Goal: Task Accomplishment & Management: Manage account settings

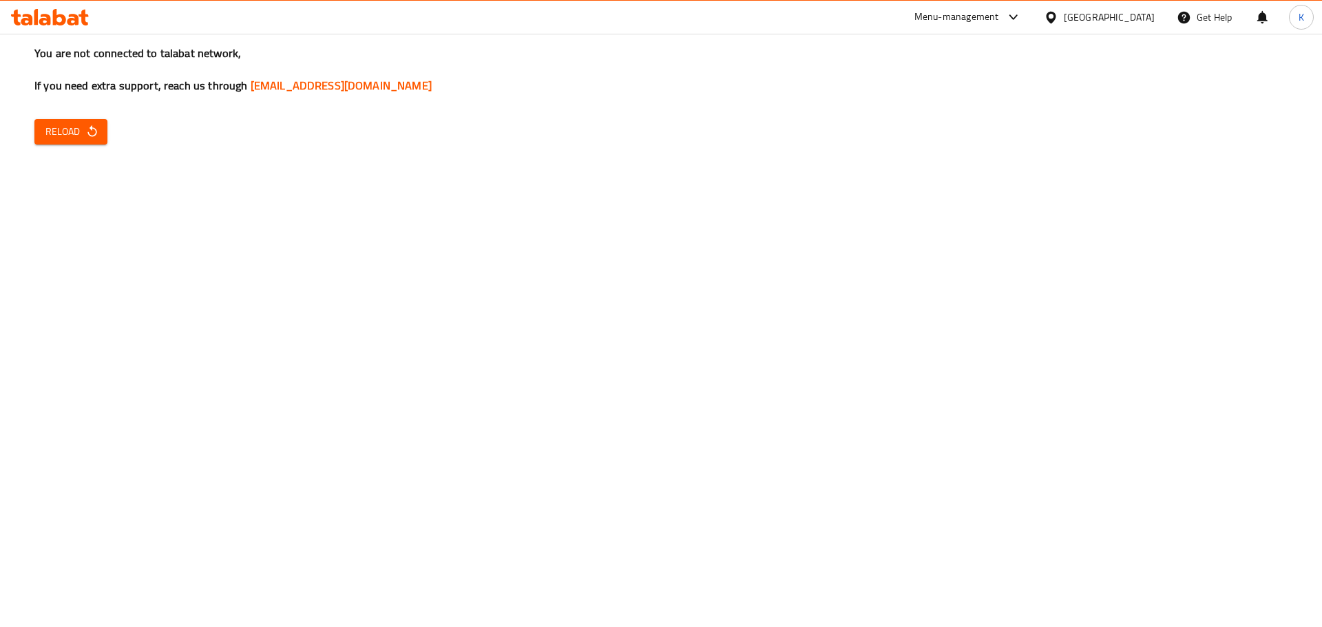
click at [1117, 365] on div "You are not connected to talabat network, If you need extra support, reach us t…" at bounding box center [661, 313] width 1322 height 627
click at [75, 138] on span "Reload" at bounding box center [70, 131] width 51 height 17
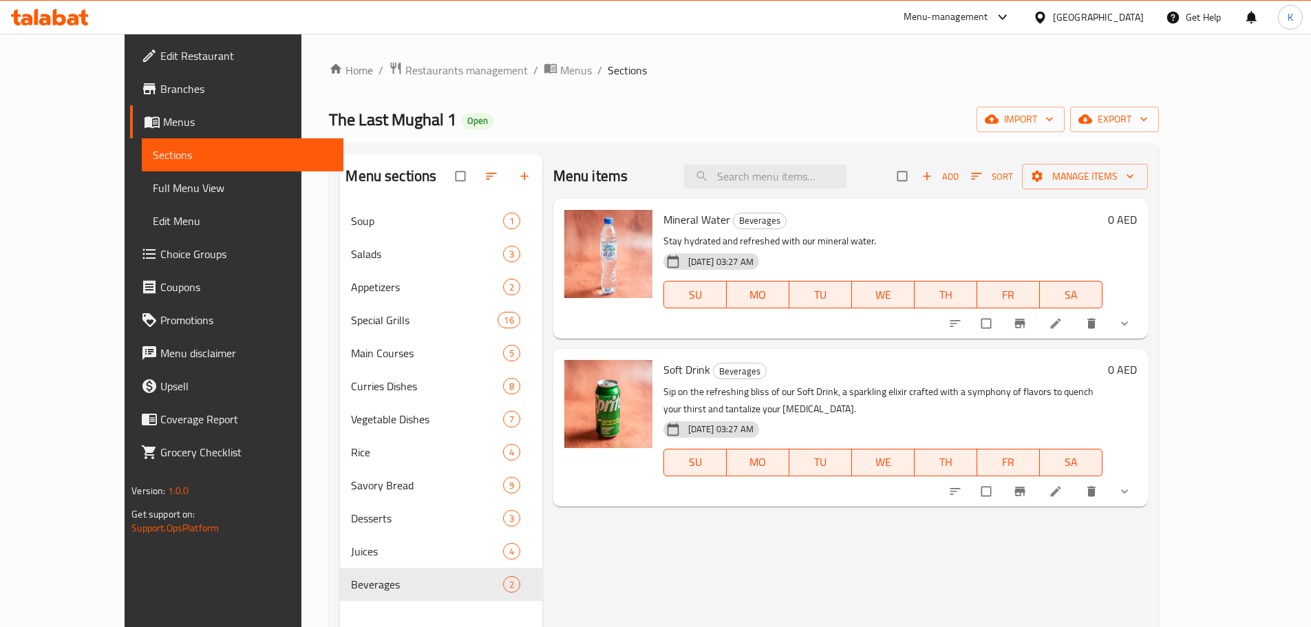
click at [1070, 8] on div "[GEOGRAPHIC_DATA]" at bounding box center [1088, 17] width 133 height 33
click at [1066, 20] on div "[GEOGRAPHIC_DATA]" at bounding box center [1098, 17] width 91 height 15
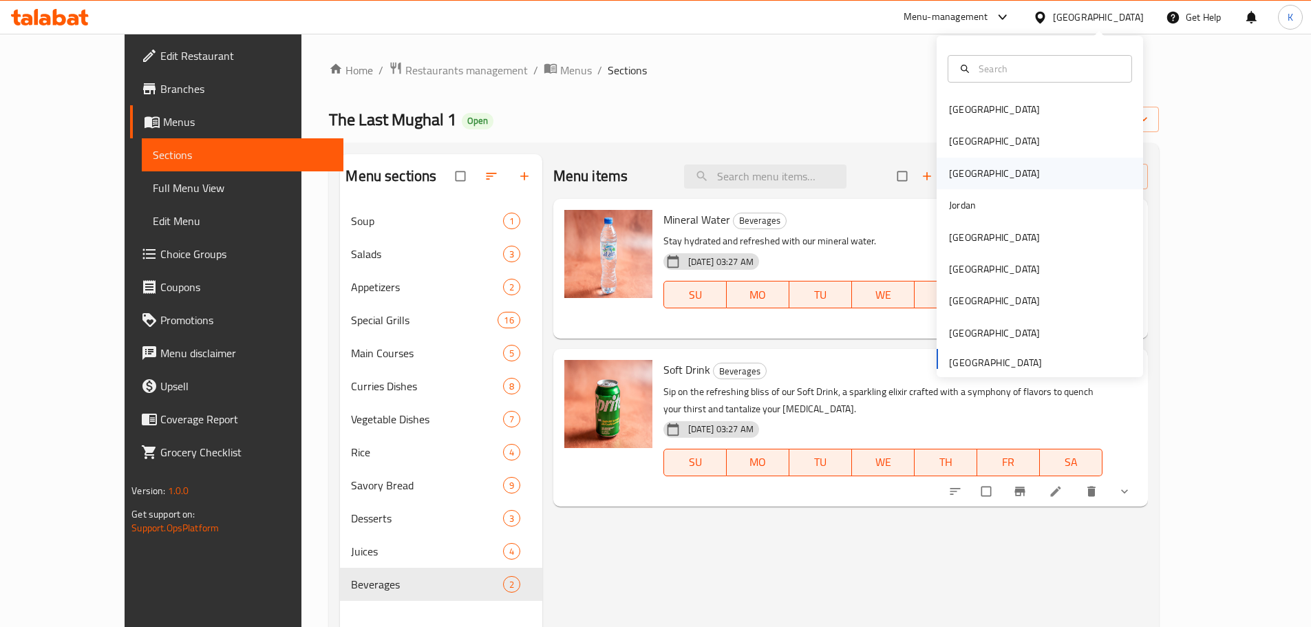
click at [956, 172] on div "Iraq" at bounding box center [994, 174] width 113 height 32
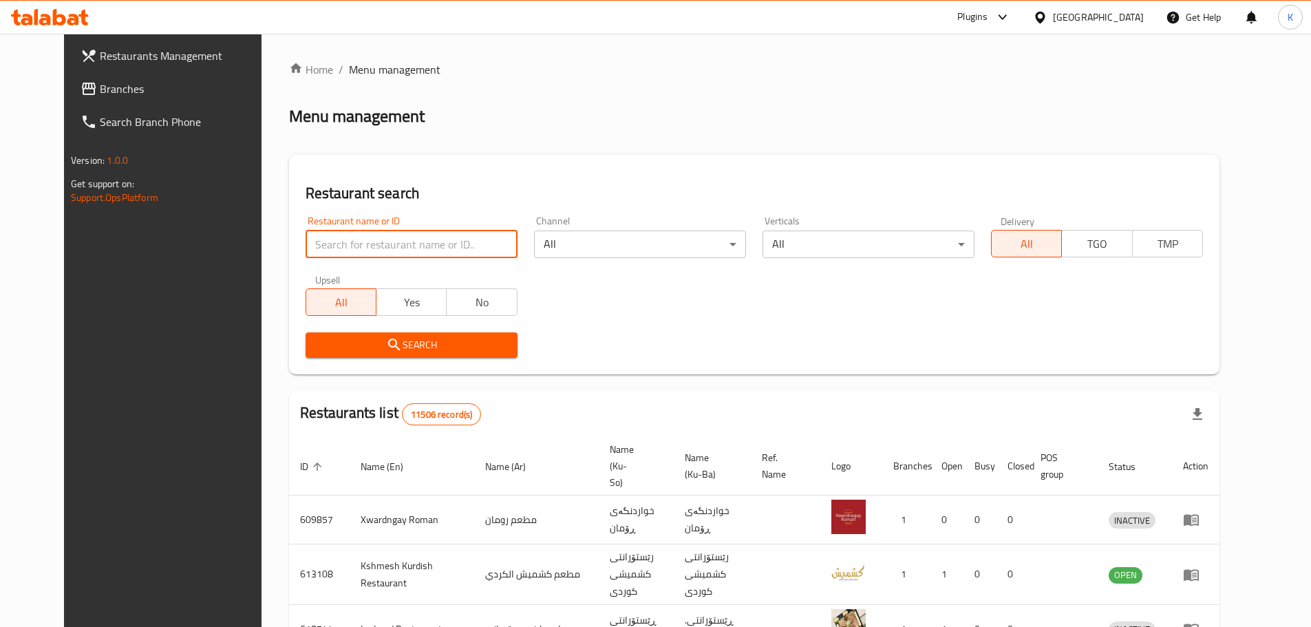
click at [329, 243] on input "search" at bounding box center [412, 245] width 212 height 28
paste input "9305"
type input "9305"
click at [386, 350] on icon "submit" at bounding box center [394, 345] width 17 height 17
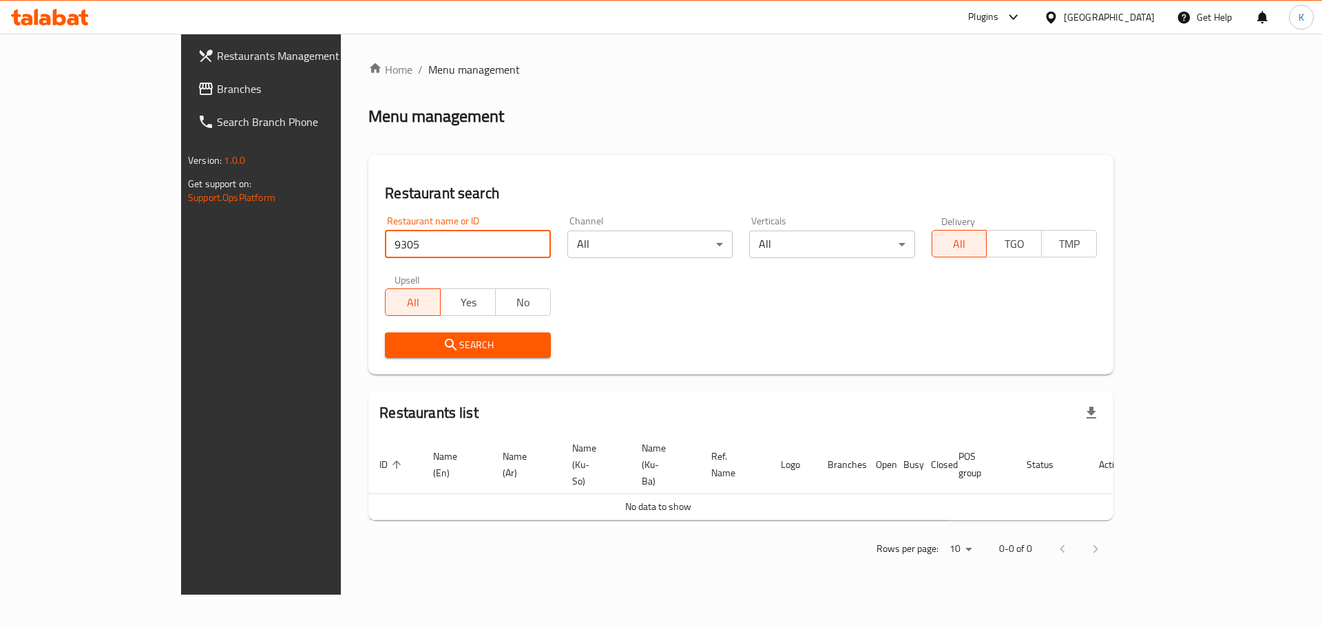
drag, startPoint x: 366, startPoint y: 246, endPoint x: 171, endPoint y: 247, distance: 194.1
click at [181, 247] on div "Restaurants Management Branches Search Branch Phone Version: 1.0.0 Get support …" at bounding box center [661, 314] width 960 height 561
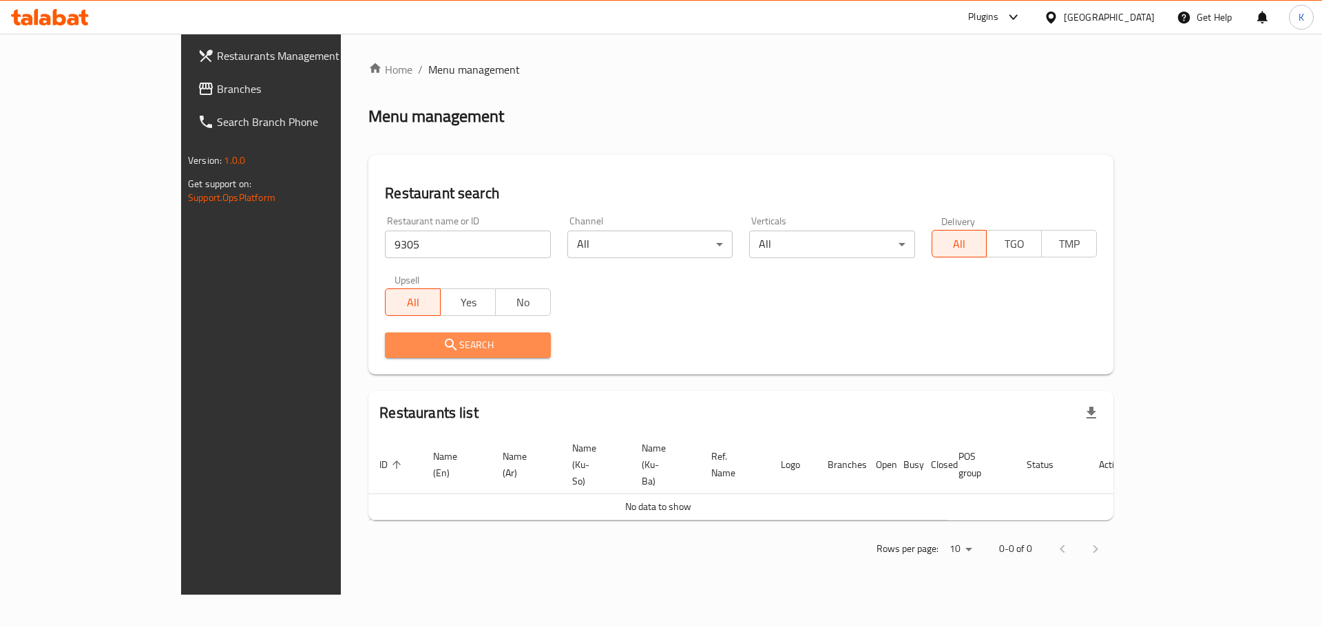
click at [396, 347] on span "Search" at bounding box center [467, 345] width 143 height 17
click at [445, 350] on icon "submit" at bounding box center [451, 345] width 12 height 12
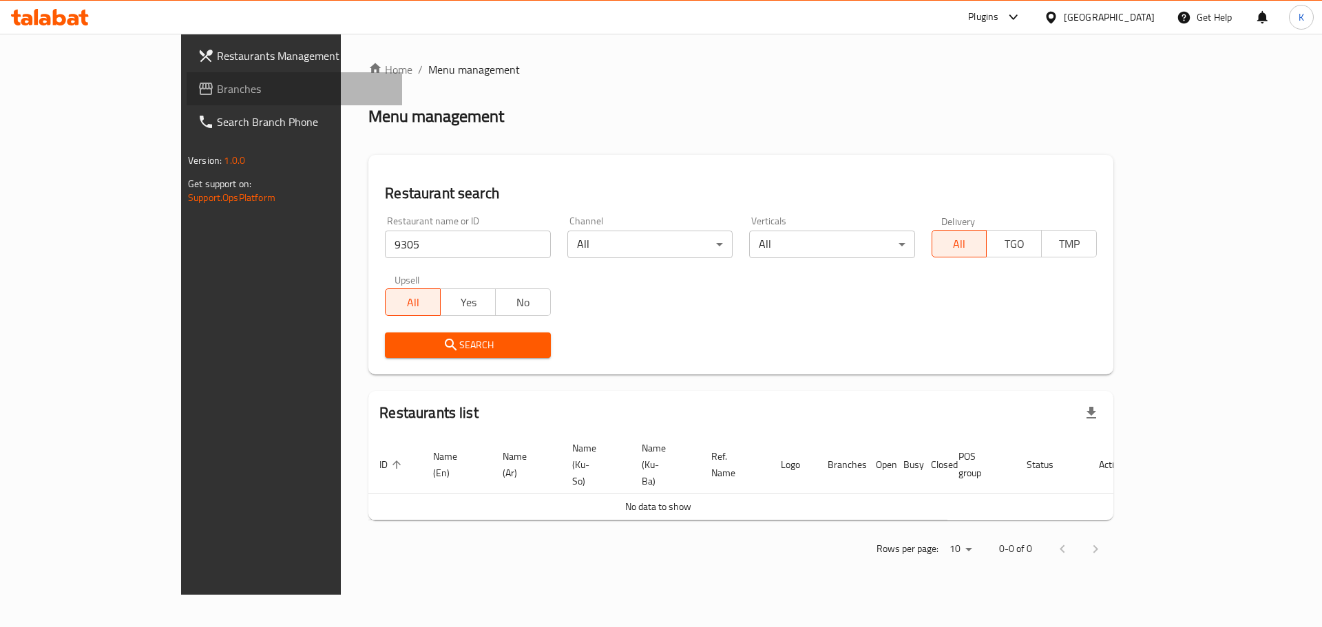
click at [217, 81] on span "Branches" at bounding box center [304, 89] width 174 height 17
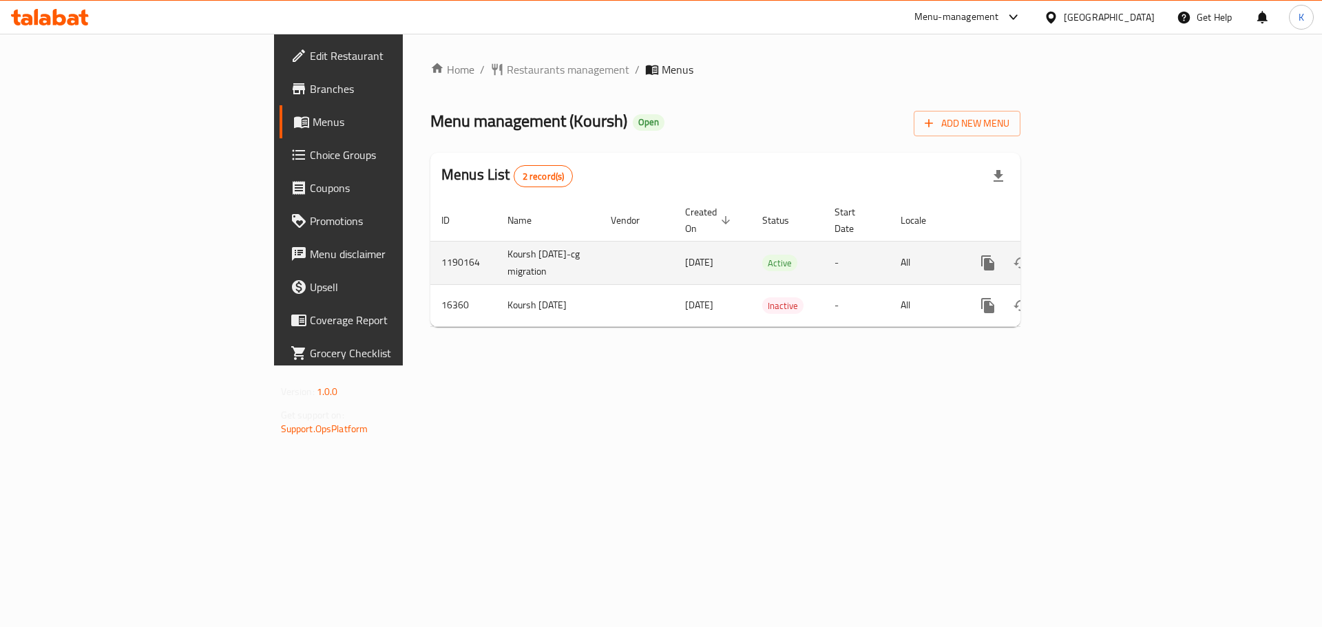
click at [1095, 255] on icon "enhanced table" at bounding box center [1087, 263] width 17 height 17
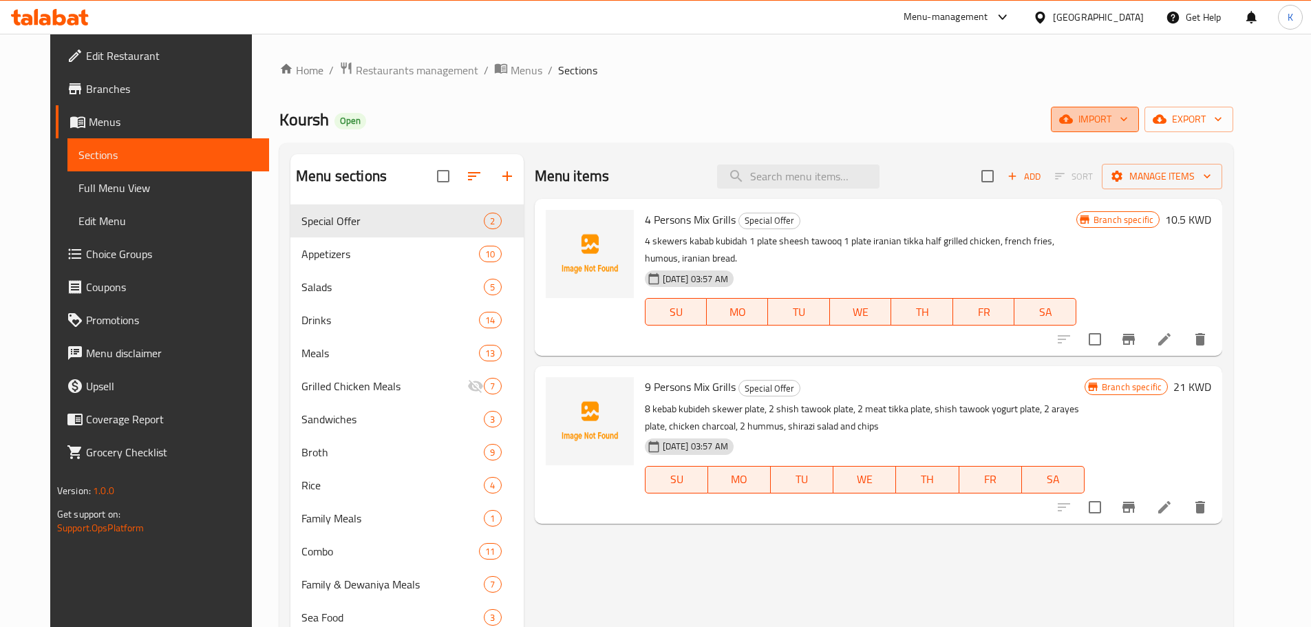
click at [1128, 124] on span "import" at bounding box center [1095, 119] width 66 height 17
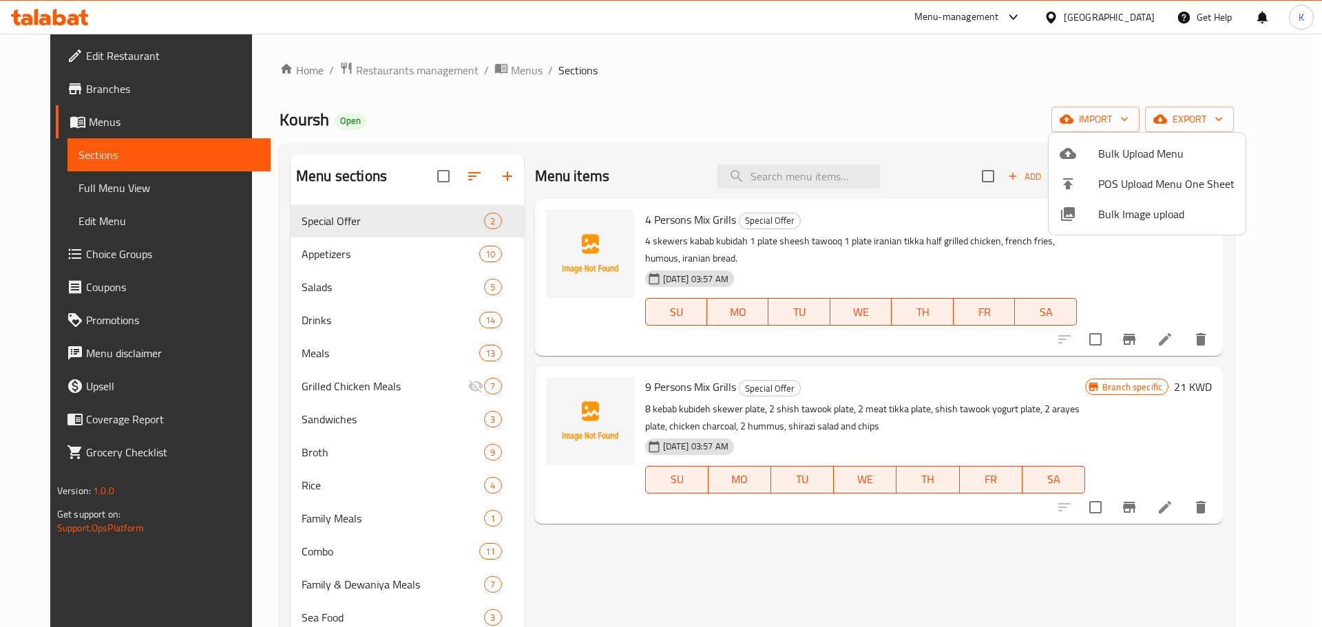
click at [1141, 215] on span "Bulk Image upload" at bounding box center [1166, 214] width 136 height 17
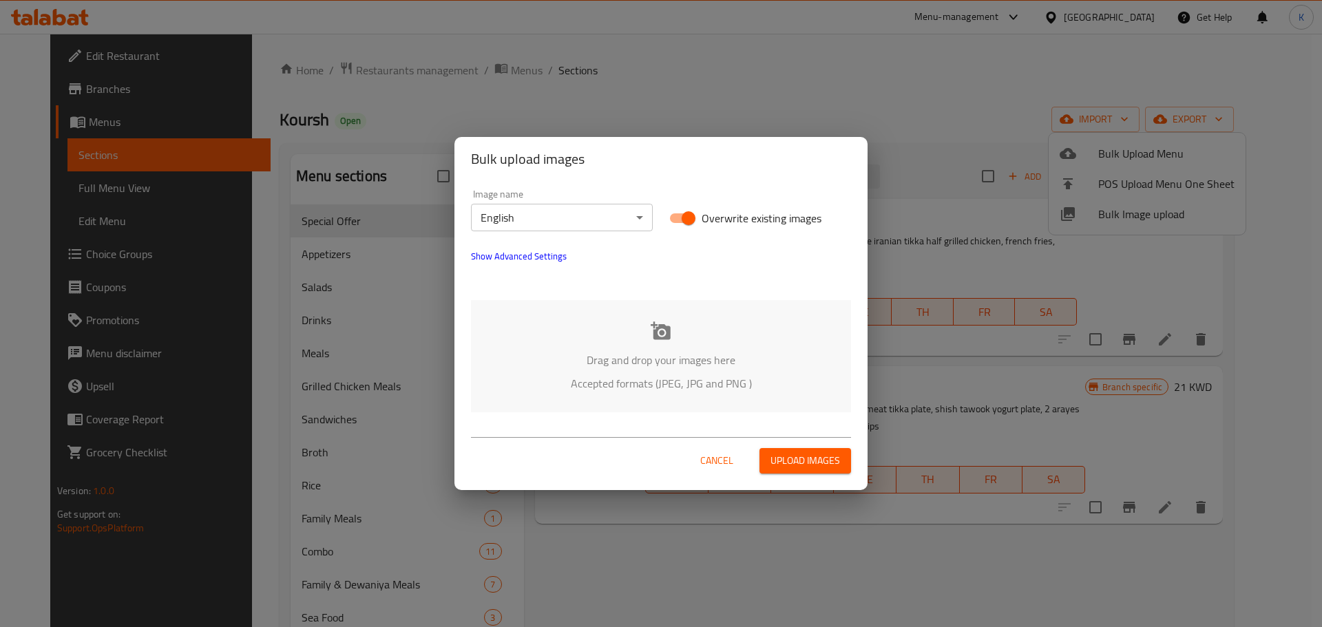
click at [666, 317] on div "Drag and drop your images here Accepted formats (JPEG, JPG and PNG )" at bounding box center [661, 356] width 380 height 112
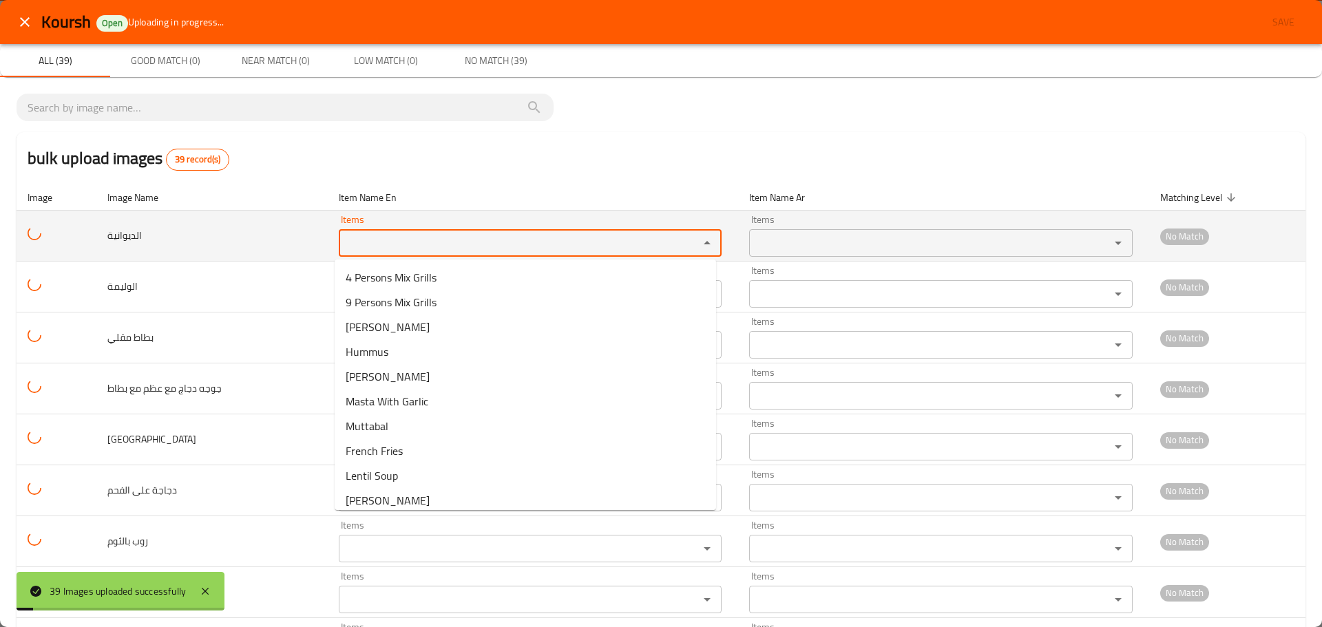
click at [397, 237] on input "Items" at bounding box center [510, 242] width 335 height 19
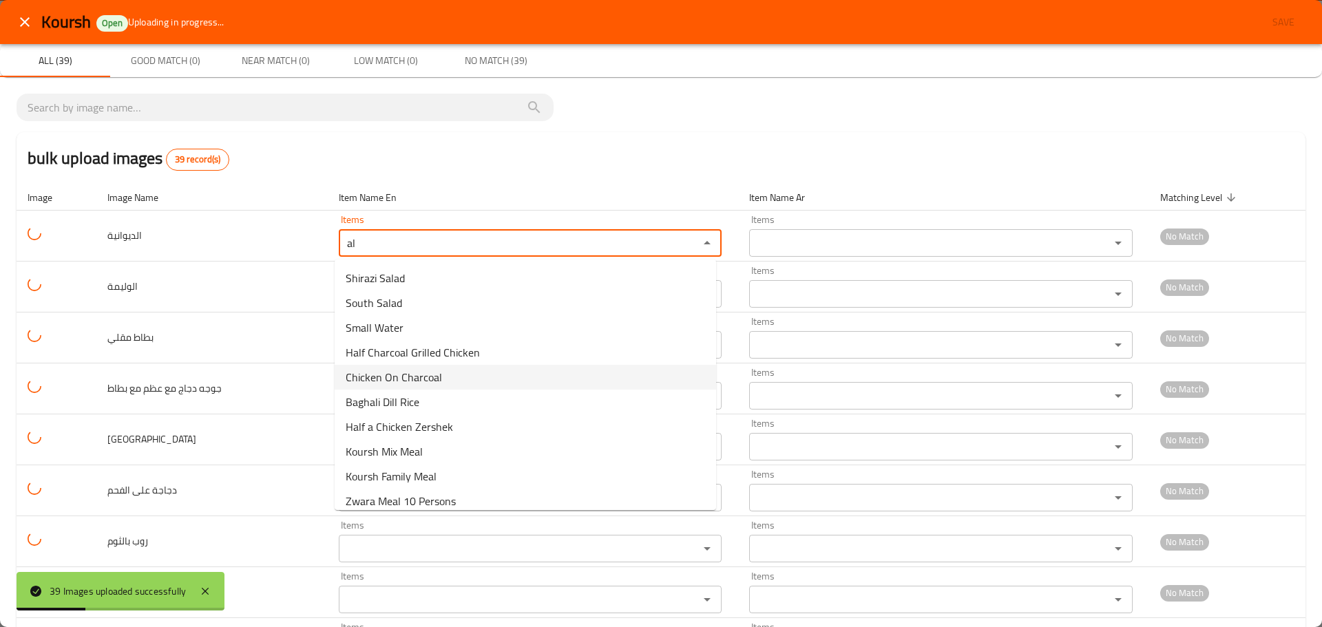
scroll to position [107, 0]
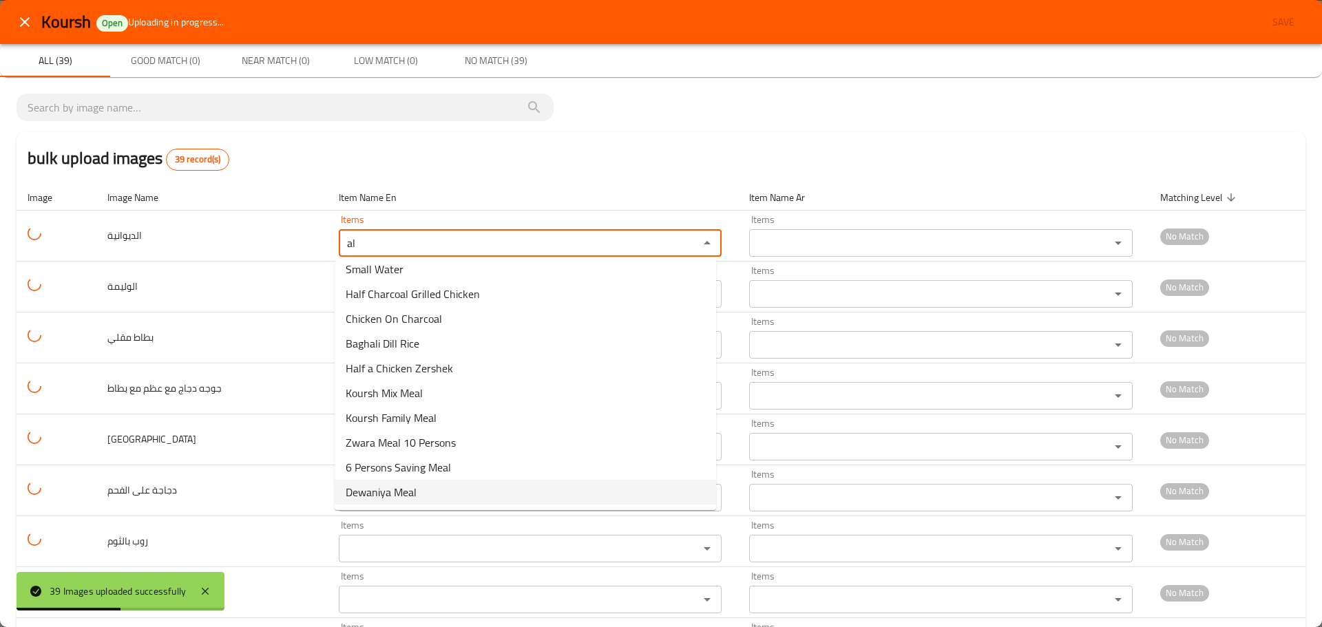
click at [394, 489] on span "Dewaniya Meal" at bounding box center [381, 492] width 71 height 17
type input "Dewaniya Meal"
type input "وجبة الديوانية"
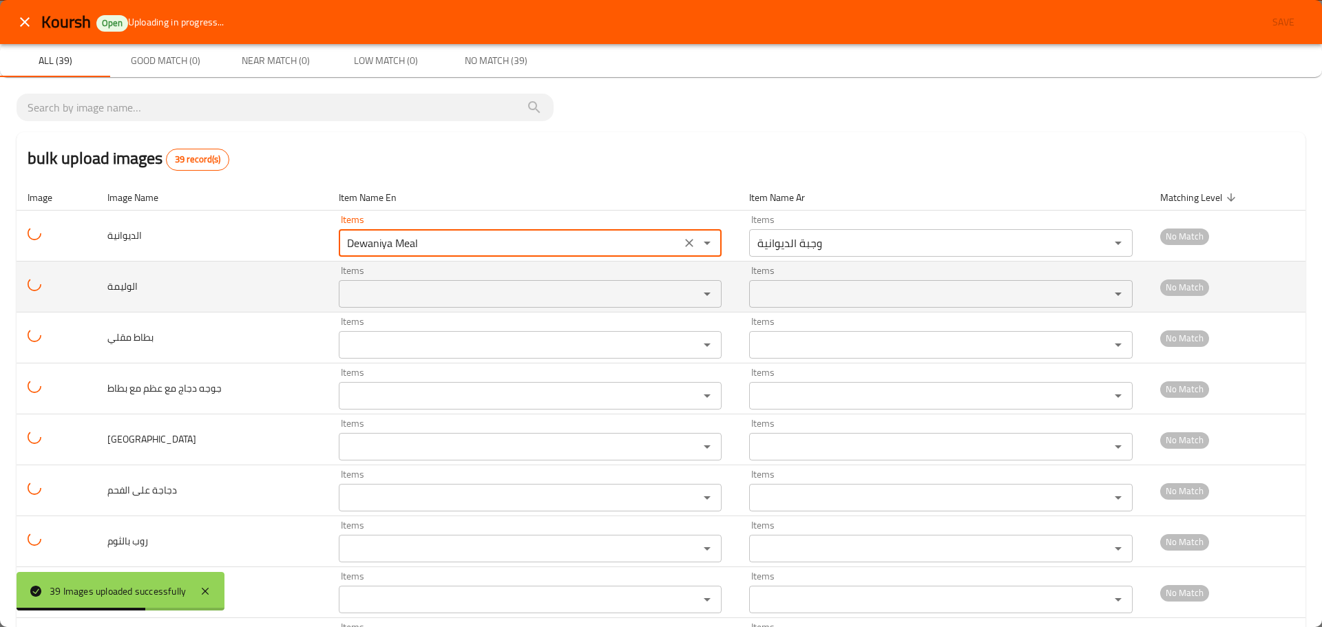
click at [383, 283] on div "Items" at bounding box center [530, 294] width 383 height 28
type input "Dewaniya Meal"
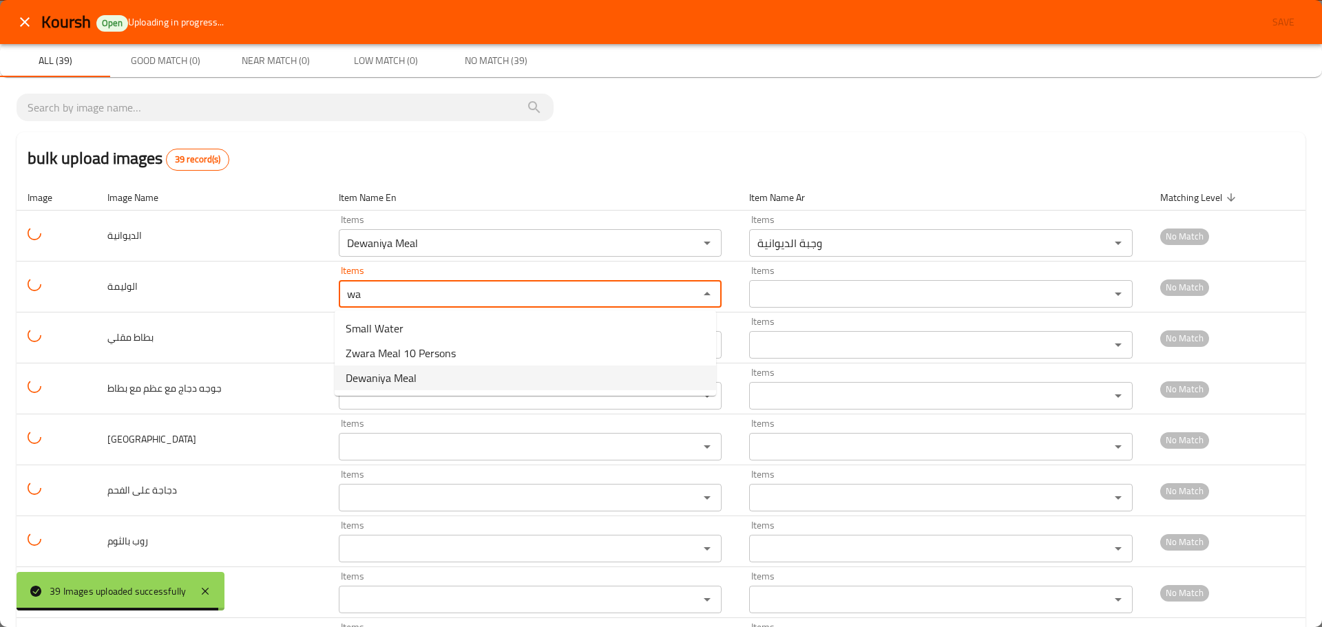
click at [363, 378] on span "Dewaniya Meal" at bounding box center [381, 378] width 71 height 17
type input "Dewaniya Meal"
type input "وجبة الديوانية"
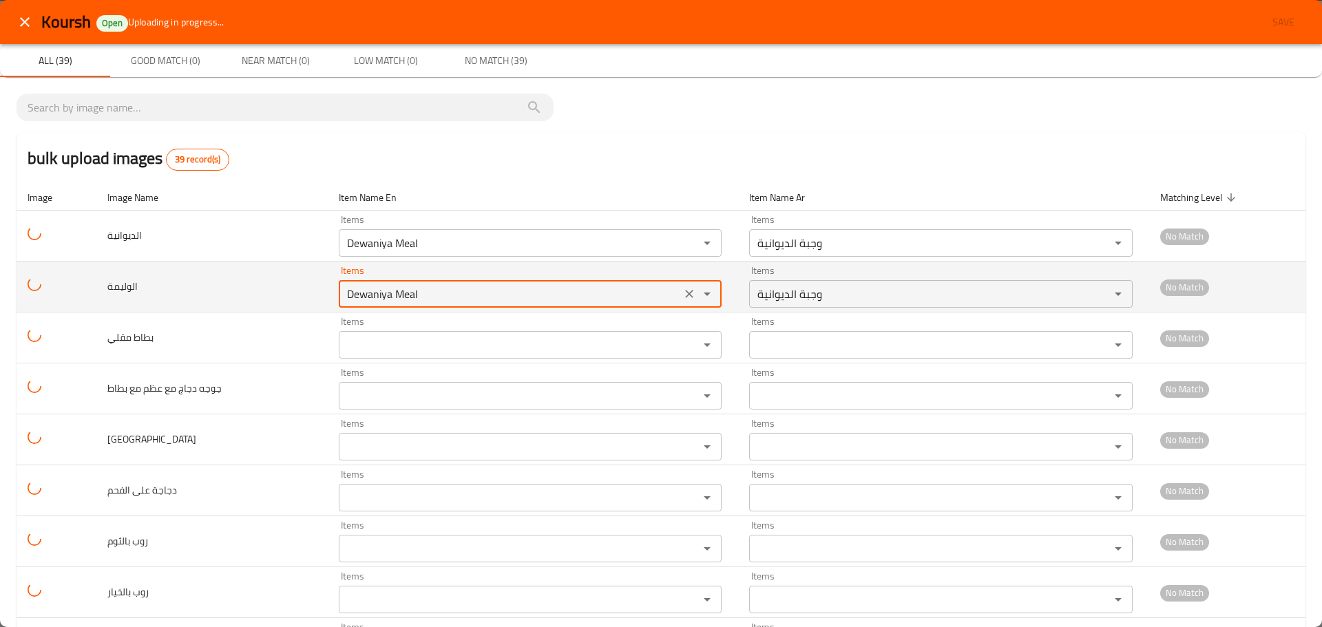
drag, startPoint x: 429, startPoint y: 301, endPoint x: 293, endPoint y: 290, distance: 136.8
click at [296, 288] on tr "الوليمة Items Dewaniya Meal Items Items وجبة الديوانية Items No Match" at bounding box center [661, 287] width 1289 height 51
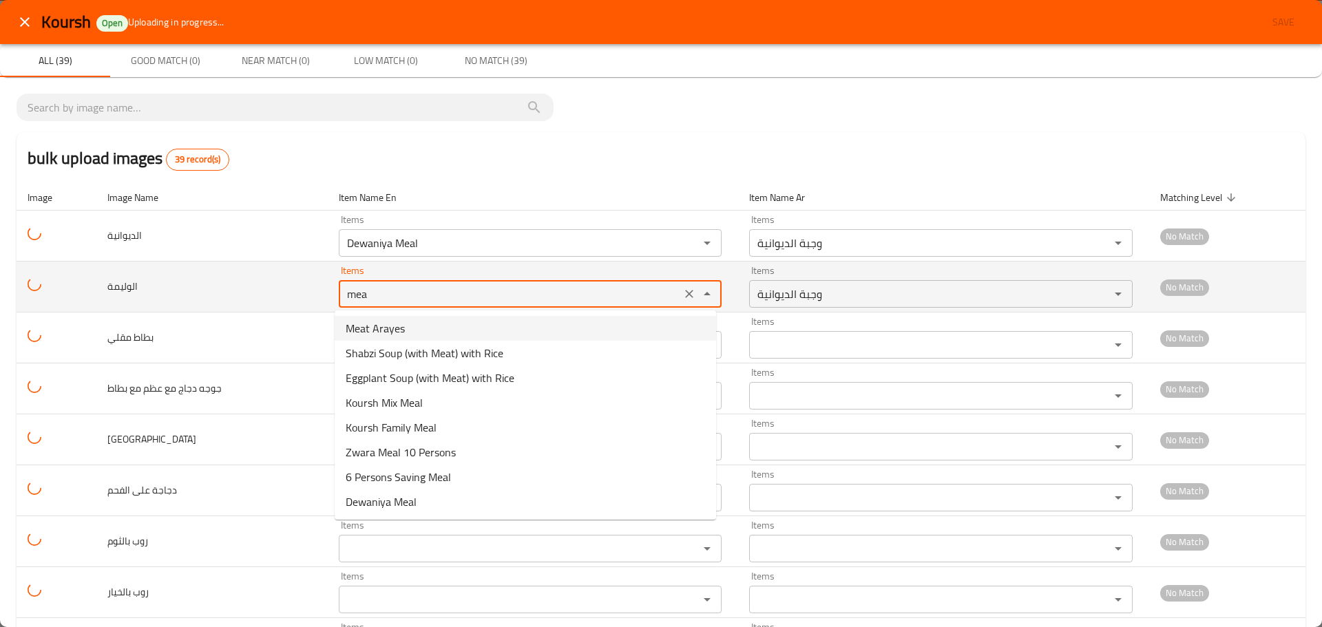
drag, startPoint x: 372, startPoint y: 292, endPoint x: 297, endPoint y: 287, distance: 74.5
click at [297, 287] on tr "الوليمة Items mea Items Items وجبة الديوانية Items No Match" at bounding box center [661, 287] width 1289 height 51
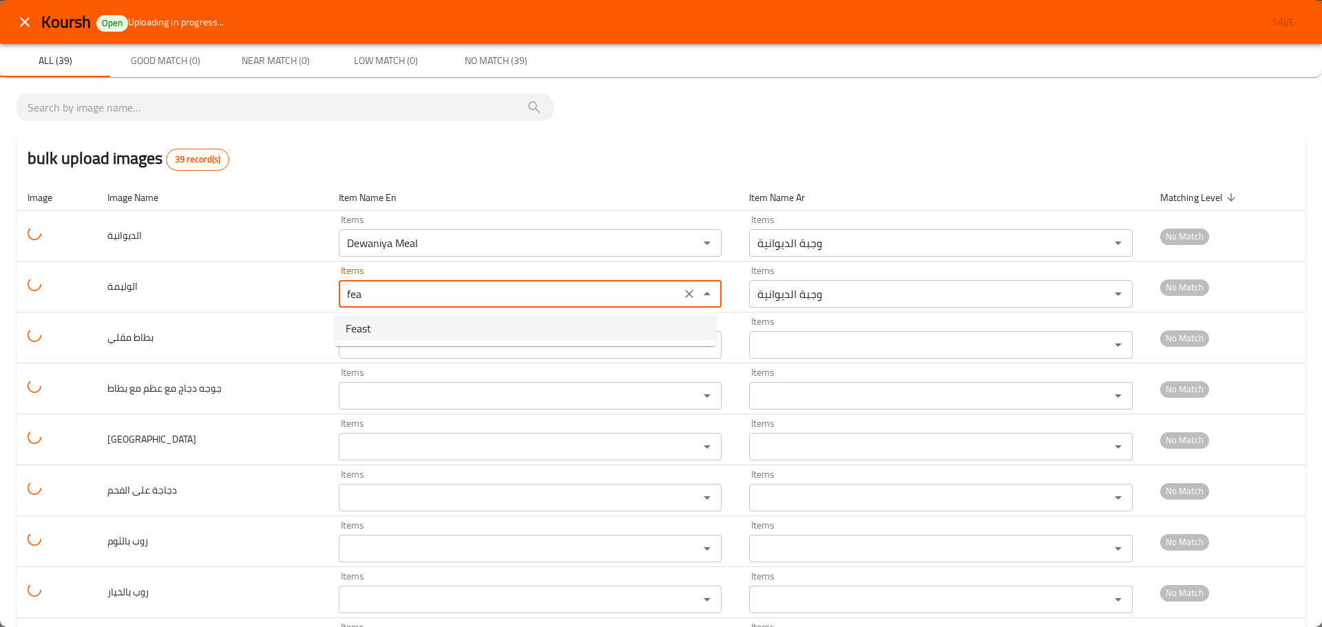
click at [380, 329] on li "Feast" at bounding box center [525, 328] width 381 height 25
type input "Feast"
type input "الوليمة"
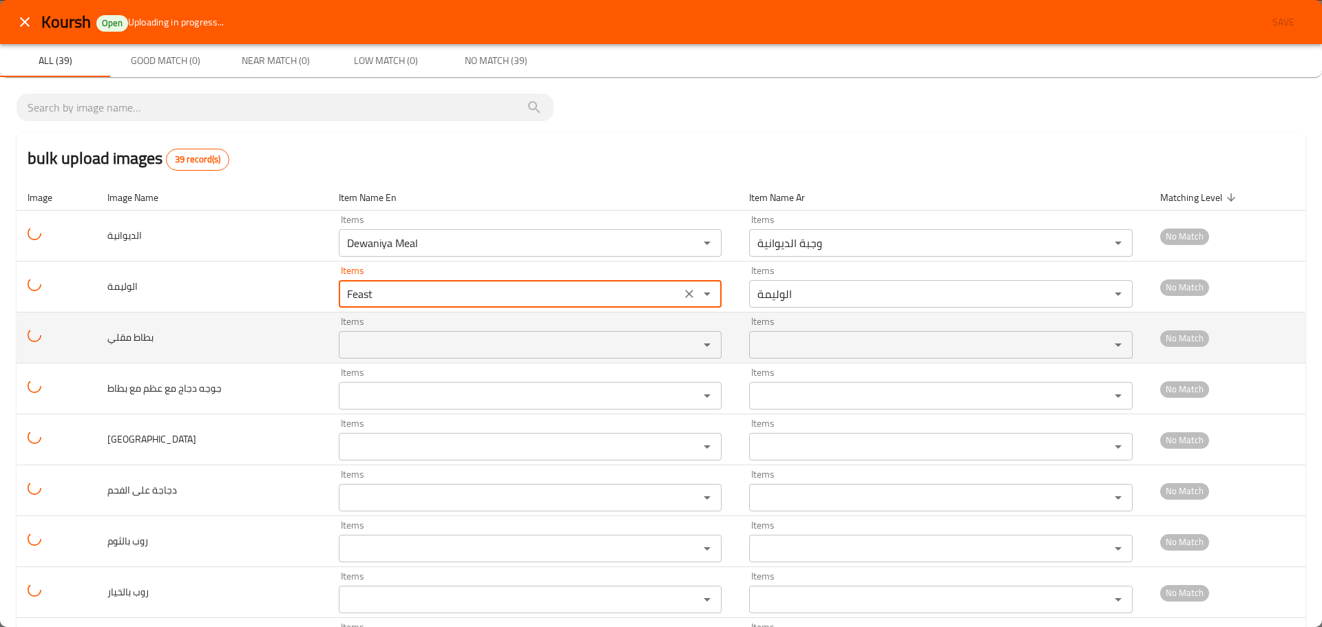
type input "Feast"
click at [417, 343] on مقلي "Items" at bounding box center [510, 344] width 335 height 19
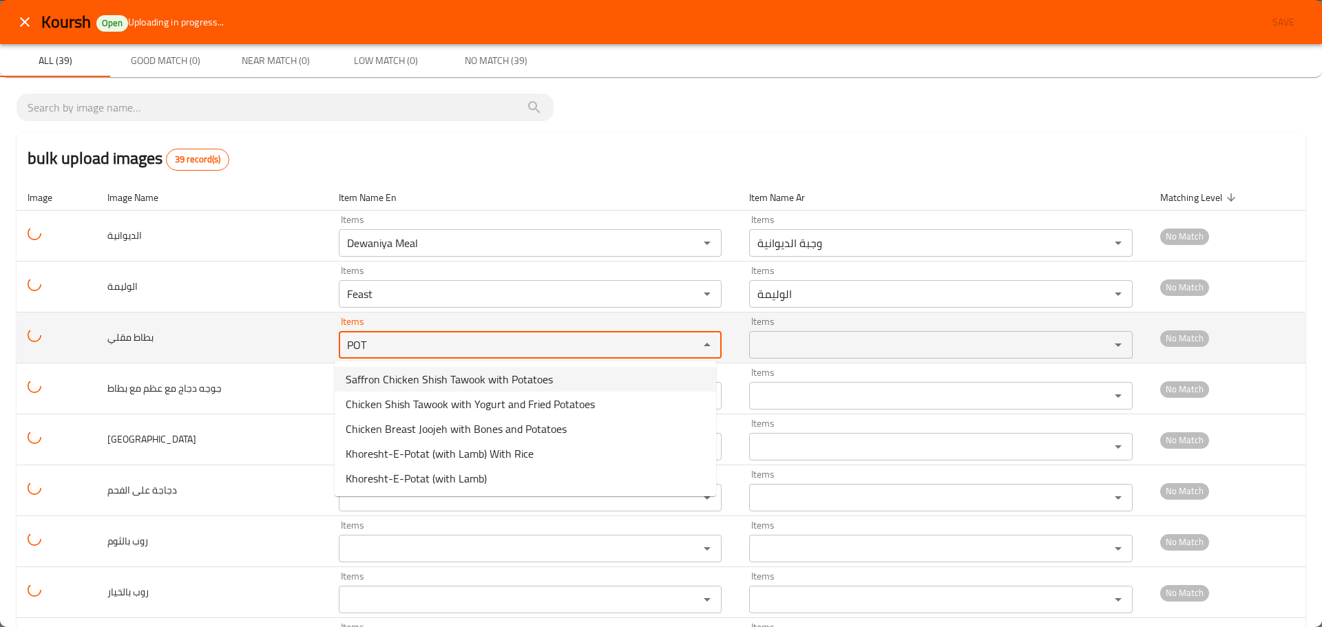
drag, startPoint x: 378, startPoint y: 339, endPoint x: 279, endPoint y: 339, distance: 99.1
click at [279, 339] on tr "بطاط مقلي Items POT Items Items Items No Match" at bounding box center [661, 338] width 1289 height 51
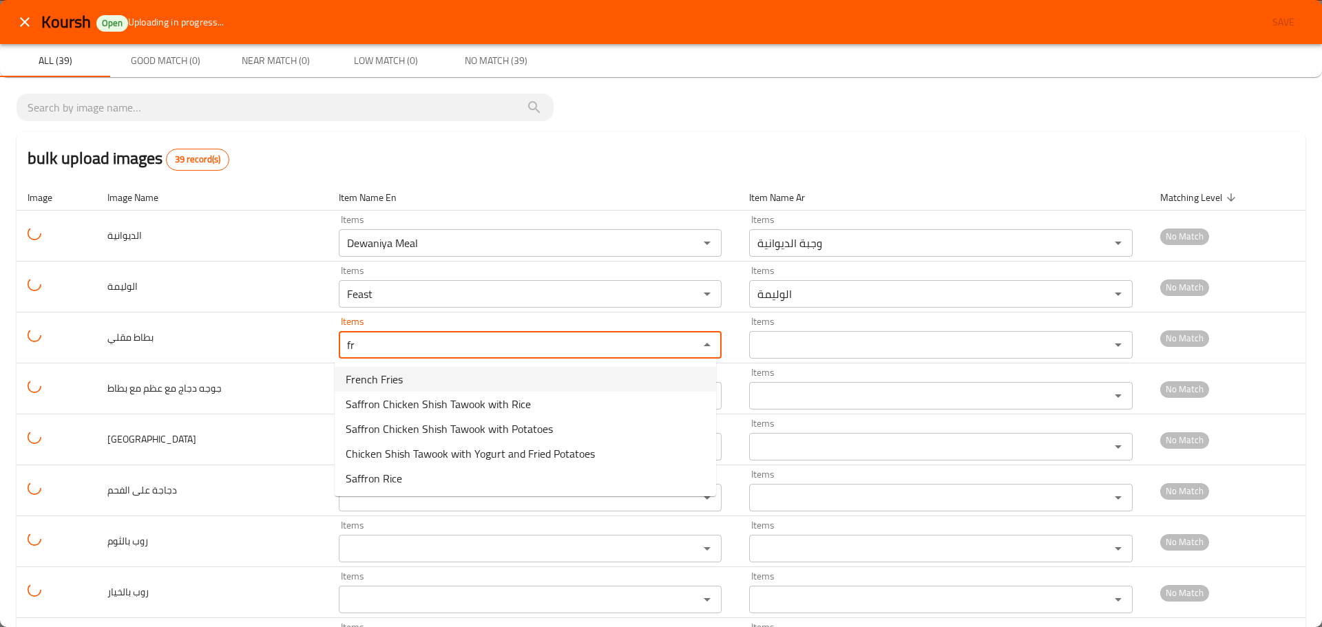
click at [401, 377] on span "French Fries" at bounding box center [374, 379] width 57 height 17
type مقلي "French Fries"
type مقلي-ar "بطاطا مقلية"
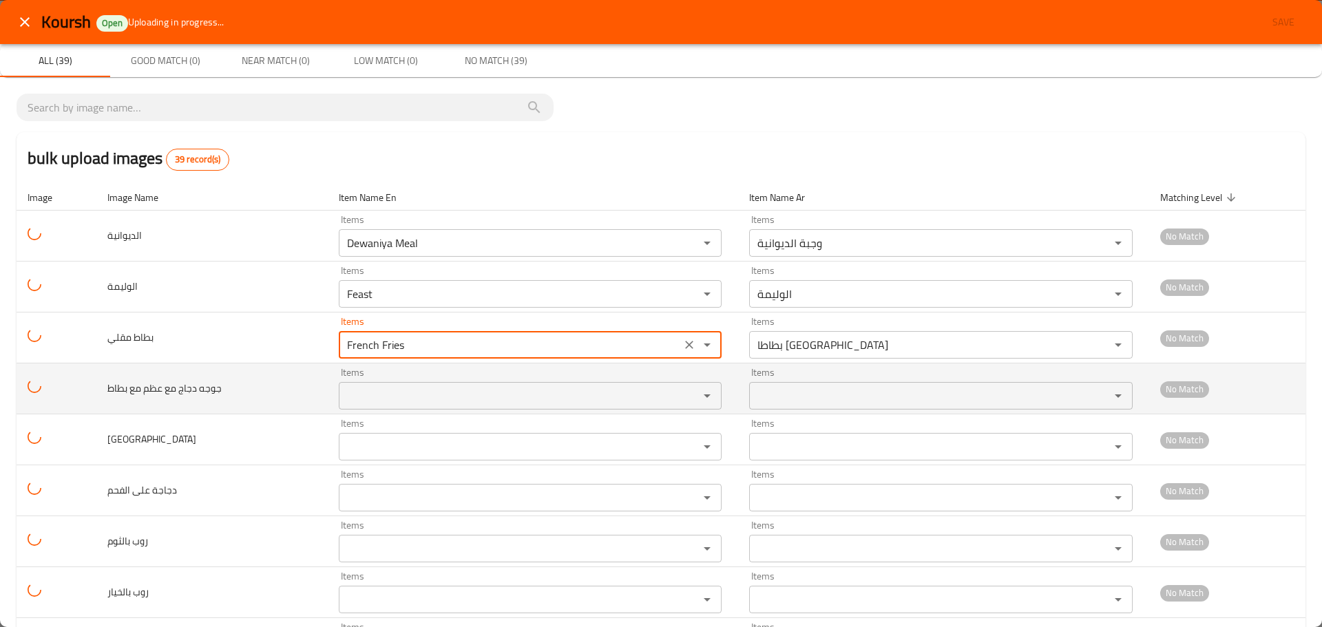
type مقلي "French Fries"
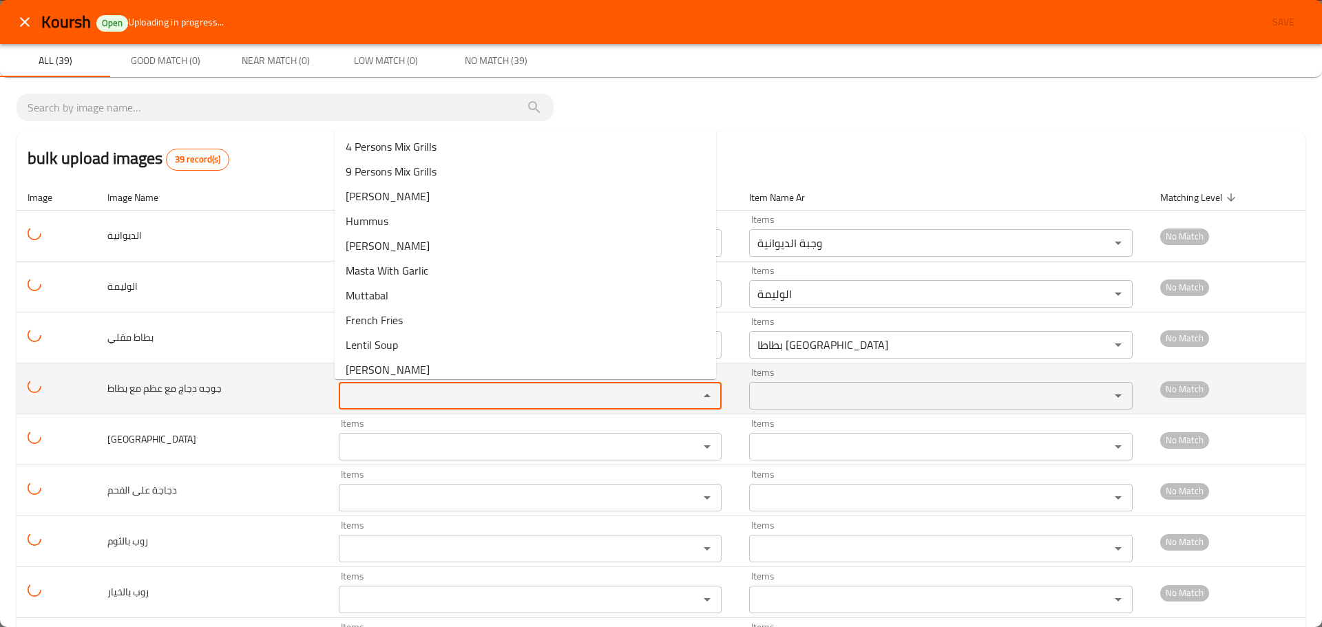
click at [452, 390] on بطاط "Items" at bounding box center [510, 395] width 335 height 19
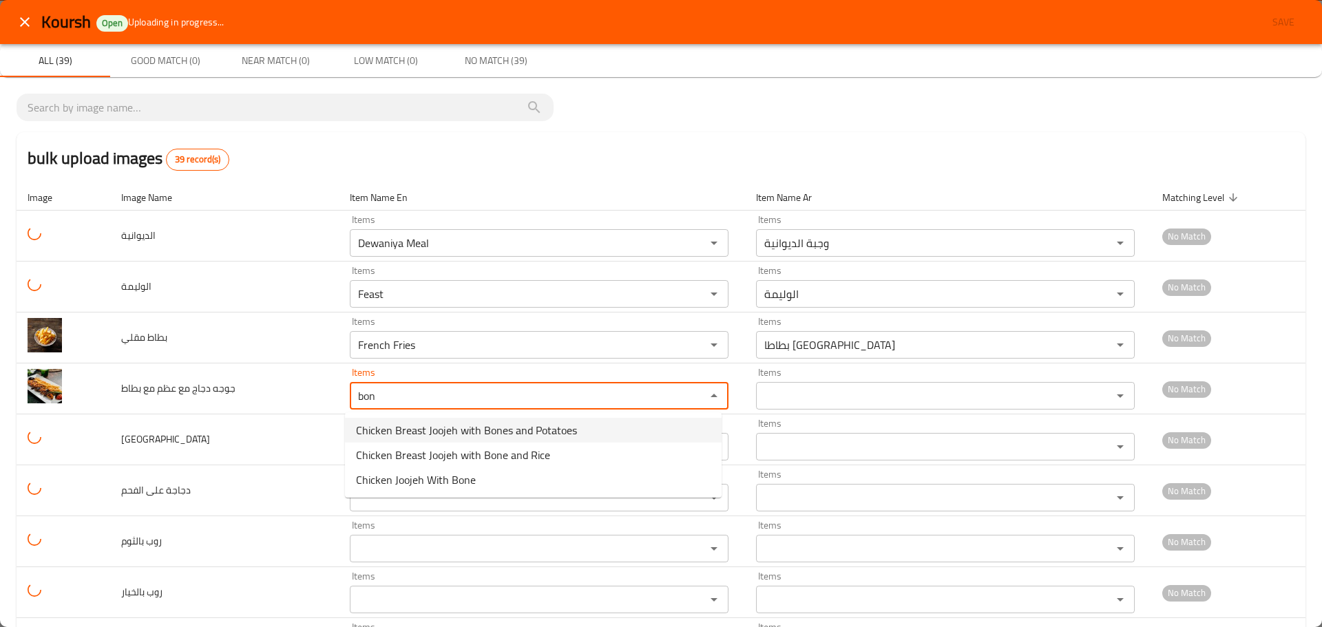
click at [383, 434] on span "Chicken Breast Joojeh with Bones and Potatoes" at bounding box center [466, 430] width 221 height 17
type بطاط "Chicken Breast Joojeh with Bones and Potatoes"
type بطاط-ar "جوجه صدر دجاج مع عظم مع بطاط"
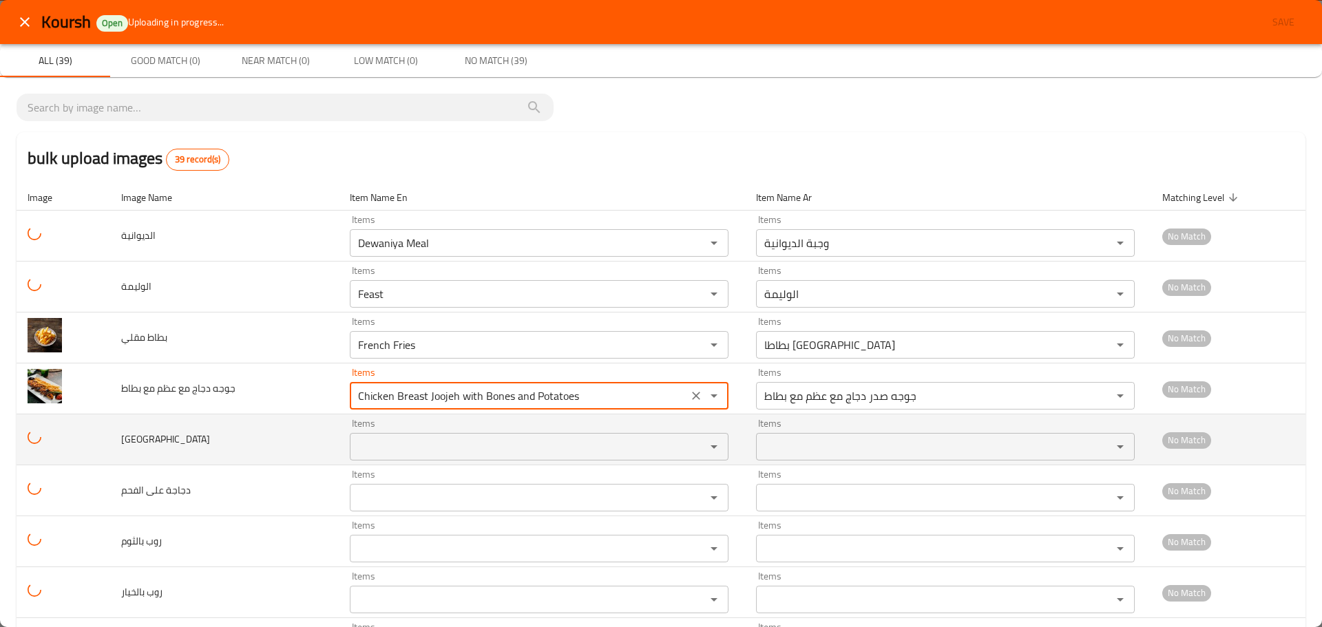
type بطاط "Chicken Breast Joojeh with Bones and Potatoes"
click at [387, 445] on input "Items" at bounding box center [519, 446] width 330 height 19
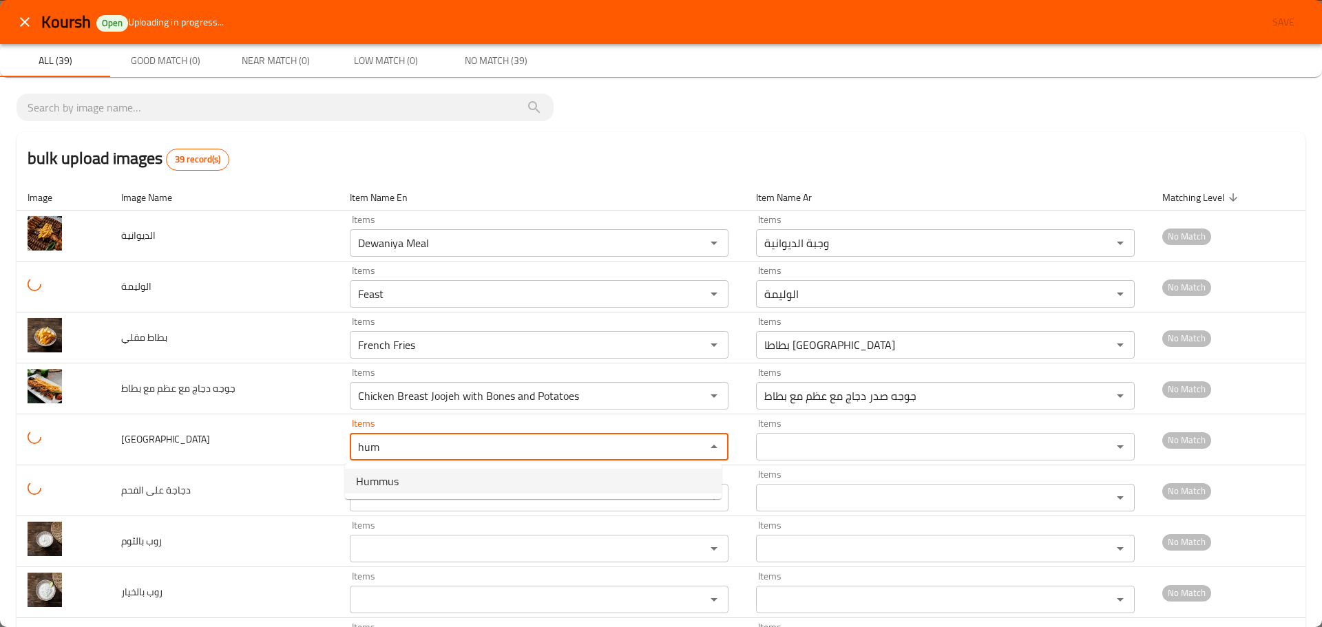
click at [371, 485] on span "Hummus" at bounding box center [377, 481] width 43 height 17
type input "Hummus"
type input "حمص"
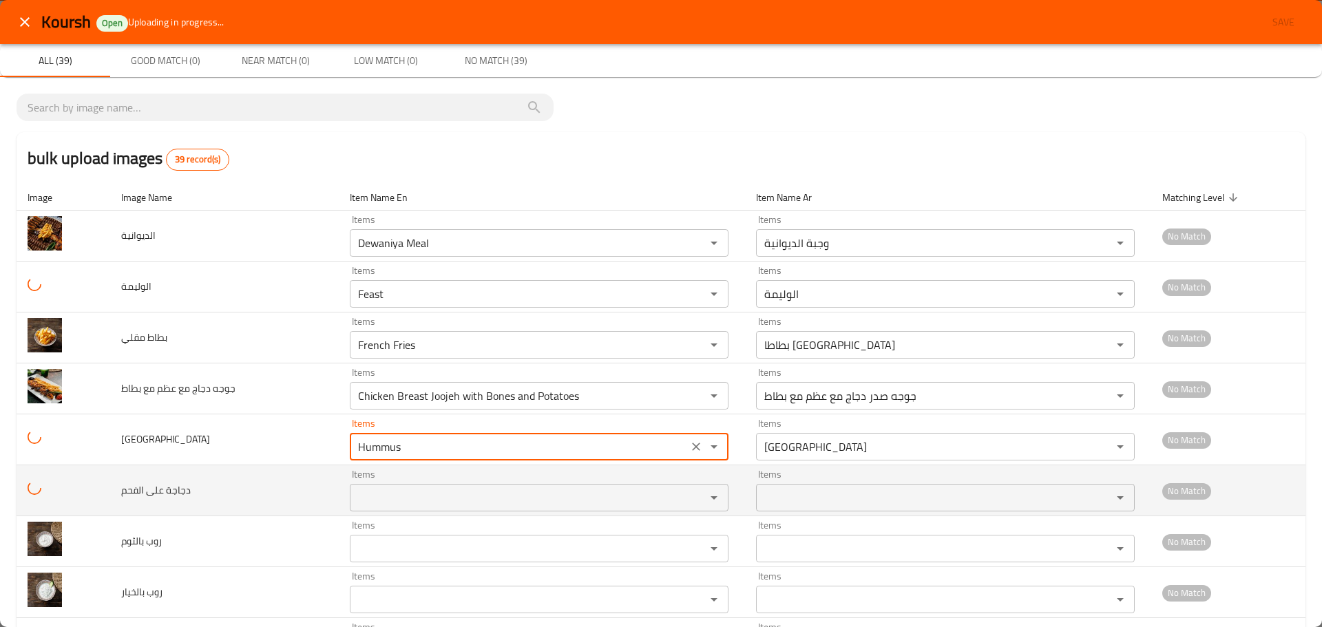
type input "Hummus"
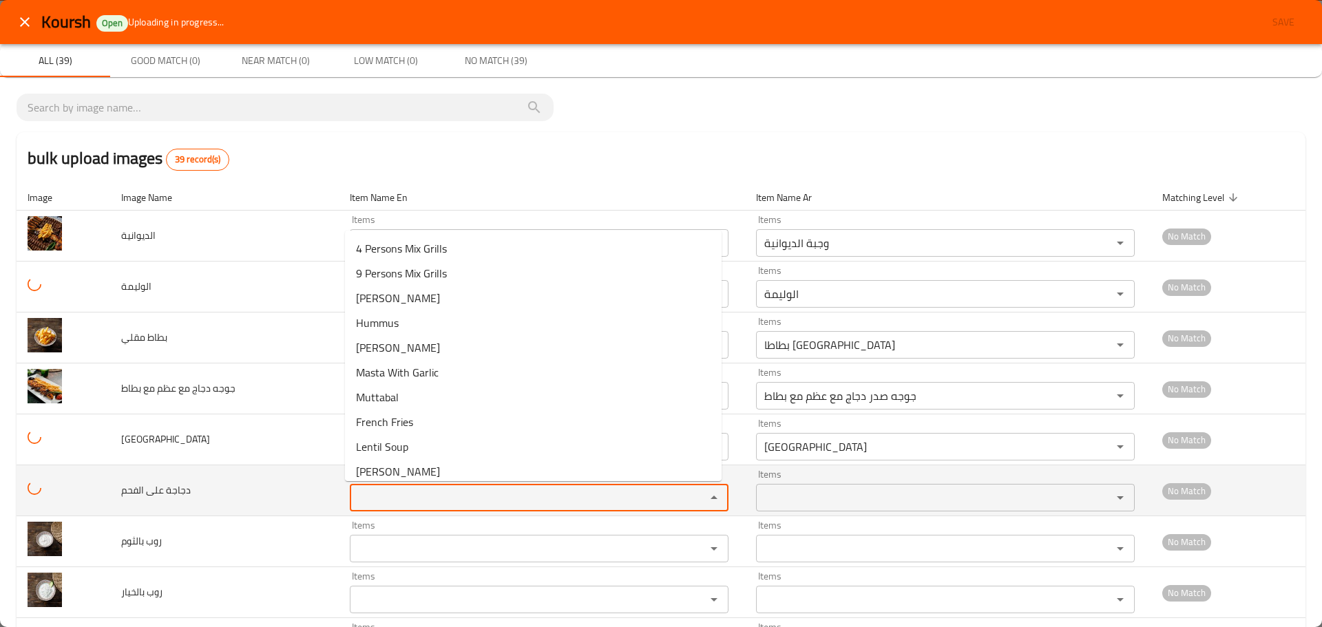
click at [368, 500] on الفحم "Items" at bounding box center [519, 497] width 330 height 19
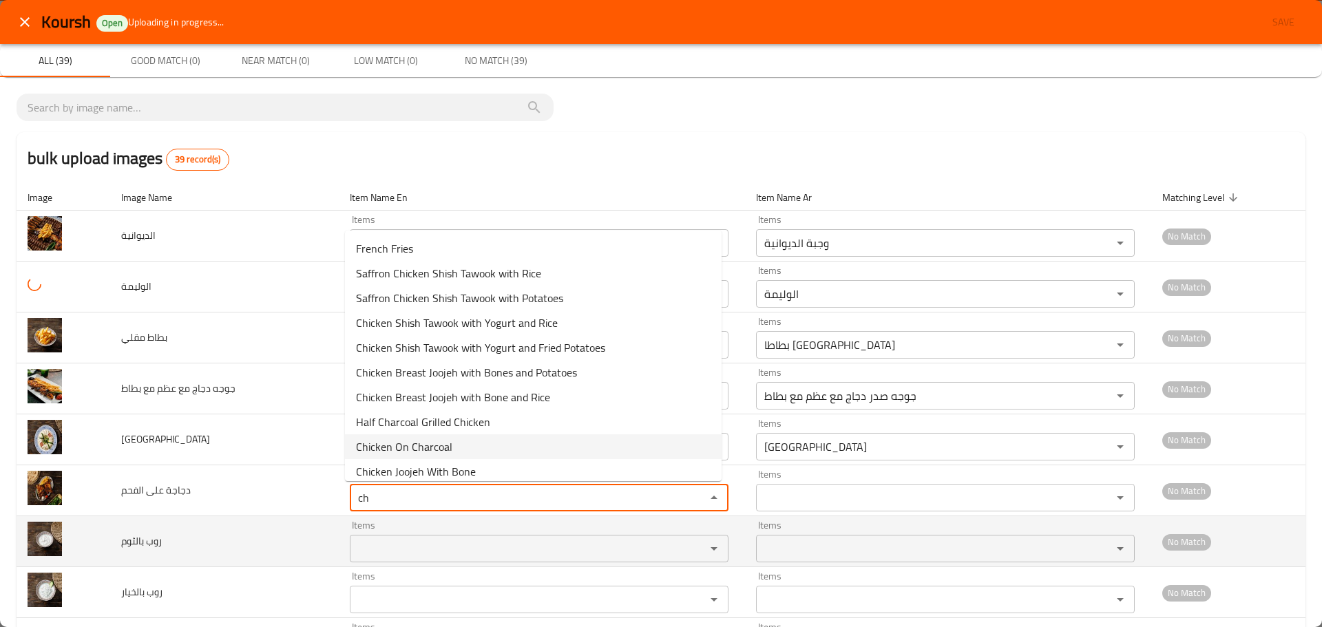
click at [427, 445] on span "Chicken On Charcoal" at bounding box center [404, 446] width 96 height 17
type الفحم "Chicken On Charcoal"
type الفحم-ar "دجاجة على الفحم"
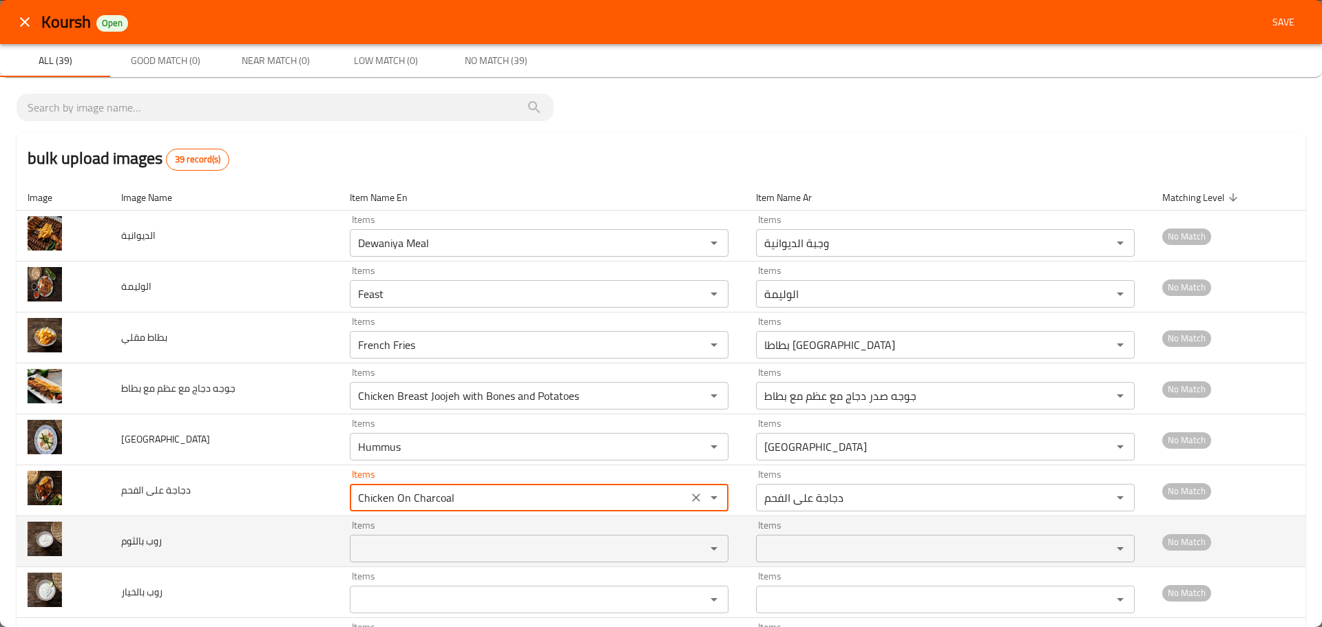
type الفحم "Chicken On Charcoal"
click at [399, 546] on بالثوم "Items" at bounding box center [519, 548] width 330 height 19
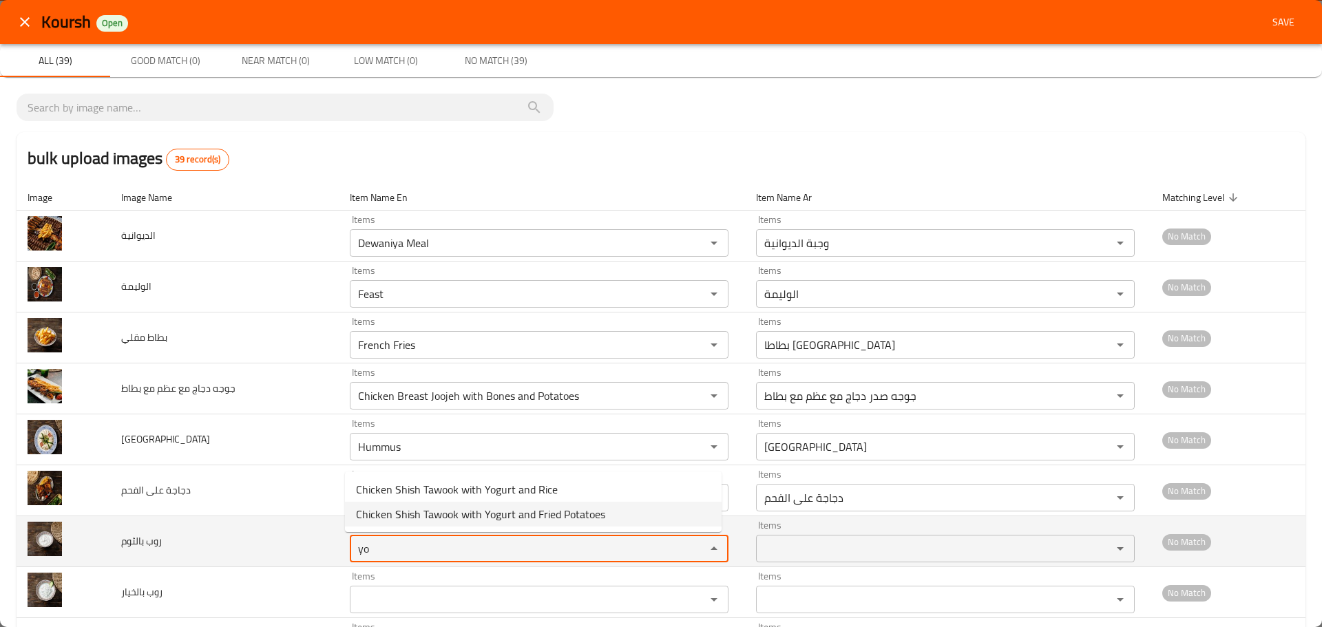
drag, startPoint x: 374, startPoint y: 549, endPoint x: 315, endPoint y: 536, distance: 60.0
click at [317, 536] on tr "روب بالثوم Items yo Items Items Items No Match" at bounding box center [661, 541] width 1289 height 51
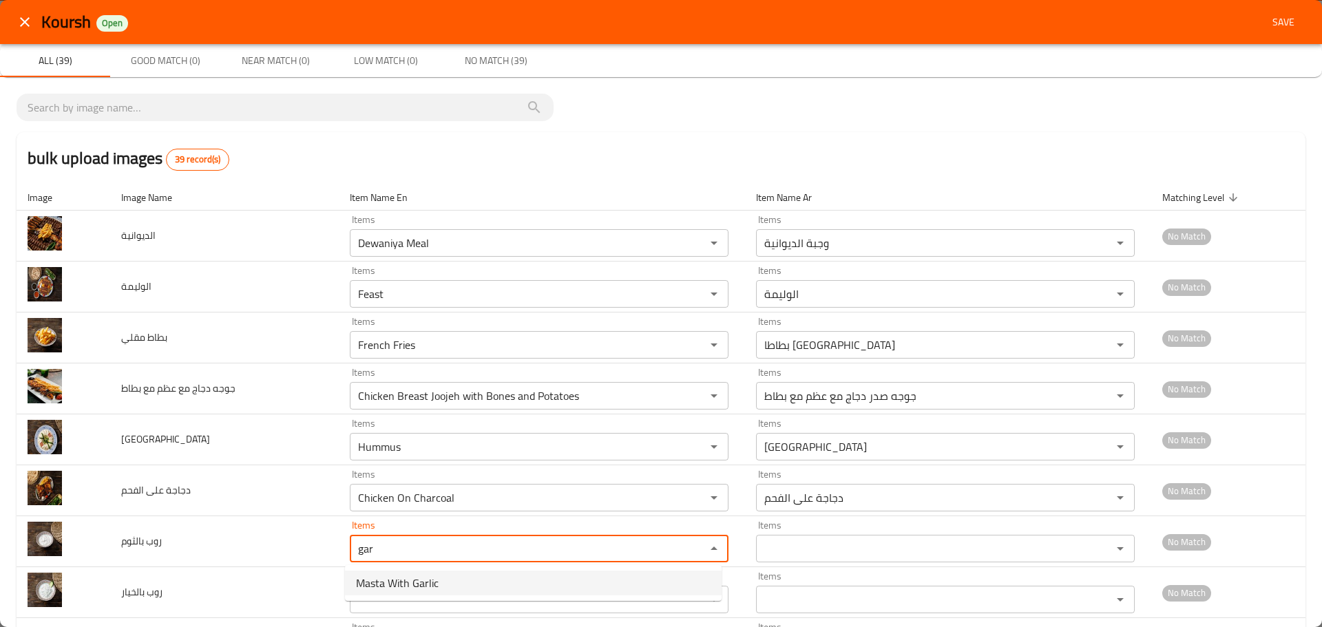
click at [444, 584] on بالثوم-option-0 "Masta With Garlic" at bounding box center [533, 583] width 377 height 25
type بالثوم "Masta With Garlic"
type بالثوم-ar "روب بالثوم الجبلي"
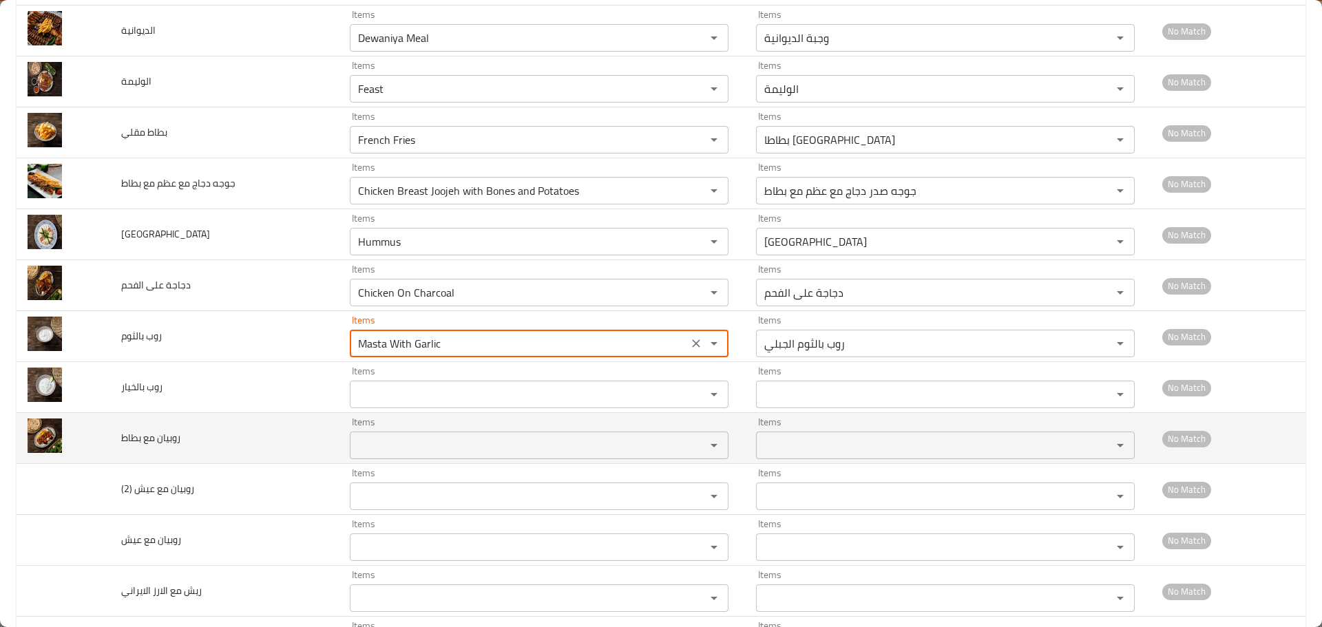
scroll to position [206, 0]
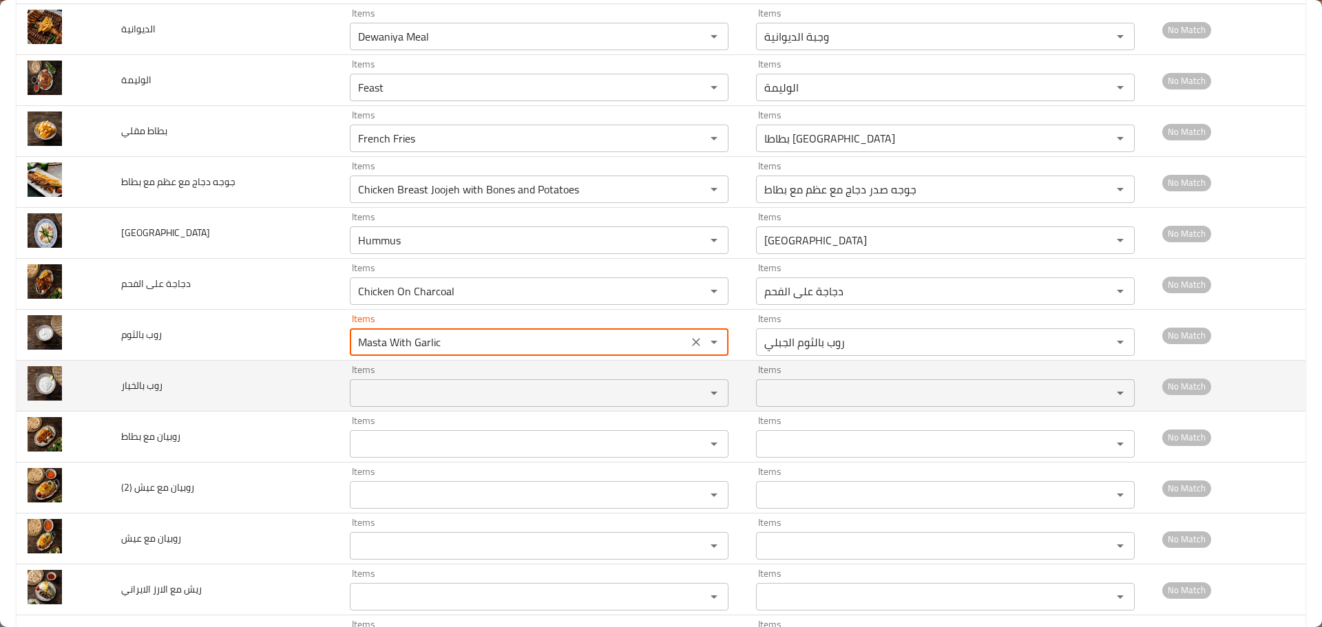
type بالثوم "Masta With Garlic"
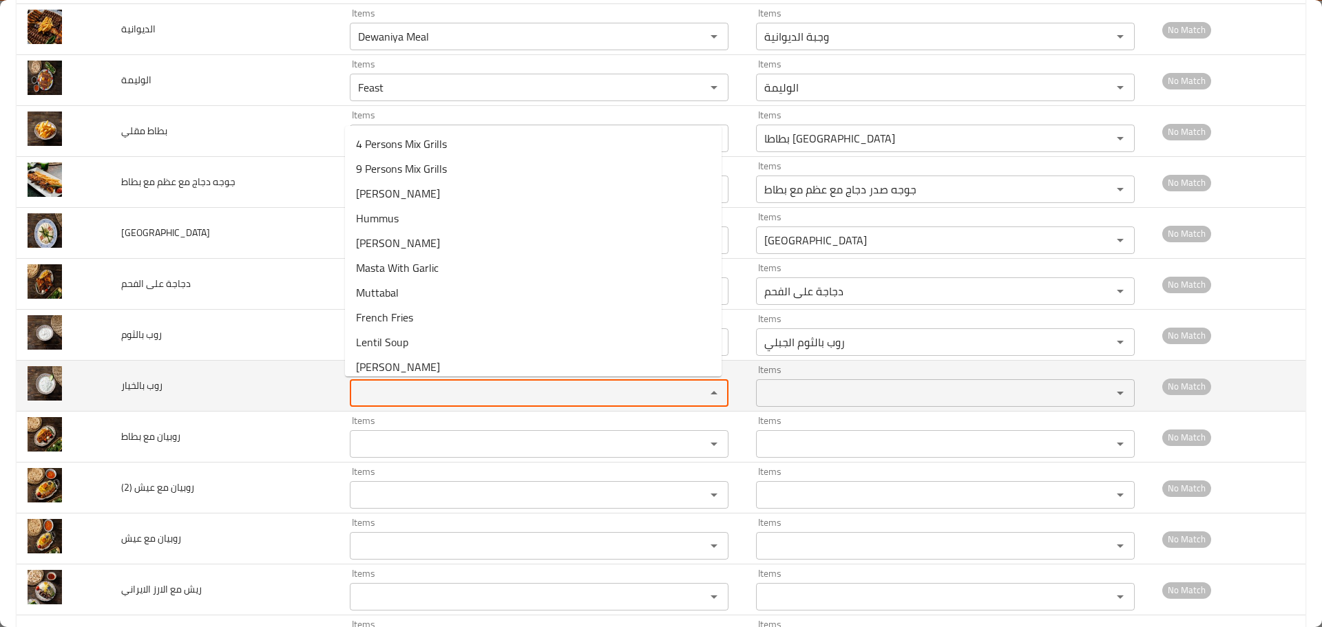
click at [412, 383] on بالخيار "Items" at bounding box center [519, 392] width 330 height 19
click at [281, 401] on td "روب بالخيار" at bounding box center [224, 386] width 228 height 51
click at [399, 388] on بالخيار "Items" at bounding box center [519, 392] width 330 height 19
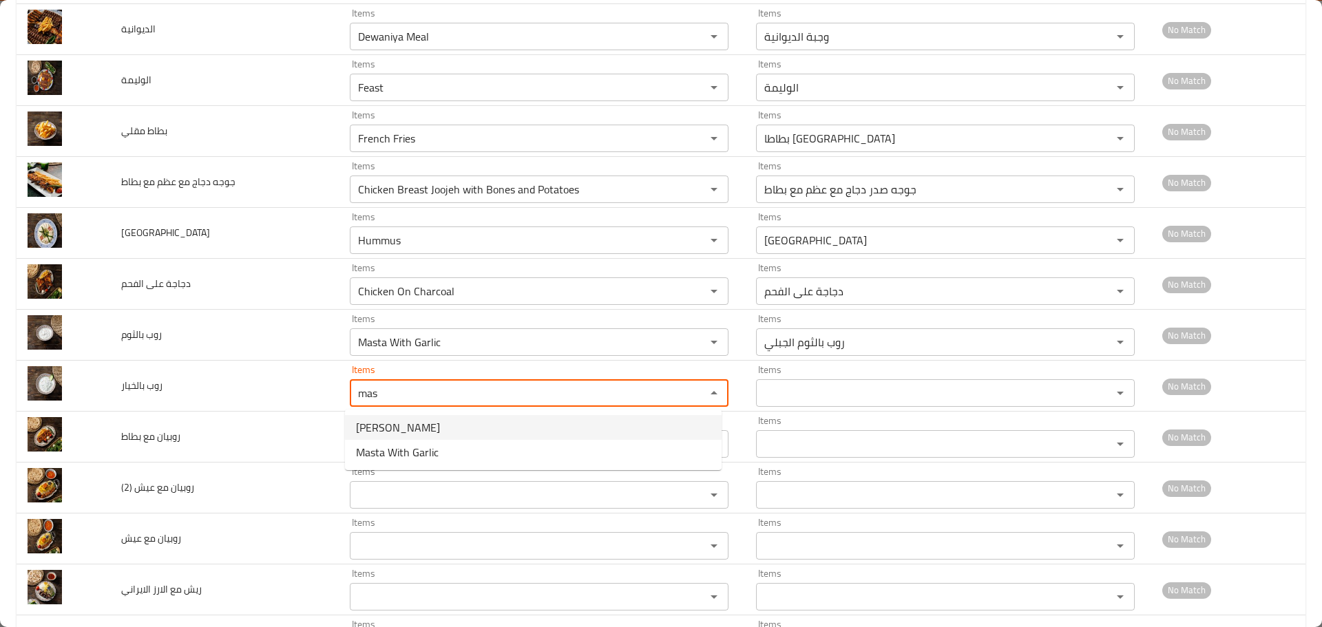
click at [421, 430] on بالخيار-option-0 "Masta Khiar" at bounding box center [533, 427] width 377 height 25
type بالخيار "Masta Khiar"
type بالخيار-ar "روب بالخيار"
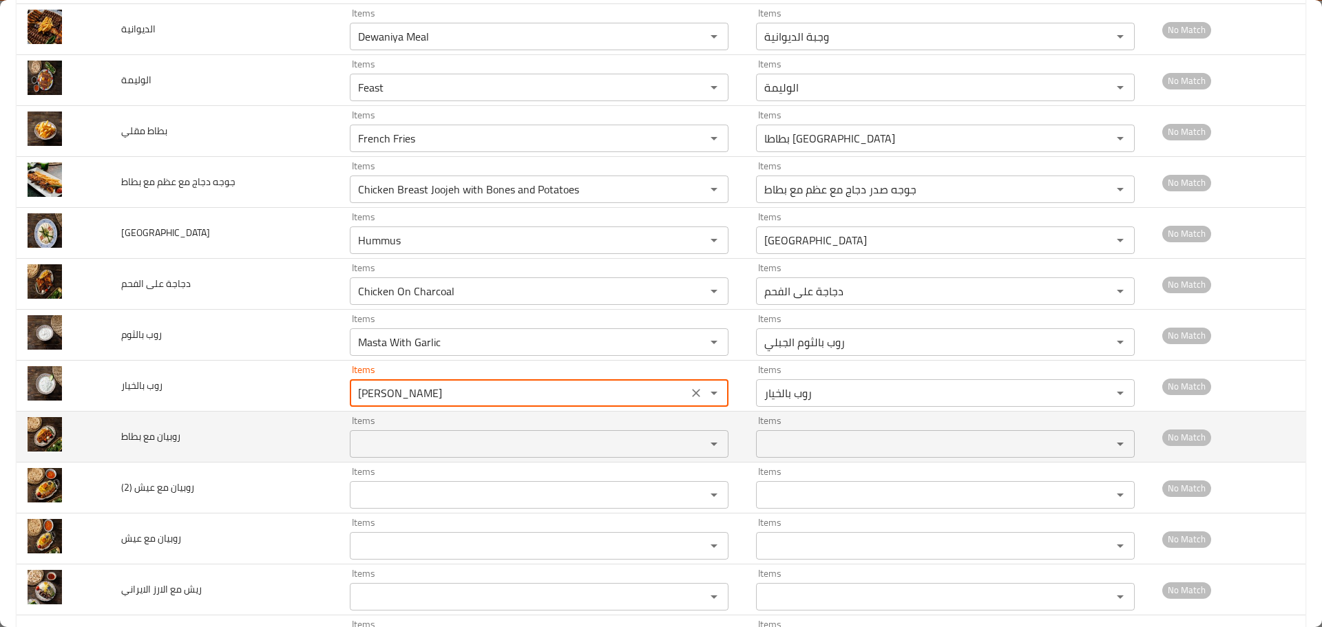
type بالخيار "Masta Khiar"
click at [438, 434] on بطاط "Items" at bounding box center [519, 443] width 330 height 19
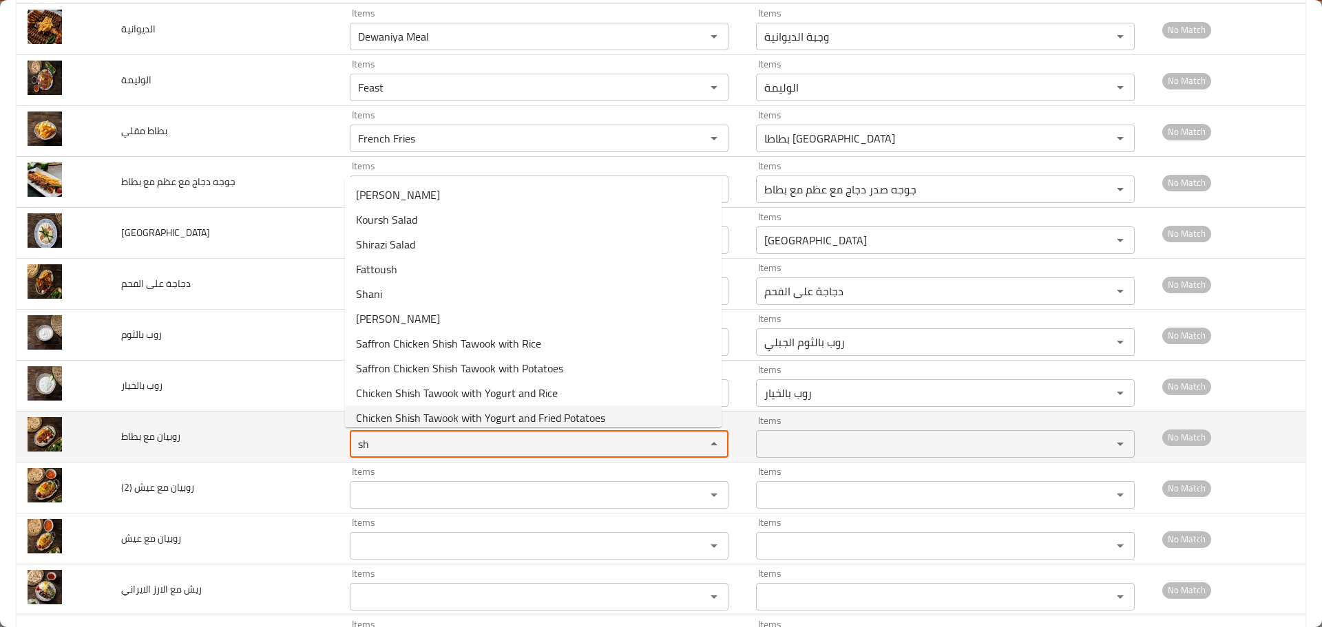
drag, startPoint x: 370, startPoint y: 436, endPoint x: 286, endPoint y: 421, distance: 85.5
click at [286, 421] on tr "روبيان مع بطاط Items sh Items Items Items No Match" at bounding box center [661, 437] width 1289 height 51
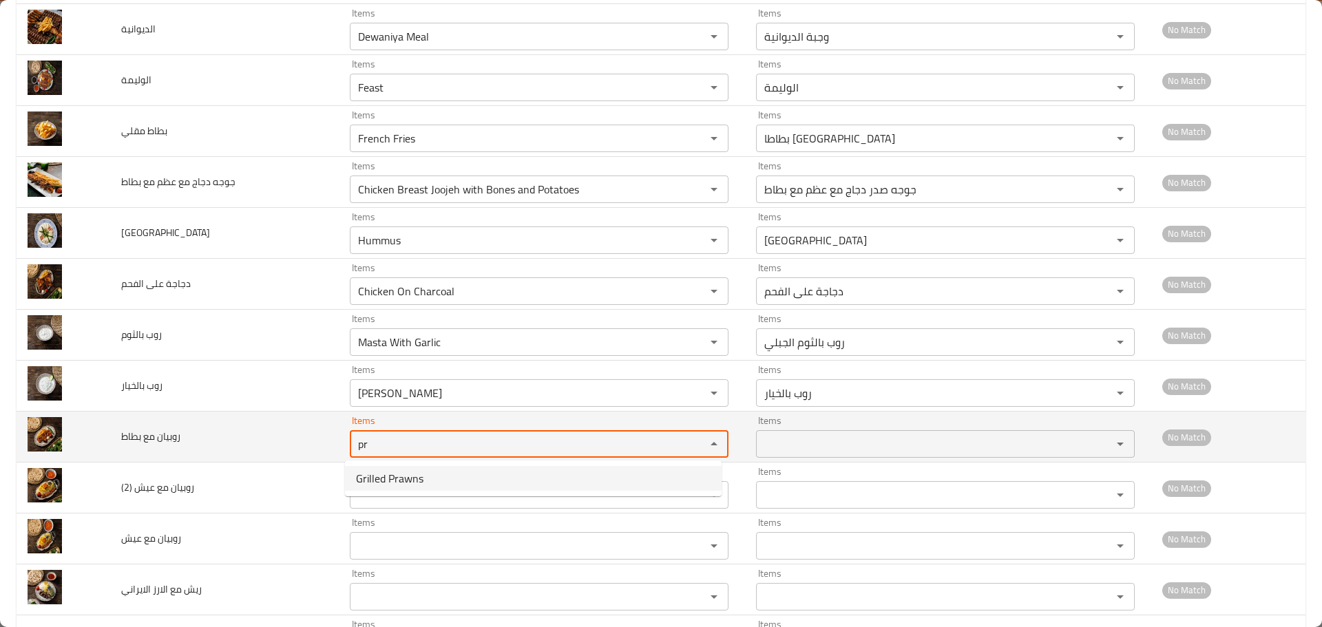
click at [278, 432] on tr "روبيان مع بطاط Items pr Items Items Items No Match" at bounding box center [661, 437] width 1289 height 51
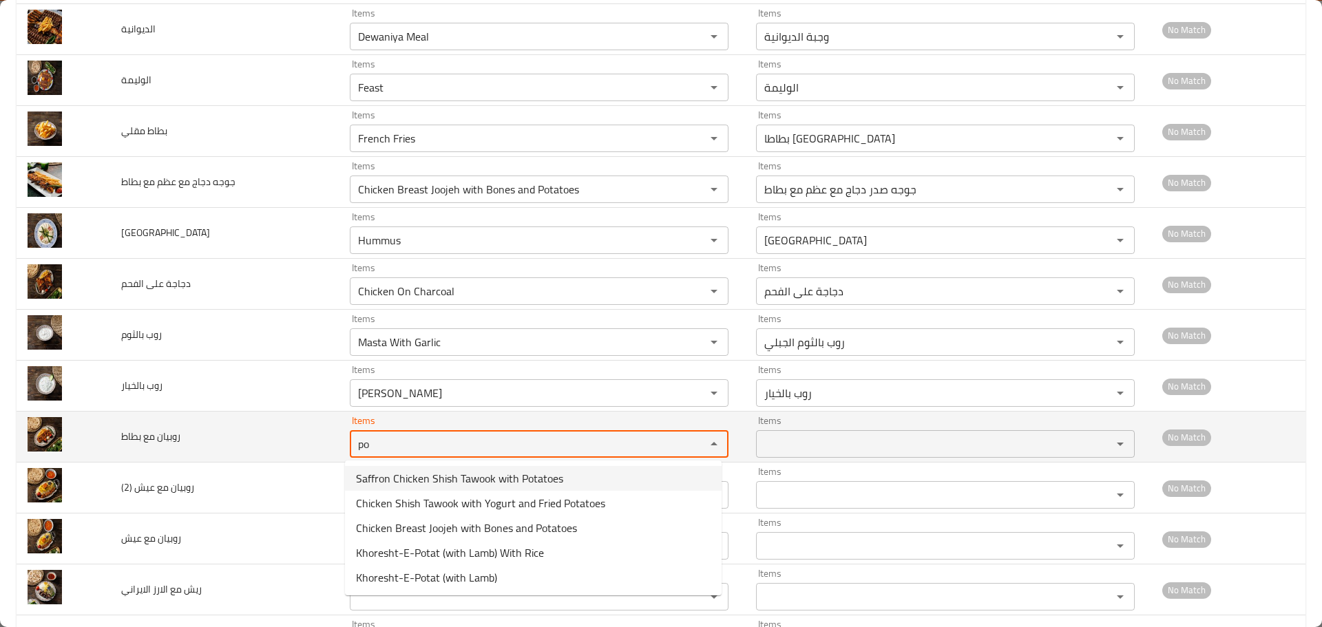
drag, startPoint x: 372, startPoint y: 440, endPoint x: 272, endPoint y: 430, distance: 100.3
click at [272, 430] on tr "روبيان مع بطاط Items po Items Items Items No Match" at bounding box center [661, 437] width 1289 height 51
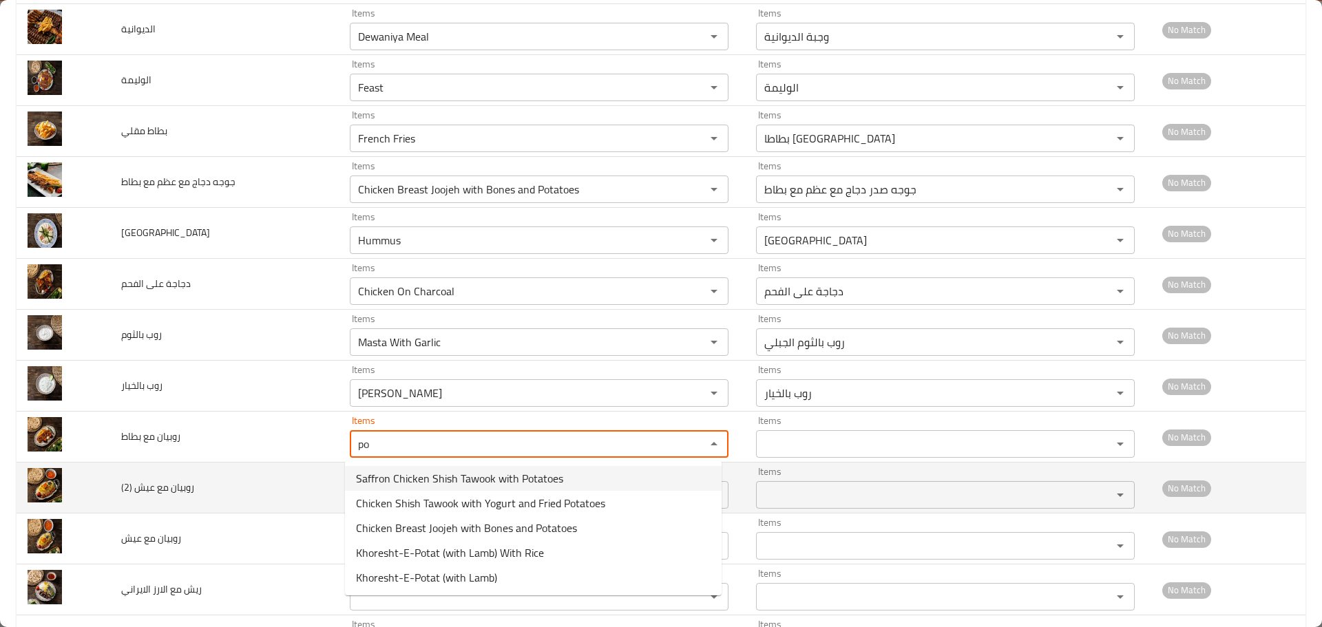
type بطاط "r"
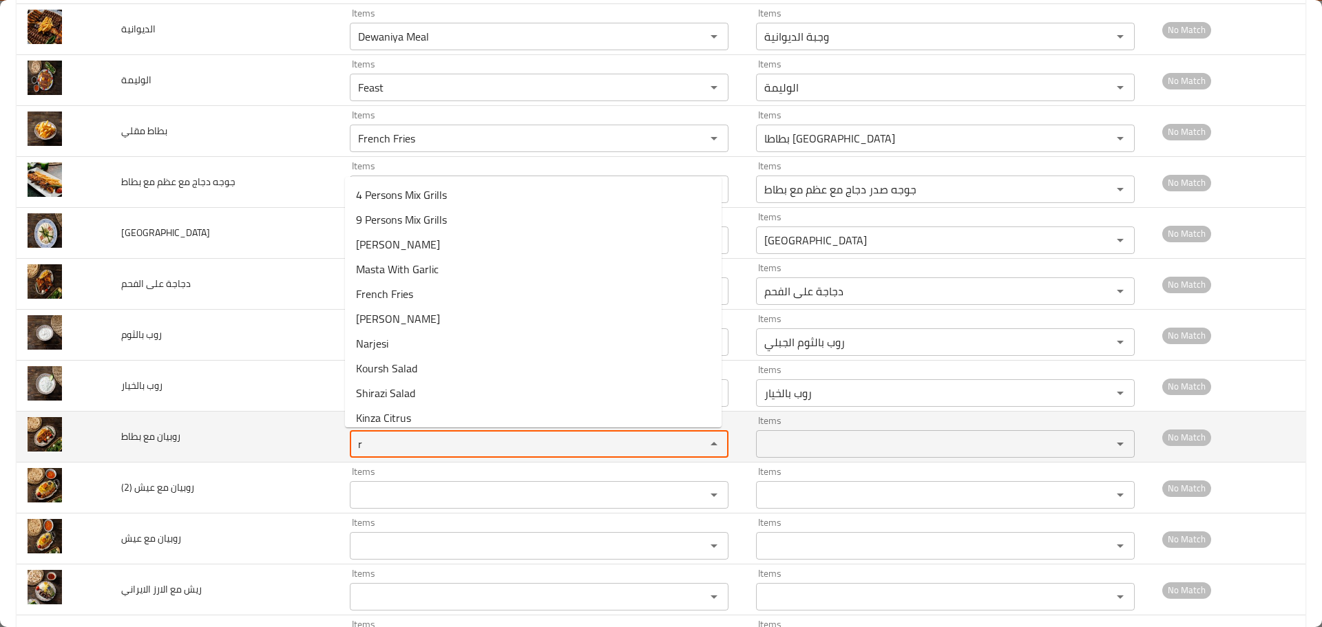
drag, startPoint x: 323, startPoint y: 431, endPoint x: 253, endPoint y: 429, distance: 69.6
click at [266, 429] on tr "روبيان مع بطاط Items r Items Items Items No Match" at bounding box center [661, 437] width 1289 height 51
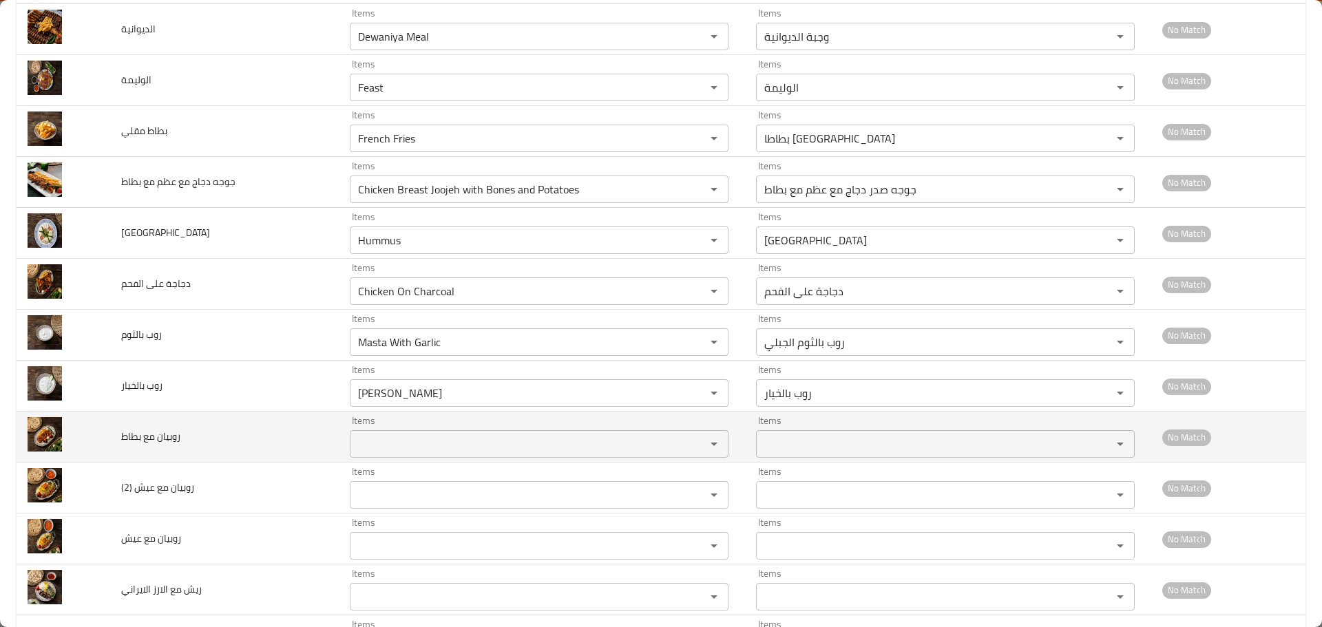
click at [170, 434] on span "روبيان مع بطاط" at bounding box center [150, 436] width 59 height 18
copy span "روبيان"
click at [379, 434] on بطاط "Items" at bounding box center [519, 443] width 330 height 19
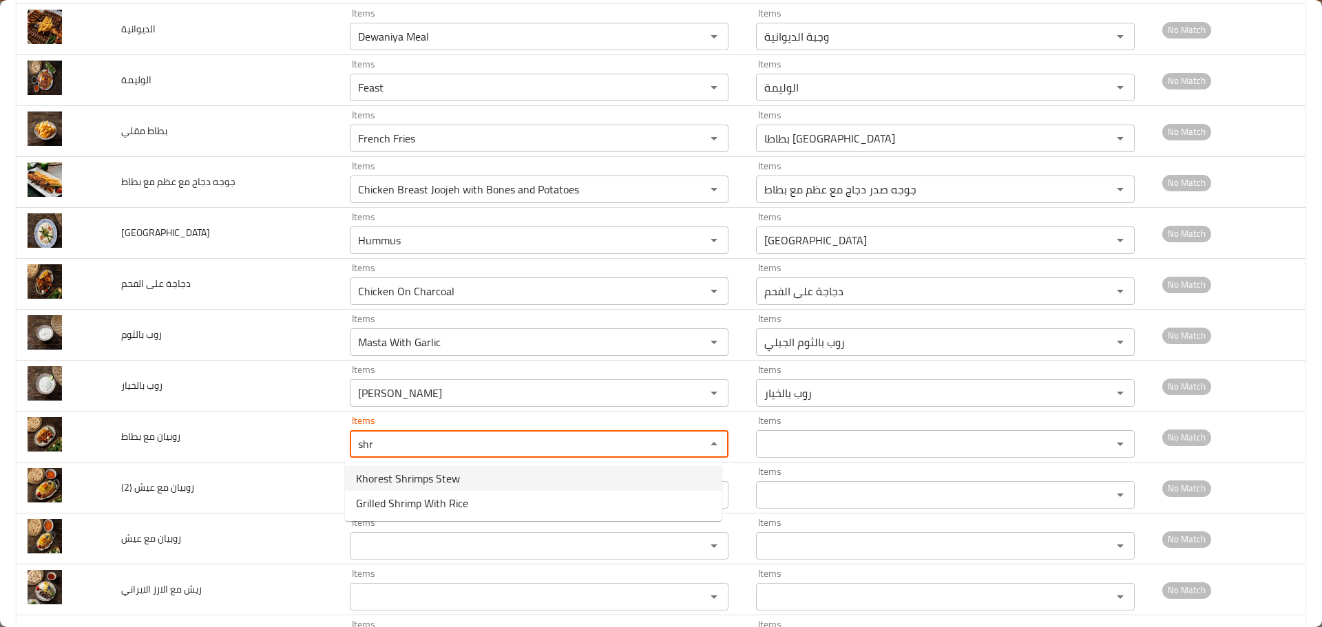
click at [452, 484] on span "Khorest Shrimps Stew" at bounding box center [408, 478] width 104 height 17
type بطاط "Khorest Shrimps Stew"
type بطاط-ar "مرق خورست روبيان"
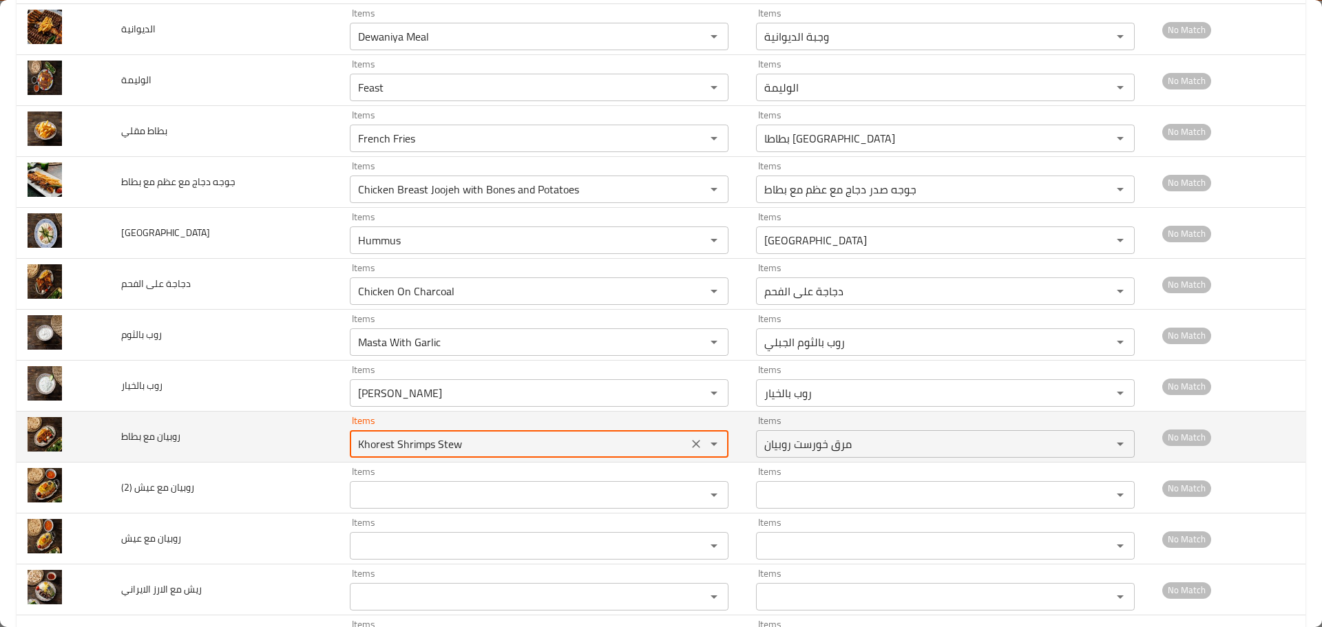
click at [692, 441] on icon "Clear" at bounding box center [696, 444] width 8 height 8
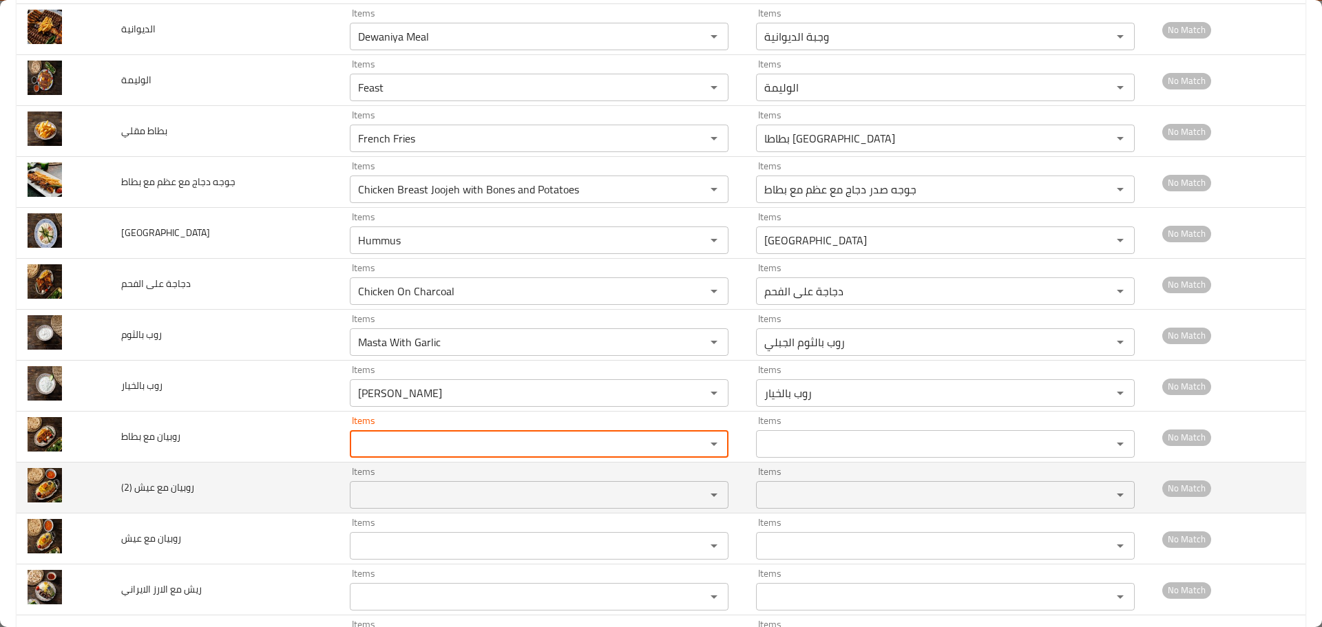
drag, startPoint x: 345, startPoint y: 470, endPoint x: 355, endPoint y: 471, distance: 10.3
click at [350, 470] on div "Items Items" at bounding box center [539, 488] width 379 height 42
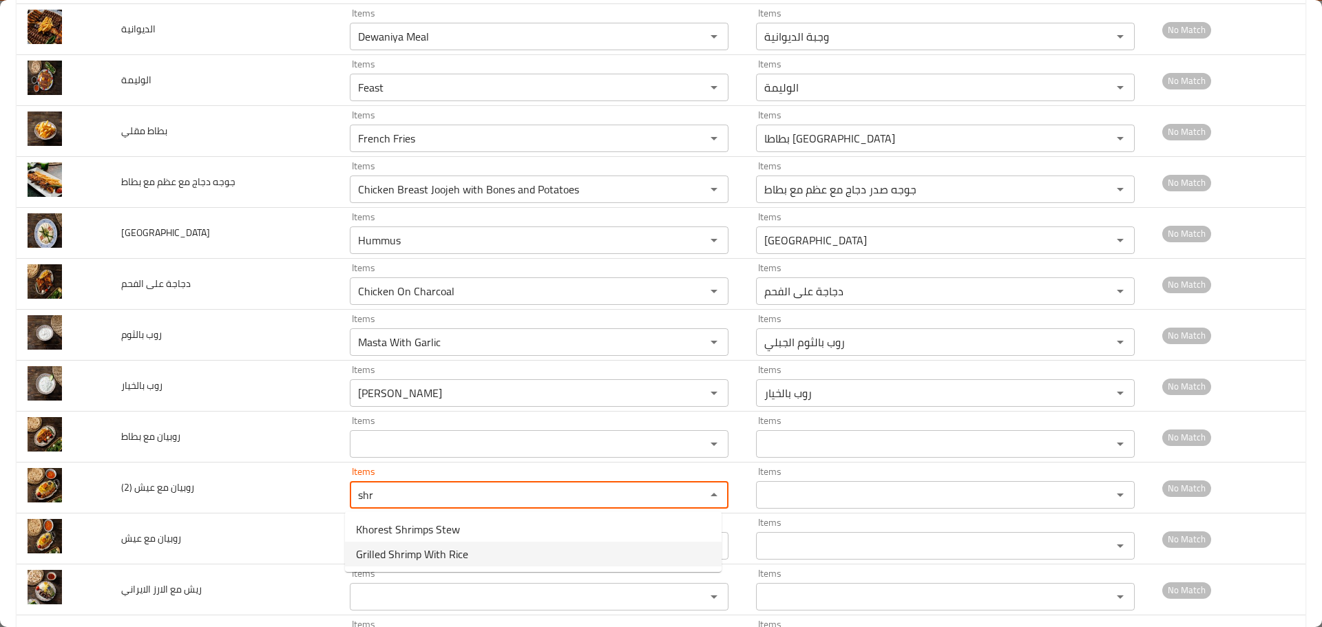
click at [416, 554] on span "Grilled Shrimp With Rice" at bounding box center [412, 554] width 112 height 17
type \(2\) "Grilled Shrimp With Rice"
type \(2\)-ar "جمبري مشوي مع أرز"
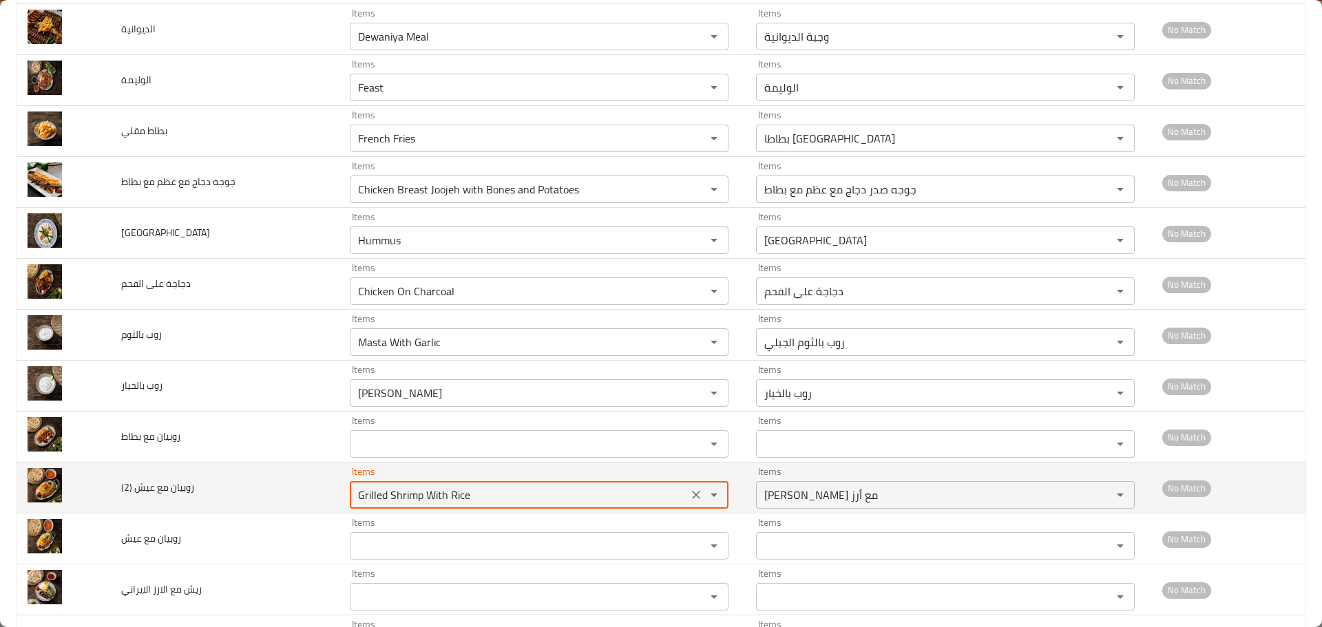
drag, startPoint x: 473, startPoint y: 494, endPoint x: 310, endPoint y: 489, distance: 163.2
click at [315, 489] on tr "روبيان مع عيش (2) Items Grilled Shrimp With Rice Items Items جمبري مشوي مع أرز …" at bounding box center [661, 488] width 1289 height 51
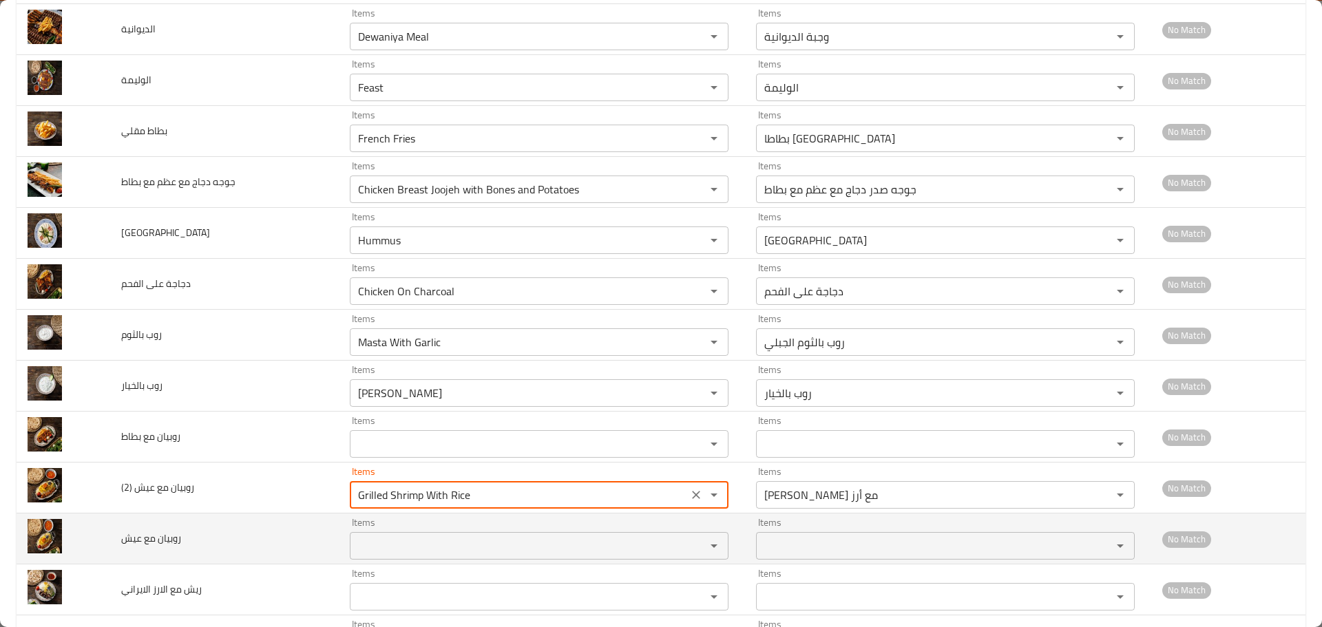
scroll to position [275, 0]
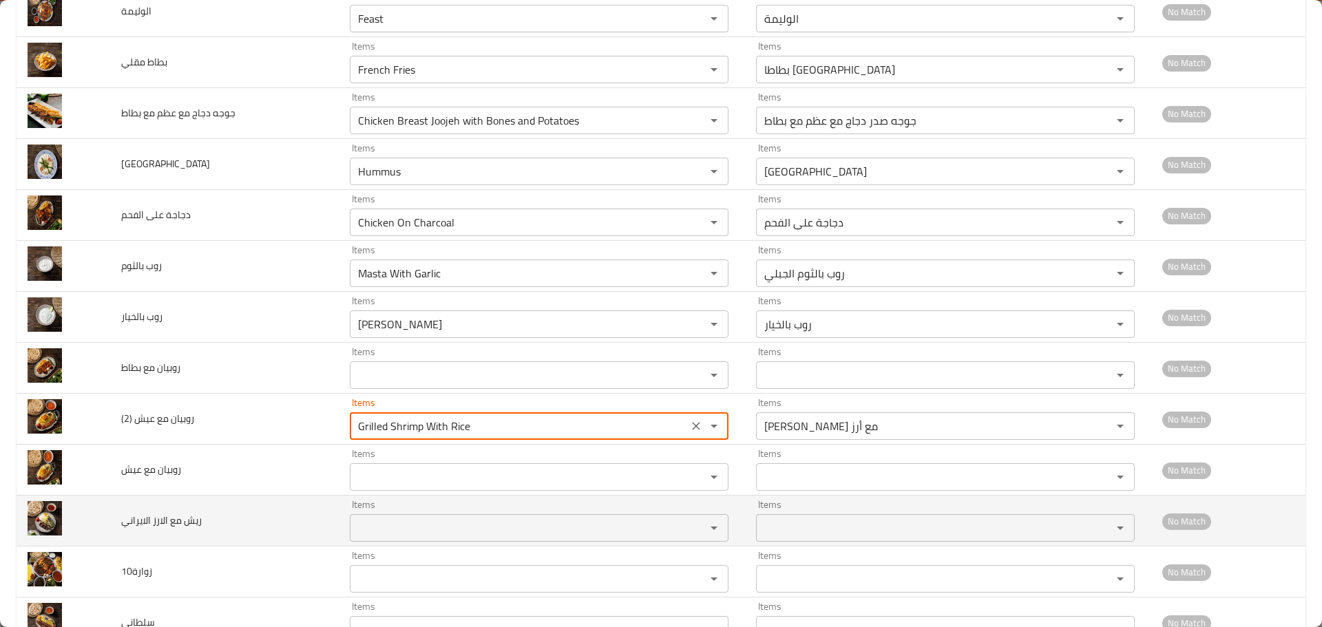
type \(2\) "Grilled Shrimp With Rice"
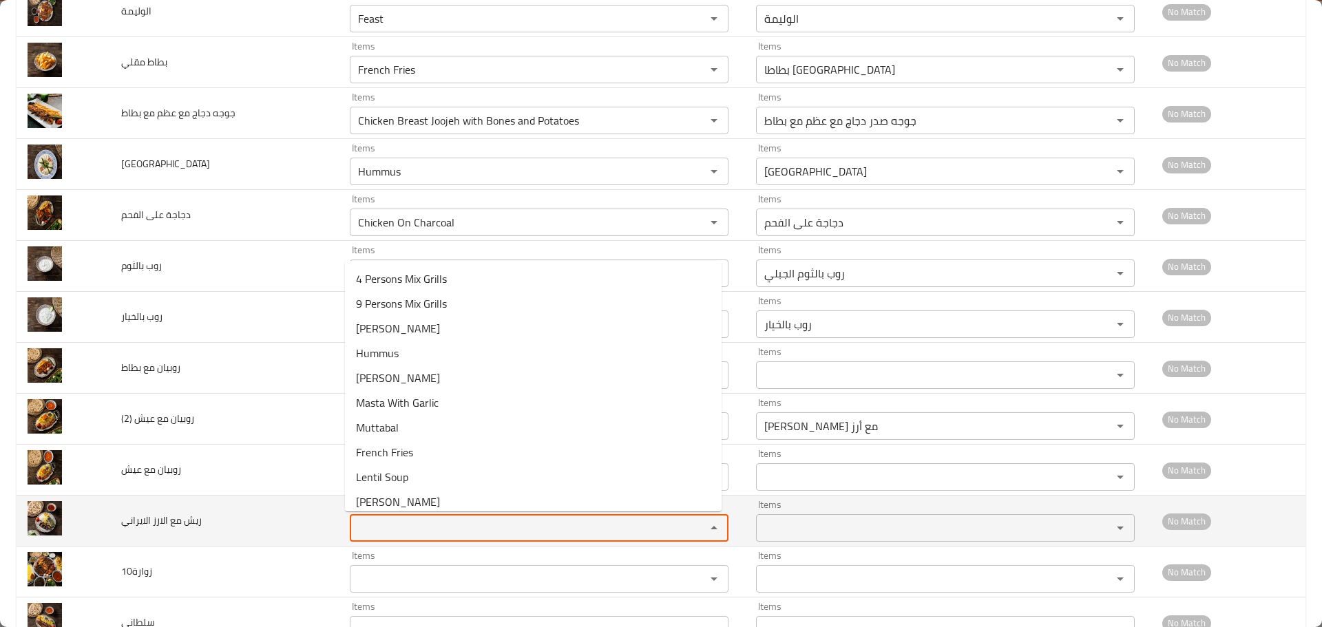
click at [401, 524] on الايراني "Items" at bounding box center [519, 527] width 330 height 19
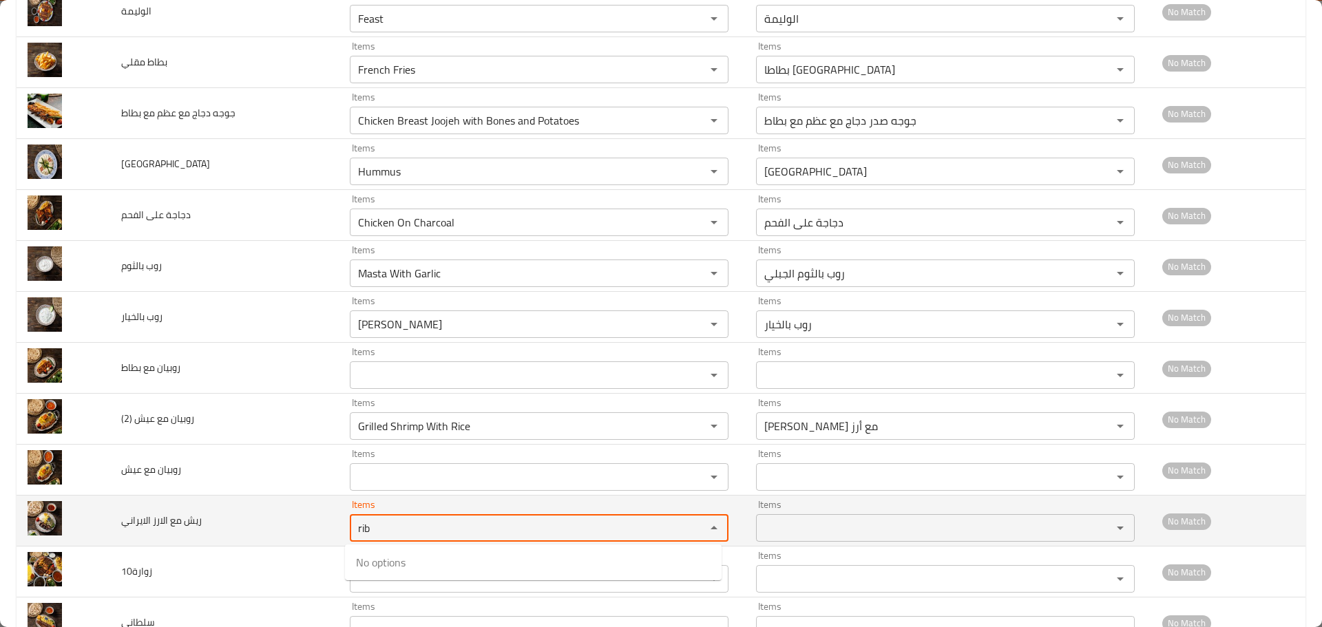
drag, startPoint x: 375, startPoint y: 524, endPoint x: 282, endPoint y: 516, distance: 93.3
click at [282, 516] on tr "ريش مع الارز الايراني Items rib Items Items Items No Match" at bounding box center [661, 521] width 1289 height 51
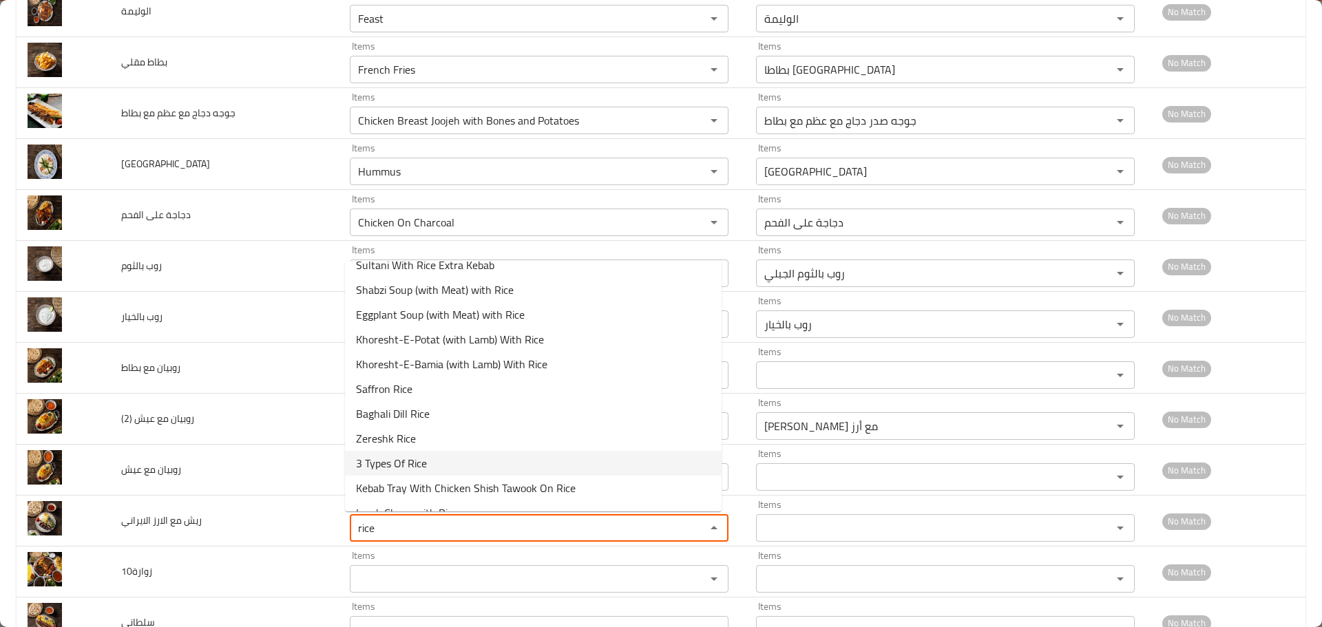
scroll to position [44, 0]
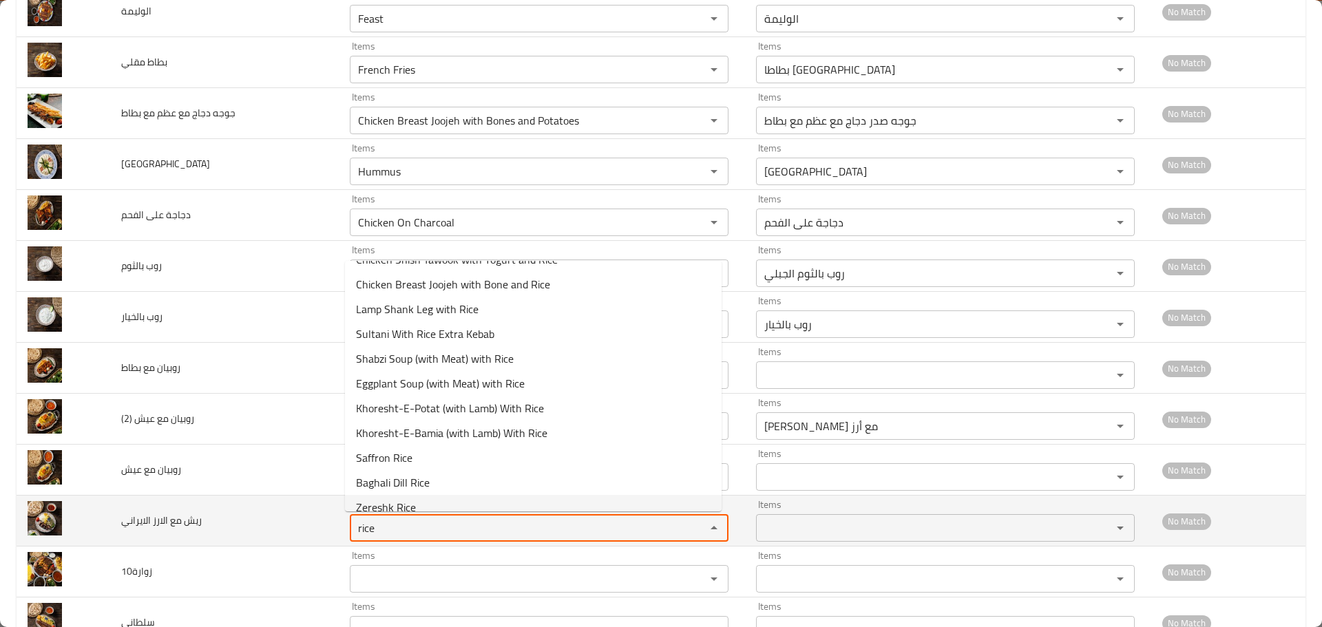
drag, startPoint x: 325, startPoint y: 517, endPoint x: 260, endPoint y: 516, distance: 65.4
click at [262, 516] on tr "ريش مع الارز الايراني Items rice Items Items Items No Match" at bounding box center [661, 521] width 1289 height 51
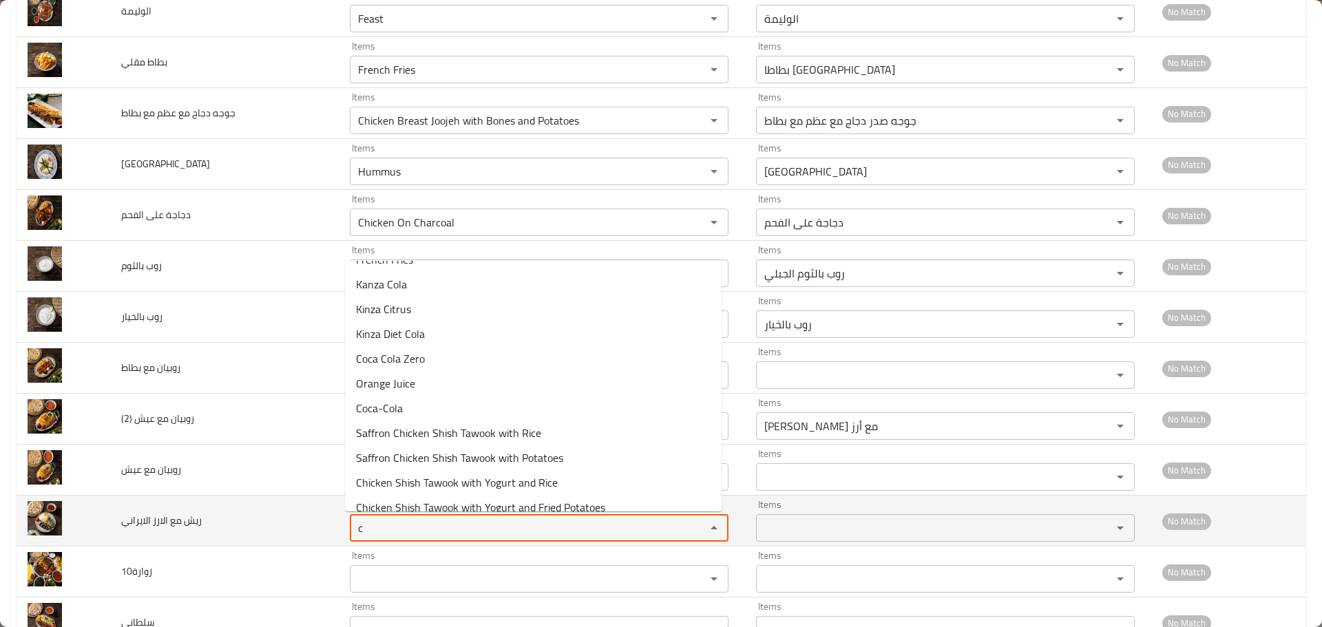
scroll to position [0, 0]
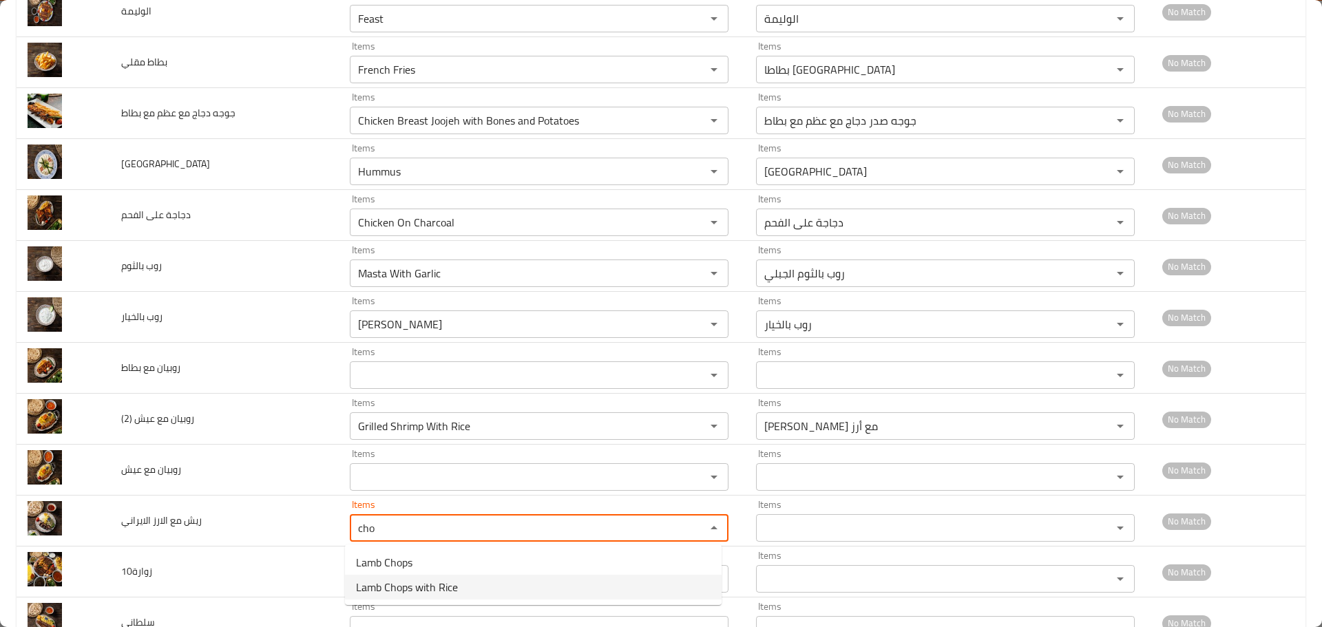
click at [421, 584] on span "Lamb Chops with Rice" at bounding box center [407, 587] width 102 height 17
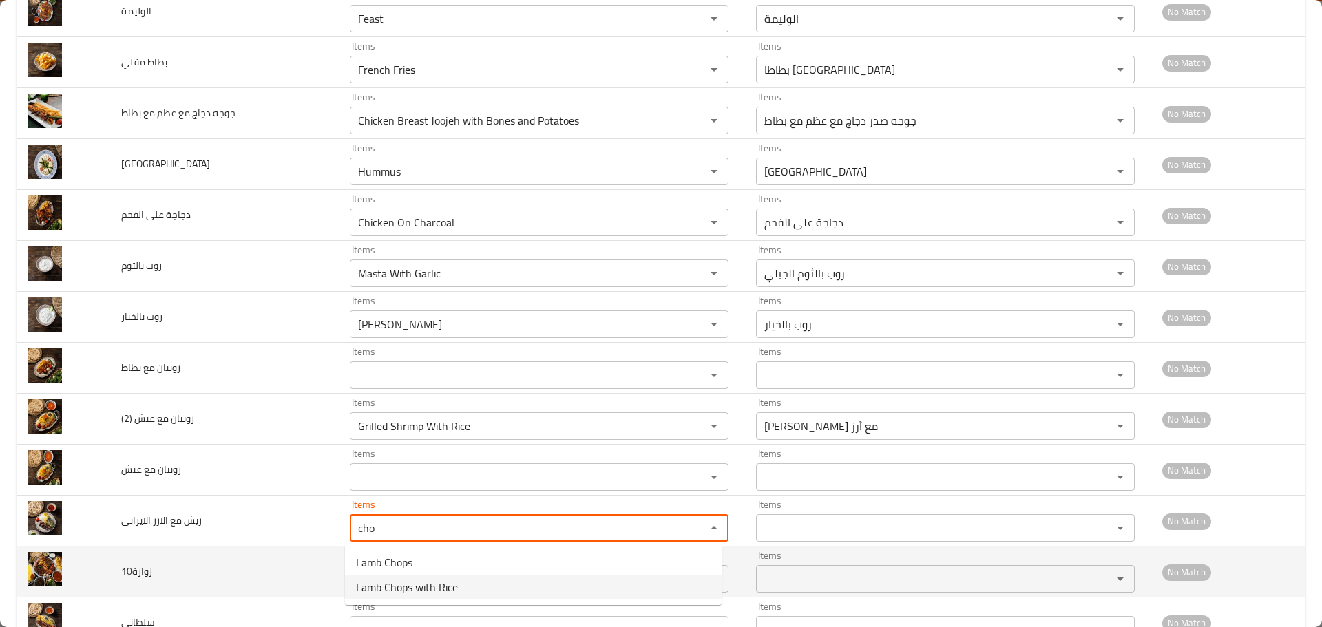
type الايراني "Lamb Chops with Rice"
type الايراني-ar "ريش خروف مع الارز الايراني"
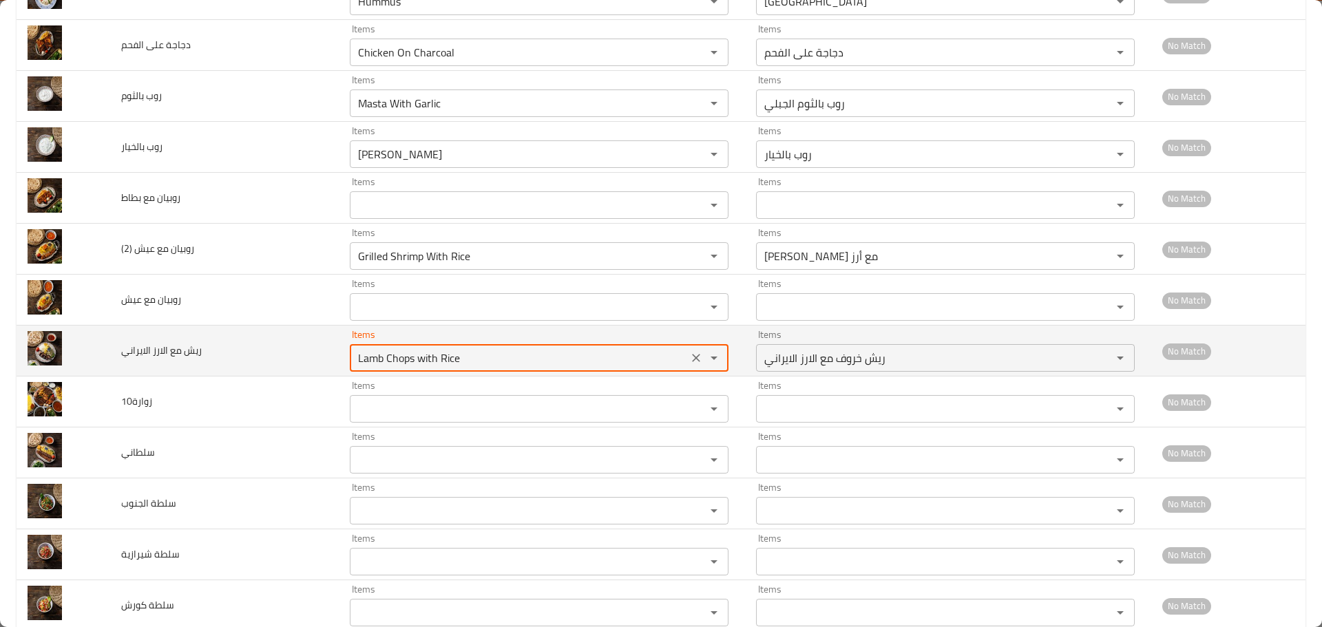
scroll to position [482, 0]
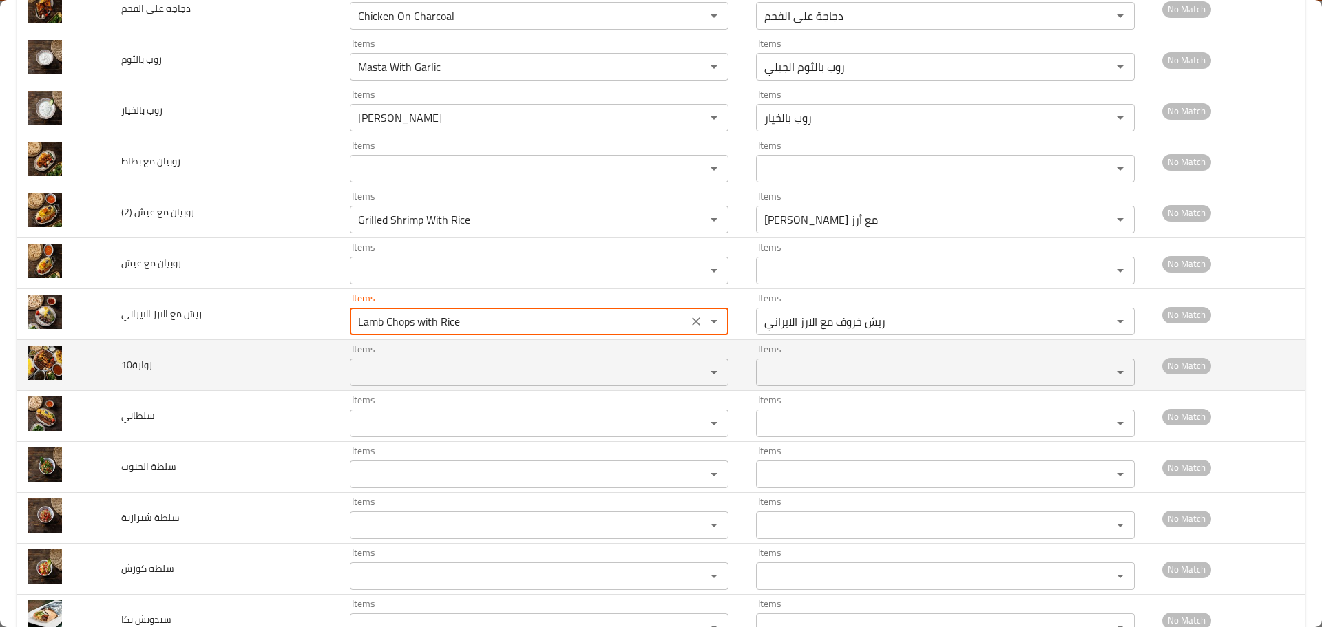
type الايراني "Lamb Chops with Rice"
click at [383, 372] on input "Items" at bounding box center [519, 372] width 330 height 19
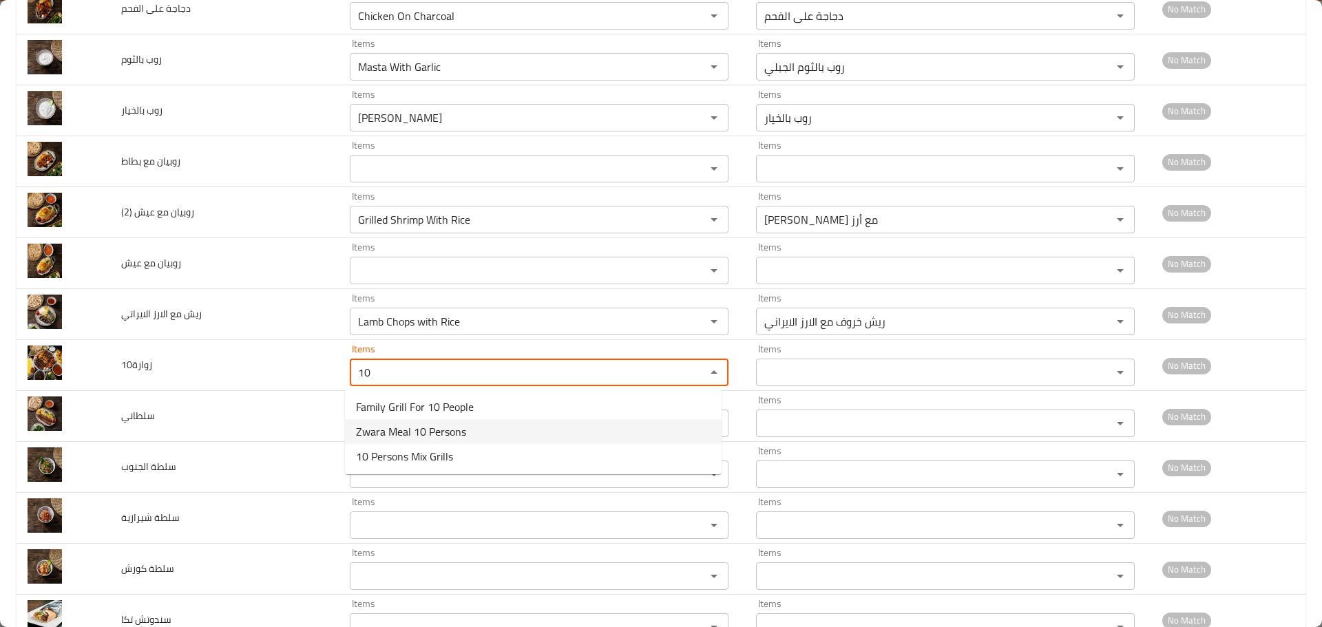
click at [409, 432] on span "Zwara Meal 10 Persons" at bounding box center [411, 431] width 110 height 17
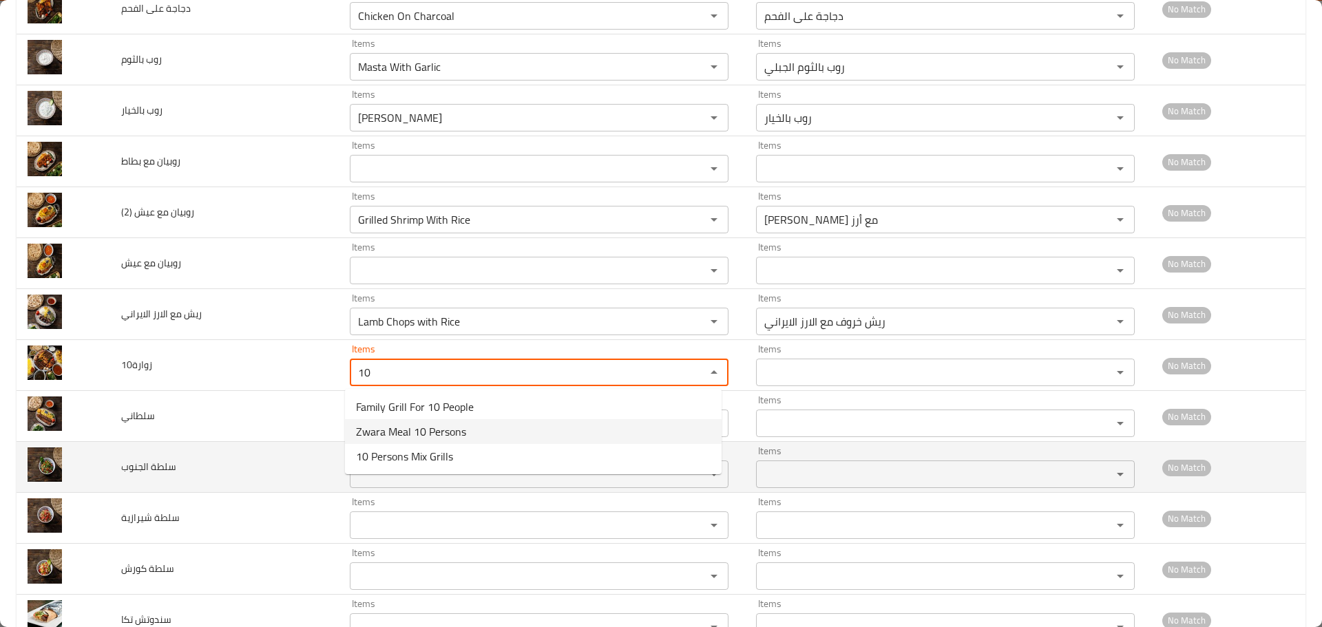
type input "Zwara Meal 10 Persons"
type input ".وجبة الزوارة 10 اشخاص"
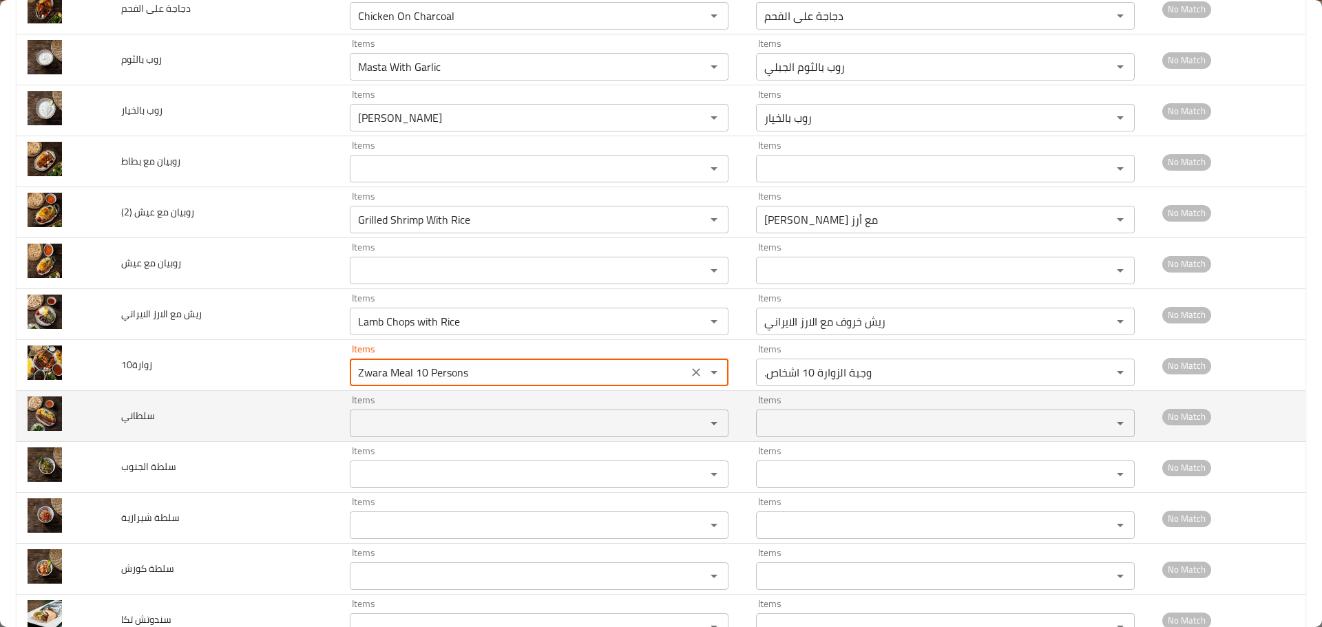
type input "Zwara Meal 10 Persons"
click at [434, 431] on input "Items" at bounding box center [519, 423] width 330 height 19
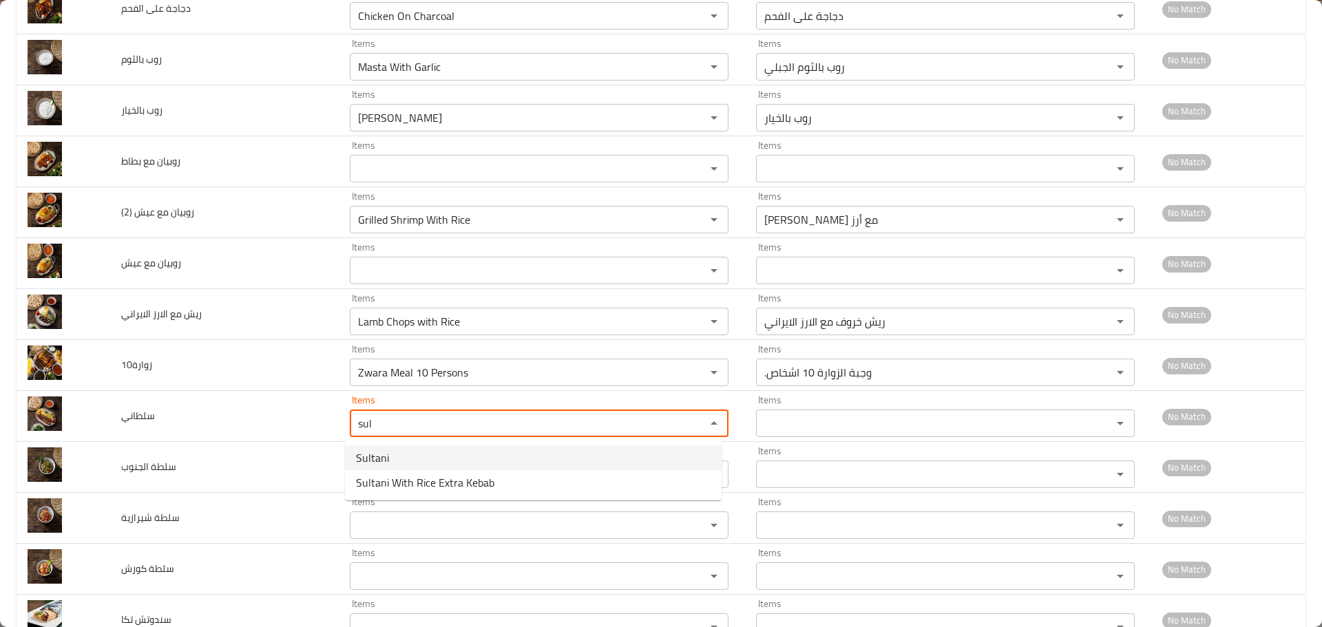
click at [368, 460] on span "Sultani" at bounding box center [372, 457] width 33 height 17
type input "Sultani"
type input "سلطاني"
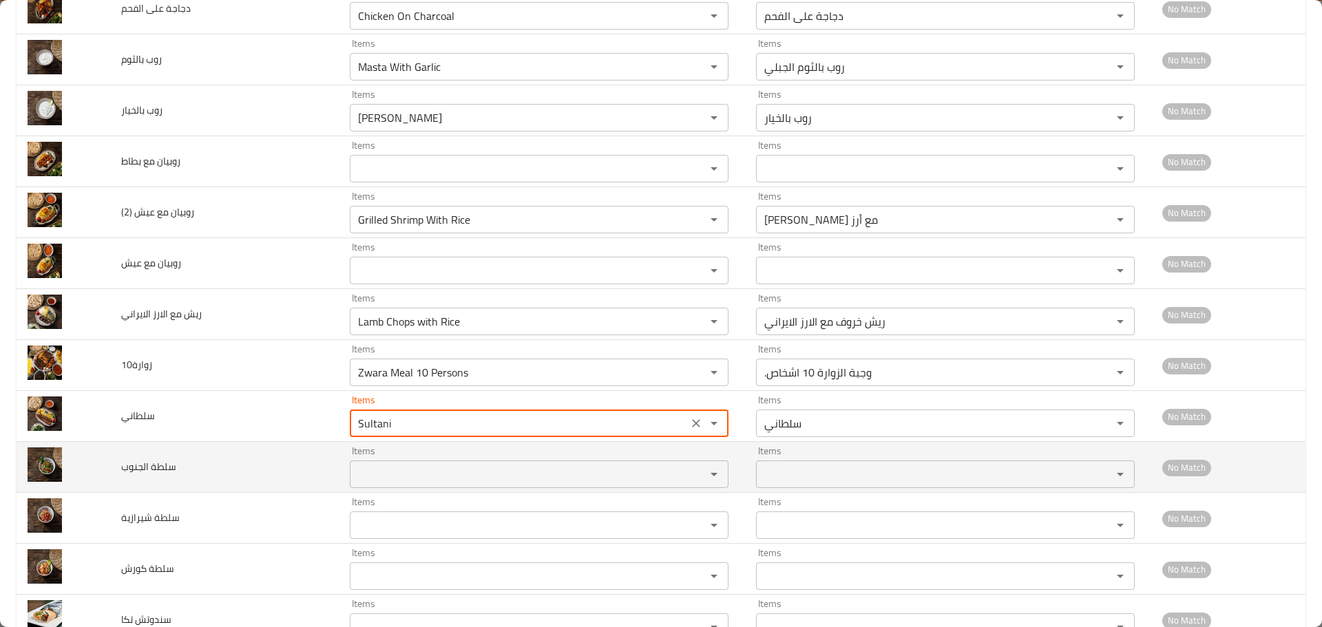
type input "Sultani"
click at [374, 473] on الجنوب "Items" at bounding box center [519, 474] width 330 height 19
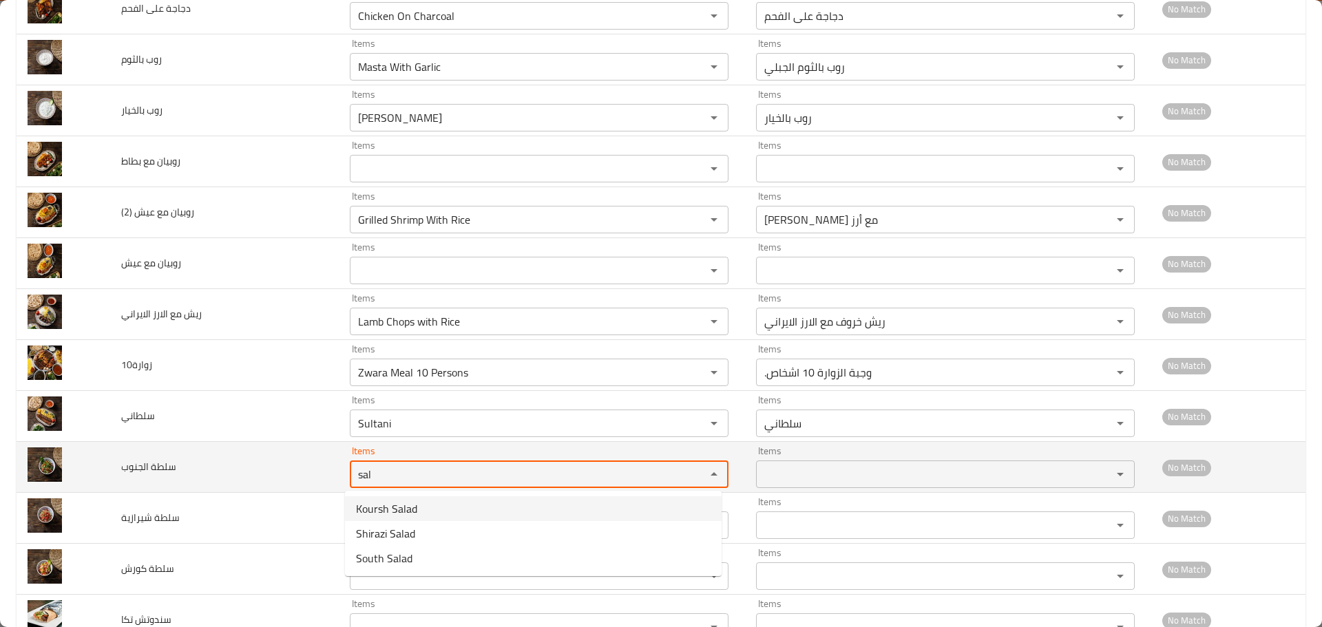
drag, startPoint x: 399, startPoint y: 473, endPoint x: 220, endPoint y: 456, distance: 179.0
click at [220, 456] on tr "سلطة الجنوب Items sal Items Items Items No Match" at bounding box center [661, 467] width 1289 height 51
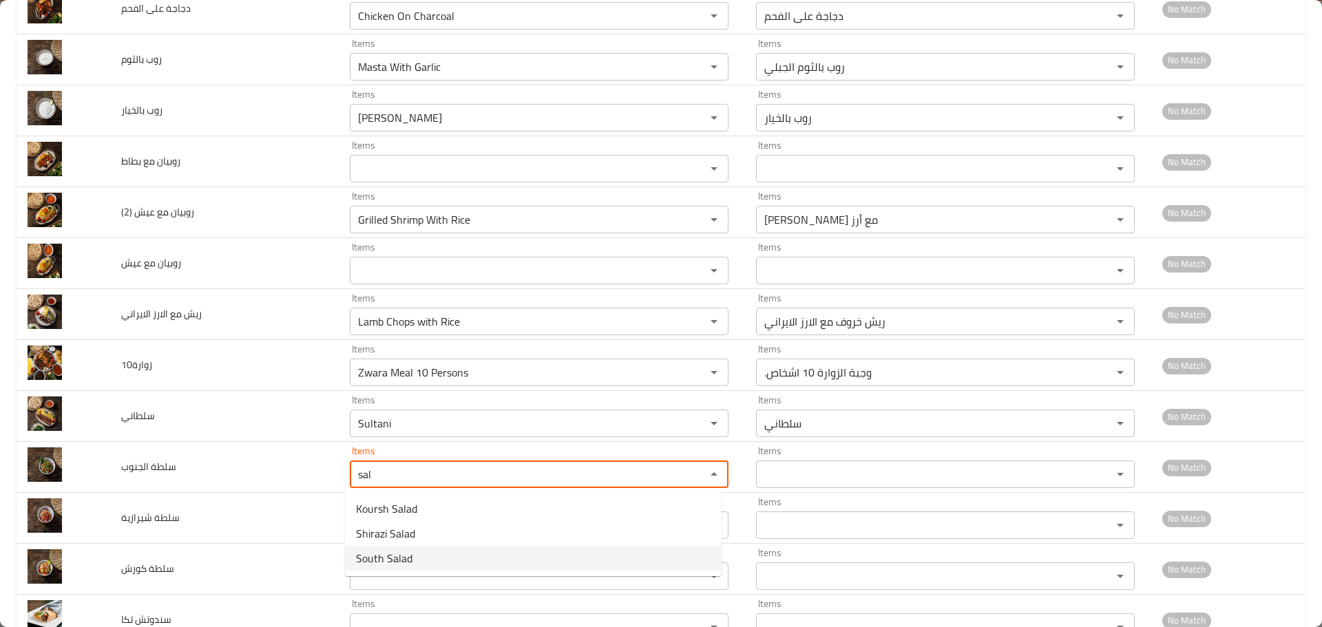
click at [371, 560] on span "South Salad" at bounding box center [384, 558] width 56 height 17
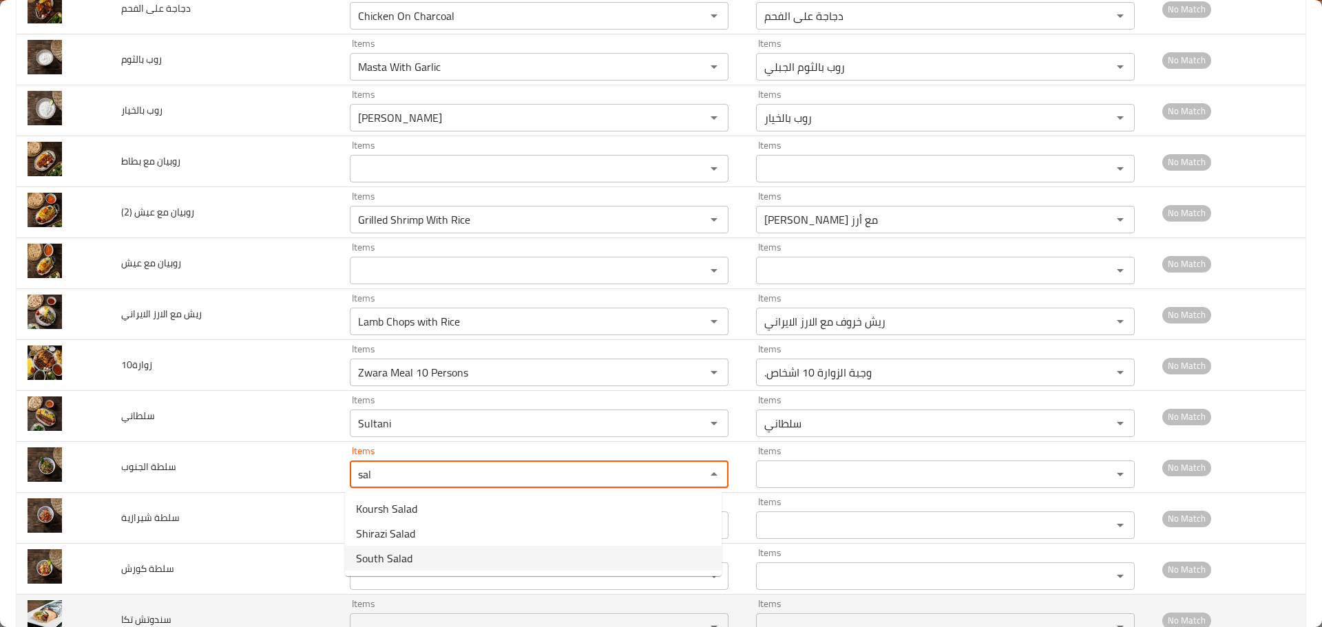
type الجنوب "South Salad"
type الجنوب-ar "سلطة الجنوب"
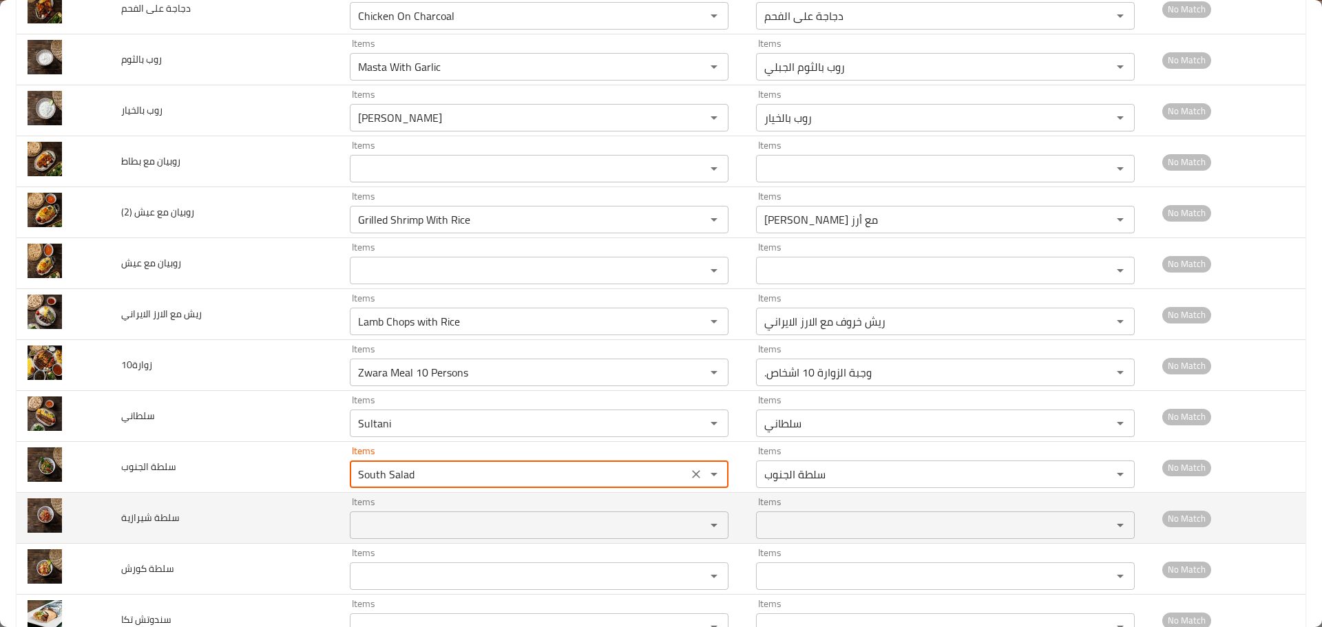
type الجنوب "South Salad"
click at [407, 520] on شيرازية "Items" at bounding box center [519, 525] width 330 height 19
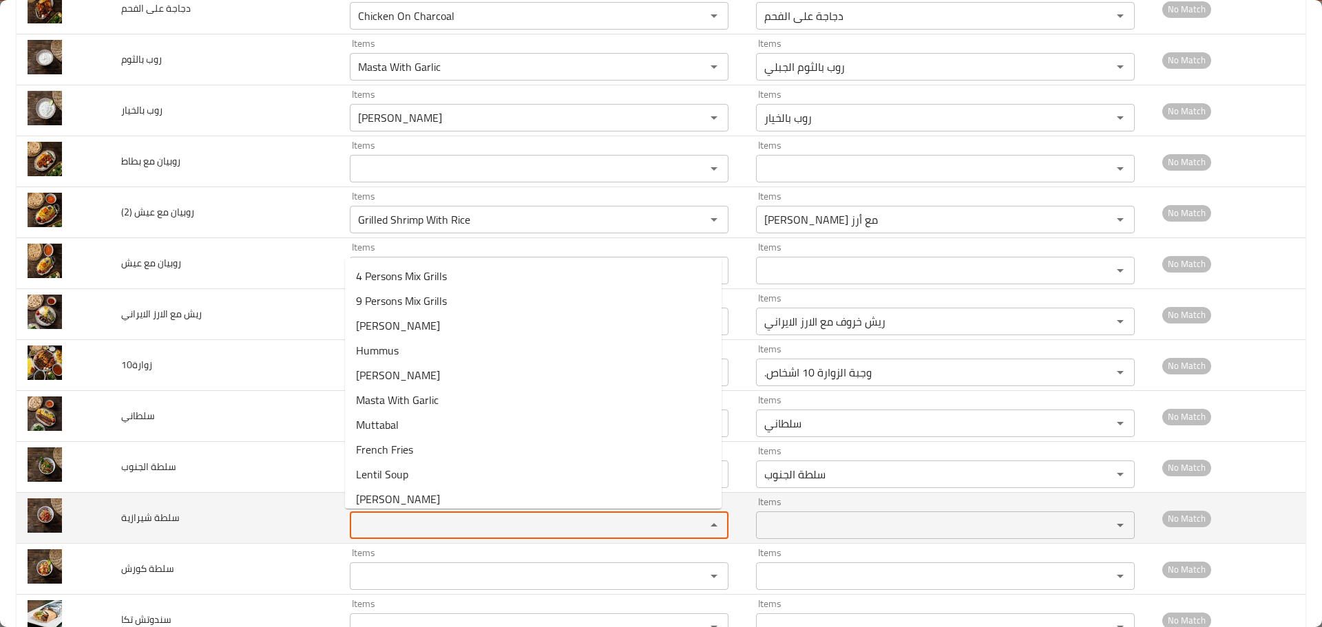
paste شيرازية "sal"
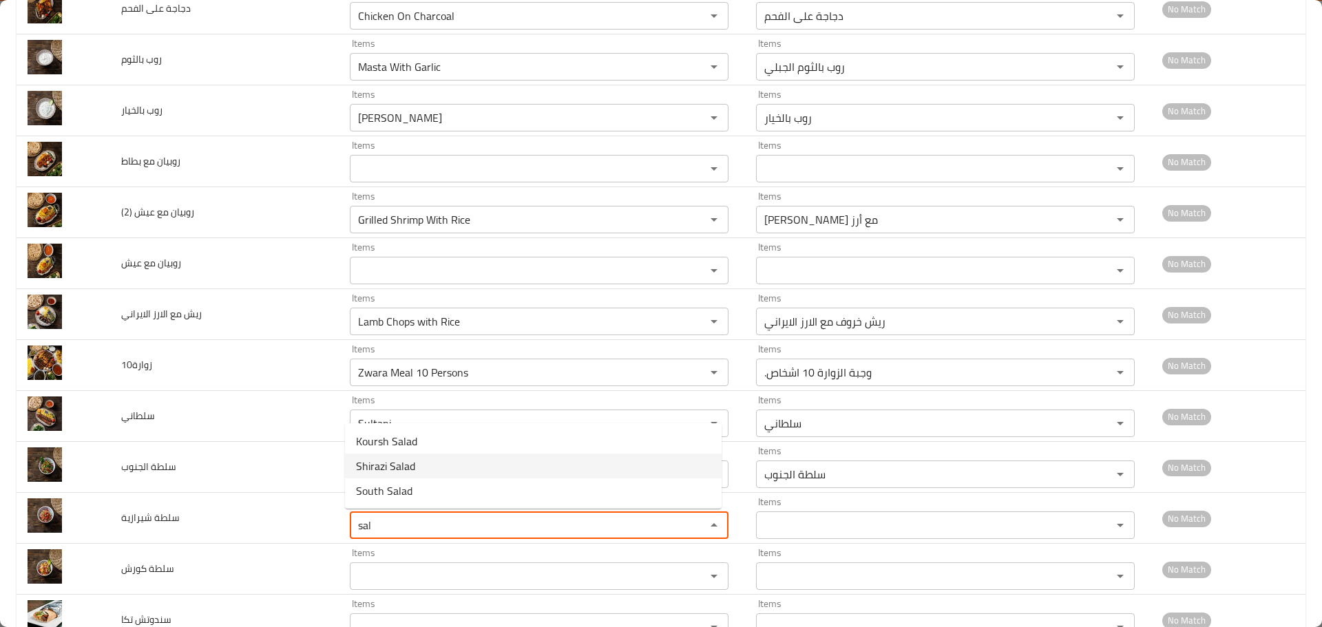
click at [400, 467] on span "Shirazi Salad" at bounding box center [385, 466] width 59 height 17
type شيرازية "Shirazi Salad"
type شيرازية-ar "سلطة شيرازية"
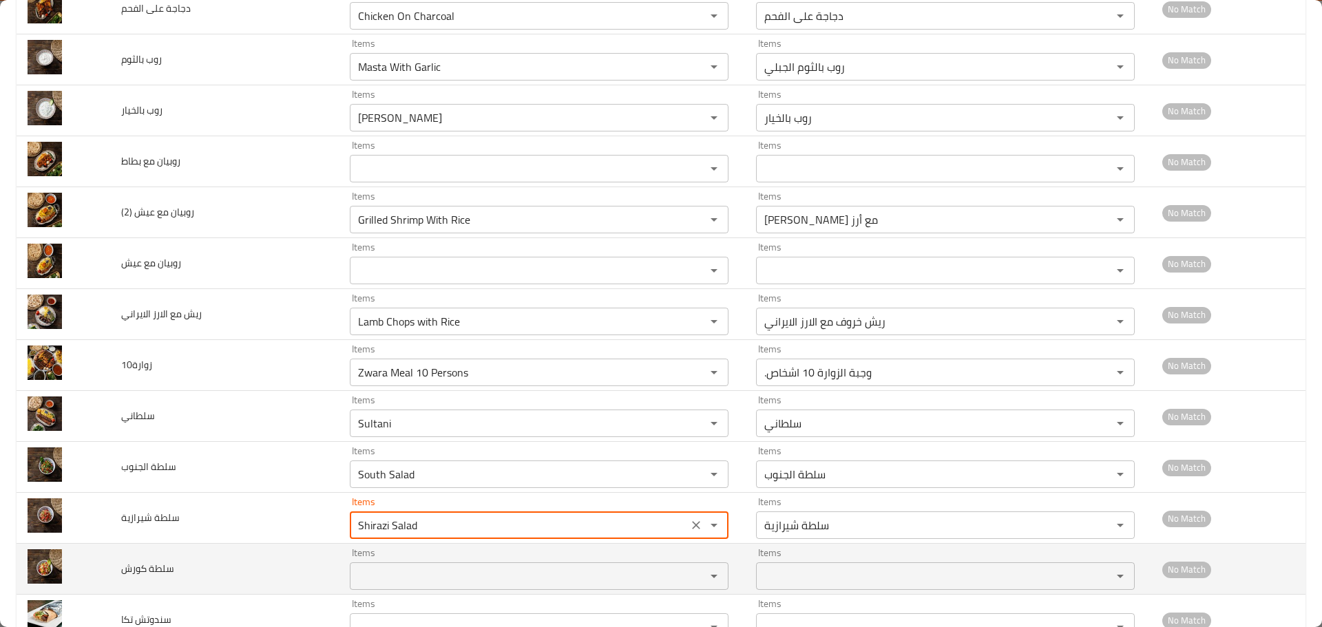
type شيرازية "Shirazi Salad"
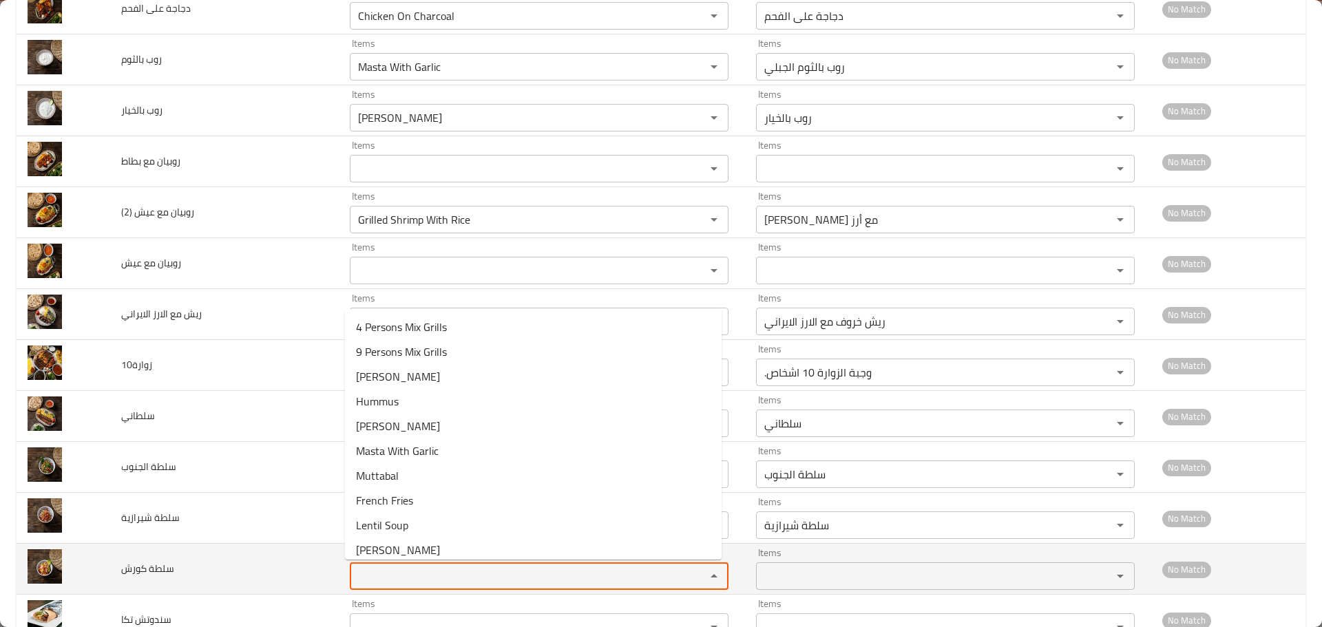
click at [372, 567] on كورش "Items" at bounding box center [519, 575] width 330 height 19
paste كورش "sal"
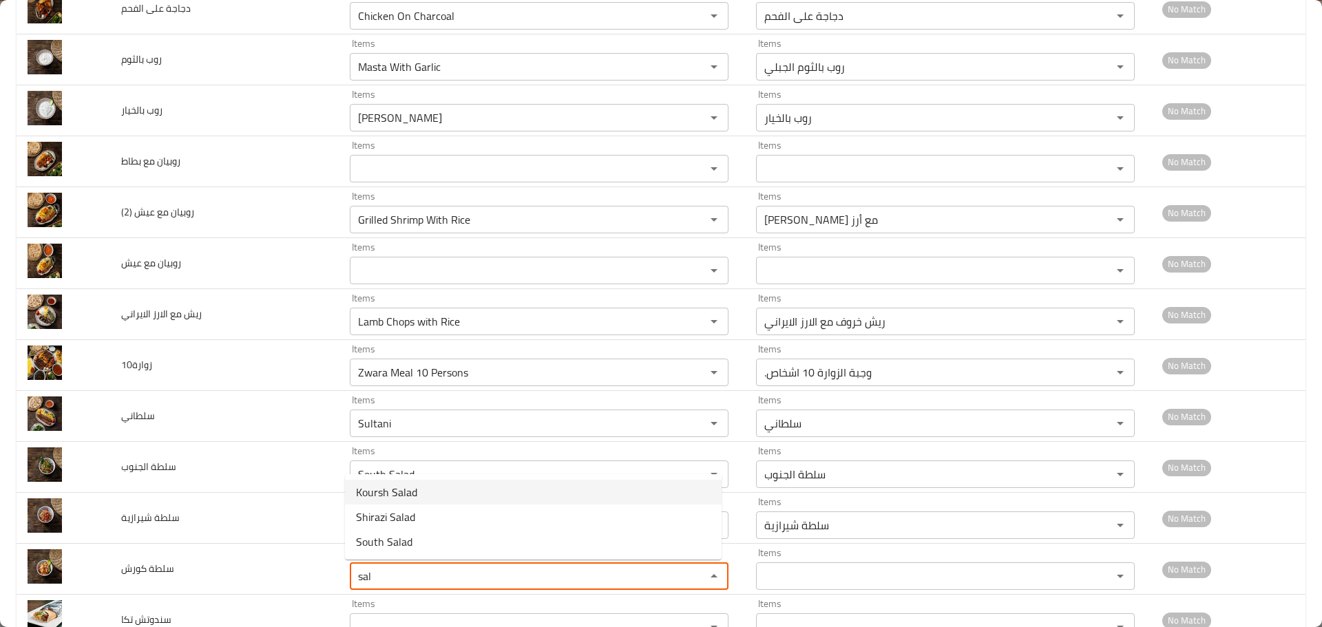
click at [403, 494] on span "Koursh Salad" at bounding box center [386, 492] width 61 height 17
type كورش "Koursh Salad"
type كورش-ar "سلطة كورش"
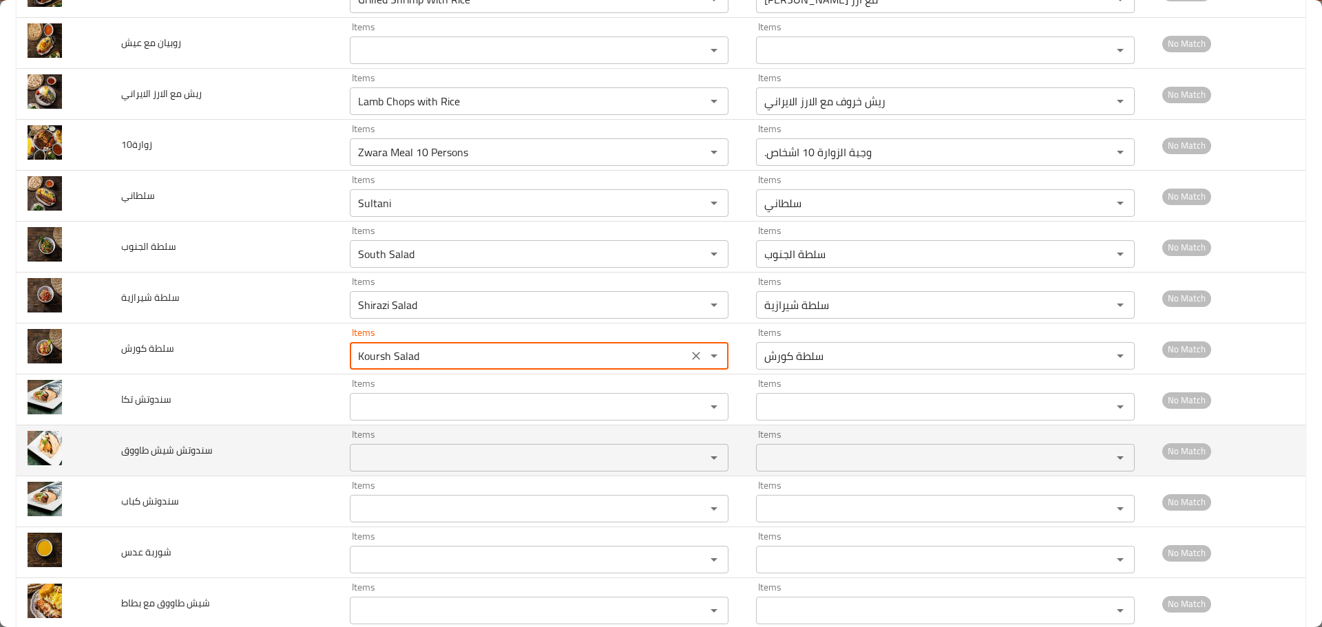
scroll to position [757, 0]
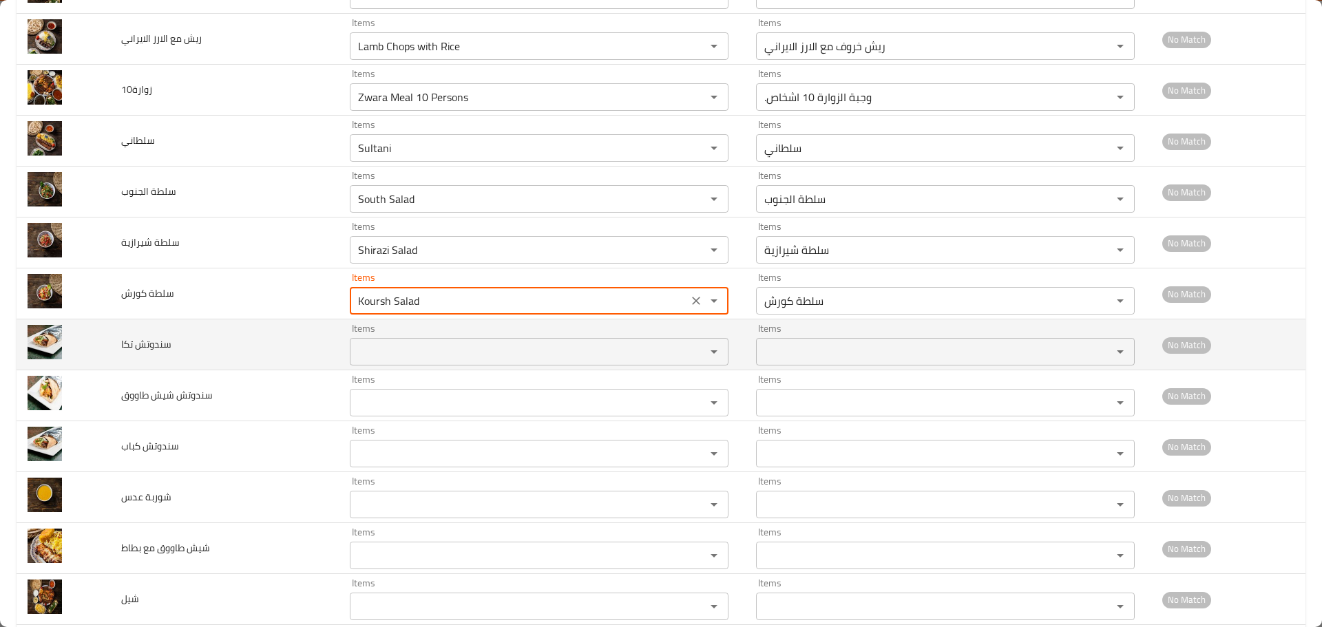
type كورش "Koursh Salad"
click at [363, 357] on تكا "s" at bounding box center [519, 351] width 330 height 19
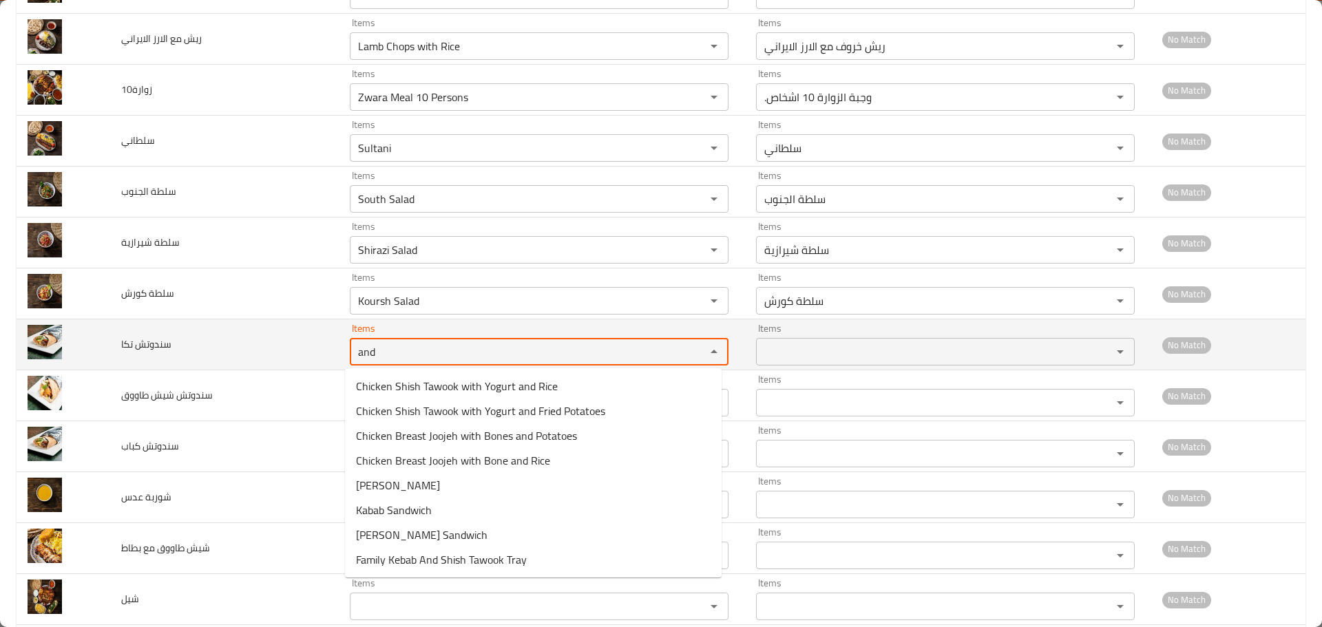
drag, startPoint x: 379, startPoint y: 356, endPoint x: 226, endPoint y: 343, distance: 153.3
click at [233, 345] on tr "سندوتش تكا Items and Items Items Items No Match" at bounding box center [661, 344] width 1289 height 51
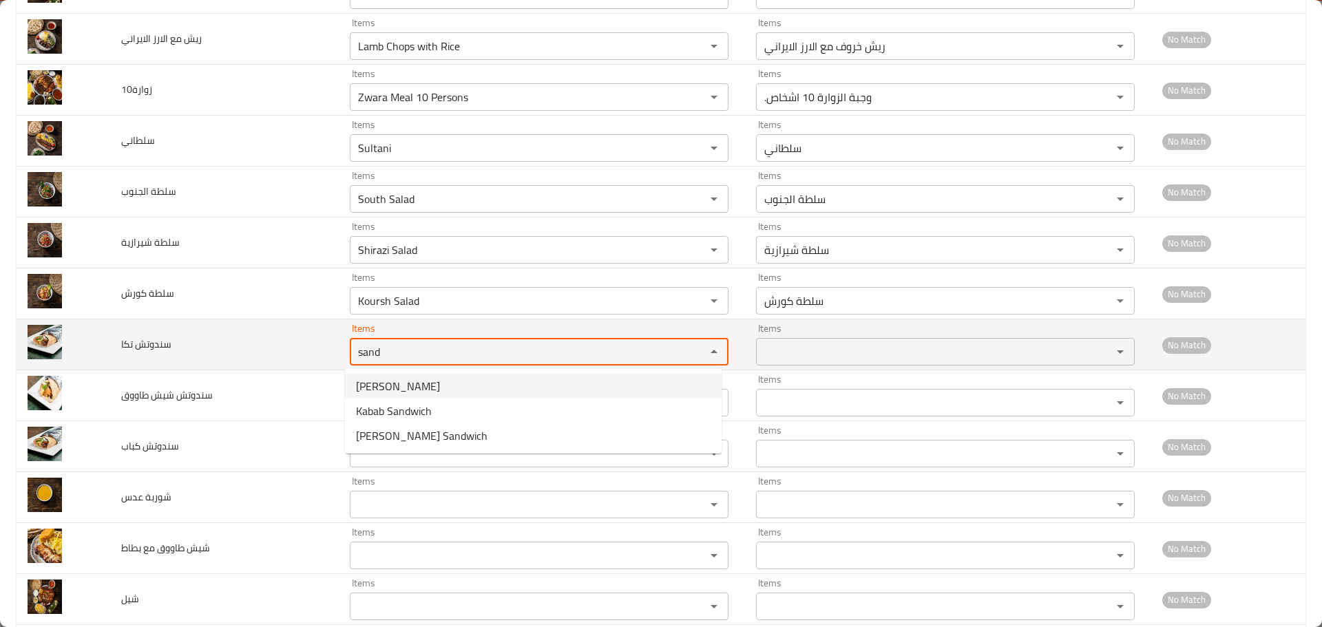
drag, startPoint x: 244, startPoint y: 341, endPoint x: 222, endPoint y: 338, distance: 22.2
click at [222, 338] on tr "سندوتش تكا Items sand Items Items Items No Match" at bounding box center [661, 344] width 1289 height 51
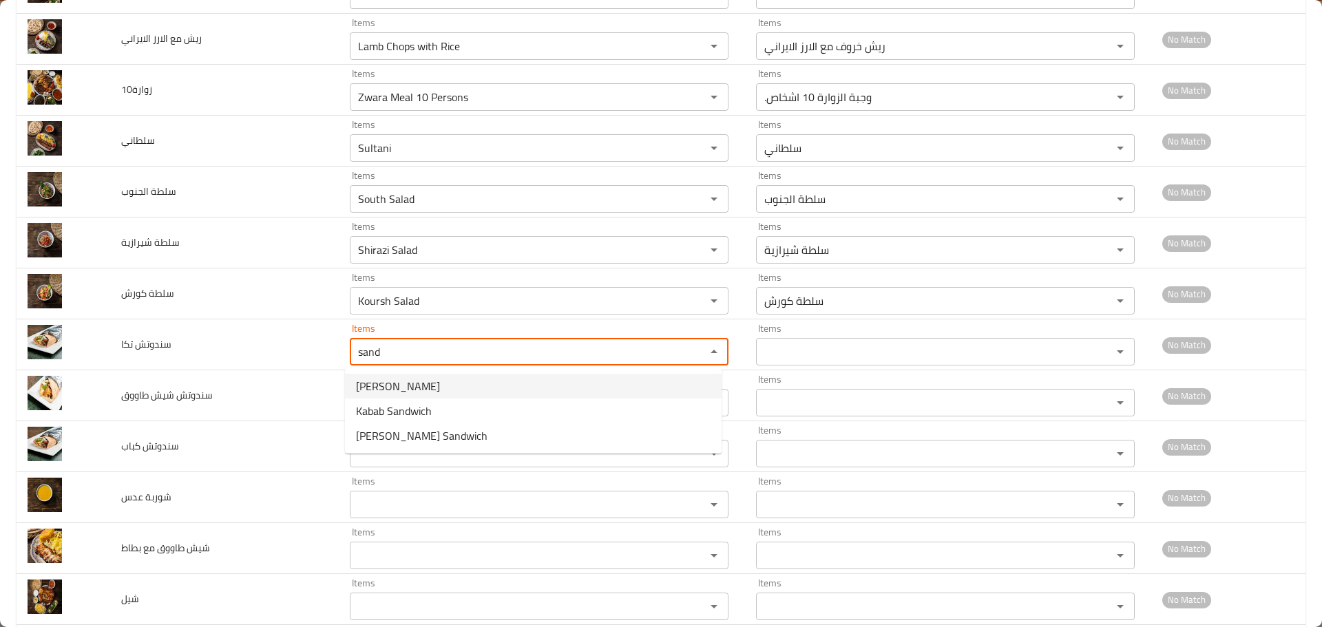
click at [377, 386] on span "Tikka Sandwitch" at bounding box center [398, 386] width 84 height 17
type تكا "Tikka Sandwitch"
type تكا-ar "ساندويتش تكا"
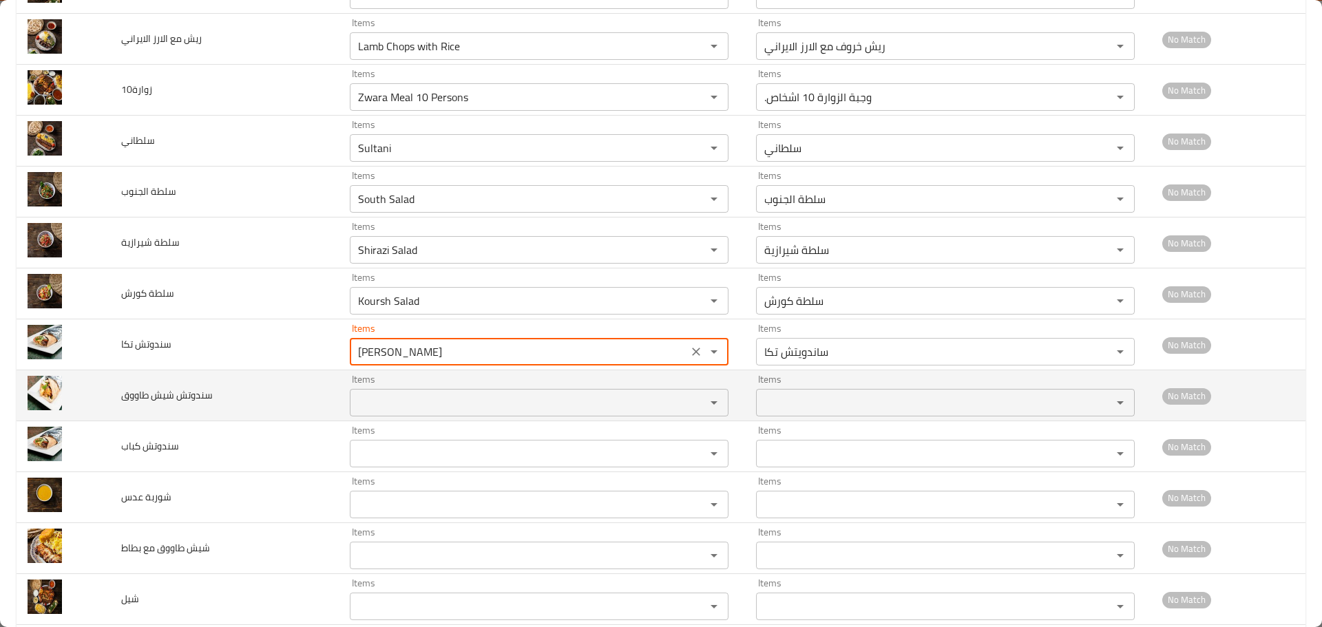
type تكا "Tikka Sandwitch"
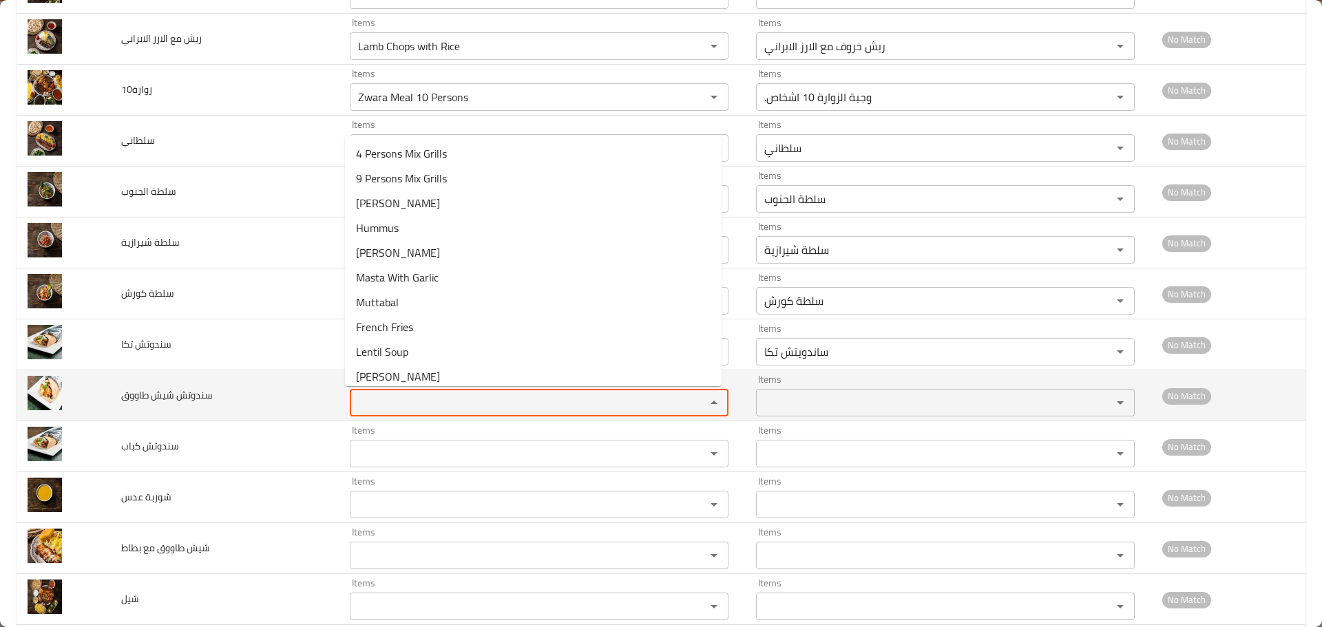
click at [377, 397] on طاووق "Items" at bounding box center [519, 402] width 330 height 19
paste طاووق "sand"
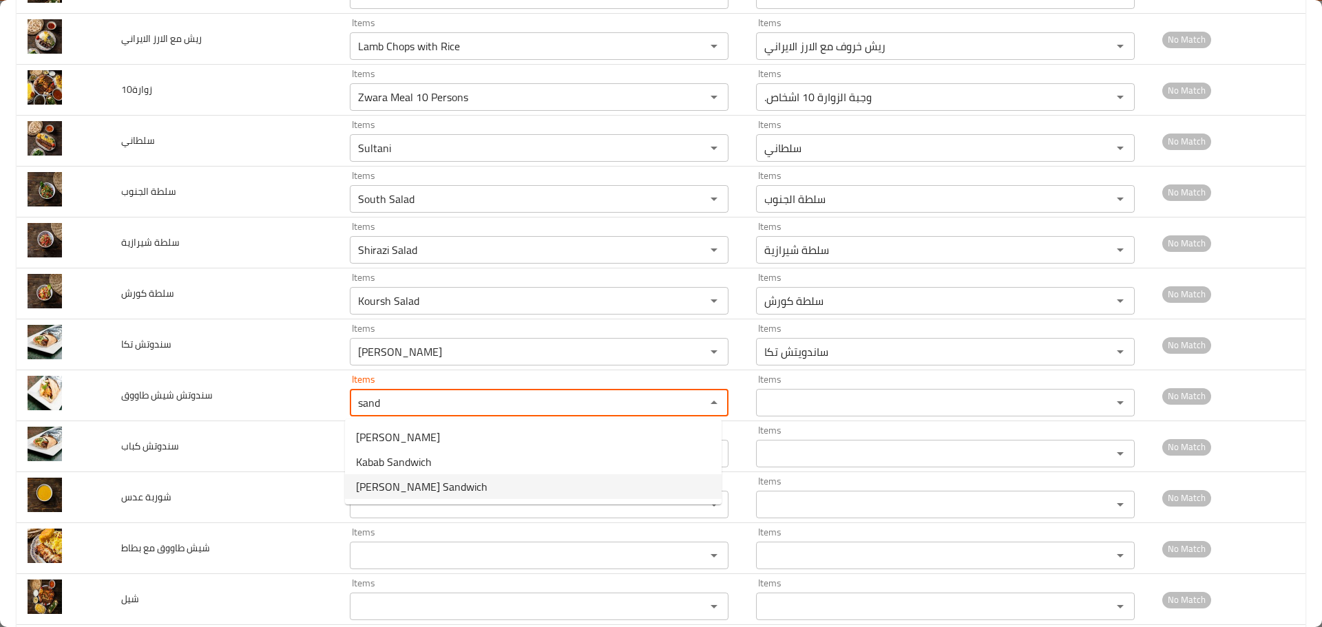
click at [401, 484] on span "Sheesh Tawook Sandwich" at bounding box center [421, 486] width 131 height 17
type طاووق "Sheesh Tawook Sandwich"
type طاووق-ar "ساندويش شيش طاووق"
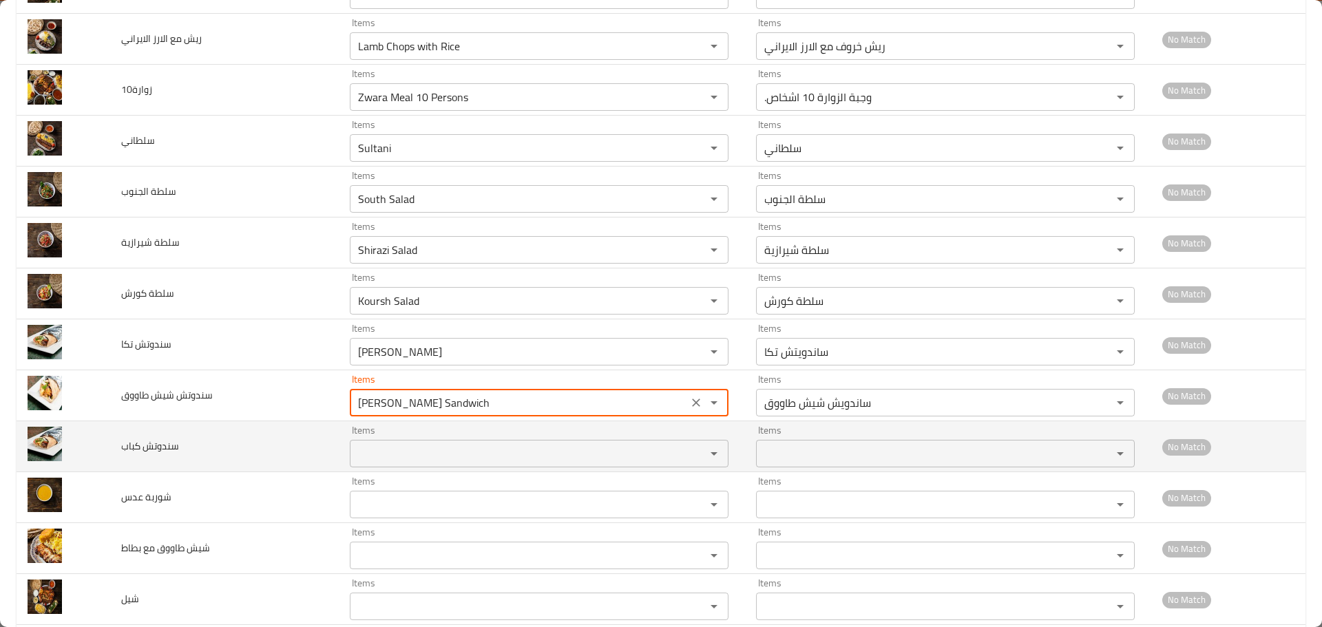
type طاووق "Sheesh Tawook Sandwich"
click at [393, 447] on كباب "Items" at bounding box center [519, 453] width 330 height 19
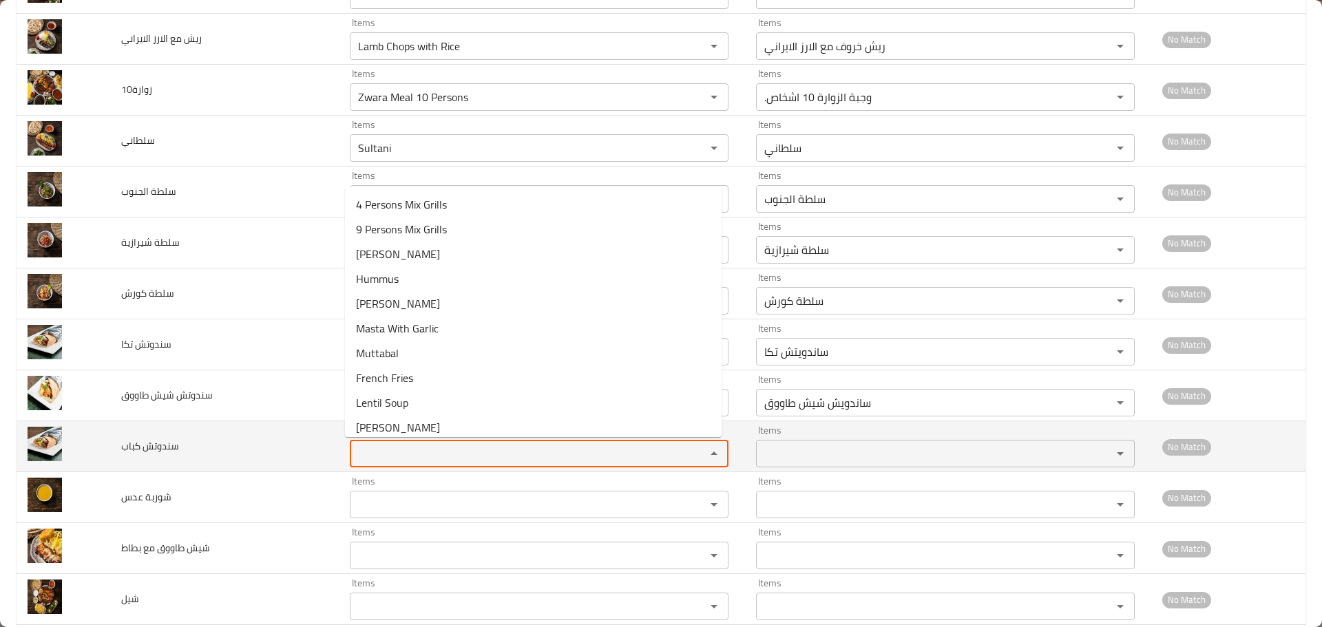
paste كباب "sand"
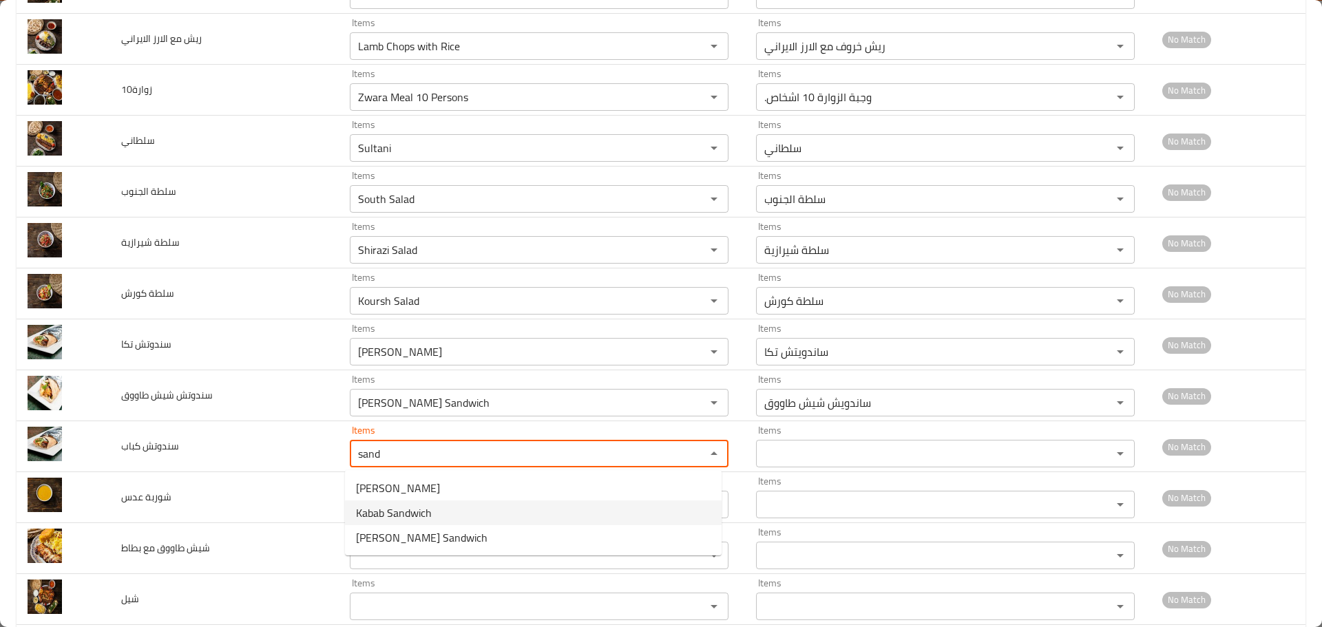
click at [387, 513] on span "Kabab Sandwich" at bounding box center [394, 513] width 76 height 17
type كباب "Kabab Sandwich"
type كباب-ar "ساندويش كباب"
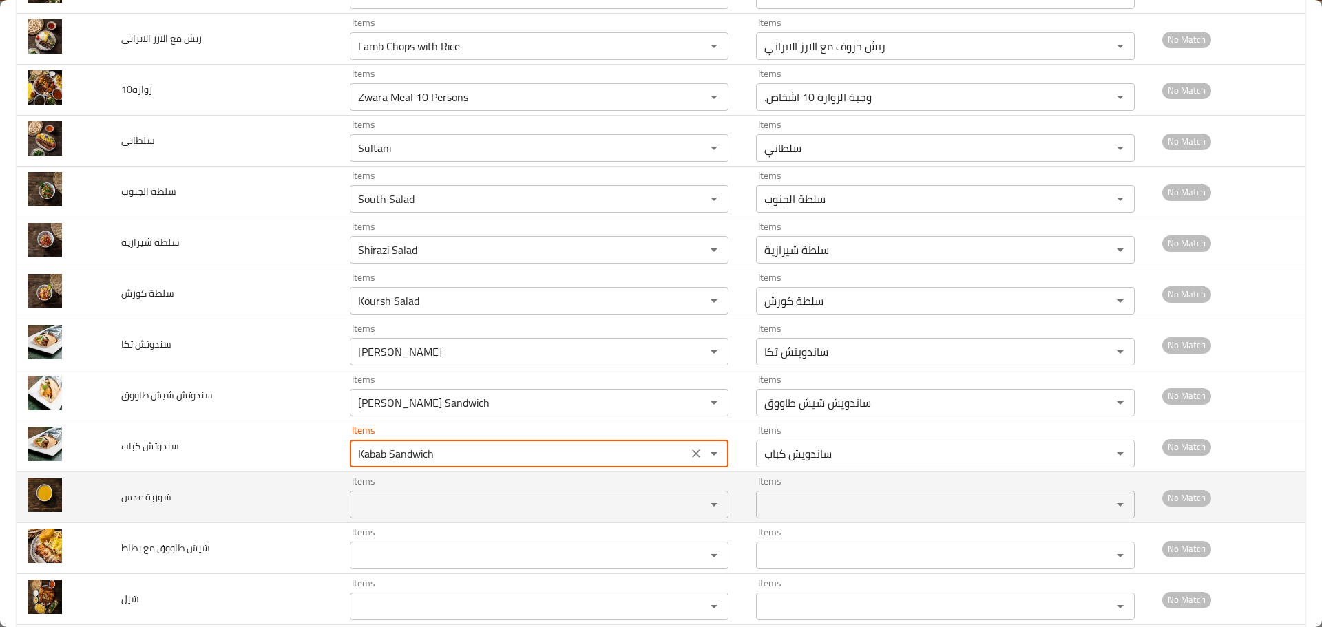
type كباب "Kabab Sandwich"
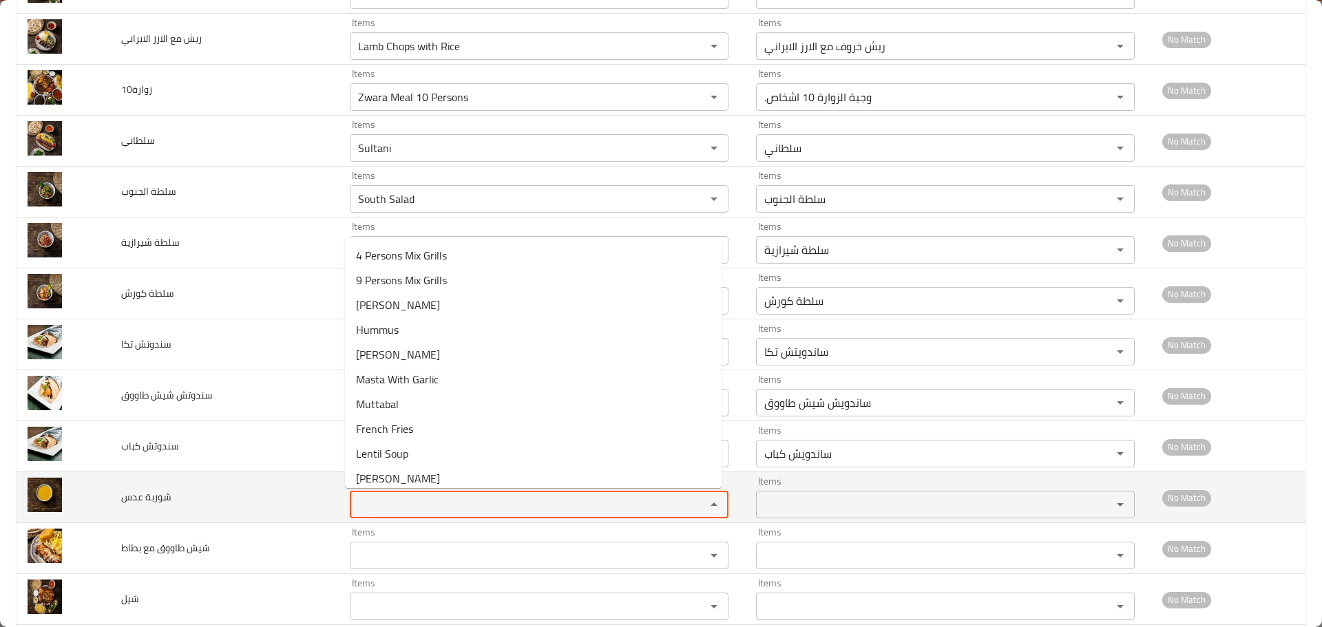
click at [370, 502] on عدس "Items" at bounding box center [519, 504] width 330 height 19
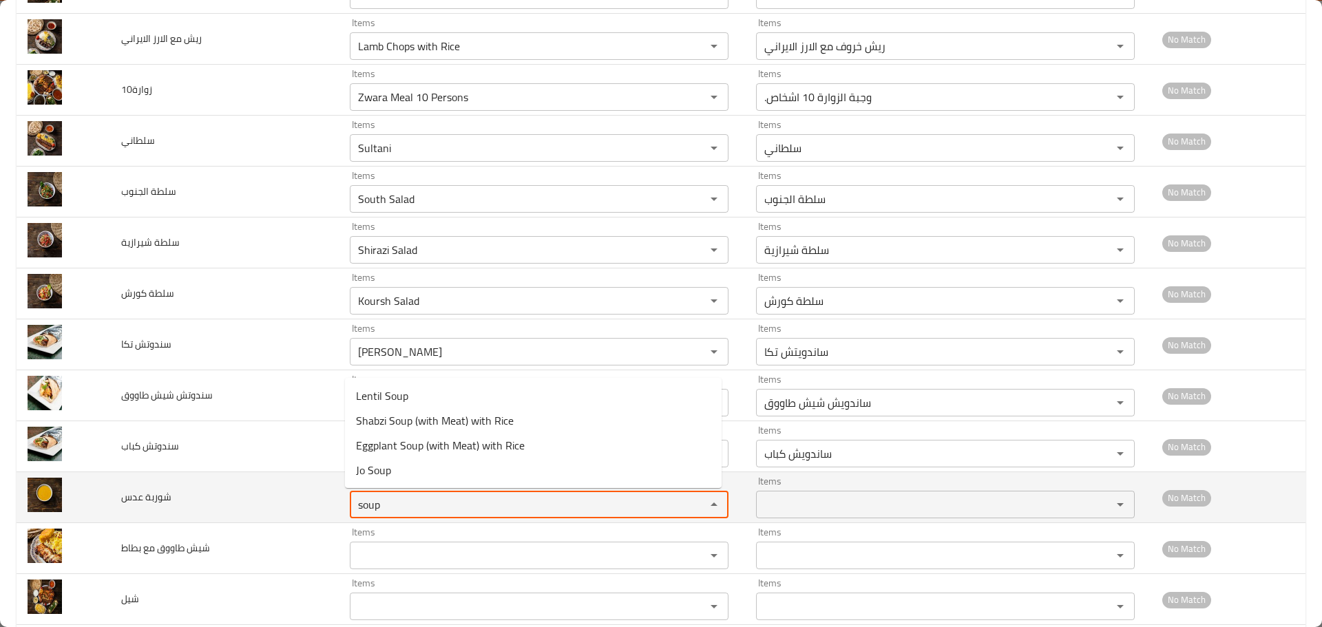
drag, startPoint x: 353, startPoint y: 499, endPoint x: 295, endPoint y: 489, distance: 58.6
click at [295, 489] on tr "شوربة عدس Items soup Items Items Items No Match" at bounding box center [661, 497] width 1289 height 51
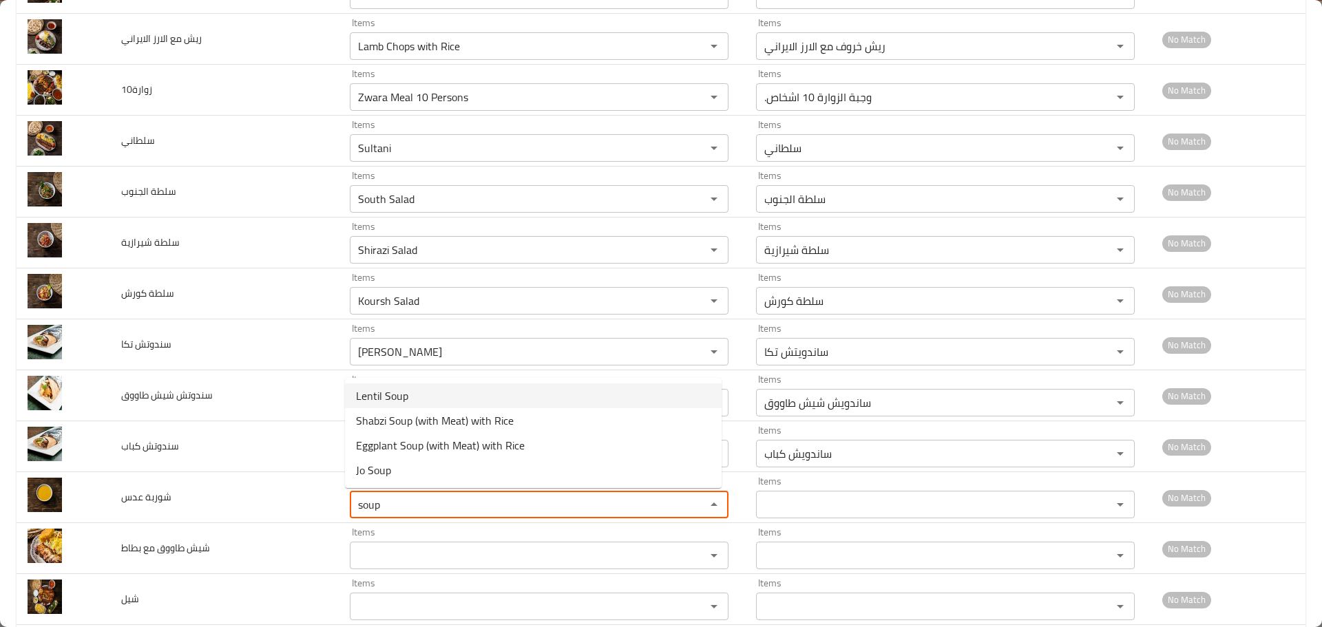
click at [387, 401] on span "Lentil Soup" at bounding box center [382, 396] width 52 height 17
type عدس "Lentil Soup"
type عدس-ar "شوربة عدس"
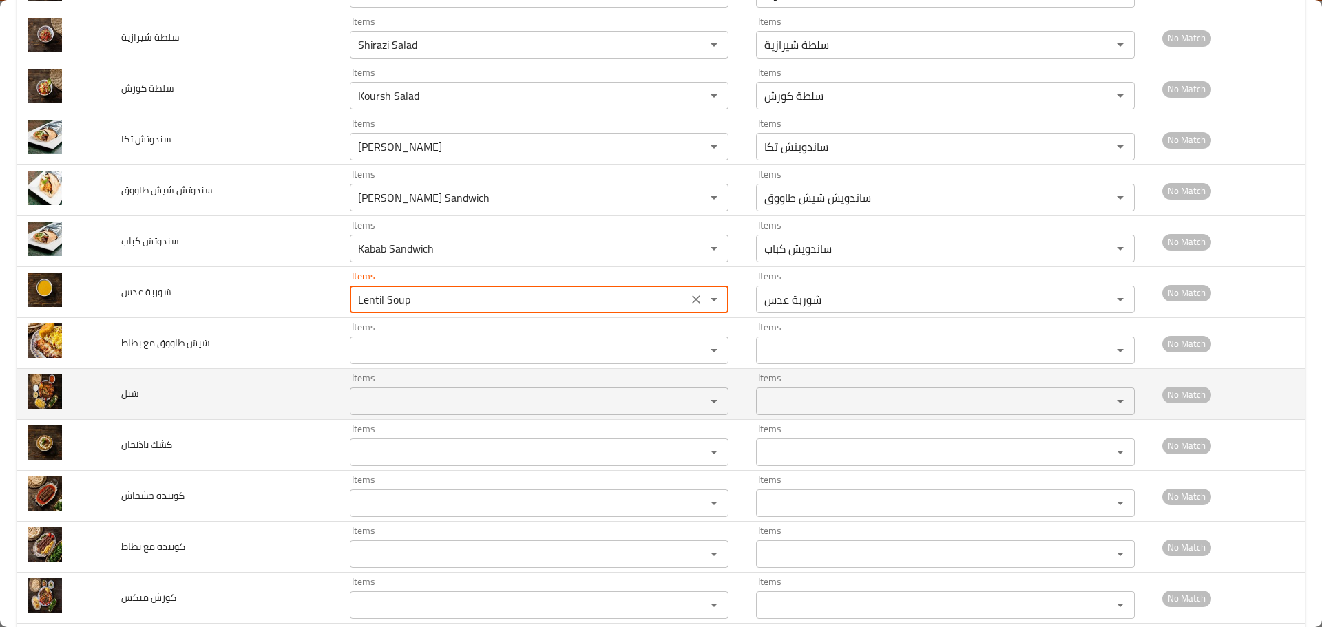
scroll to position [964, 0]
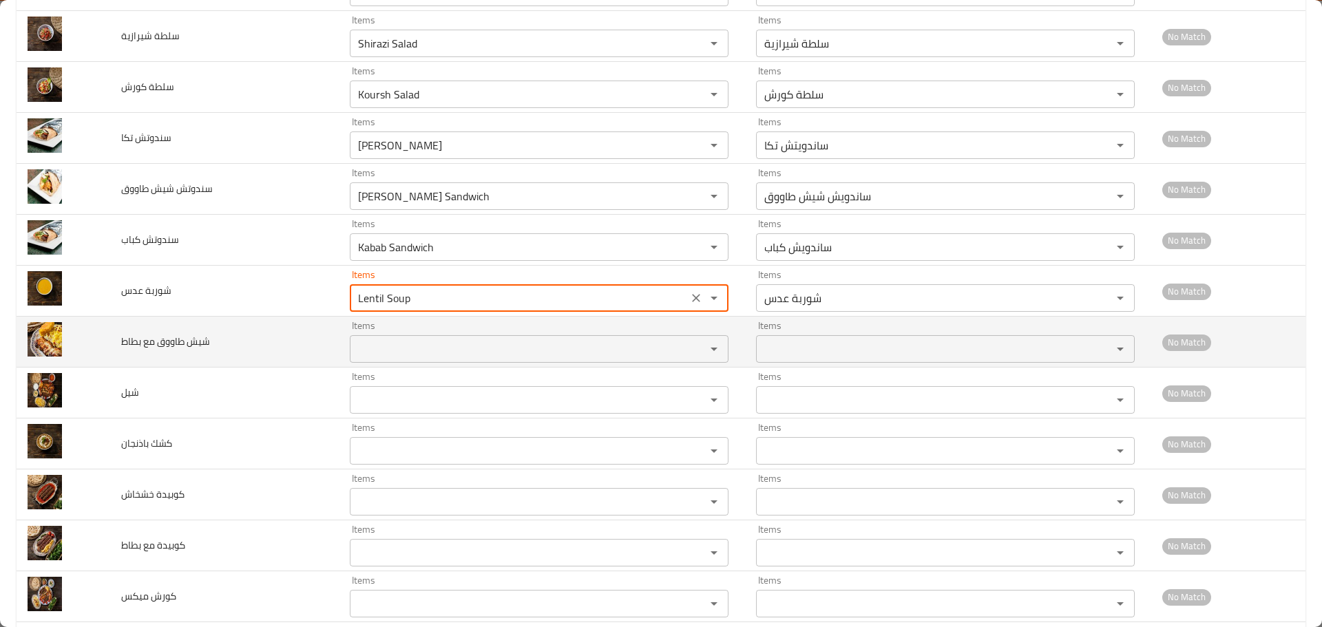
type عدس "Lentil Soup"
click at [370, 342] on بطاط "Items" at bounding box center [519, 348] width 330 height 19
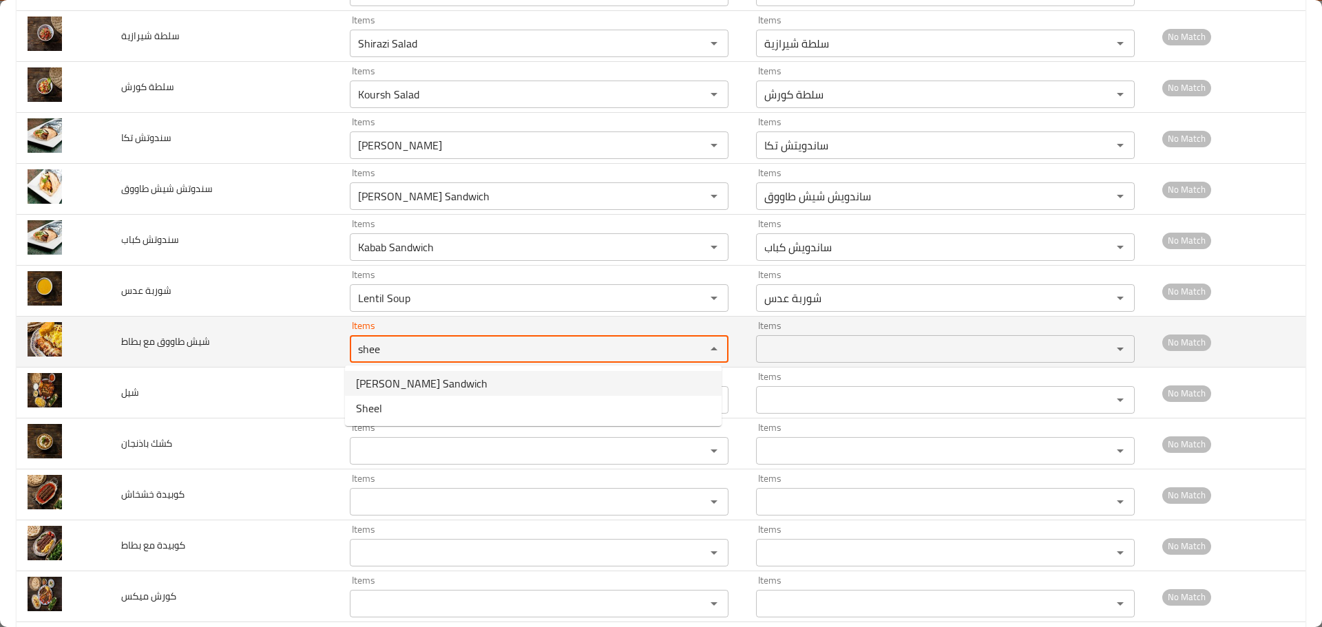
drag, startPoint x: 343, startPoint y: 349, endPoint x: 306, endPoint y: 349, distance: 37.2
click at [306, 349] on tr "شيش طاووق مع بطاط Items shee Items Items Items No Match" at bounding box center [661, 342] width 1289 height 51
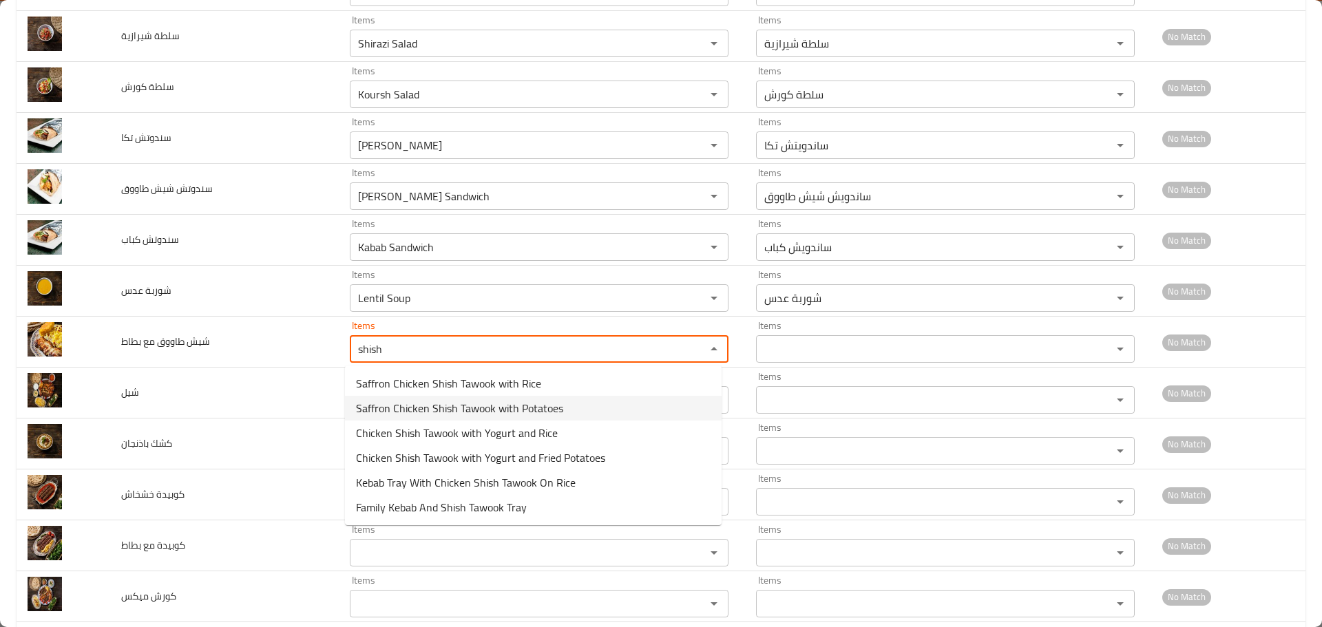
click at [488, 412] on span "Saffron Chicken Shish Tawook with Potatoes" at bounding box center [459, 408] width 207 height 17
type بطاط "Saffron Chicken Shish Tawook with Potatoes"
type بطاط-ar "شيش طاووق دجاج بالزعفران مع بطاط"
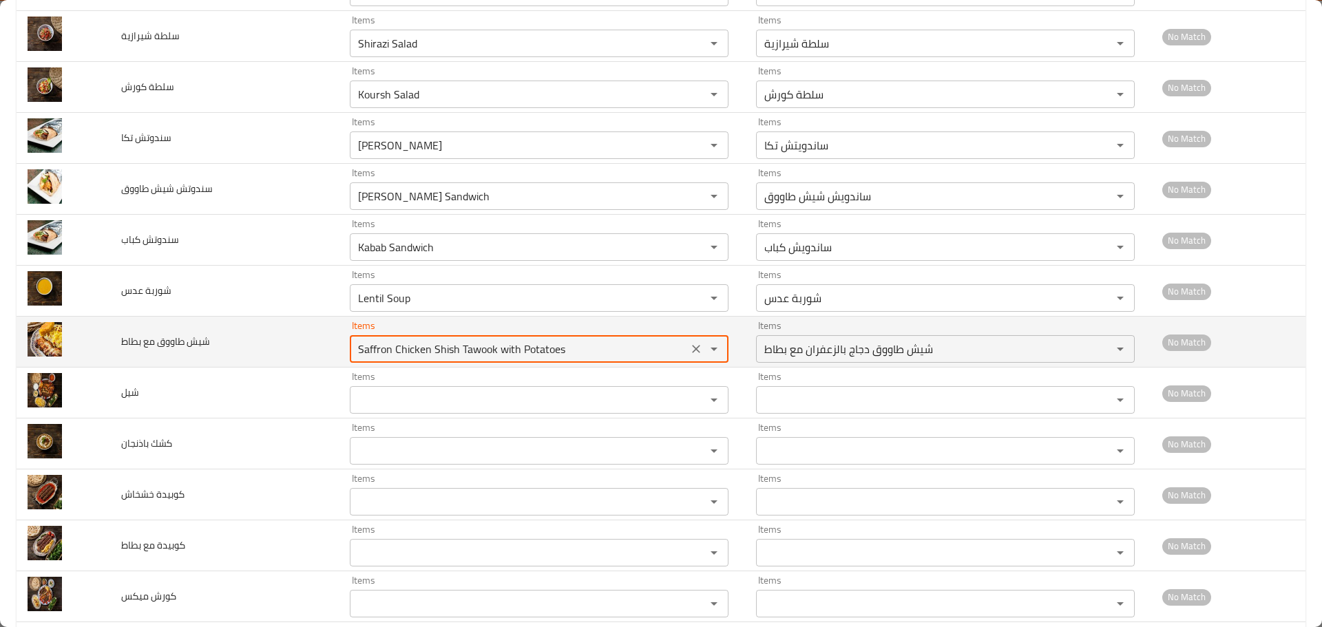
drag, startPoint x: 454, startPoint y: 348, endPoint x: 427, endPoint y: 352, distance: 26.5
click at [427, 352] on بطاط "Saffron Chicken Shish Tawook with Potatoes" at bounding box center [519, 348] width 330 height 19
paste بطاط "hish"
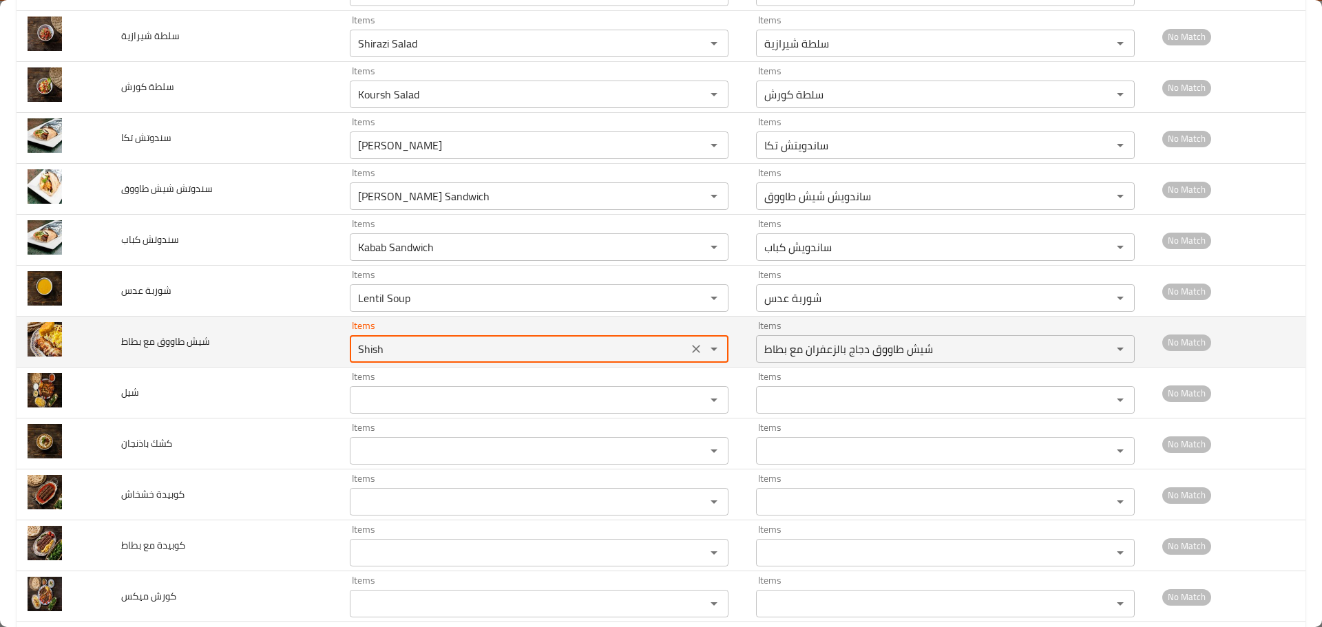
click at [427, 352] on بطاط "Shish" at bounding box center [519, 348] width 330 height 19
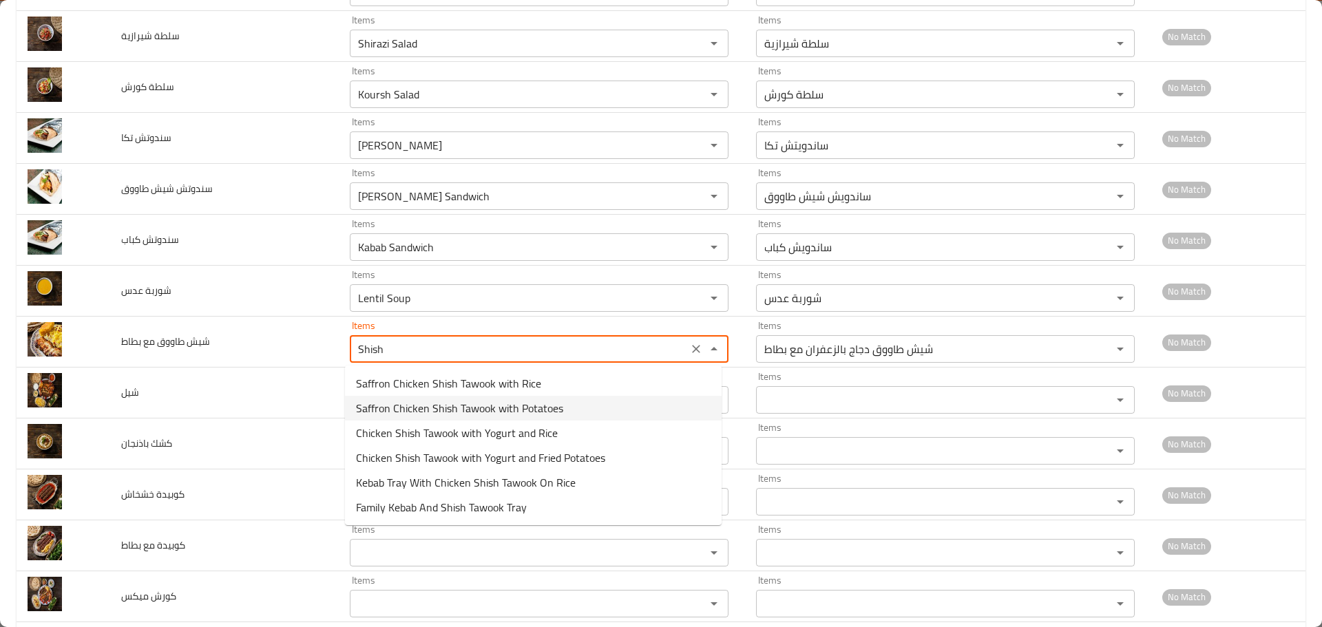
click at [474, 408] on span "Saffron Chicken Shish Tawook with Potatoes" at bounding box center [459, 408] width 207 height 17
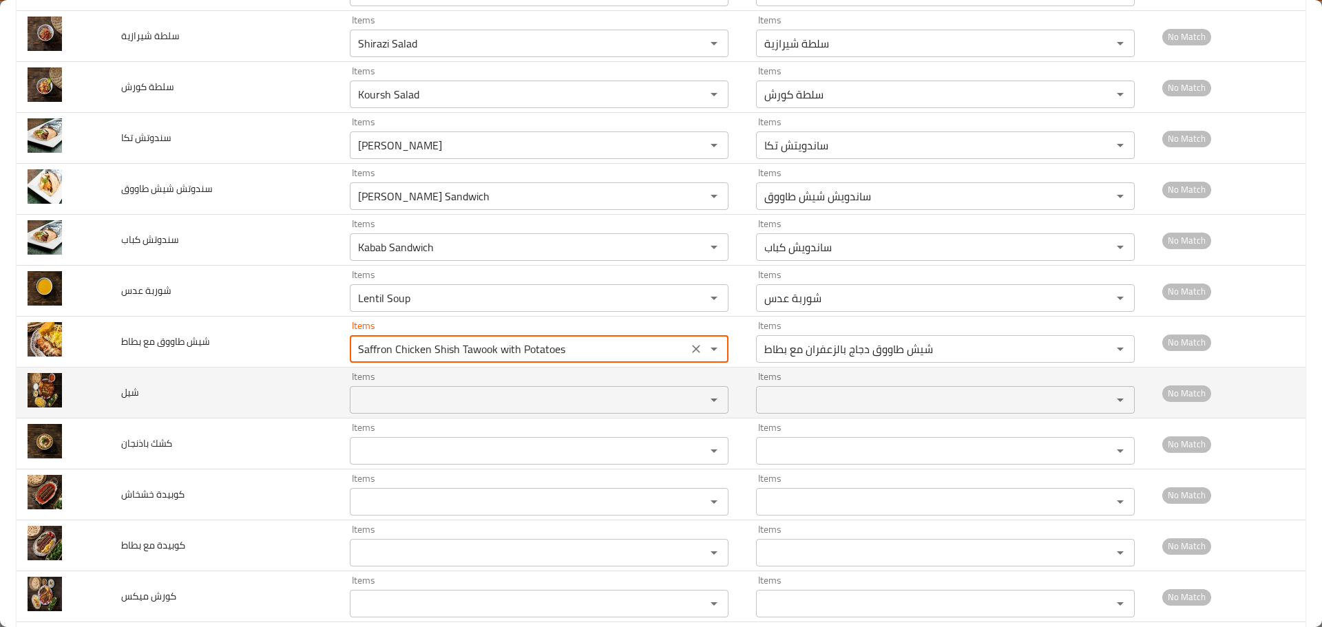
type بطاط "Saffron Chicken Shish Tawook with Potatoes"
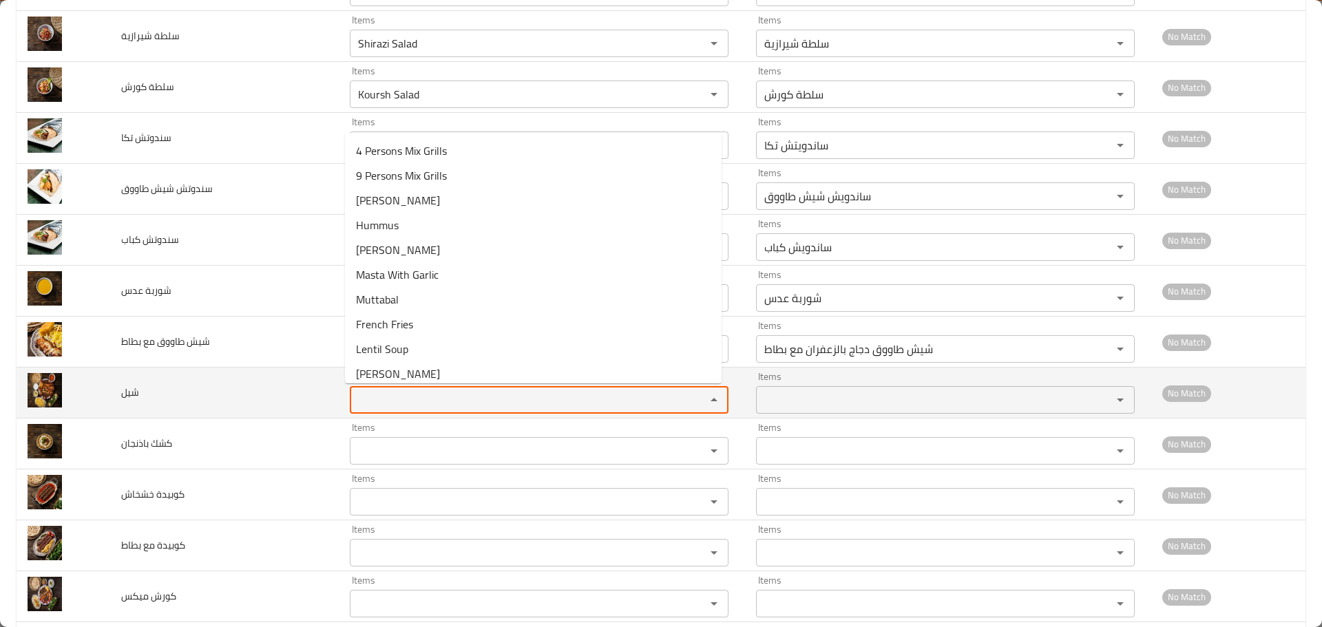
click at [422, 408] on input "Items" at bounding box center [519, 399] width 330 height 19
click at [123, 396] on span "شيل" at bounding box center [130, 392] width 18 height 18
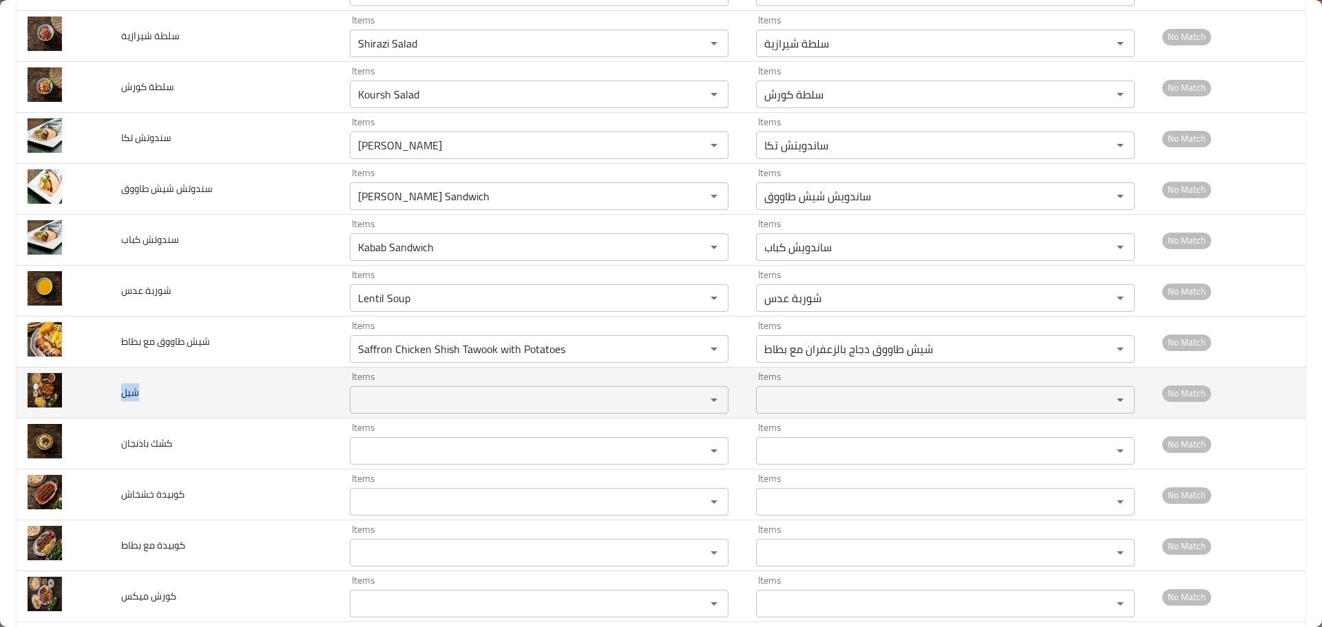
click at [123, 396] on span "شيل" at bounding box center [130, 392] width 18 height 18
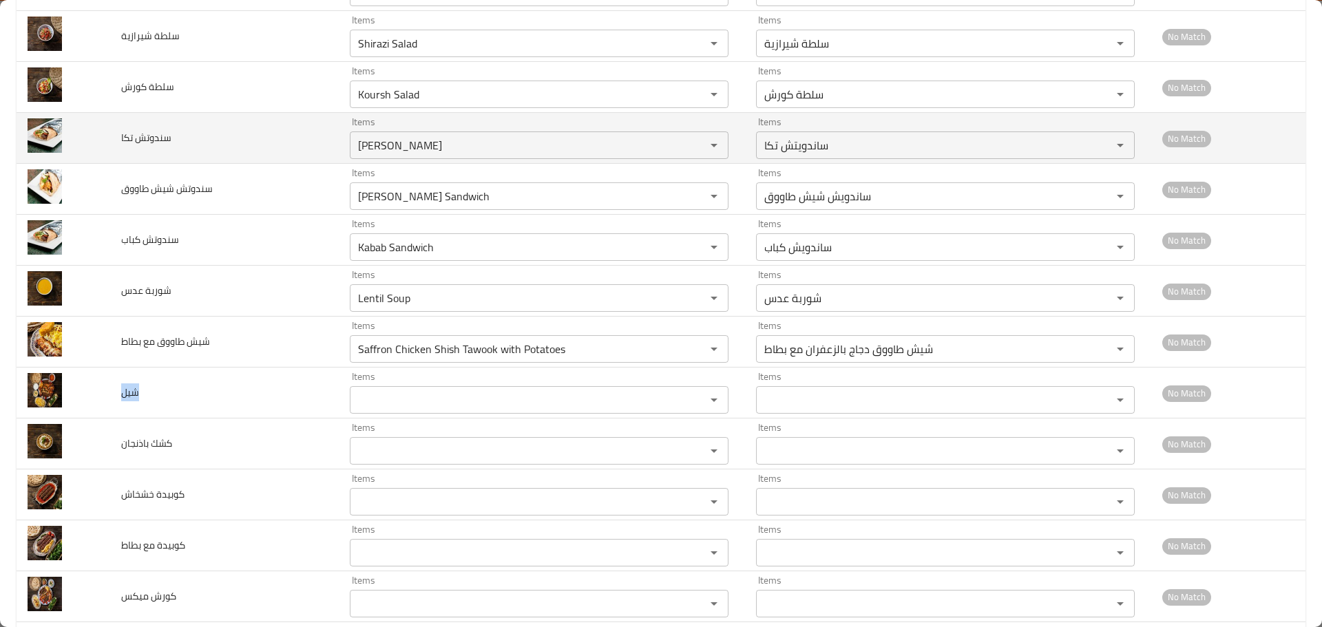
copy span "شيل"
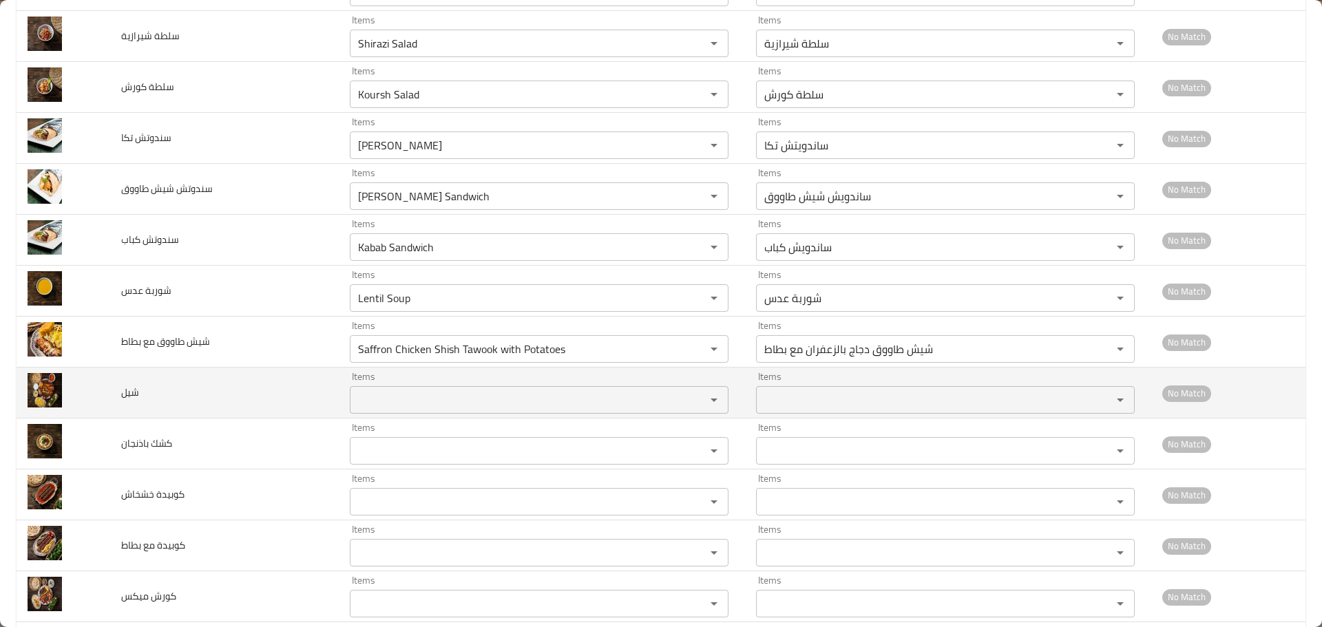
click at [399, 407] on input "Items" at bounding box center [519, 399] width 330 height 19
drag, startPoint x: 386, startPoint y: 401, endPoint x: 212, endPoint y: 371, distance: 176.6
click at [212, 370] on tr "شيل Items ahe Items Items Items No Match" at bounding box center [661, 393] width 1289 height 51
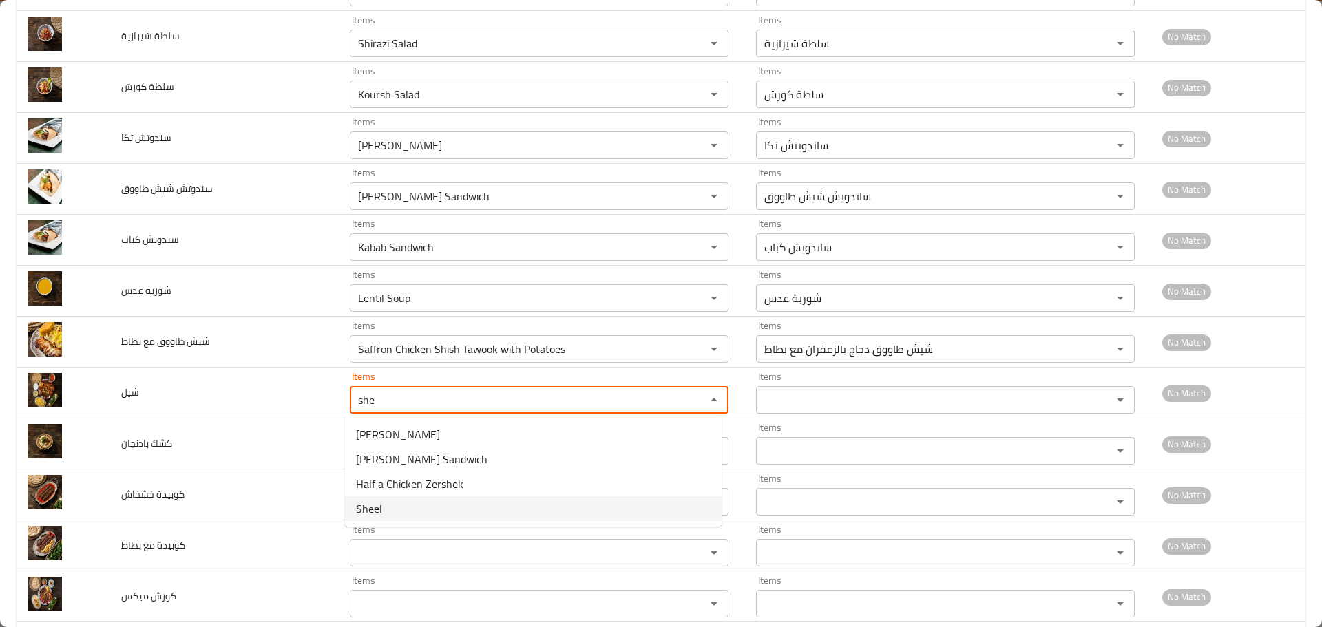
click at [384, 500] on li "Sheel" at bounding box center [533, 508] width 377 height 25
type input "Sheel"
type input "شييل"
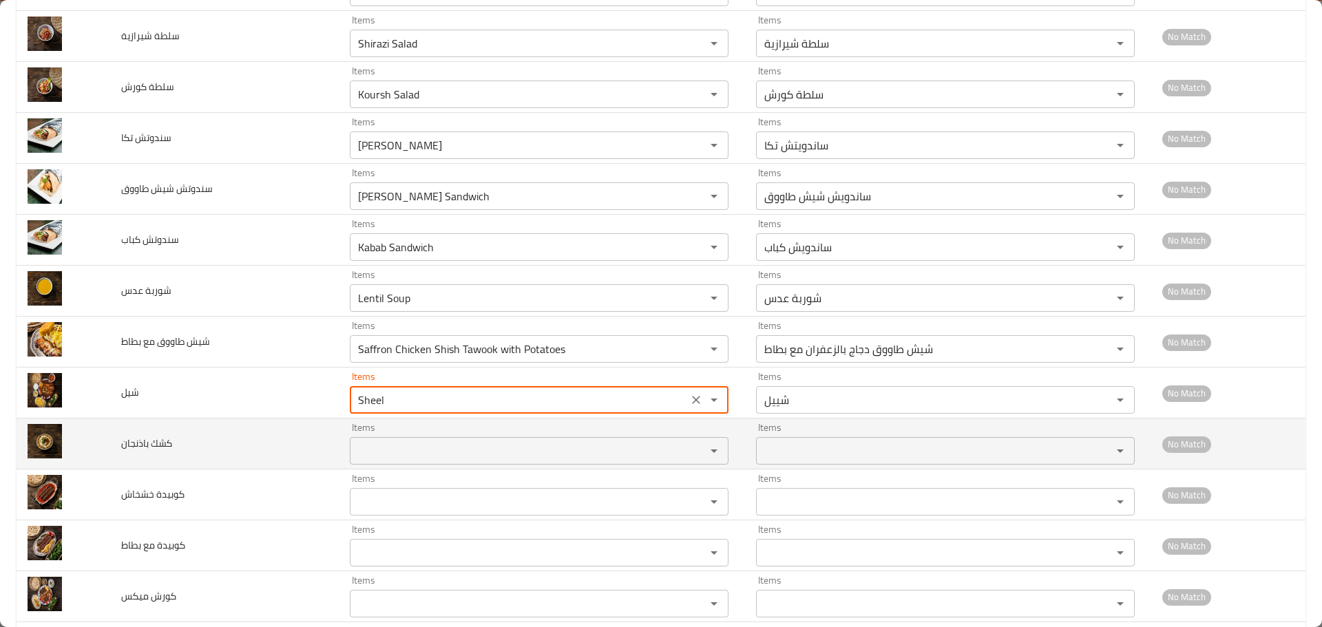
type input "Sheel"
click at [448, 455] on باذنجان "Items" at bounding box center [519, 450] width 330 height 19
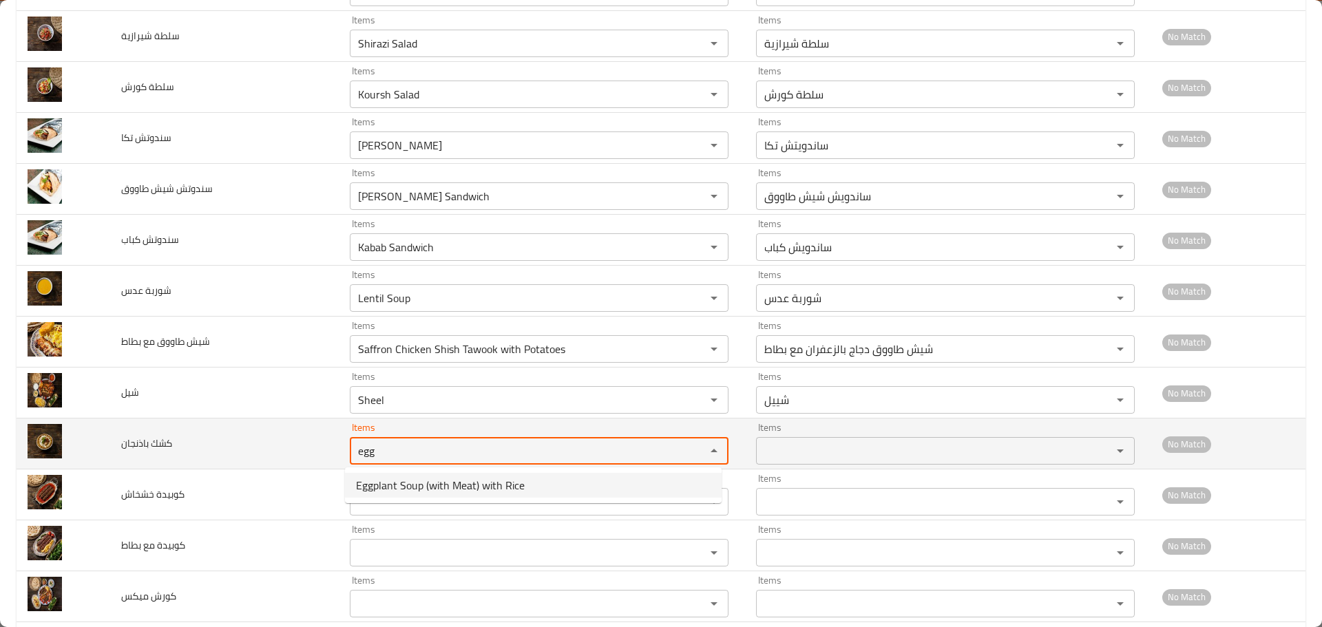
type باذنجان "egg"
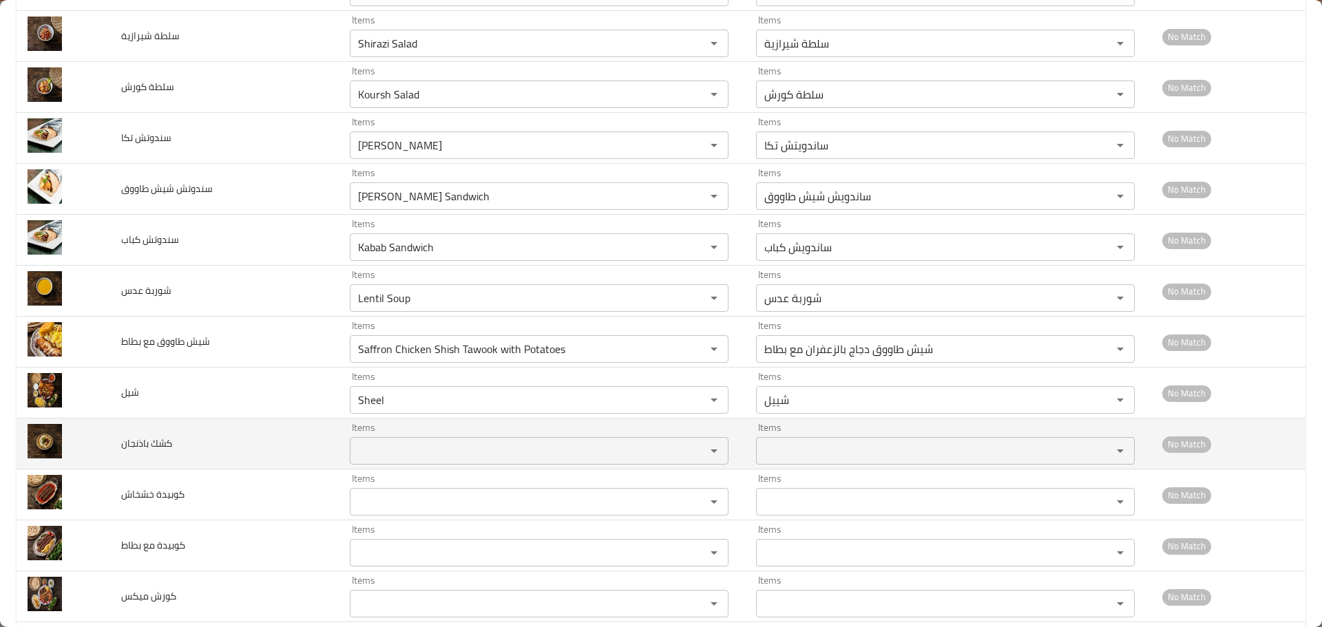
click at [168, 436] on span "كشك باذنجان" at bounding box center [146, 443] width 51 height 18
copy span "كشك"
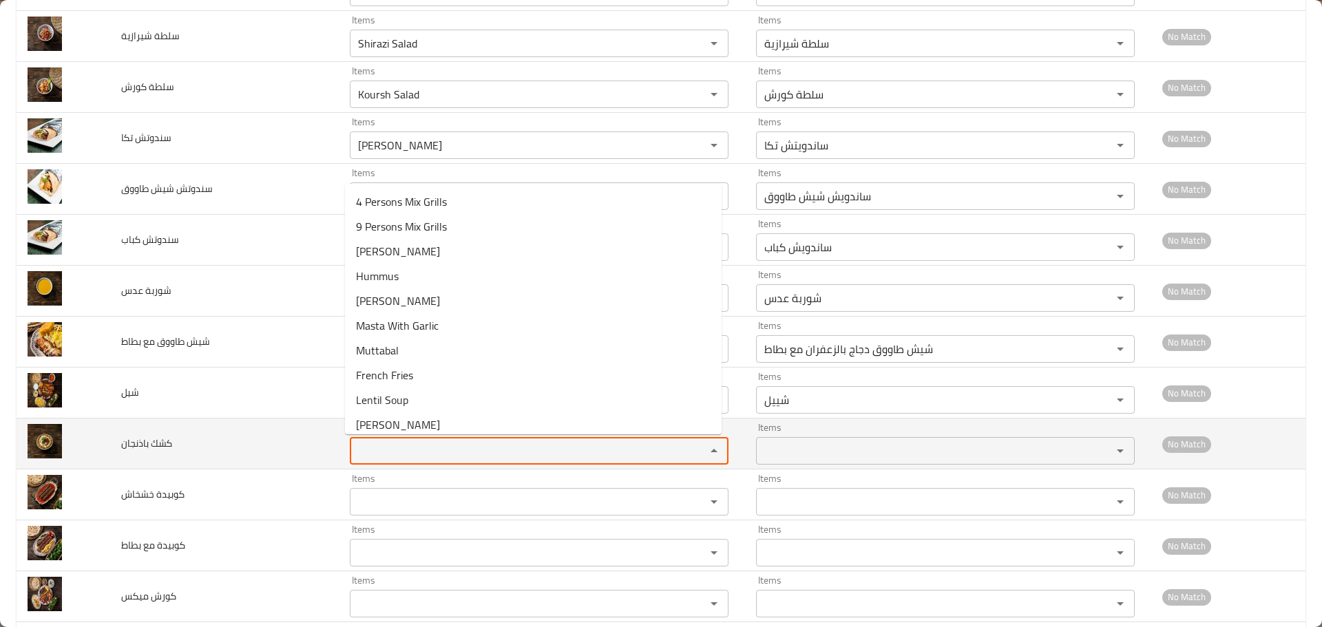
click at [378, 441] on باذنجان "Items" at bounding box center [519, 450] width 330 height 19
paste باذنجان "Badenjan"
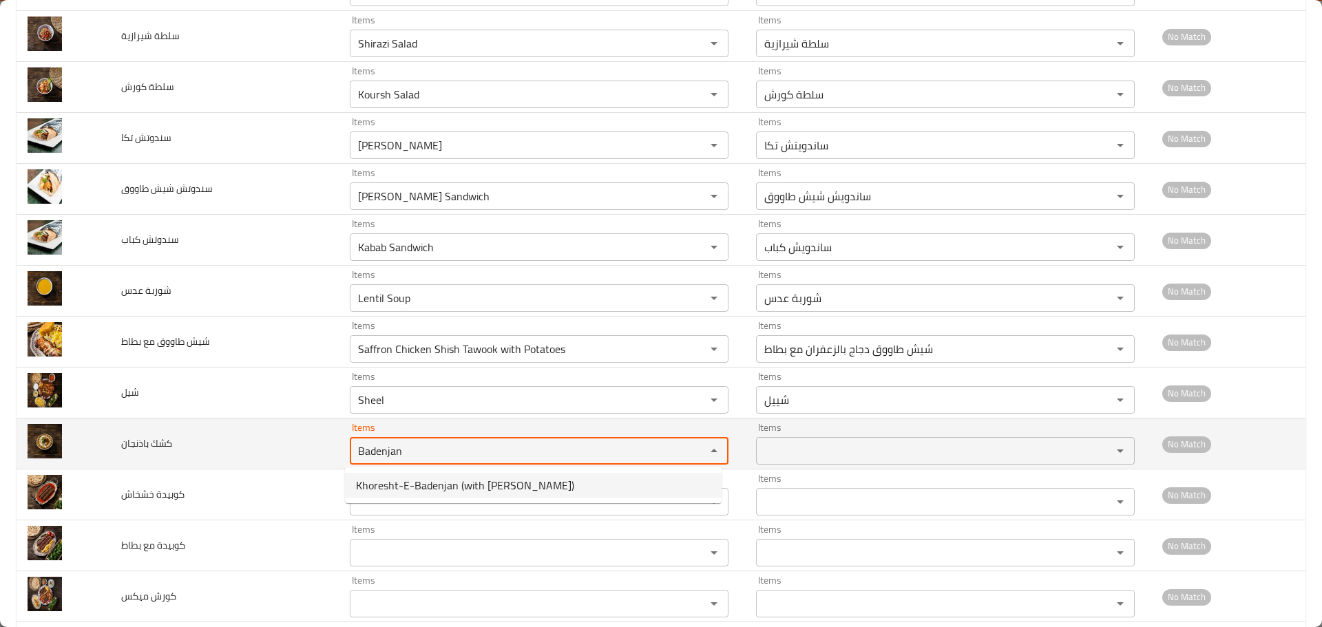
drag, startPoint x: 398, startPoint y: 446, endPoint x: 276, endPoint y: 446, distance: 121.8
click at [286, 446] on tr "كشك باذنجان Items Badenjan Items Items Items No Match" at bounding box center [661, 444] width 1289 height 51
click at [434, 449] on باذنجان "Badenjan" at bounding box center [519, 450] width 330 height 19
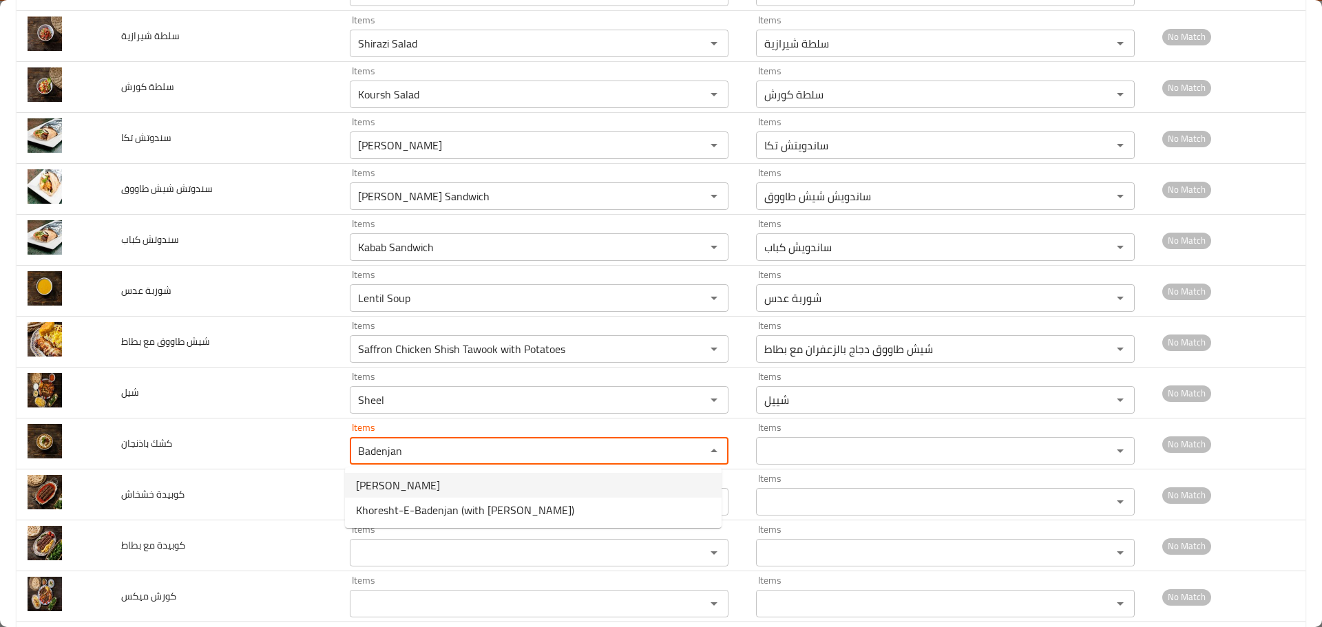
click at [411, 493] on span "Keshek Badenjan" at bounding box center [398, 485] width 84 height 17
type باذنجان "Keshek Badenjan"
type باذنجان-ar "كشك باذنجان"
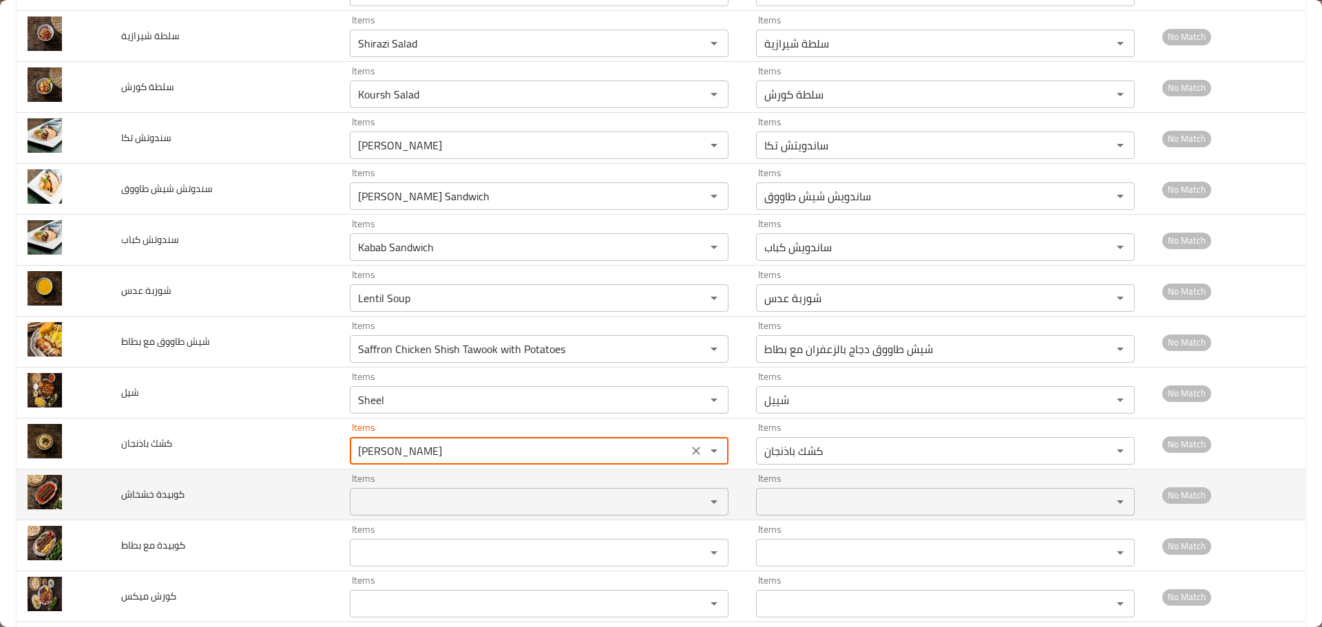
click at [504, 491] on div "Items" at bounding box center [539, 502] width 379 height 28
type باذنجان "Keshek Badenjan"
type خشخاش "a"
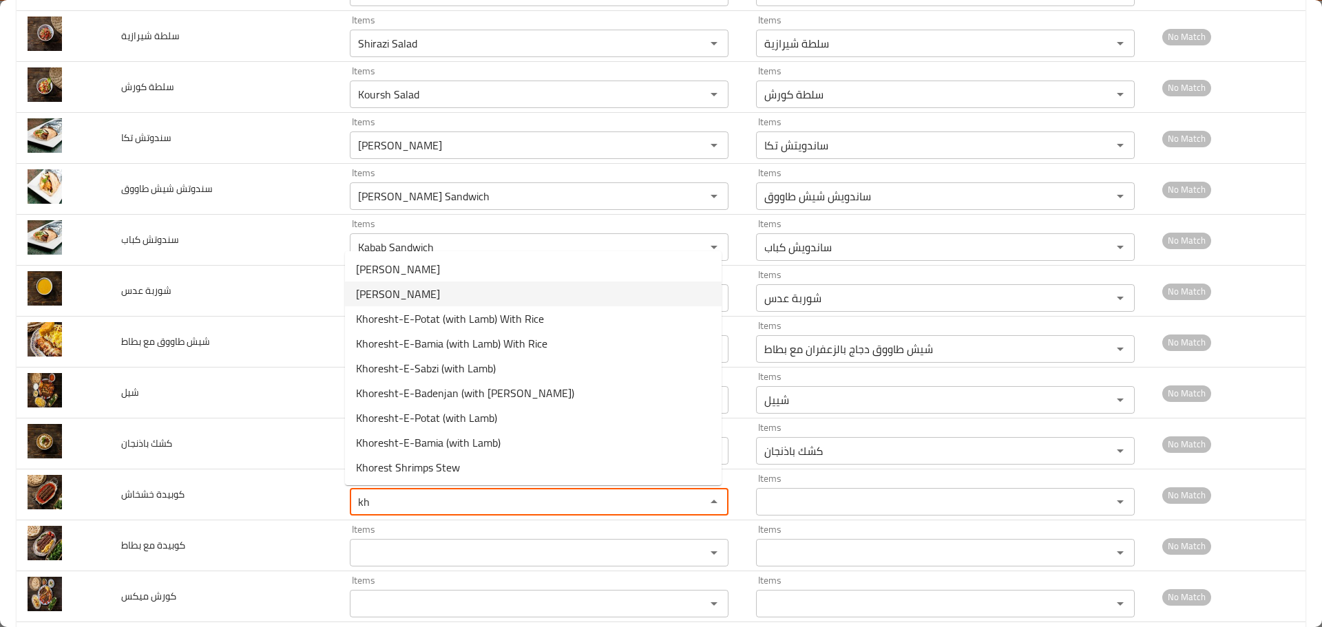
click at [404, 295] on span "Kubideh Khashkhash" at bounding box center [398, 294] width 84 height 17
type خشخاش "Kubideh Khashkhash"
type خشخاش-ar "كوبيدة خشخاش"
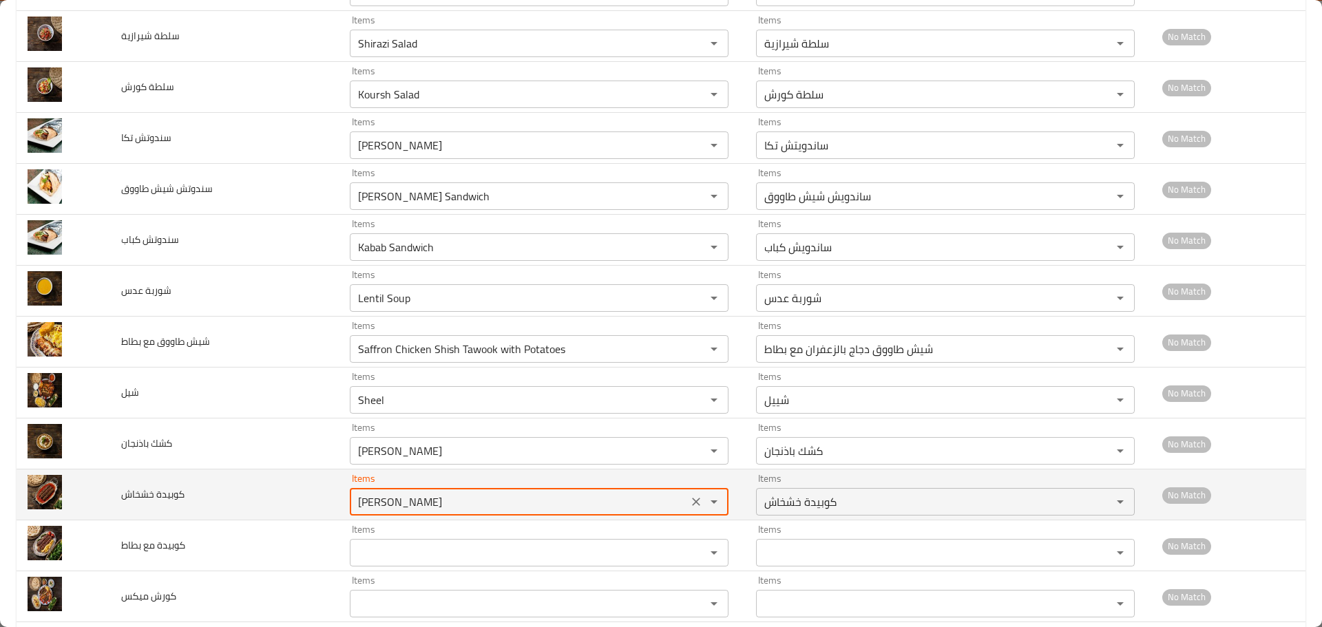
click at [361, 498] on خشخاش "Kubideh Khashkhash" at bounding box center [519, 501] width 330 height 19
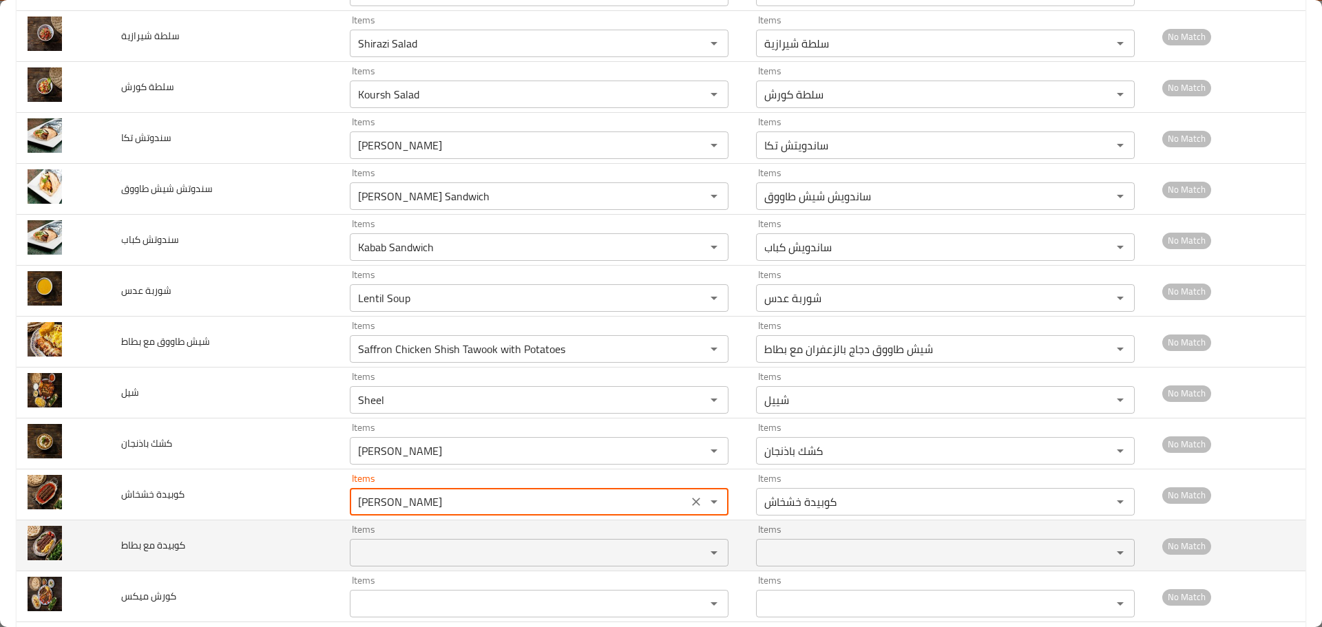
type خشخاش "Kubideh Khashkhash"
click at [372, 562] on بطاط "Items" at bounding box center [519, 552] width 330 height 19
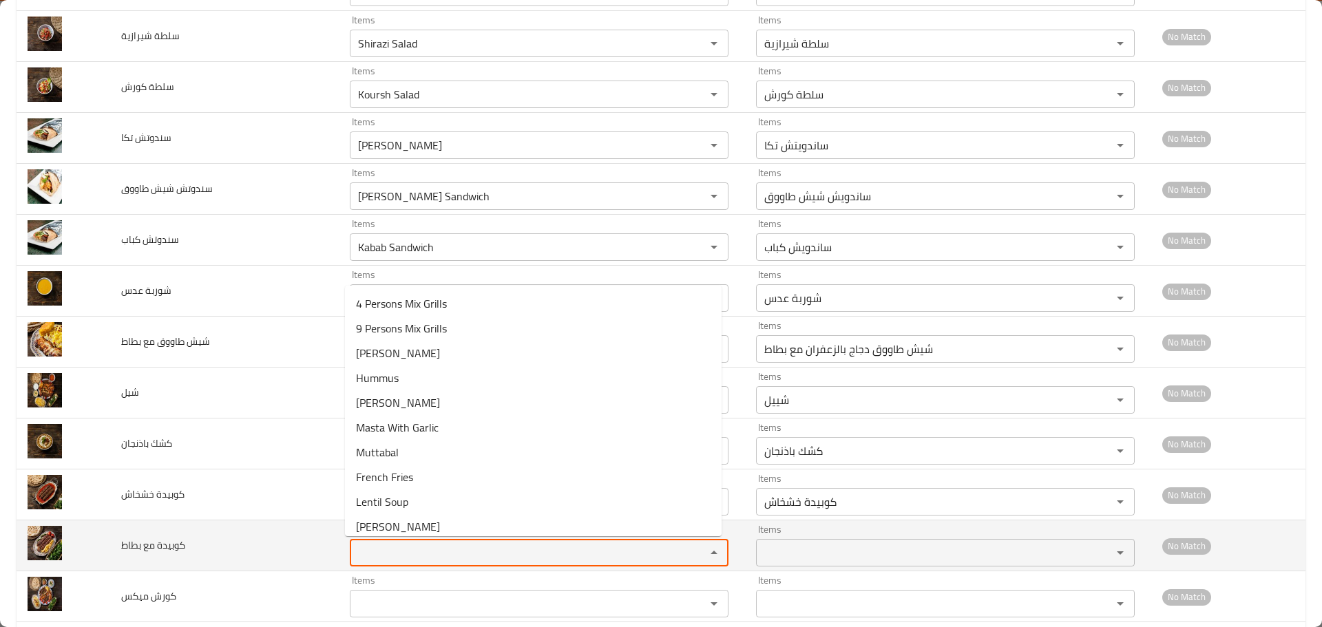
paste بطاط "Kubideh"
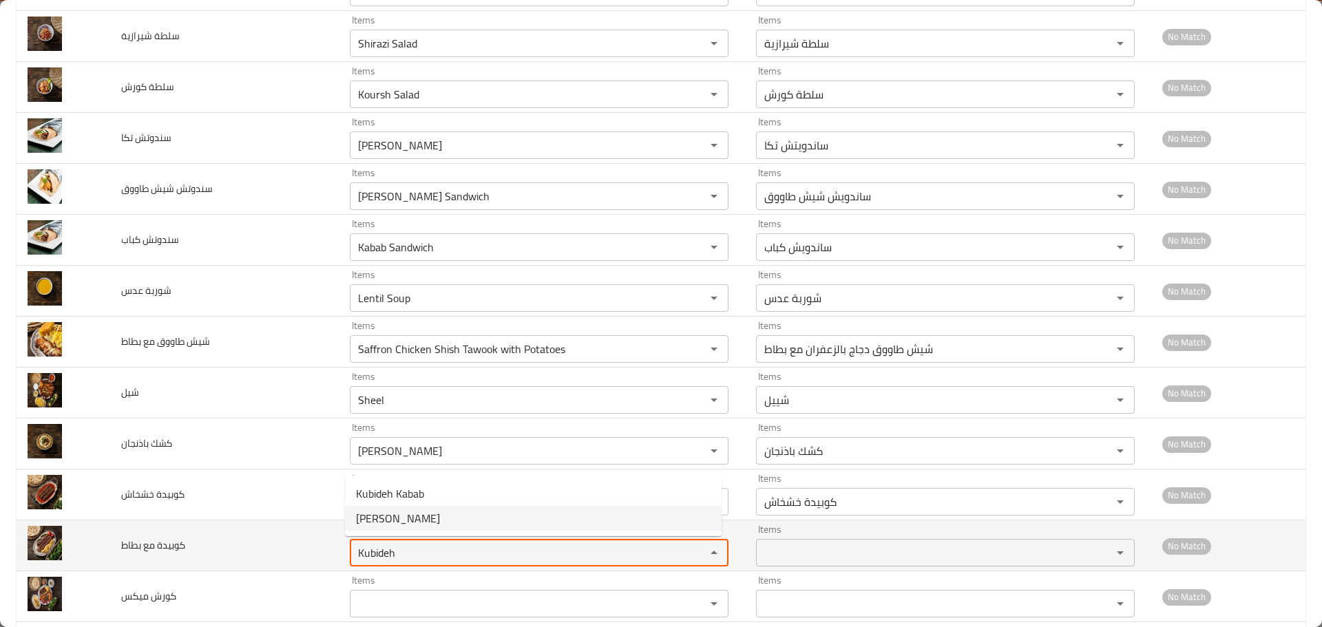
click at [355, 552] on بطاط "Kubideh" at bounding box center [519, 552] width 330 height 19
drag, startPoint x: 351, startPoint y: 549, endPoint x: 243, endPoint y: 542, distance: 108.3
click at [244, 542] on tr "كوبيدة مع بطاط Items Kubideh Items Items Items No Match" at bounding box center [661, 545] width 1289 height 51
type بطاط "Kubideh"
click at [276, 540] on td "كوبيدة مع بطاط" at bounding box center [224, 545] width 228 height 51
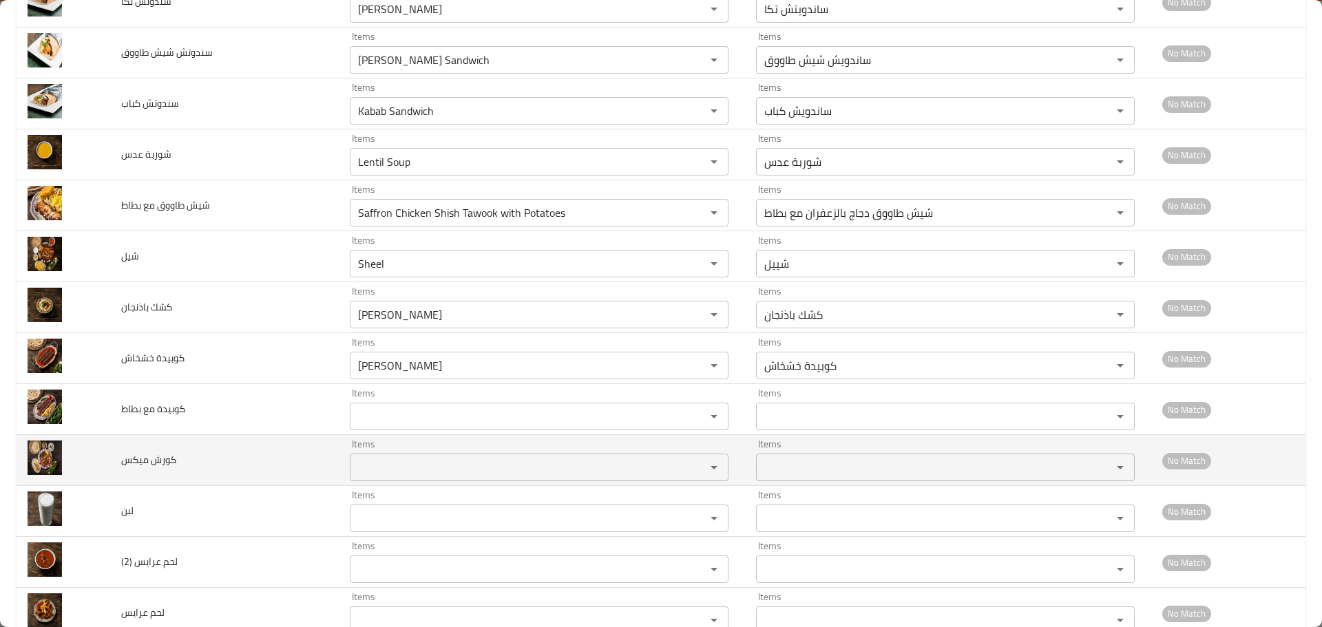
scroll to position [1101, 0]
click at [384, 467] on ميكس "Items" at bounding box center [519, 465] width 330 height 19
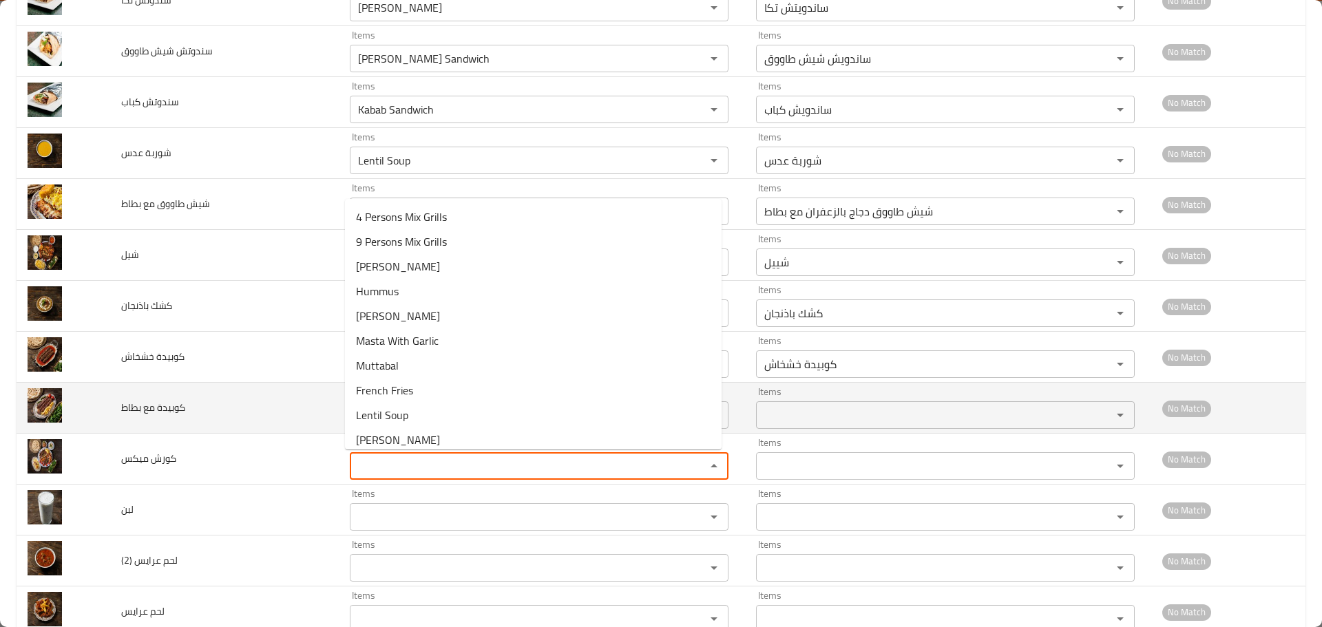
click at [169, 404] on span "كوبيدة مع بطاط" at bounding box center [153, 408] width 64 height 18
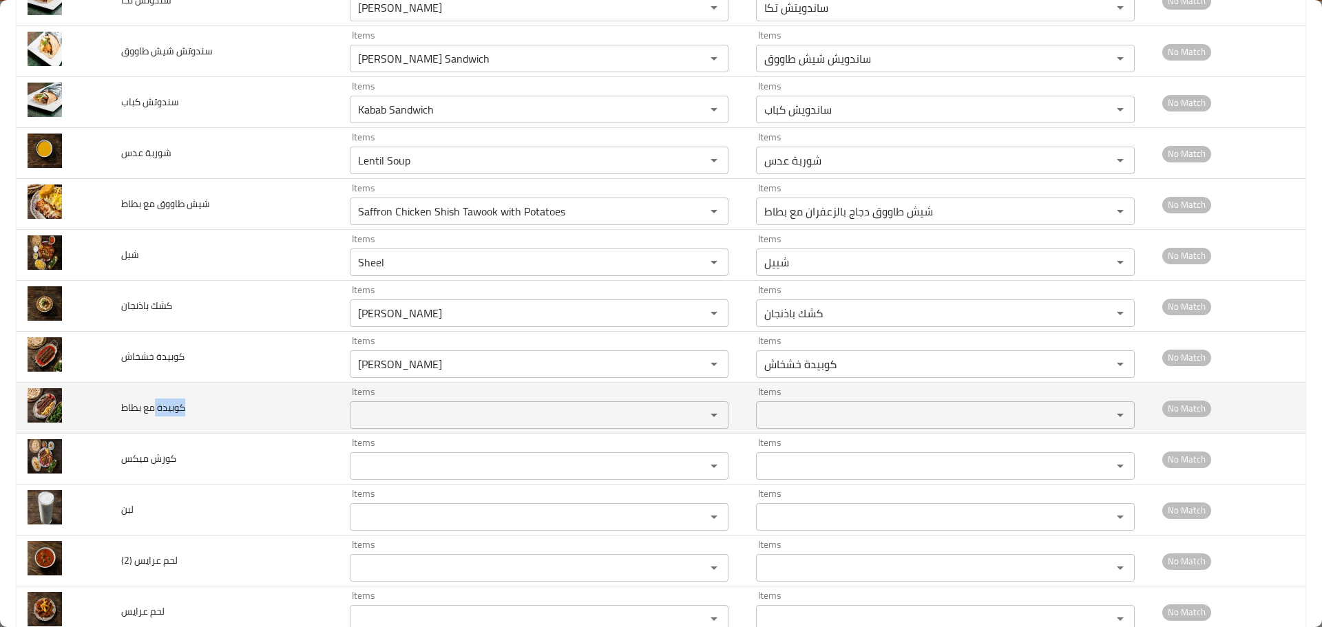
copy span "كوبيدة"
click at [169, 404] on span "كوبيدة مع بطاط" at bounding box center [153, 408] width 64 height 18
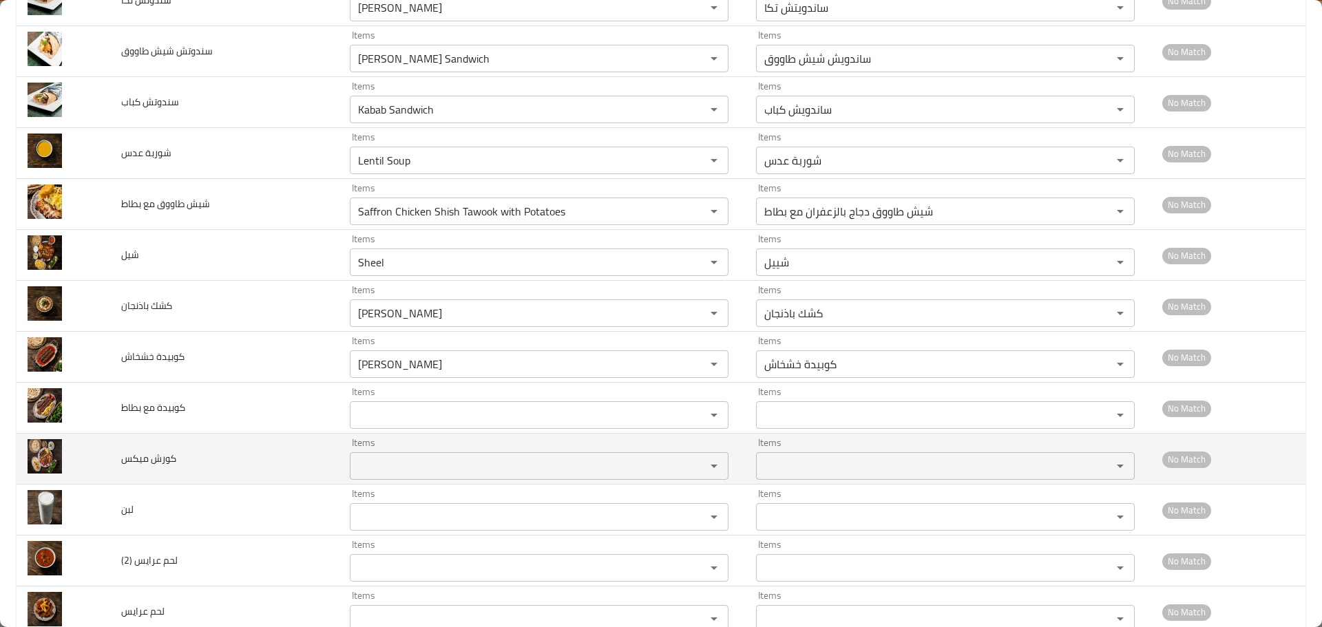
click at [164, 454] on span "كورش ميكس" at bounding box center [148, 458] width 55 height 18
copy span "كورش"
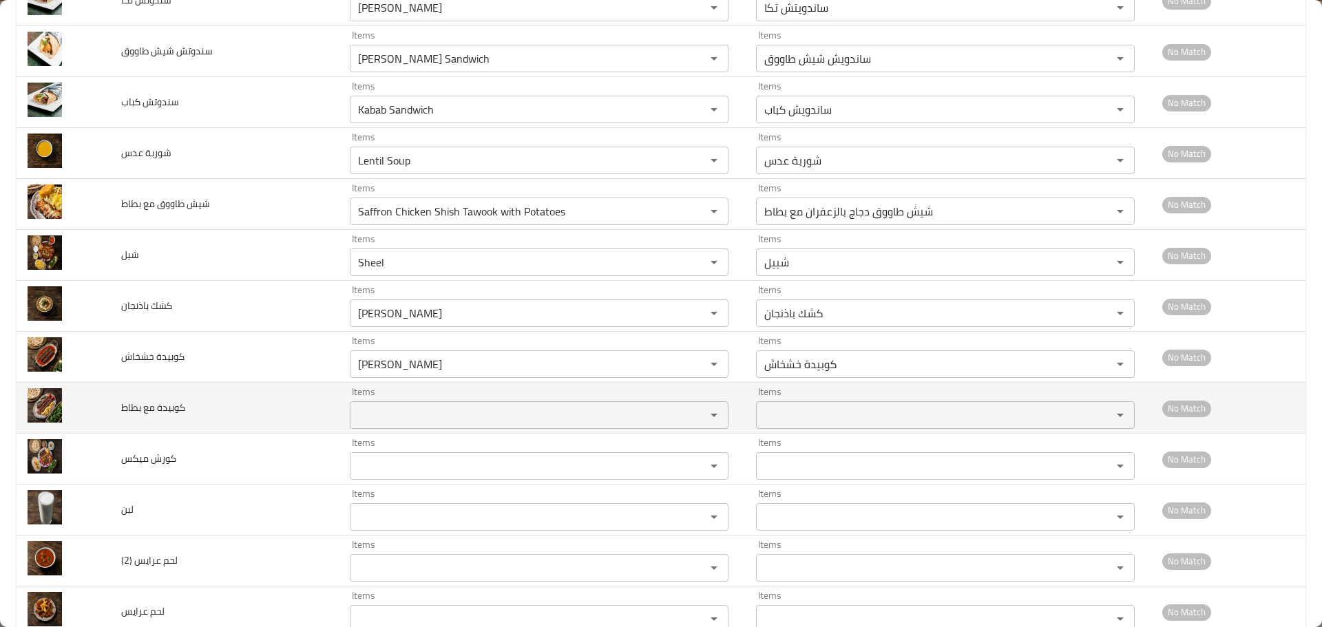
click at [415, 407] on بطاط "Items" at bounding box center [519, 414] width 330 height 19
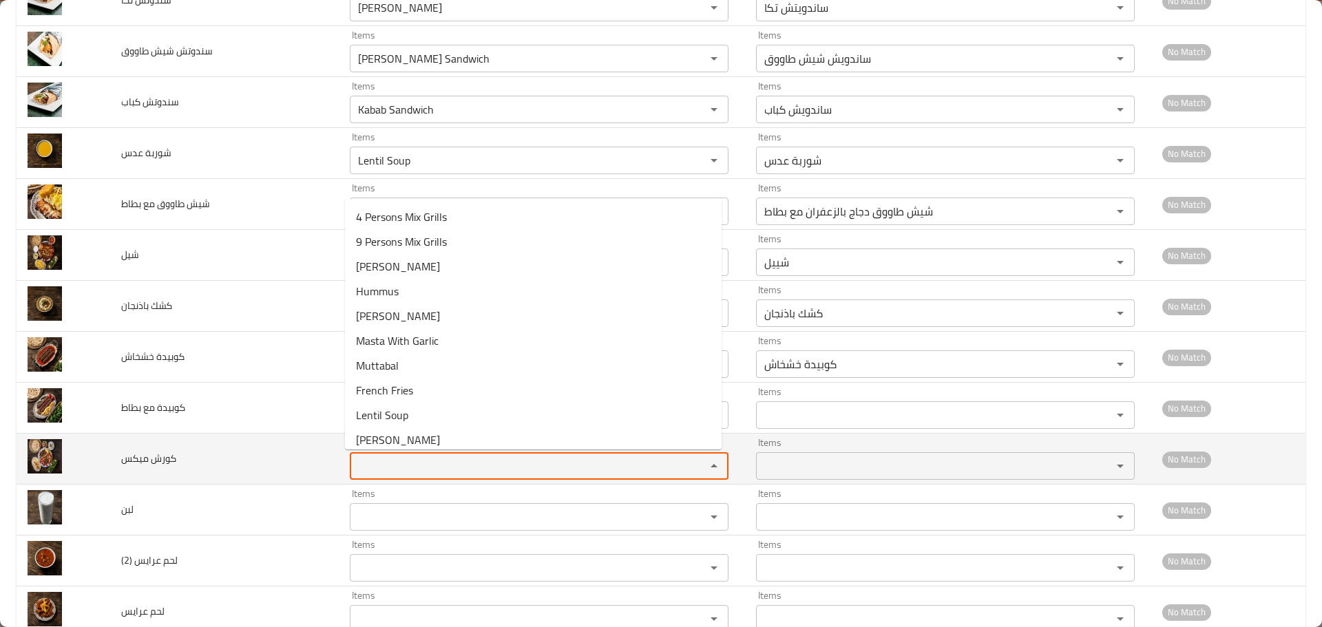
click at [397, 467] on ميكس "Items" at bounding box center [519, 465] width 330 height 19
paste ميكس "Koursh Mix Meal"
type ميكس "Koursh Mix Meal"
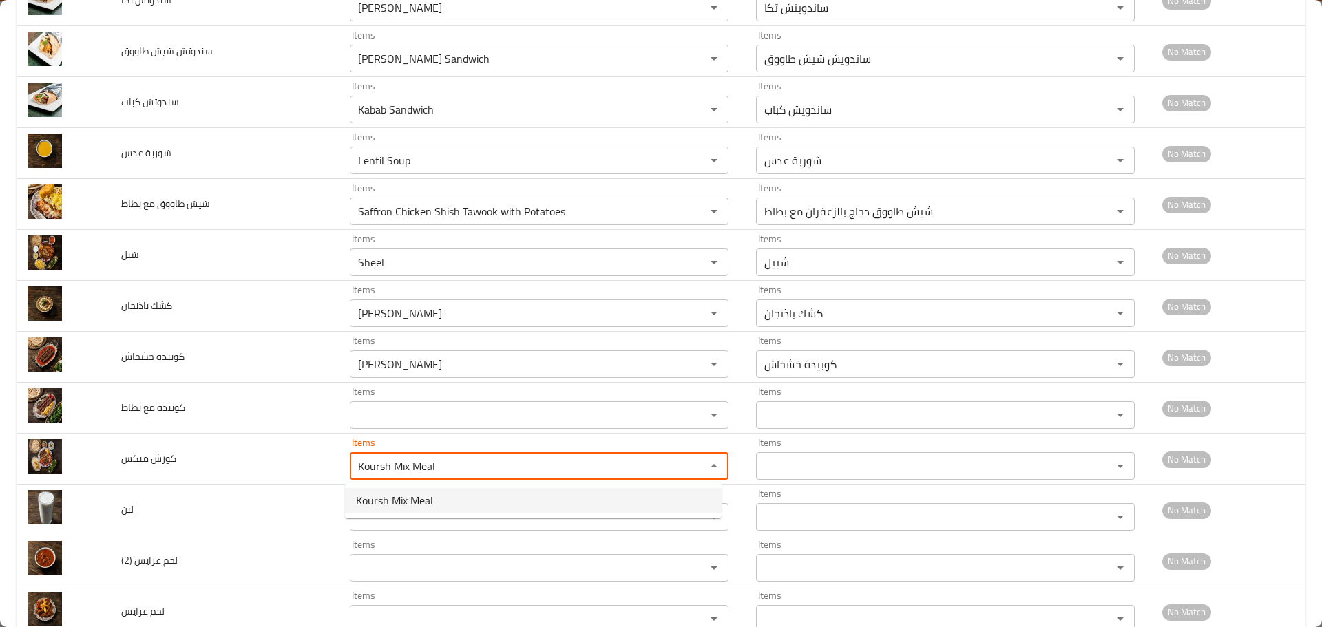
click at [435, 500] on ميكس-option-0 "Koursh Mix Meal" at bounding box center [533, 500] width 377 height 25
type ميكس-ar "وجبة كورش مكس"
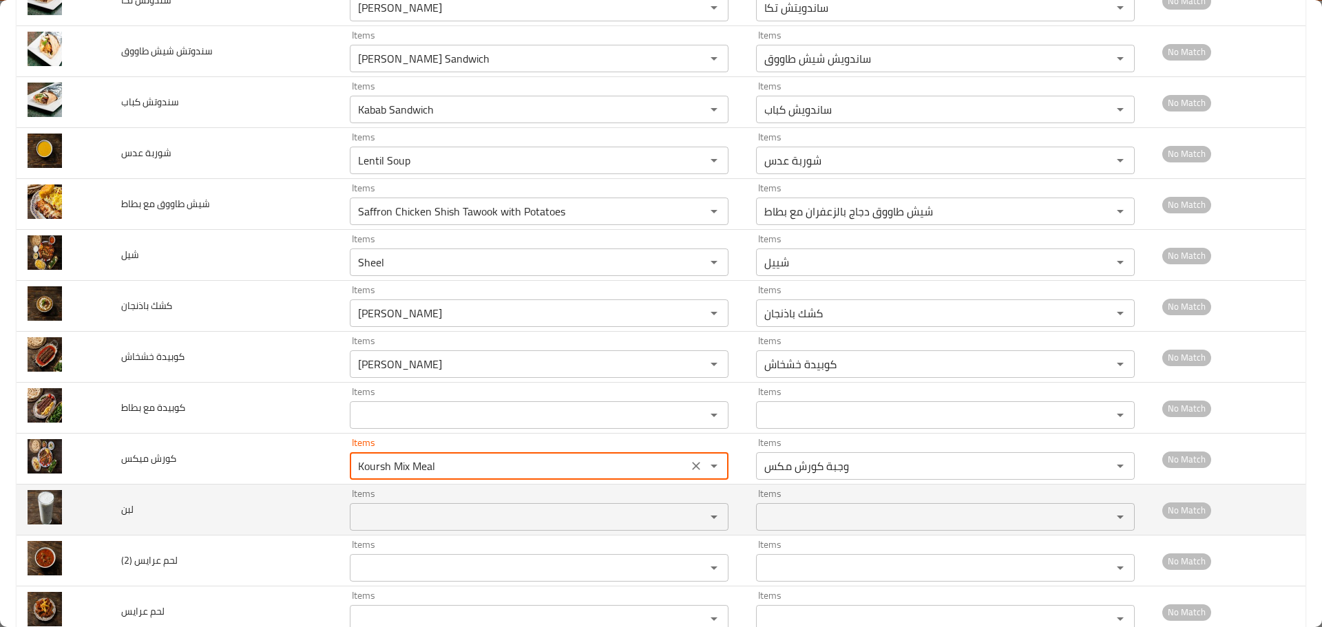
type ميكس "Koursh Mix Meal"
click at [376, 513] on input "Items" at bounding box center [519, 516] width 330 height 19
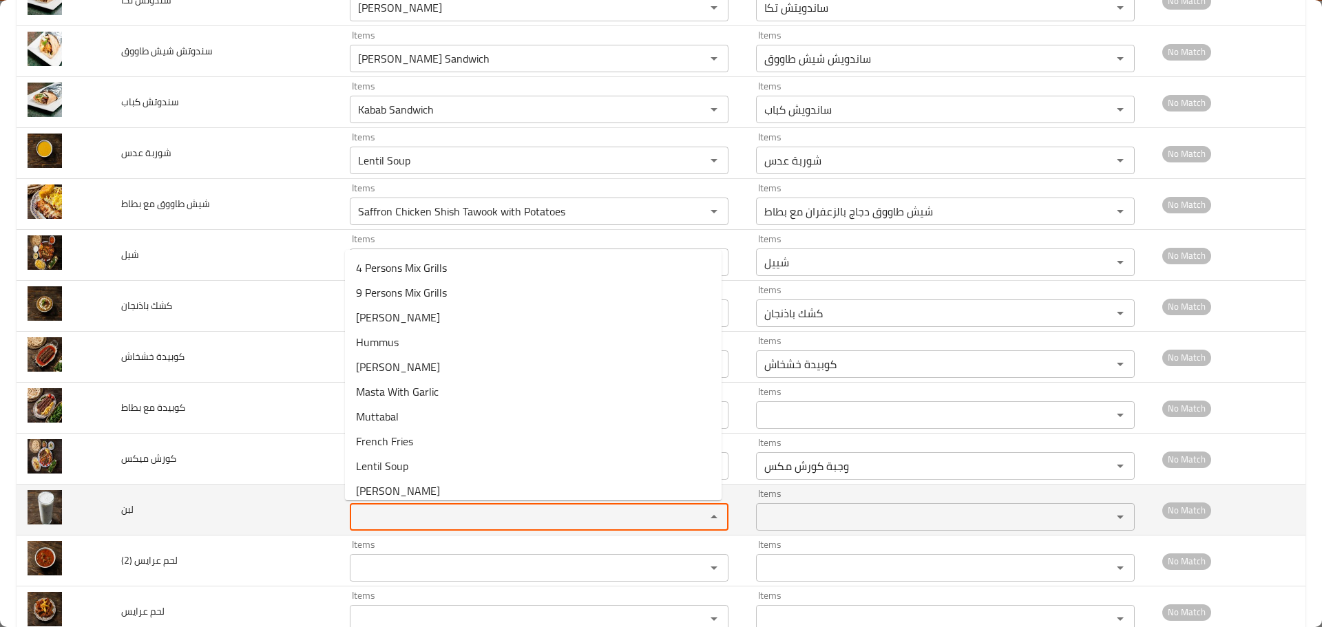
click at [131, 507] on span "لبن" at bounding box center [127, 509] width 12 height 18
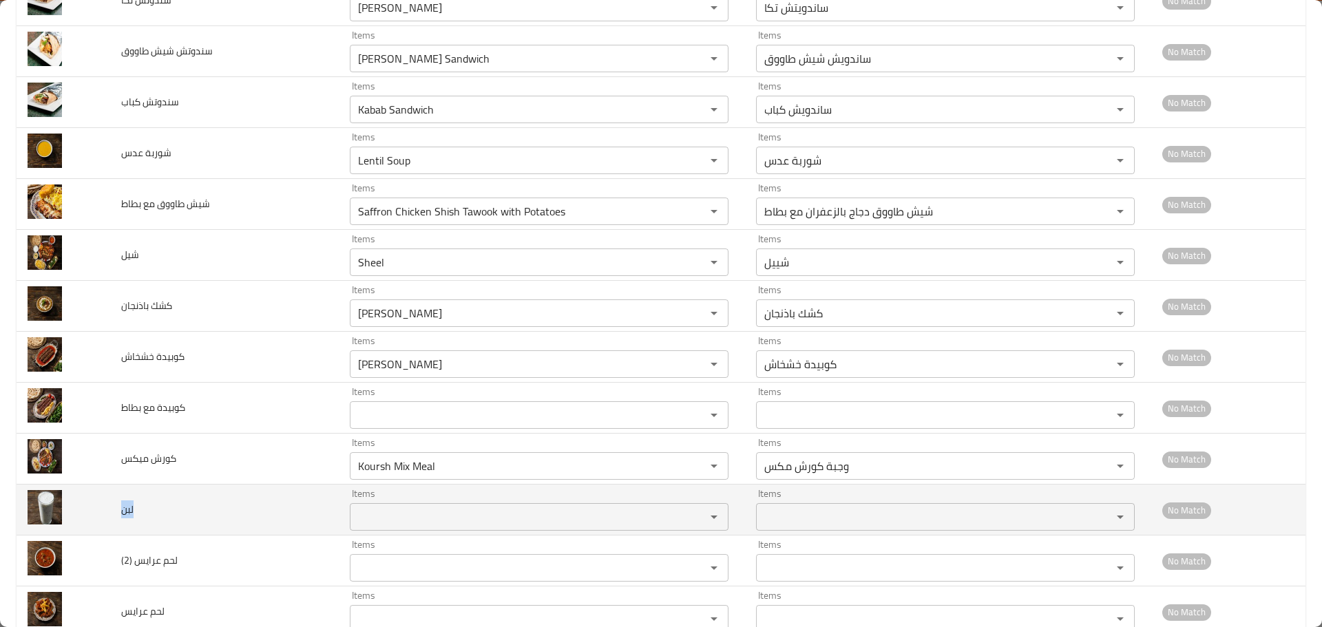
click at [131, 507] on span "لبن" at bounding box center [127, 509] width 12 height 18
copy span "لبن"
click at [386, 516] on input "Items" at bounding box center [519, 516] width 330 height 19
paste input "Laban"
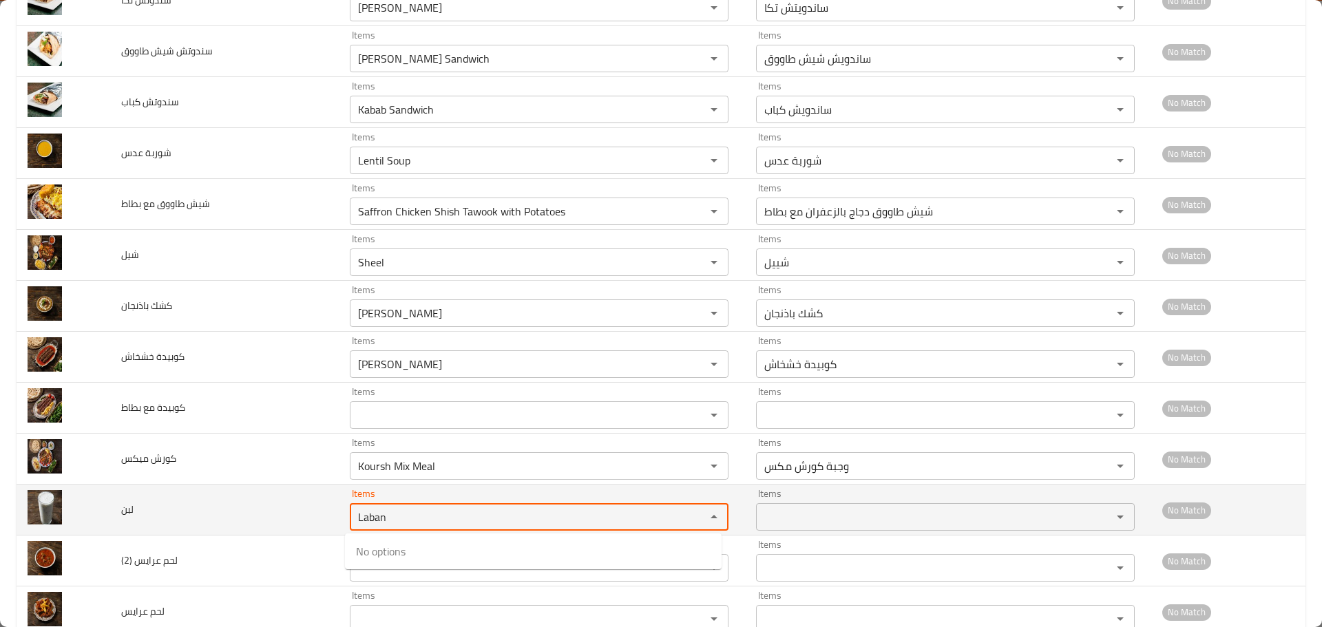
type input "Laban"
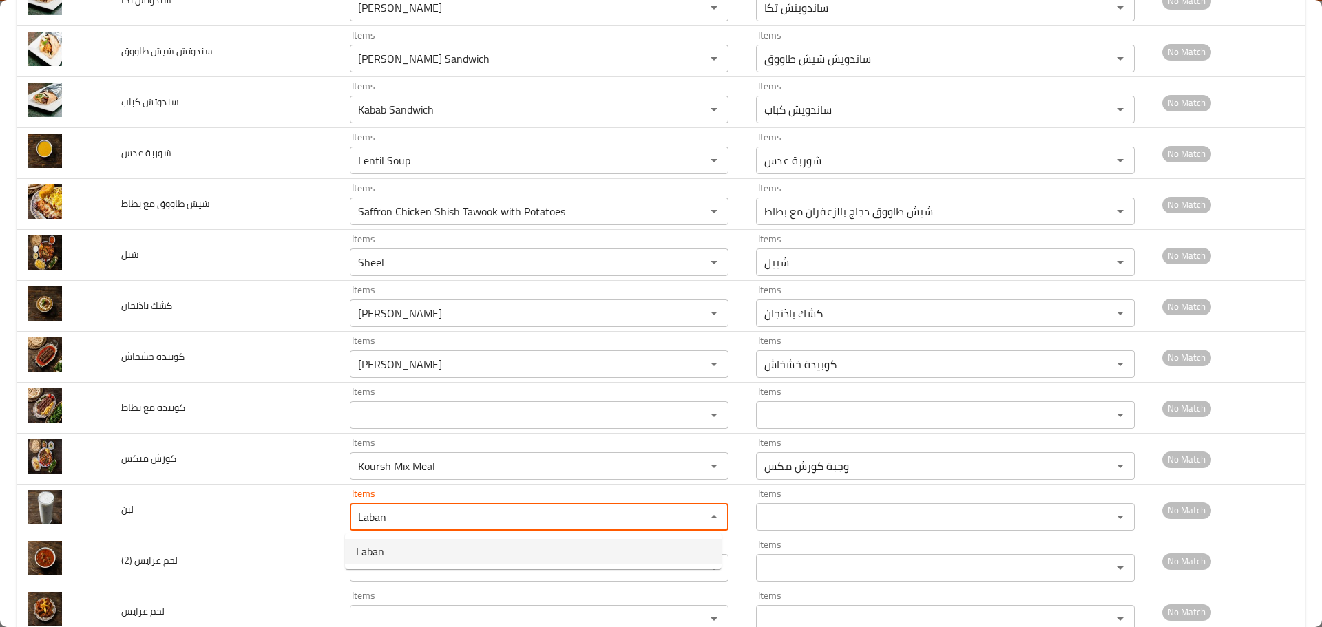
click at [383, 555] on span "Laban" at bounding box center [370, 551] width 28 height 17
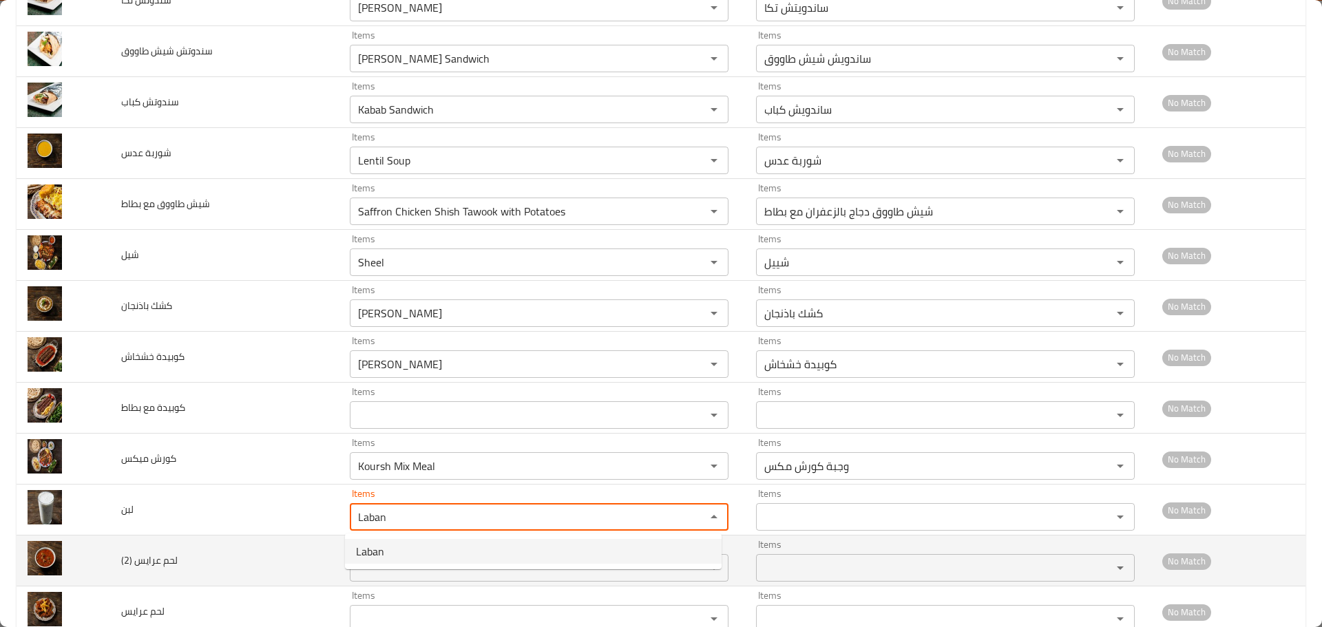
type input "لبن"
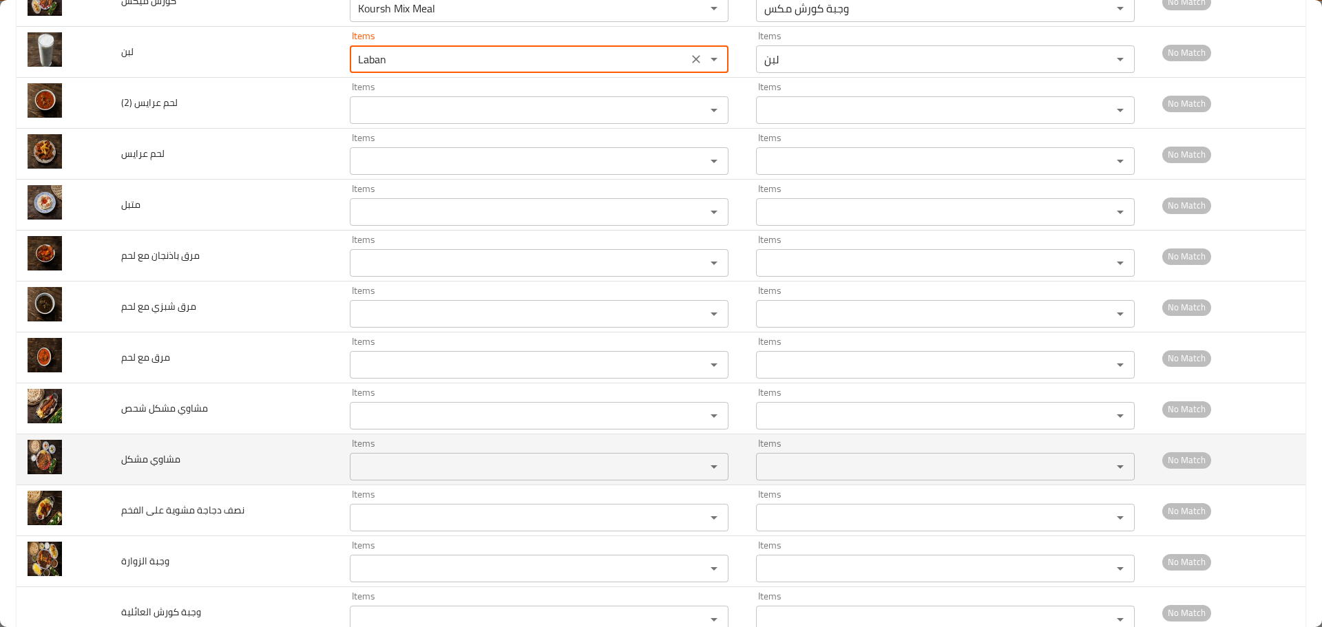
scroll to position [1598, 0]
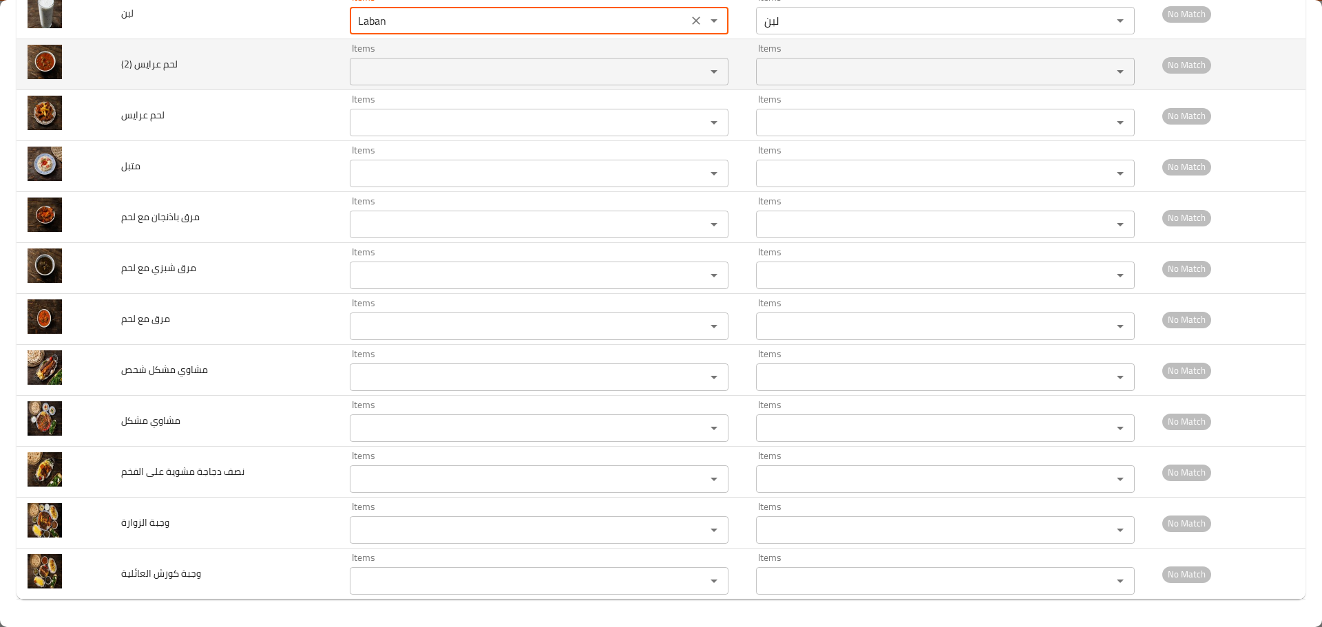
type input "Laban"
click at [367, 67] on \(2\) "Items" at bounding box center [519, 71] width 330 height 19
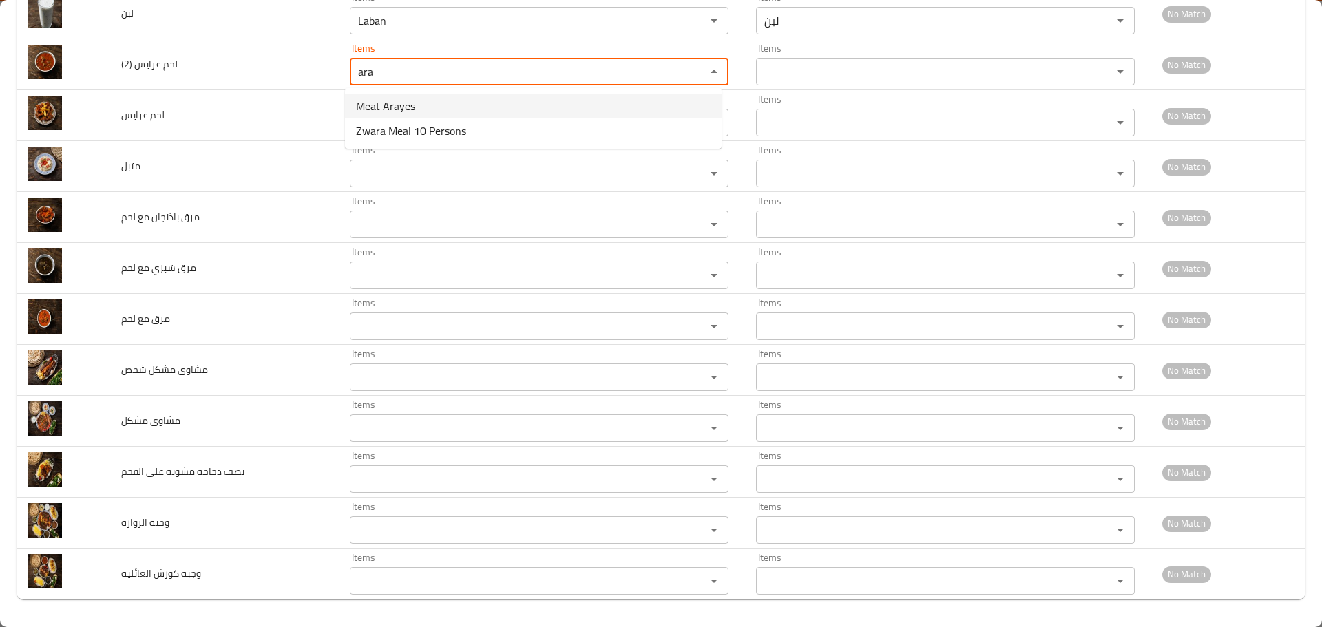
click at [424, 106] on \(2\)-option-0 "Meat Arayes" at bounding box center [533, 106] width 377 height 25
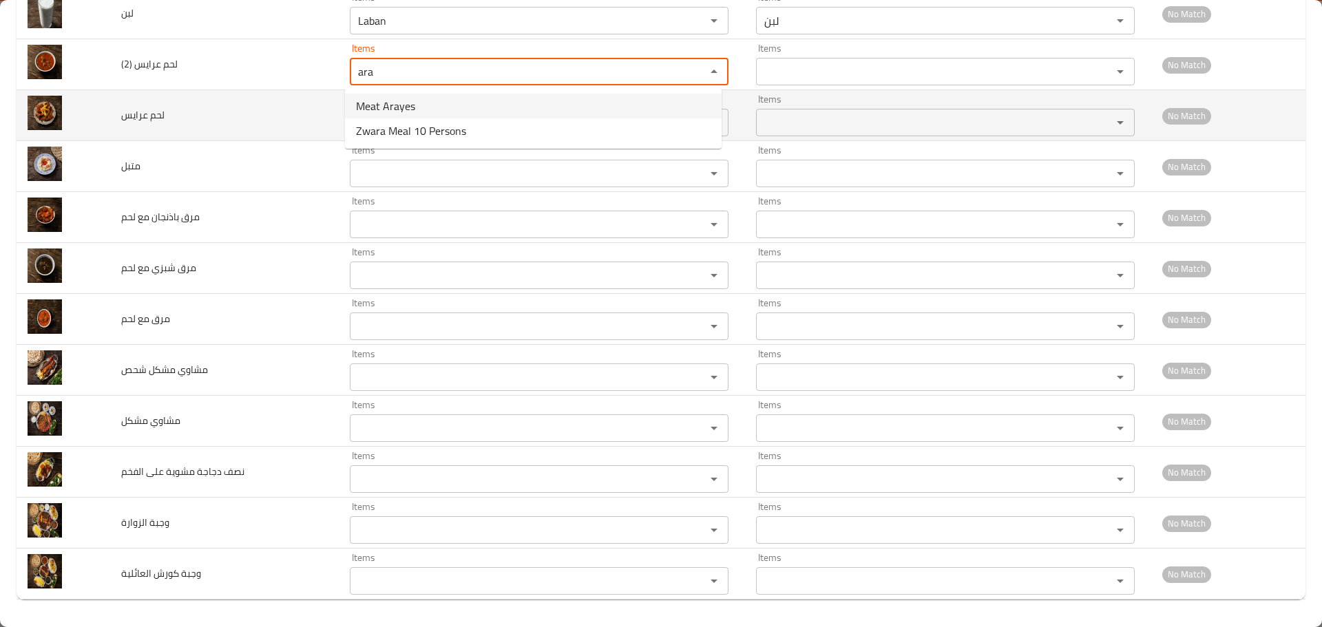
type \(2\) "Meat Arayes"
type \(2\)-ar "لحم عرايس"
type \(2\) "Meat Arayes"
click at [397, 119] on عرايس "Items" at bounding box center [519, 122] width 330 height 19
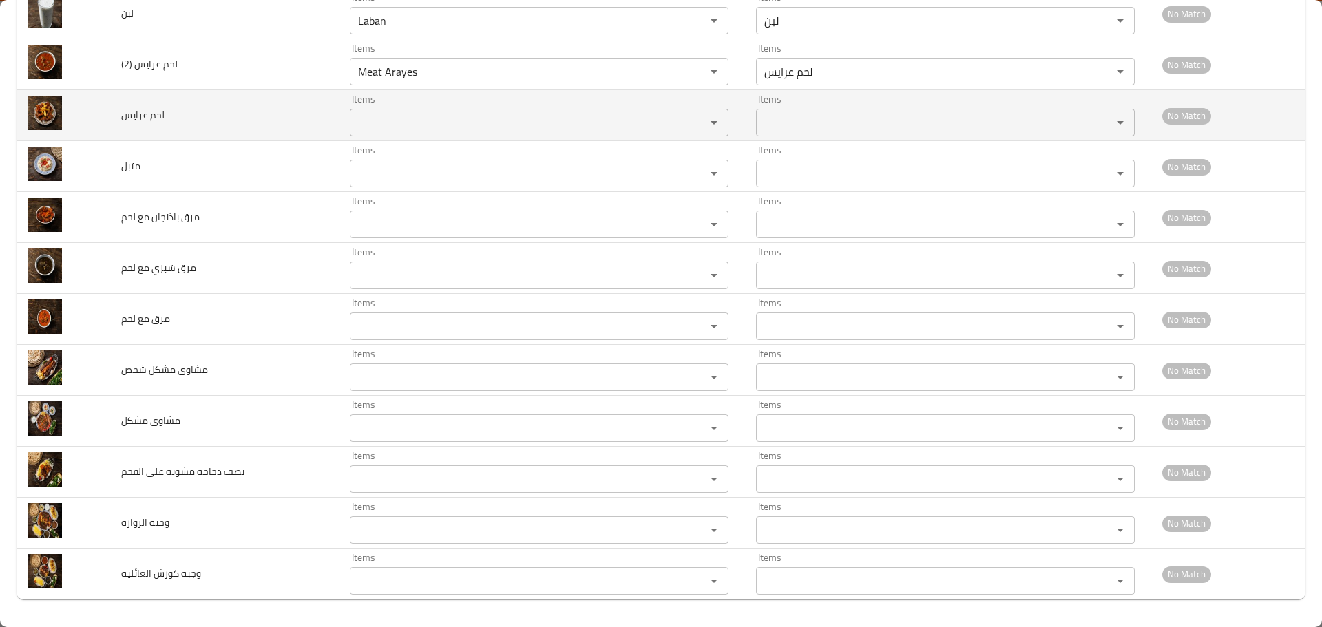
click at [295, 128] on td "لحم عرايس" at bounding box center [224, 115] width 228 height 51
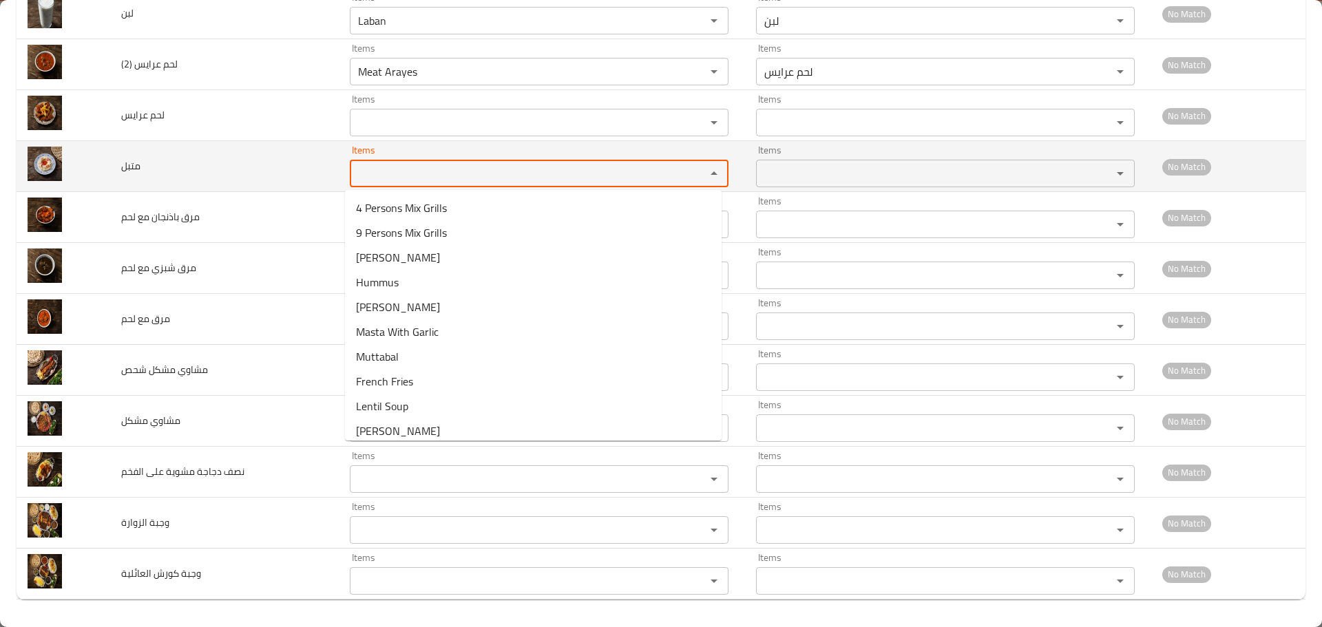
click at [390, 178] on input "Items" at bounding box center [519, 173] width 330 height 19
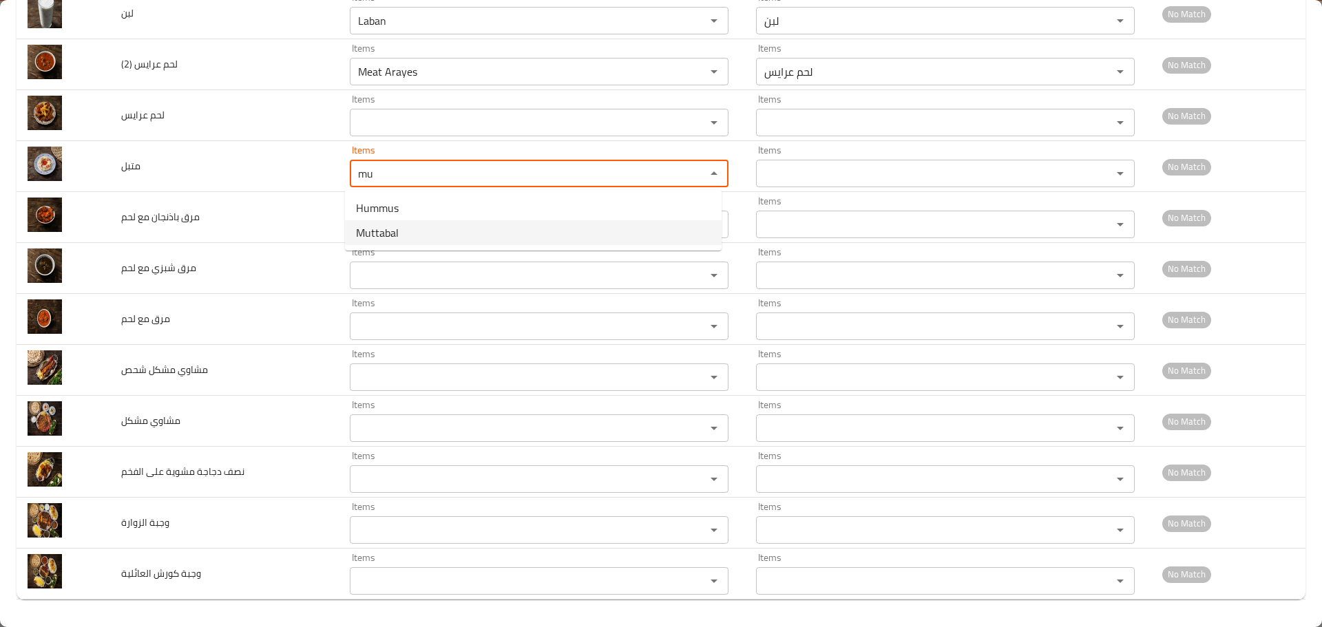
click at [397, 227] on span "Muttabal" at bounding box center [377, 232] width 43 height 17
type input "Muttabal"
type input "متبل"
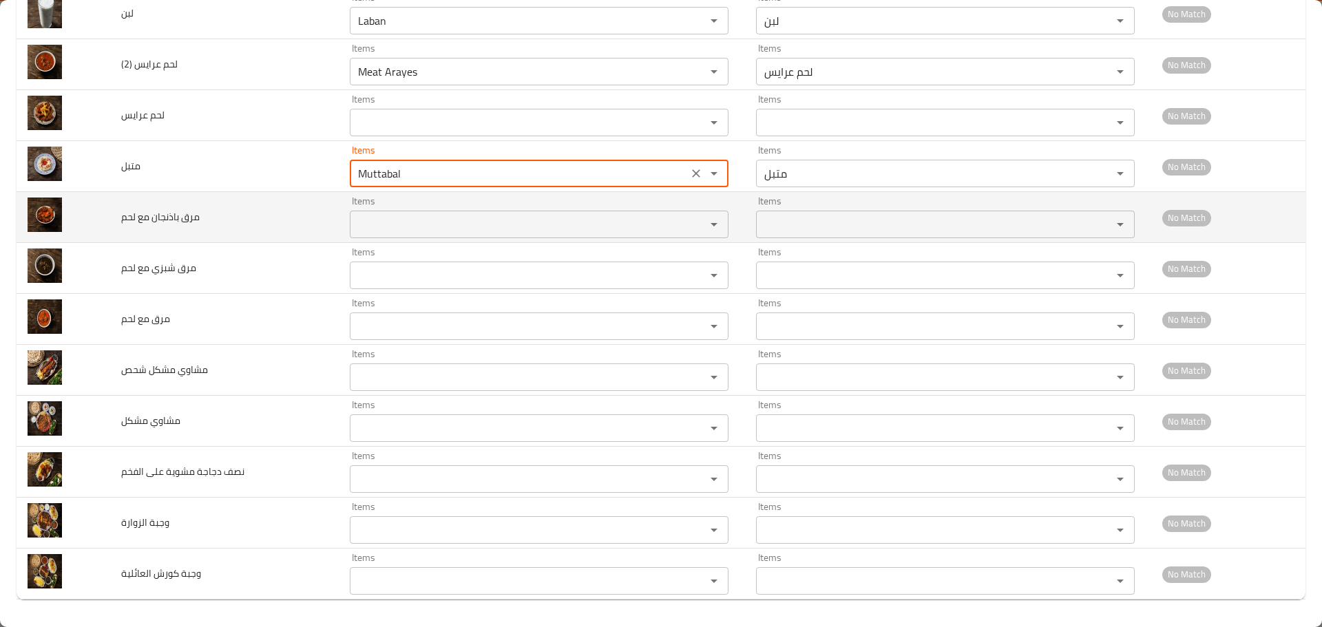
type input "Muttabal"
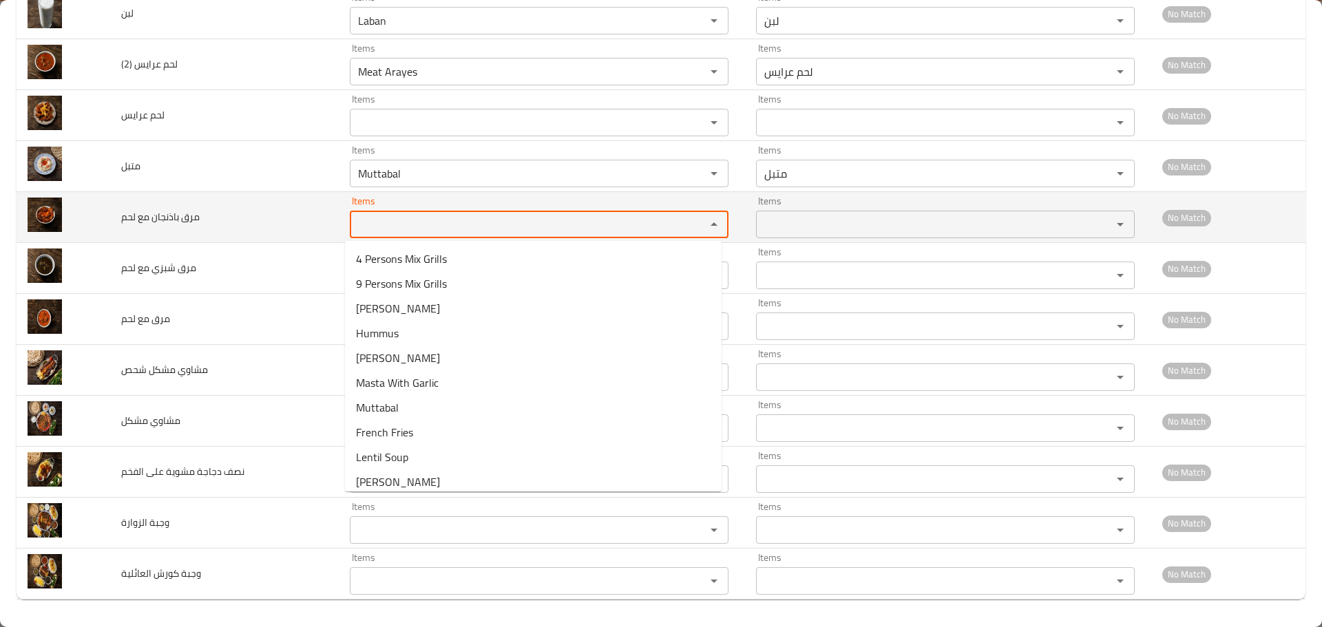
click at [386, 222] on لحم "Items" at bounding box center [519, 224] width 330 height 19
drag, startPoint x: 392, startPoint y: 221, endPoint x: 284, endPoint y: 212, distance: 108.4
click at [284, 212] on tr "مرق باذنجان مع لحم Items mu Items Items Items No Match" at bounding box center [661, 217] width 1289 height 51
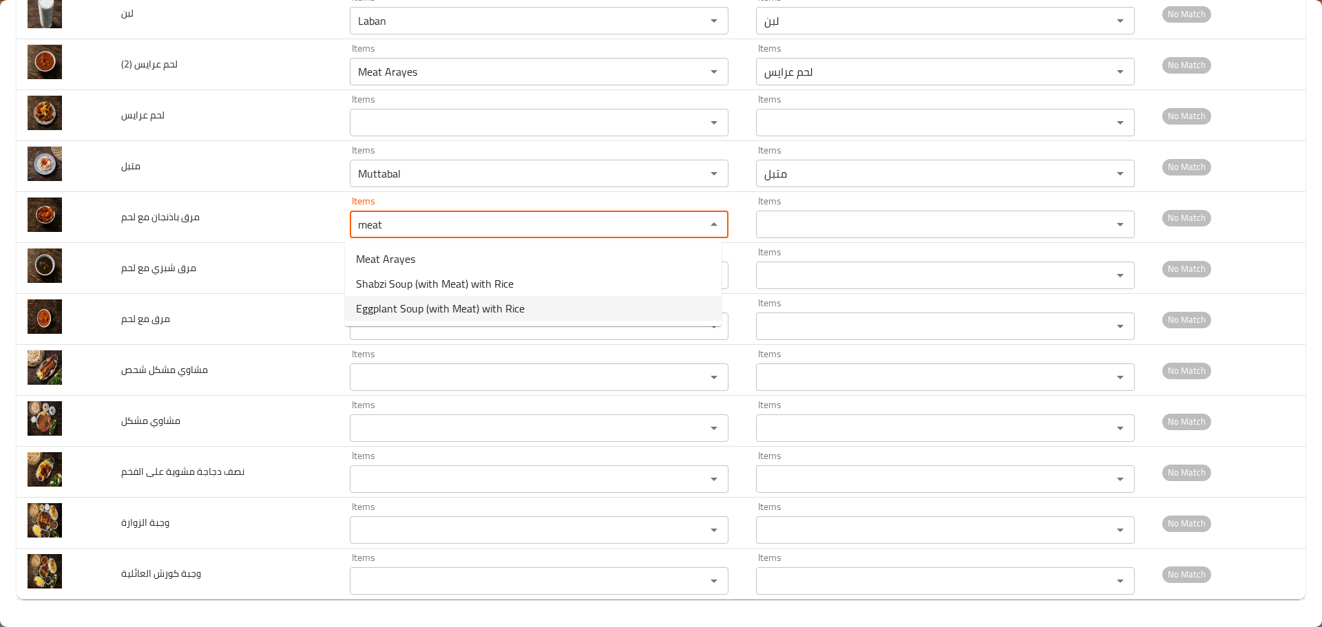
click at [440, 312] on span "Eggplant Soup (with Meat) with Rice" at bounding box center [440, 308] width 169 height 17
type لحم "Eggplant Soup (with Meat) with Rice"
type لحم-ar "شوربة باذنجان (مع لحم) مع ارز"
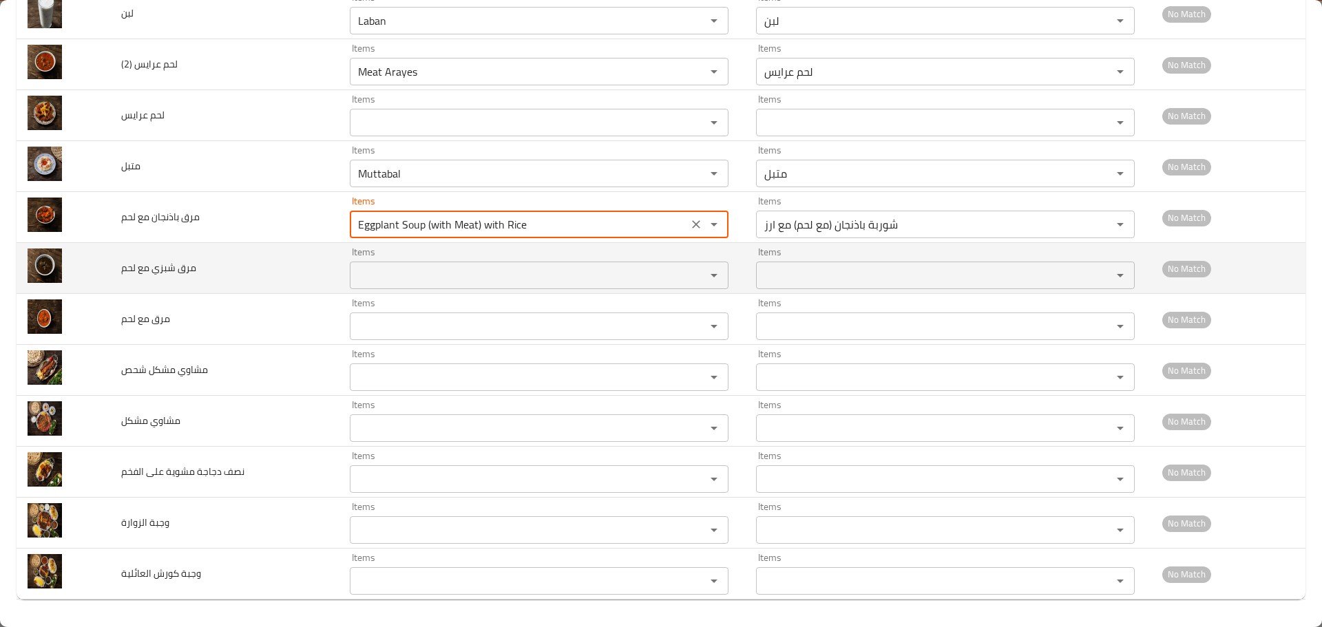
type لحم "Eggplant Soup (with Meat) with Rice"
click at [463, 277] on لحم "Items" at bounding box center [519, 275] width 330 height 19
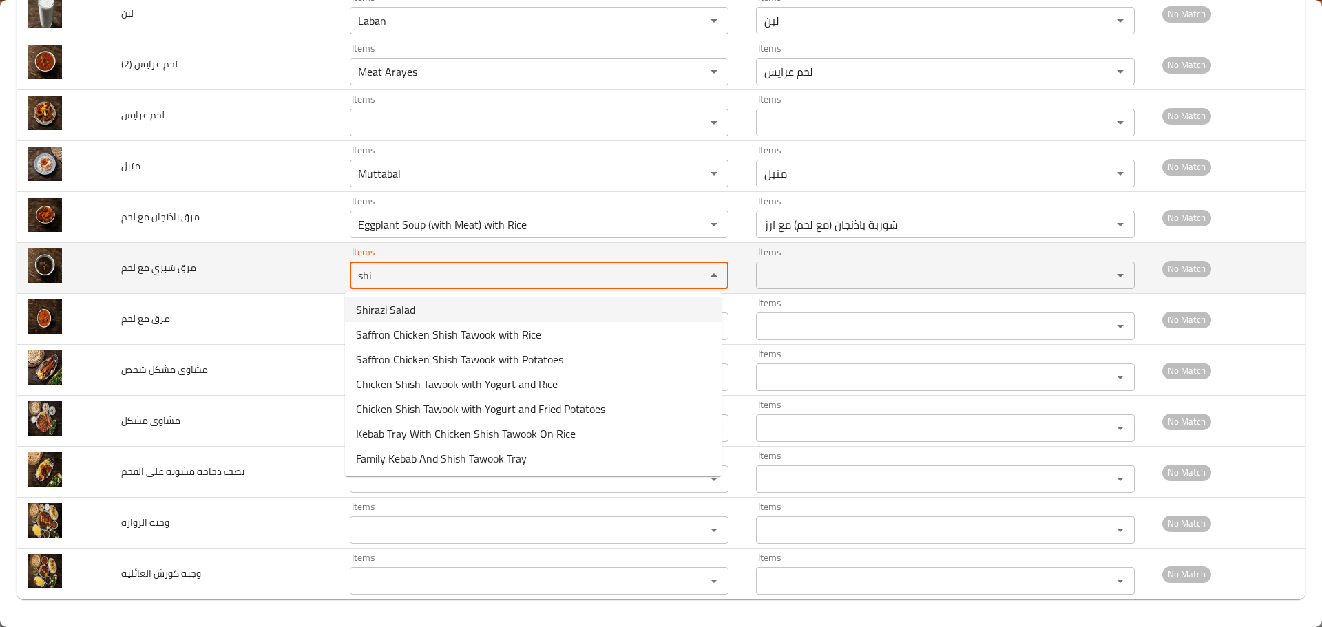
drag, startPoint x: 394, startPoint y: 275, endPoint x: 307, endPoint y: 265, distance: 87.9
click at [314, 266] on tr "مرق شبزي مع لحم Items shi Items Items Items No Match" at bounding box center [661, 268] width 1289 height 51
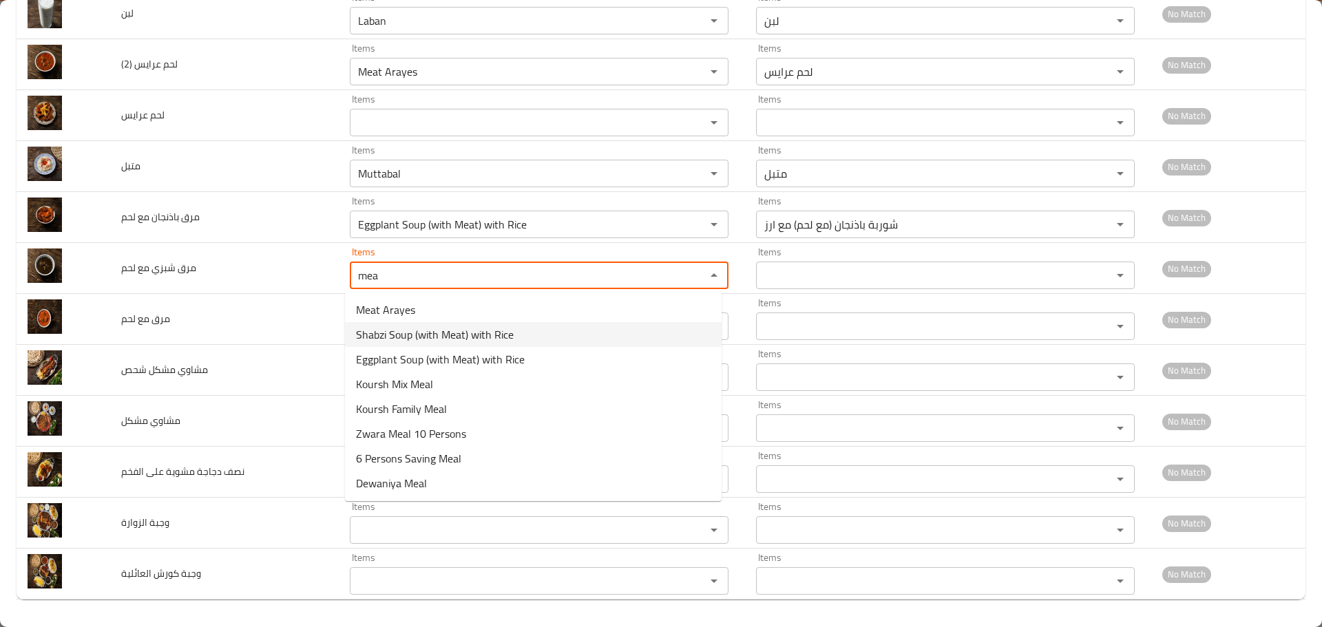
click at [463, 338] on span "Shabzi Soup (with Meat) with Rice" at bounding box center [435, 334] width 158 height 17
type لحم "Shabzi Soup (with Meat) with Rice"
type لحم-ar "شوربة شبزي (مع لحم) مع ارز"
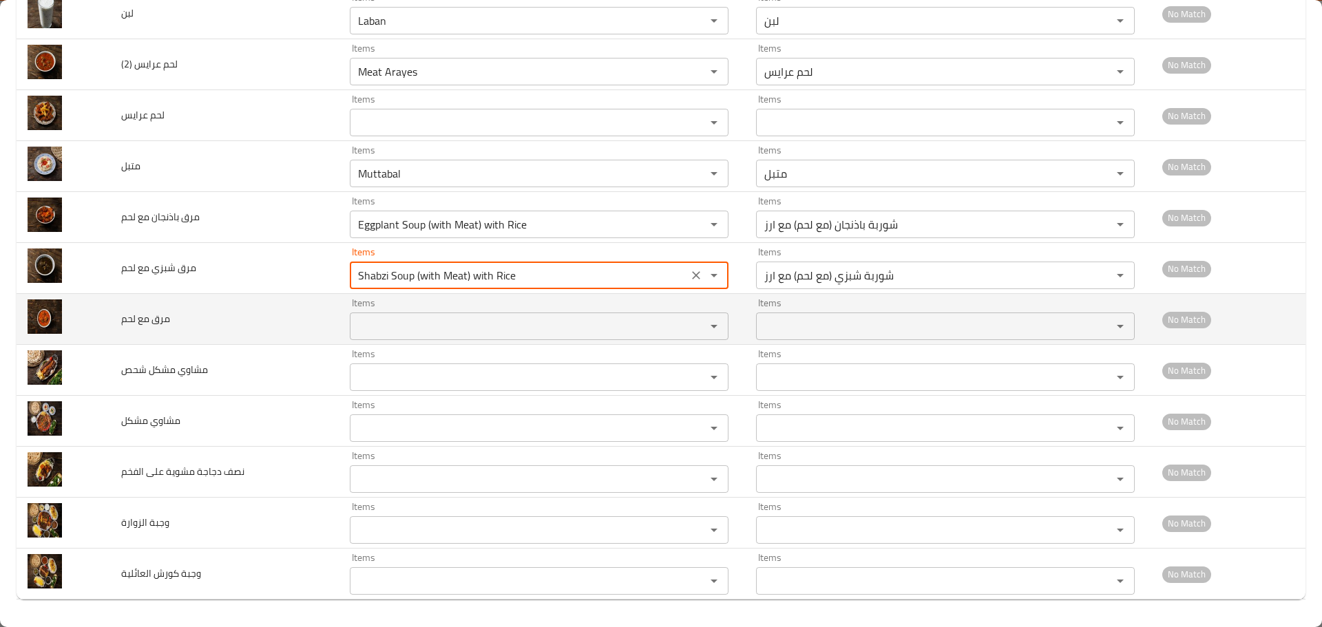
type لحم "Shabzi Soup (with Meat) with Rice"
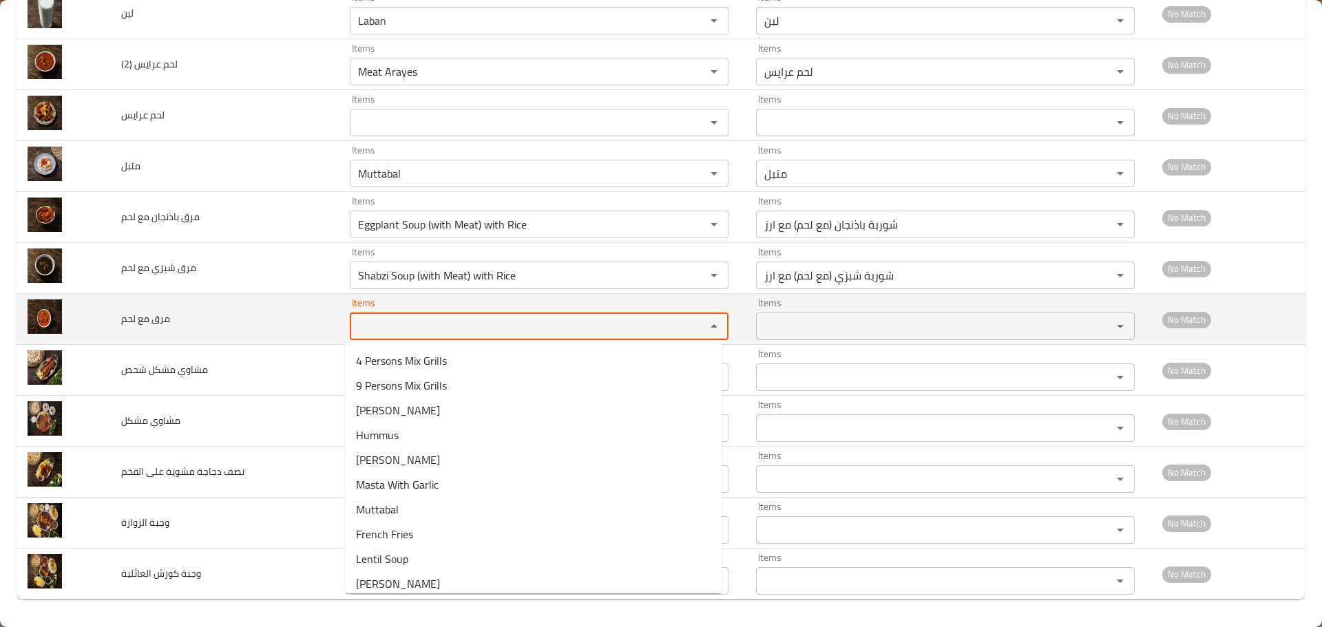
click at [479, 317] on لحم "Items" at bounding box center [519, 326] width 330 height 19
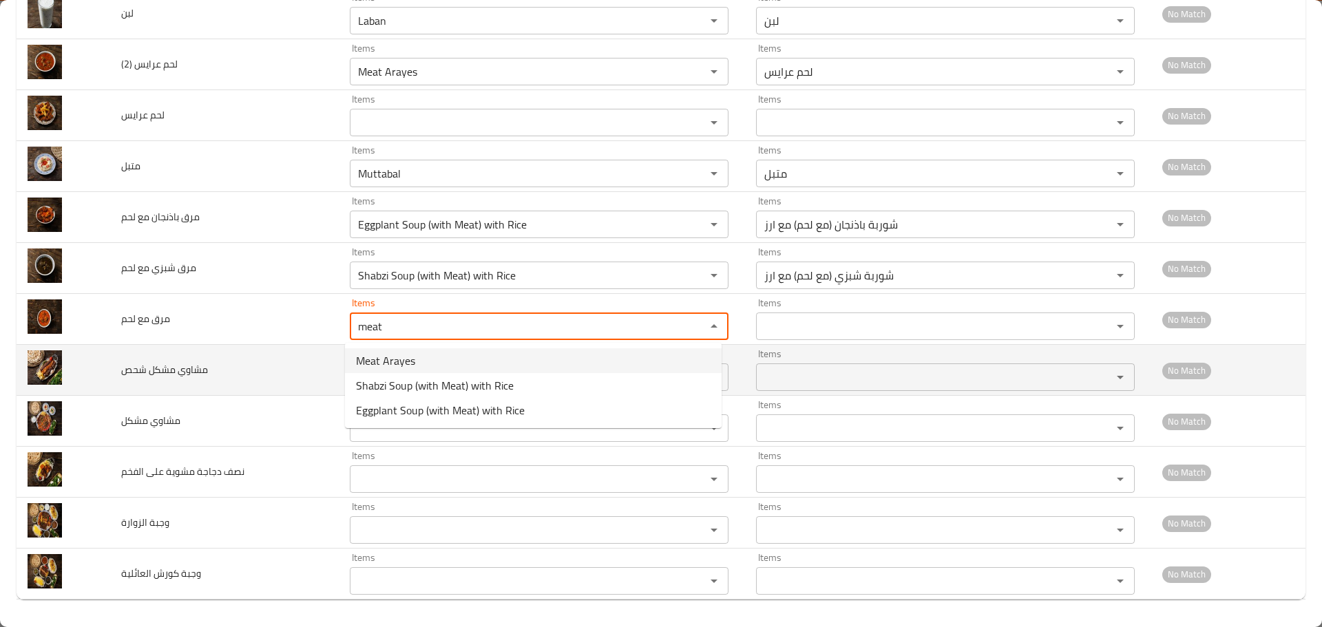
type لحم "meat"
click at [261, 366] on td "مشاوي مشكل شحص" at bounding box center [224, 370] width 228 height 51
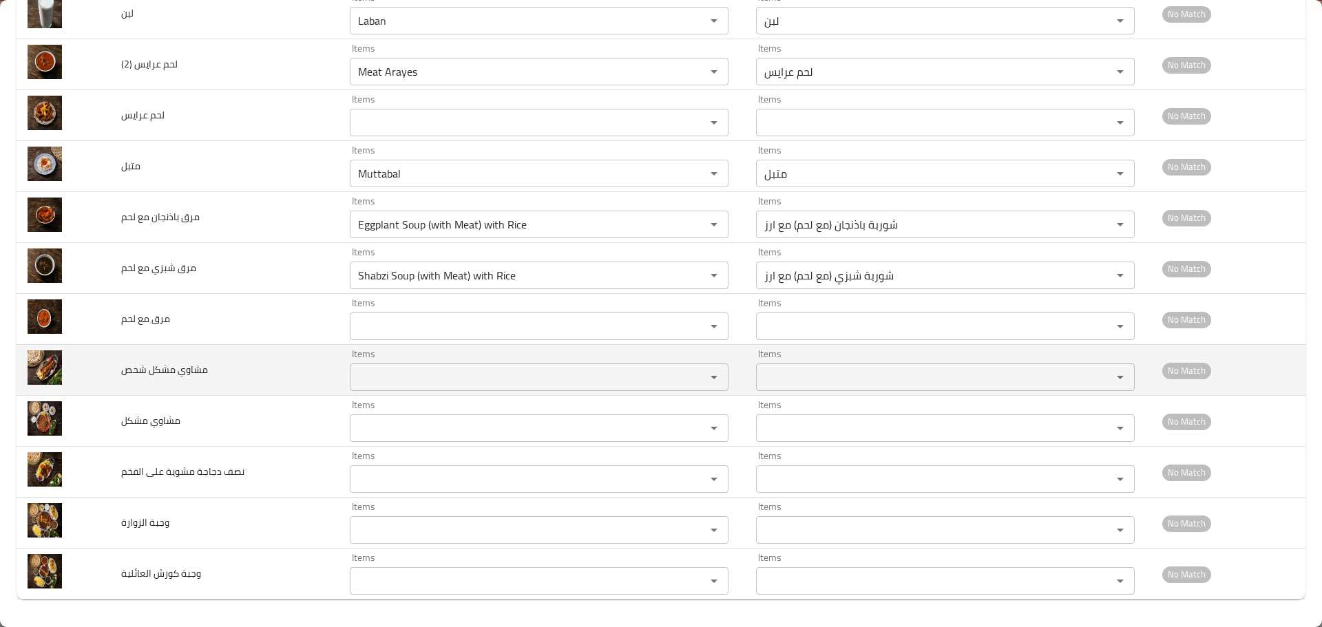
click at [388, 375] on شحص "Items" at bounding box center [519, 377] width 330 height 19
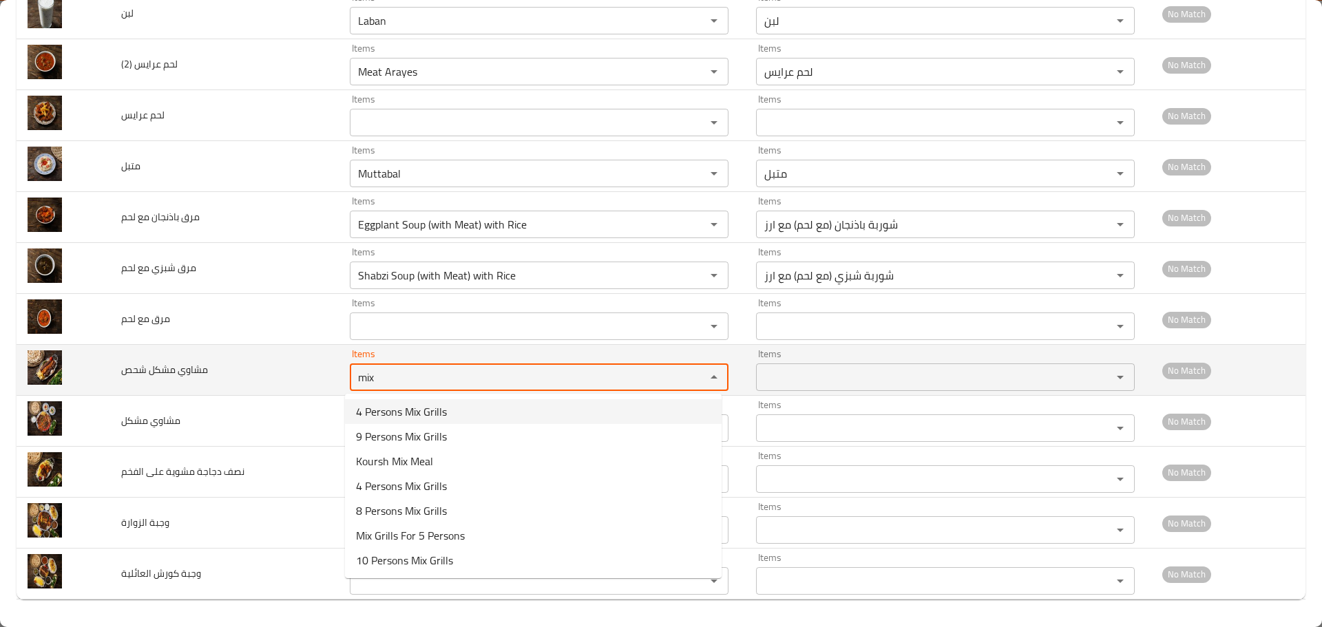
drag, startPoint x: 401, startPoint y: 377, endPoint x: 282, endPoint y: 375, distance: 119.1
click at [282, 375] on tr "مشاوي مشكل شحص Items mix Items Items Items No Match" at bounding box center [661, 370] width 1289 height 51
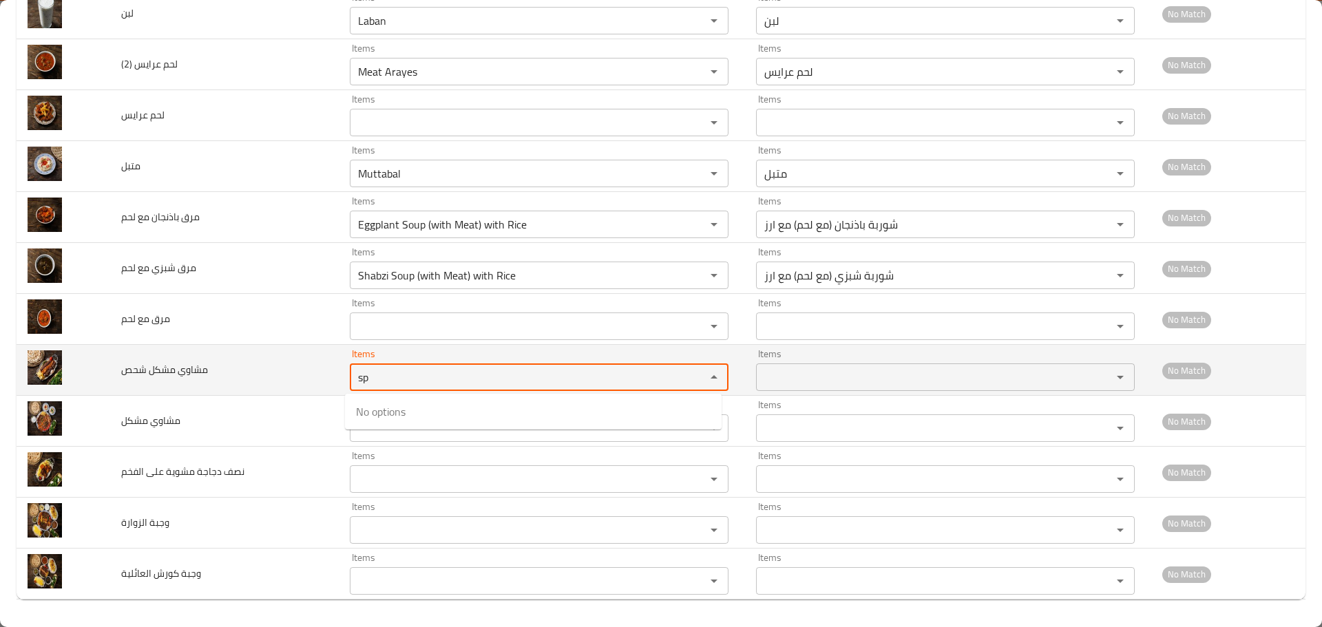
type شحص "sp"
click at [204, 371] on span "مشاوي مشكل شحص" at bounding box center [164, 370] width 87 height 18
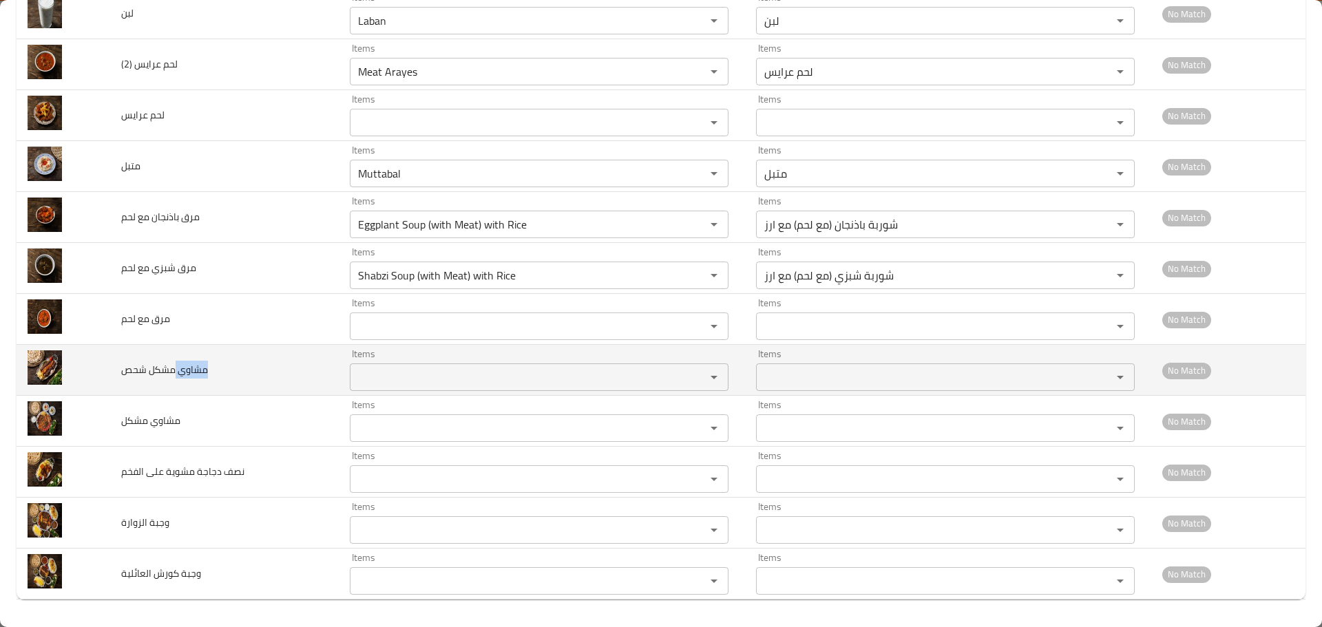
click at [204, 371] on span "مشاوي مشكل شحص" at bounding box center [164, 370] width 87 height 18
copy span "مشاوي مشكل شحص"
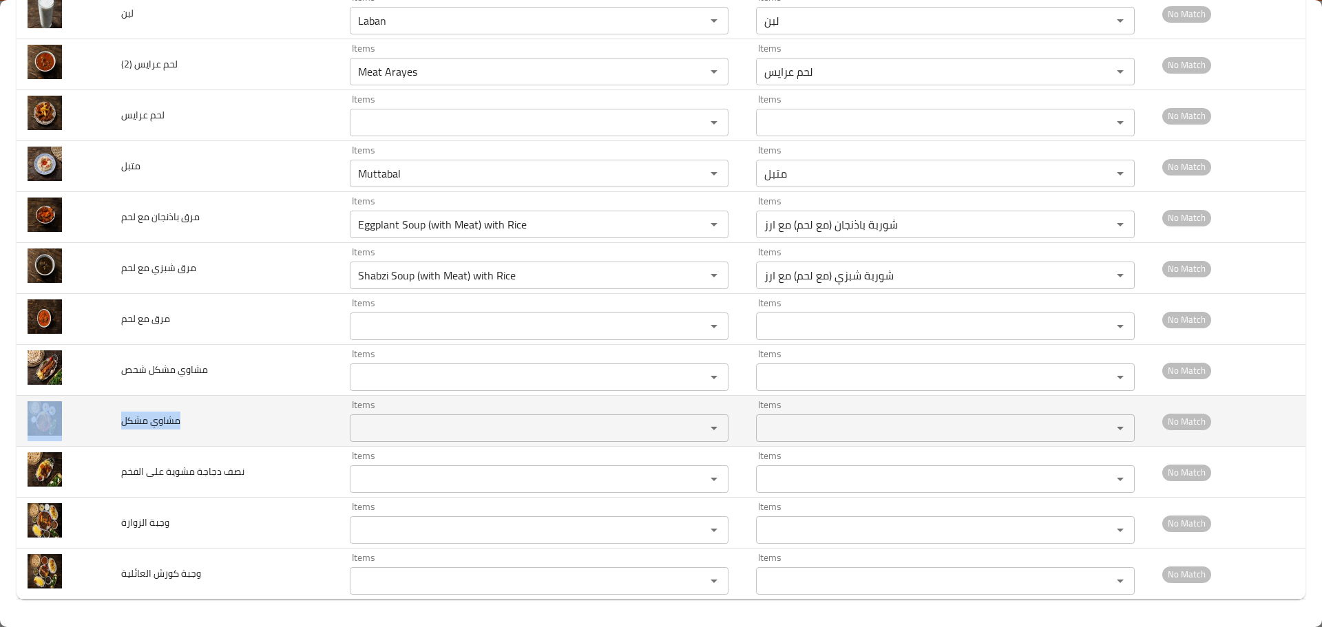
drag, startPoint x: 186, startPoint y: 423, endPoint x: 76, endPoint y: 418, distance: 110.3
click at [76, 418] on tr "مشاوي مشكل Items Items Items Items No Match" at bounding box center [661, 421] width 1289 height 51
click at [420, 428] on مشكل "Items" at bounding box center [519, 428] width 330 height 19
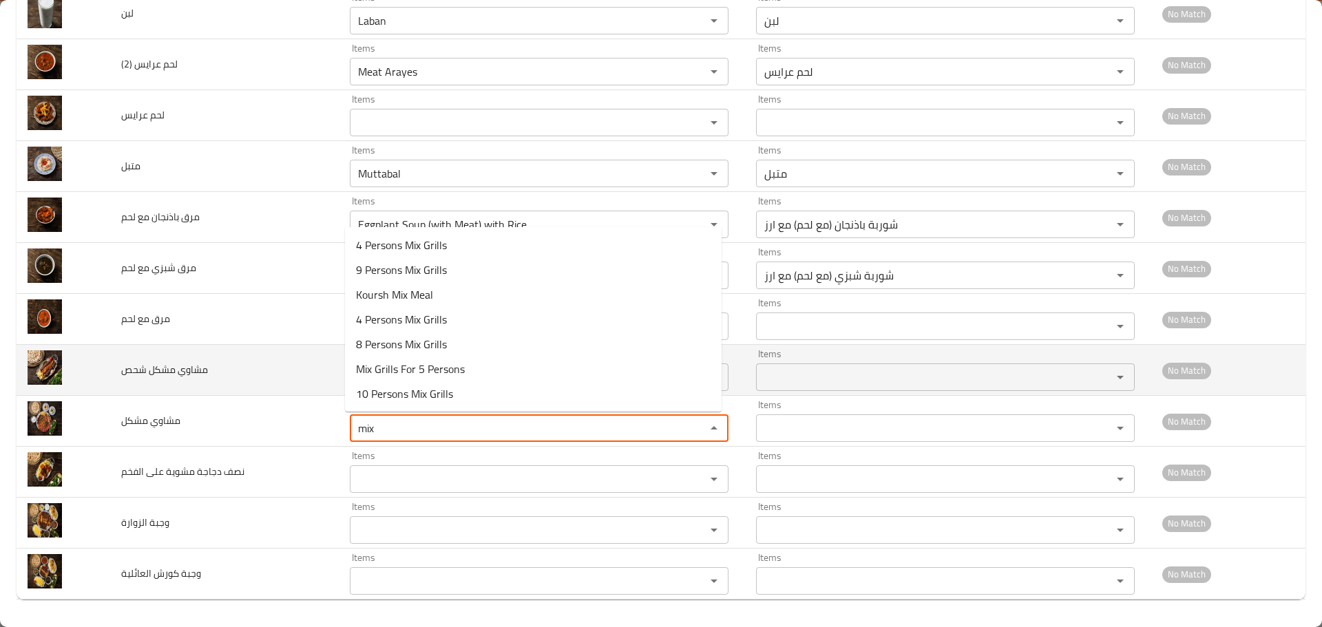
drag, startPoint x: 374, startPoint y: 419, endPoint x: 157, endPoint y: 388, distance: 219.7
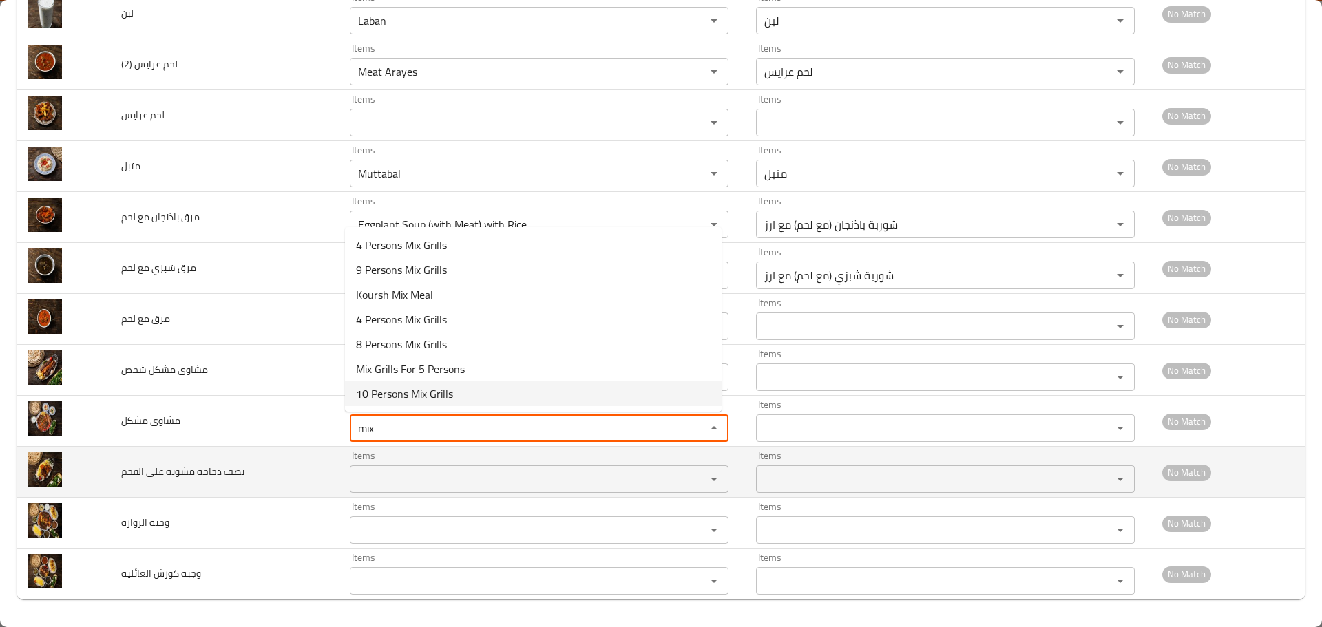
type مشكل "mix"
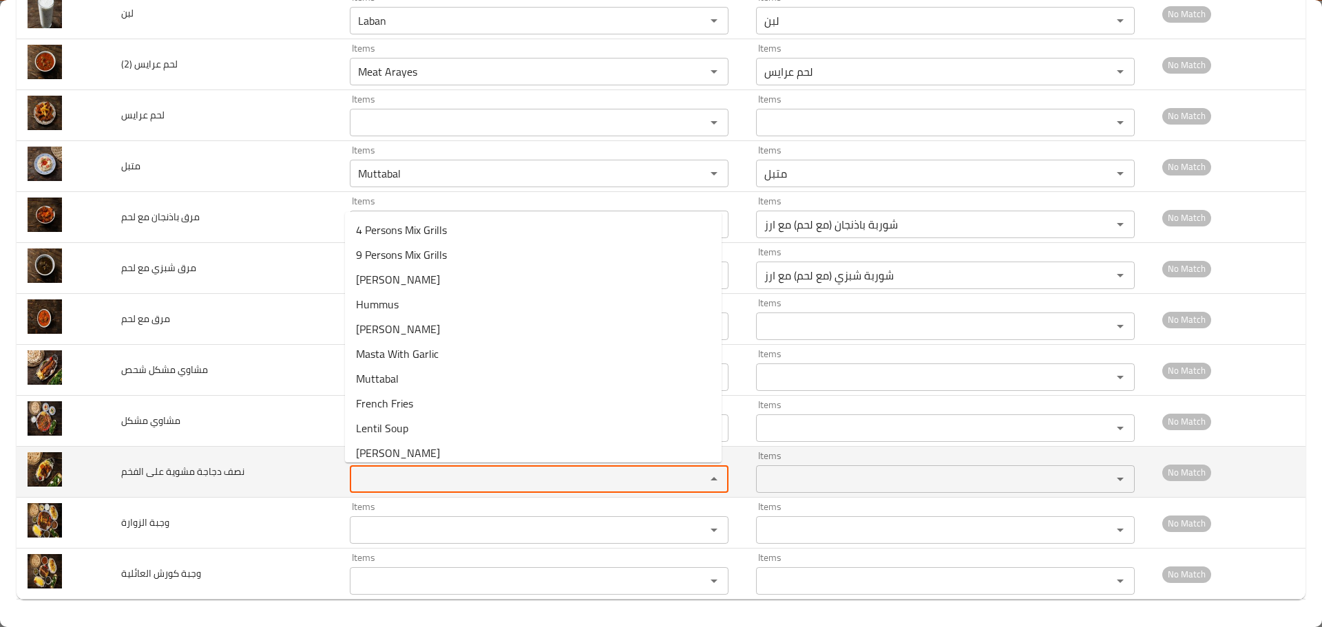
click at [398, 473] on الفخم "Items" at bounding box center [519, 478] width 330 height 19
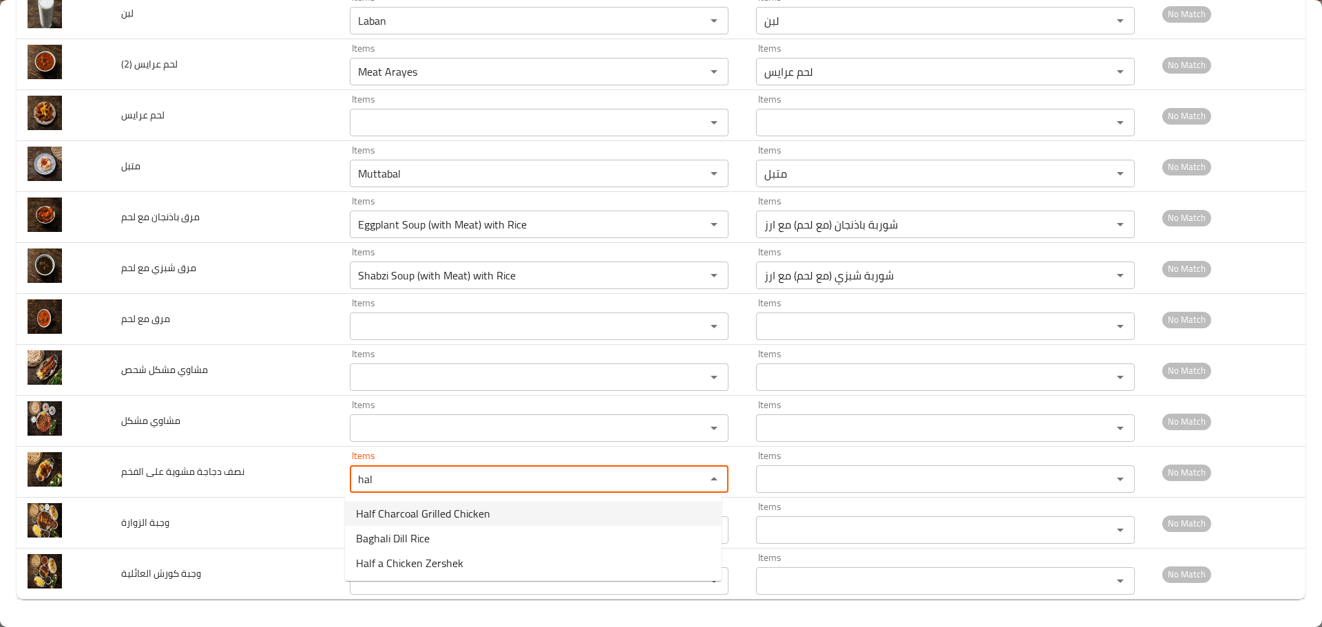
click at [469, 514] on span "Half Charcoal Grilled Chicken" at bounding box center [423, 513] width 134 height 17
type الفخم "Half Charcoal Grilled Chicken"
type الفخم-ar "نصف دجاجة مشوية على الفحم"
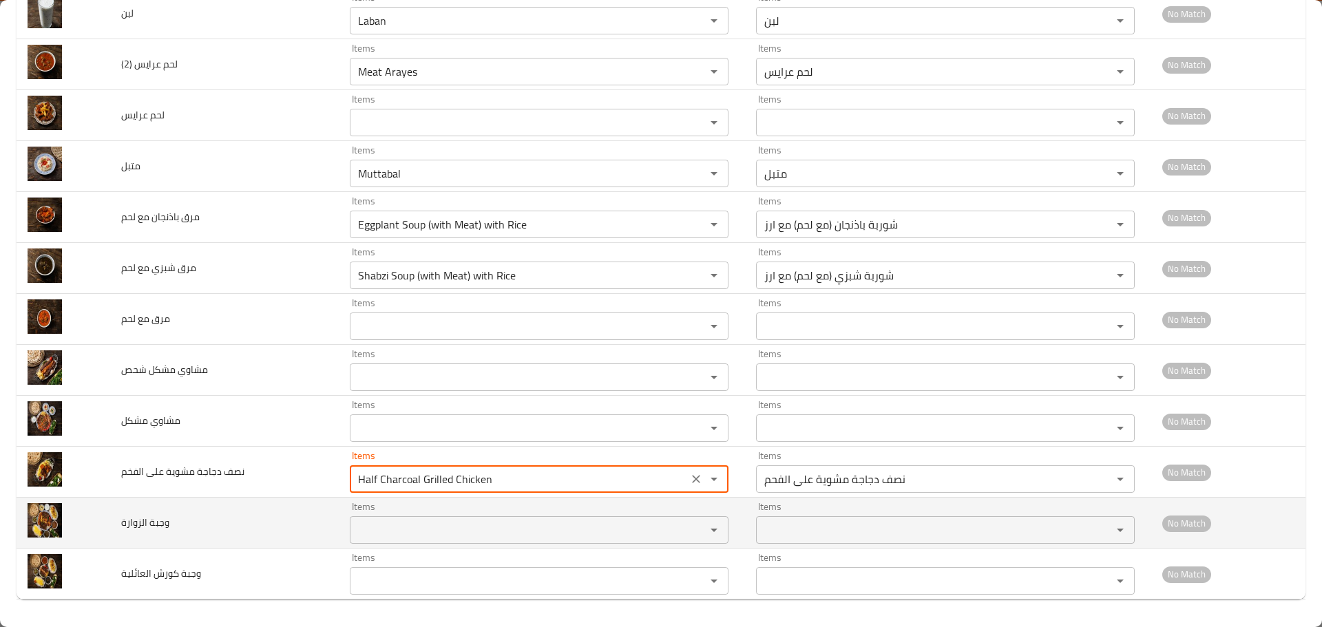
click at [435, 519] on div "Items" at bounding box center [539, 530] width 379 height 28
type الفخم "Half Charcoal Grilled Chicken"
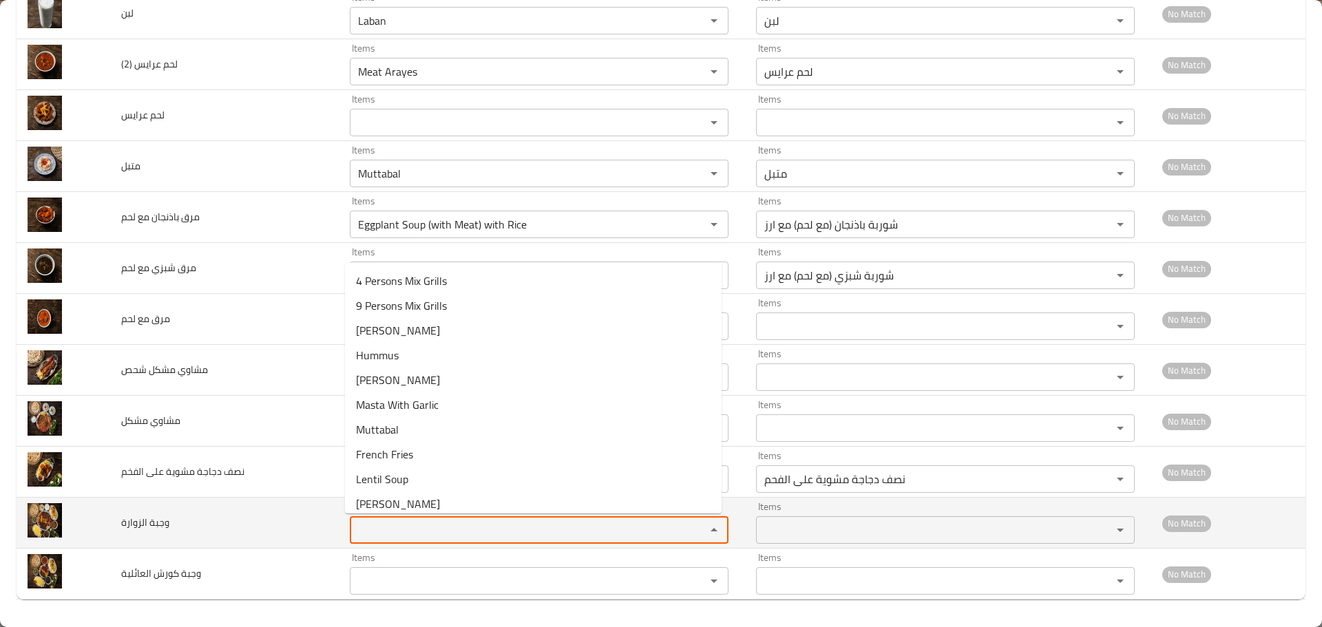
click at [402, 525] on الزوارة "Items" at bounding box center [519, 529] width 330 height 19
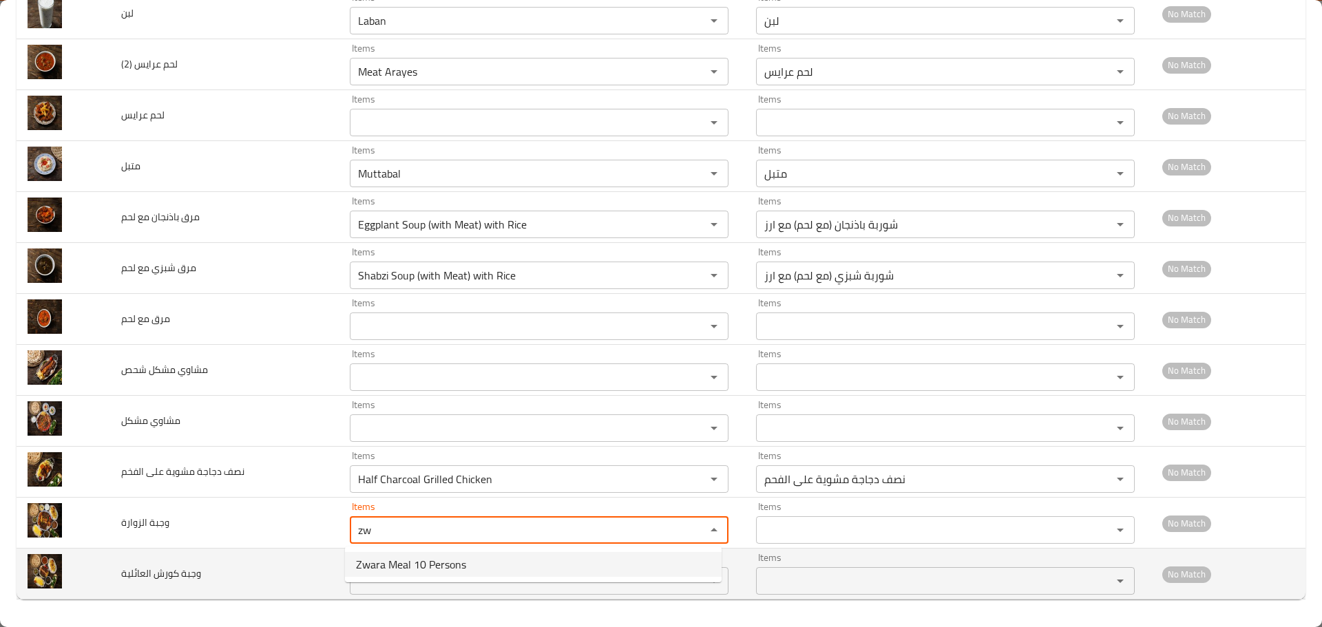
click at [415, 564] on span "Zwara Meal 10 Persons" at bounding box center [411, 564] width 110 height 17
type الزوارة "Zwara Meal 10 Persons"
type الزوارة-ar ".وجبة الزوارة 10 اشخاص"
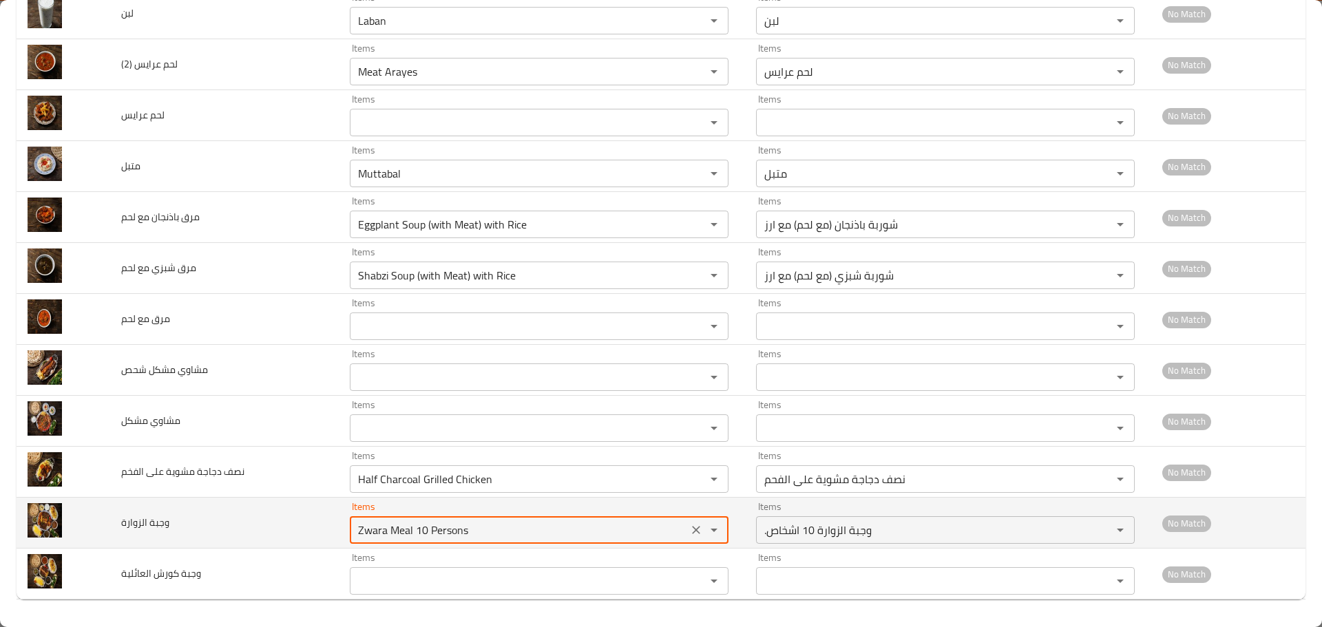
click at [381, 533] on الزوارة "Zwara Meal 10 Persons" at bounding box center [519, 529] width 330 height 19
type الزوارة "Zwara Meal 10 Persons"
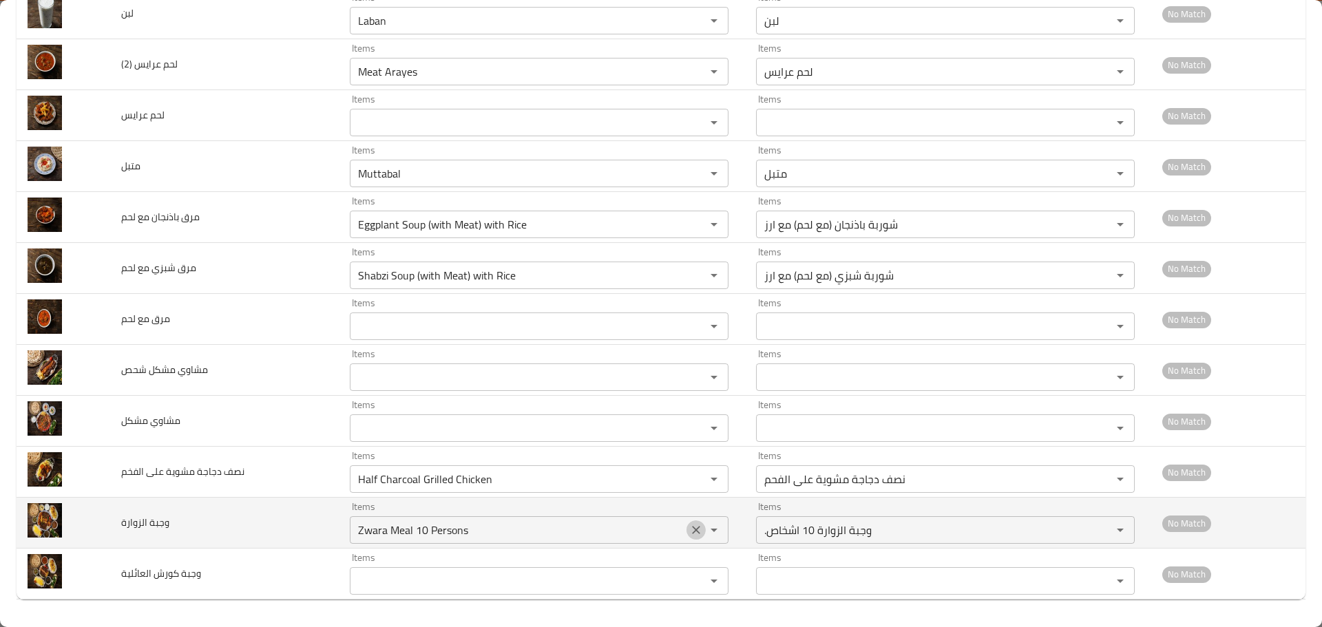
click at [691, 533] on icon "Clear" at bounding box center [696, 530] width 14 height 14
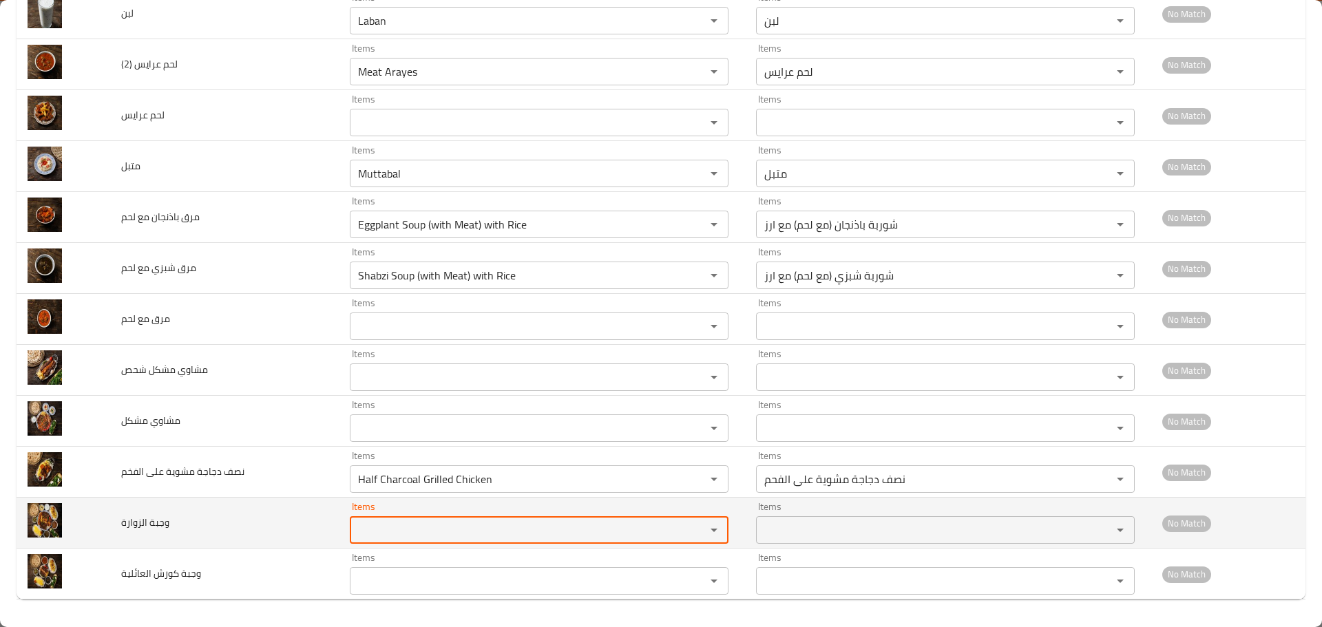
paste الزوارة "Zwara"
click at [354, 530] on الزوارة "Zwara" at bounding box center [519, 529] width 330 height 19
click at [399, 527] on الزوارة "Zwara" at bounding box center [519, 529] width 330 height 19
type الزوارة "Zwar"
drag, startPoint x: 264, startPoint y: 517, endPoint x: 229, endPoint y: 522, distance: 36.1
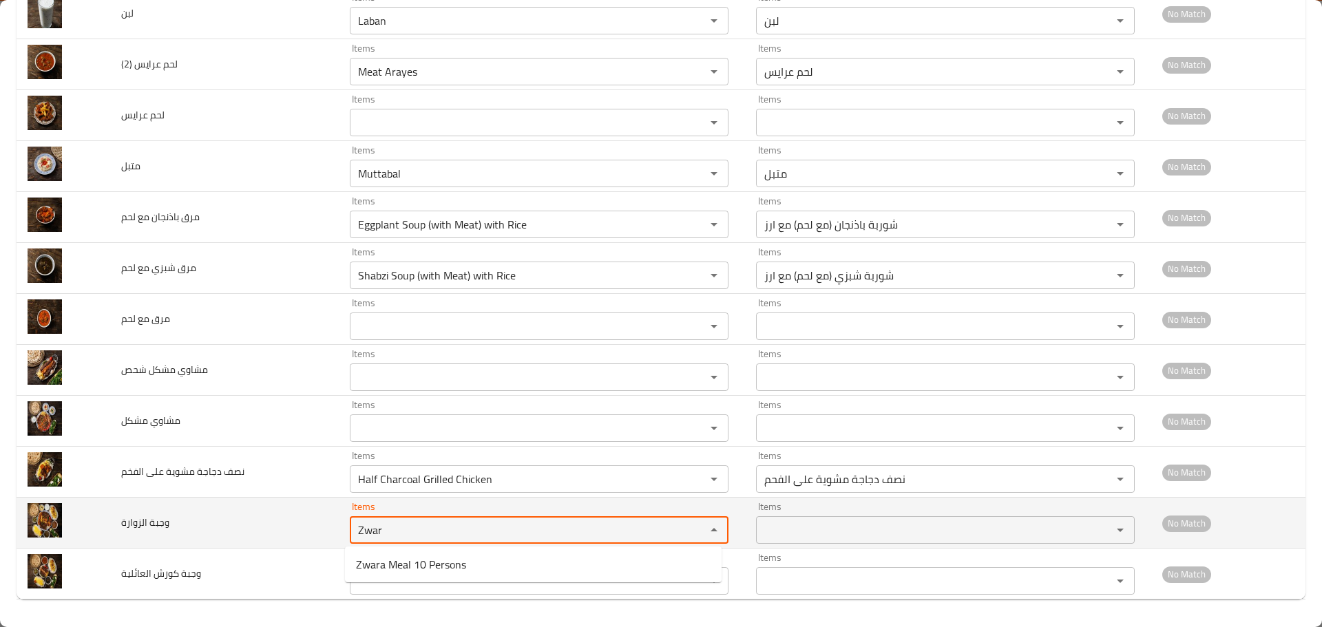
click at [170, 507] on tr "وجبة الزوارة Items Zwar Items Items Items No Match" at bounding box center [661, 523] width 1289 height 51
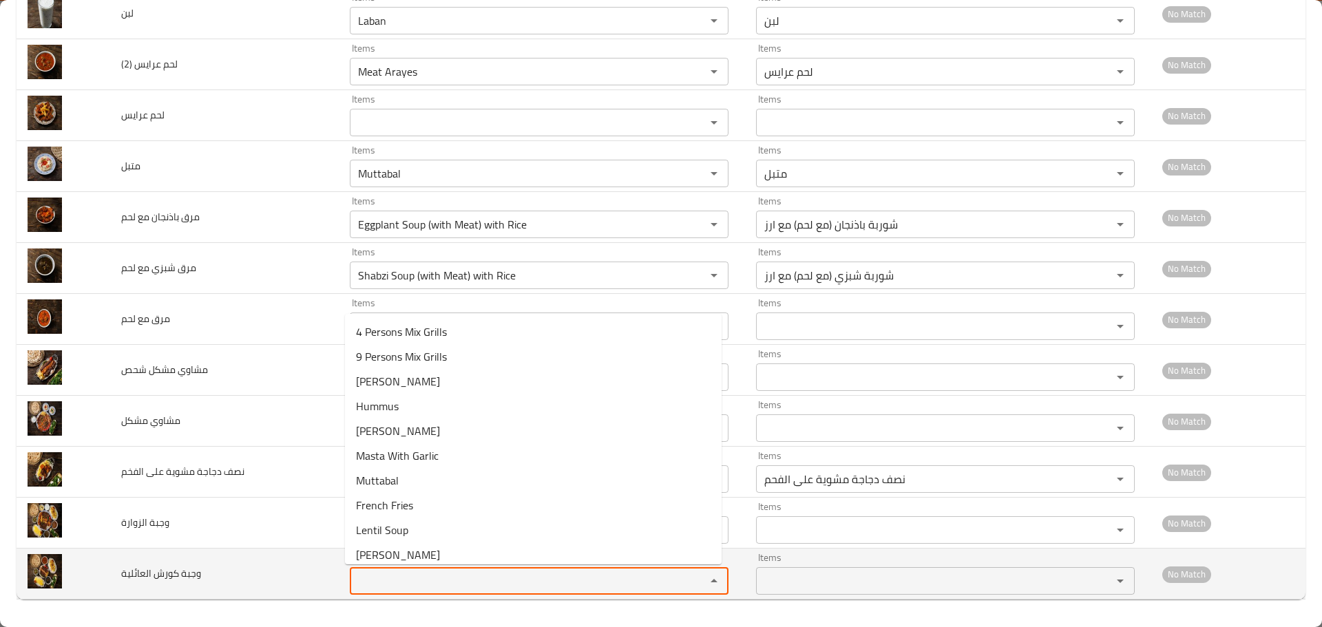
click at [370, 580] on العائلية "Items" at bounding box center [519, 580] width 330 height 19
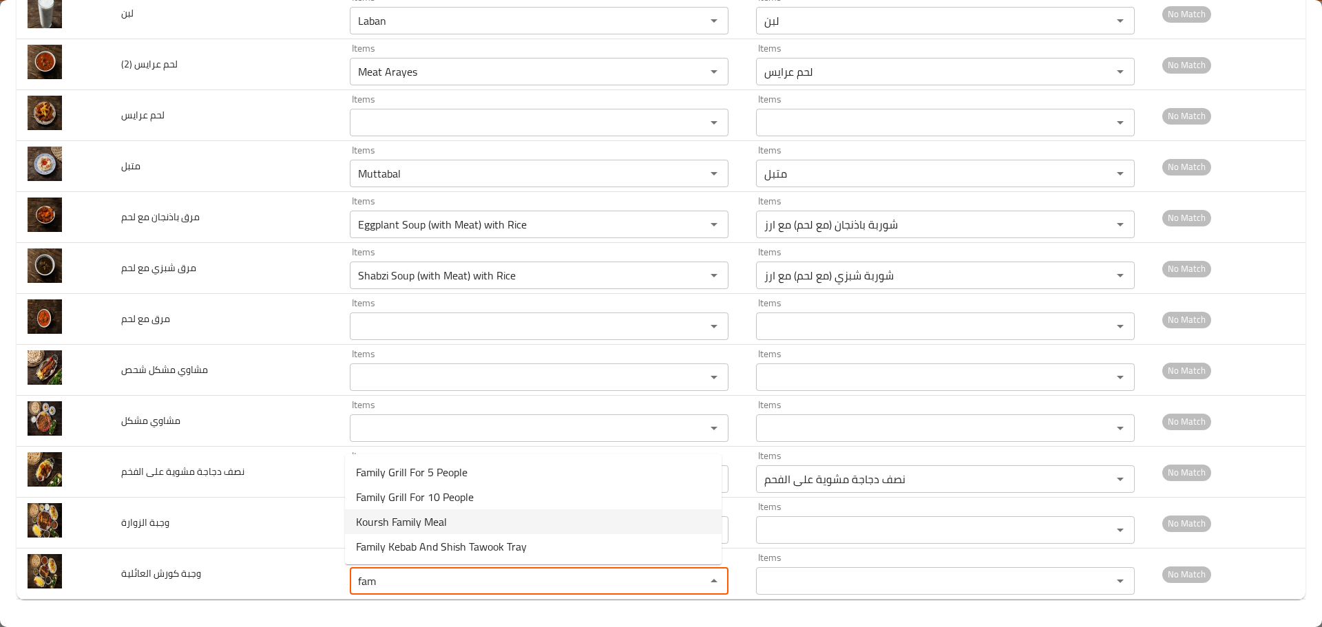
click at [425, 525] on span "Koursh Family Meal" at bounding box center [401, 521] width 91 height 17
type العائلية "Koursh Family Meal"
type العائلية-ar "وجبة كورش العائلية"
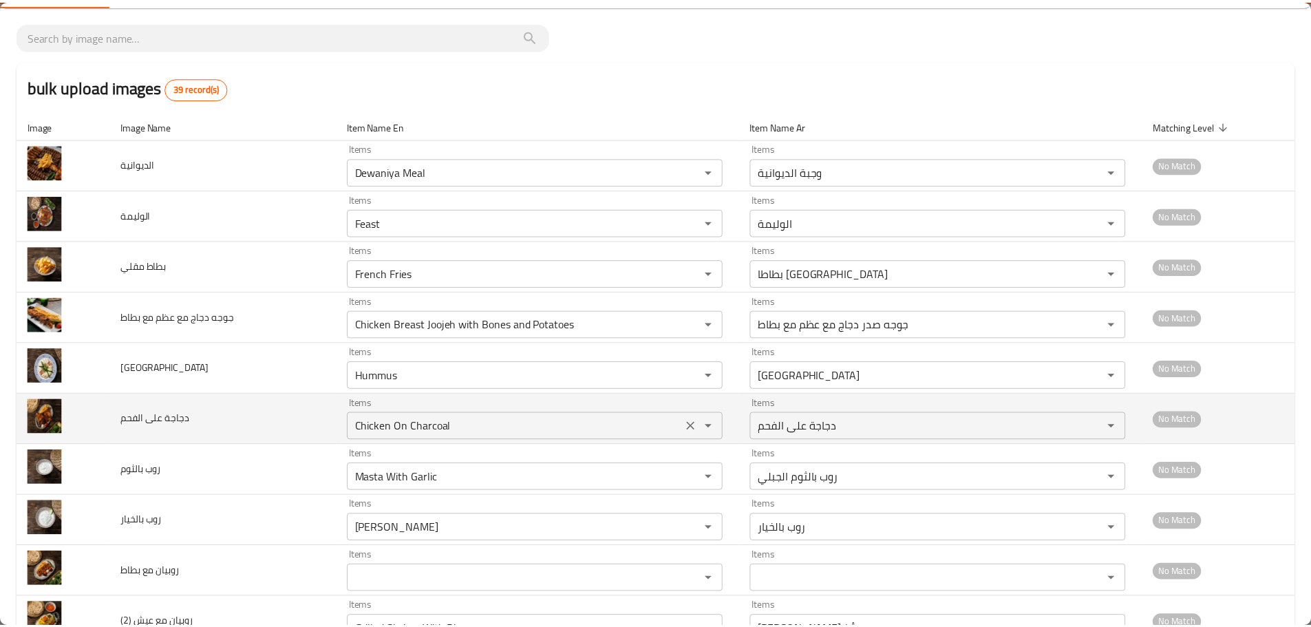
scroll to position [0, 0]
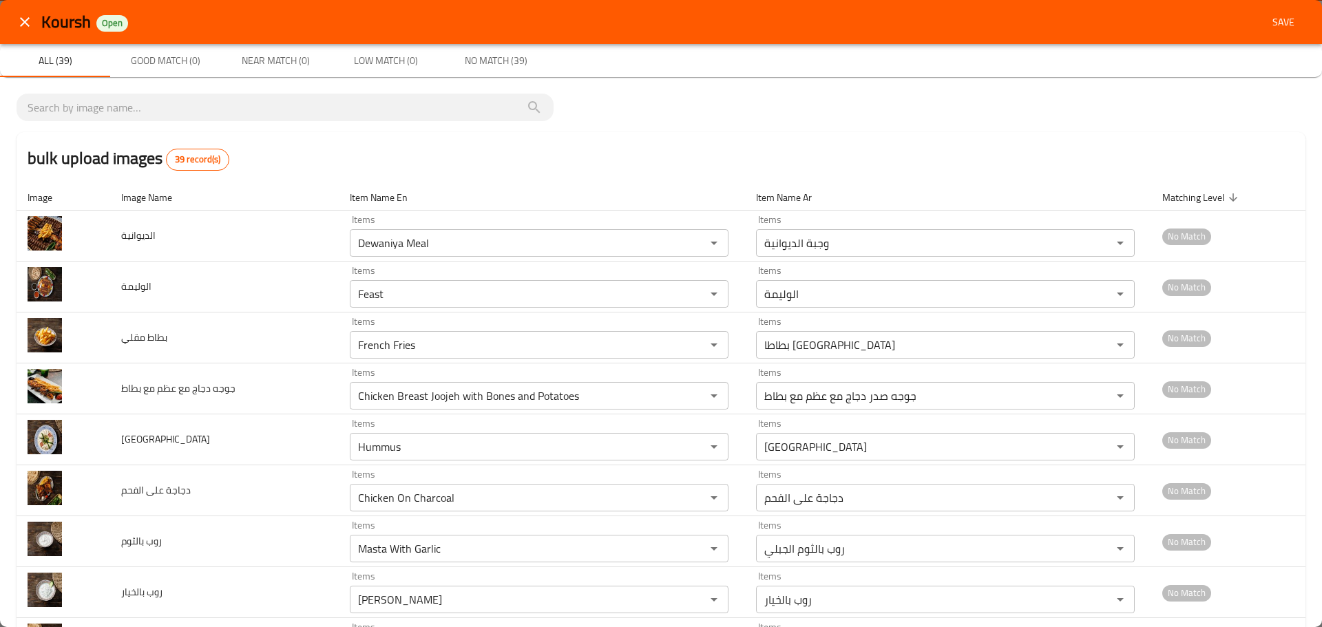
type العائلية "Koursh Family Meal"
click at [1273, 23] on span "Save" at bounding box center [1283, 22] width 33 height 17
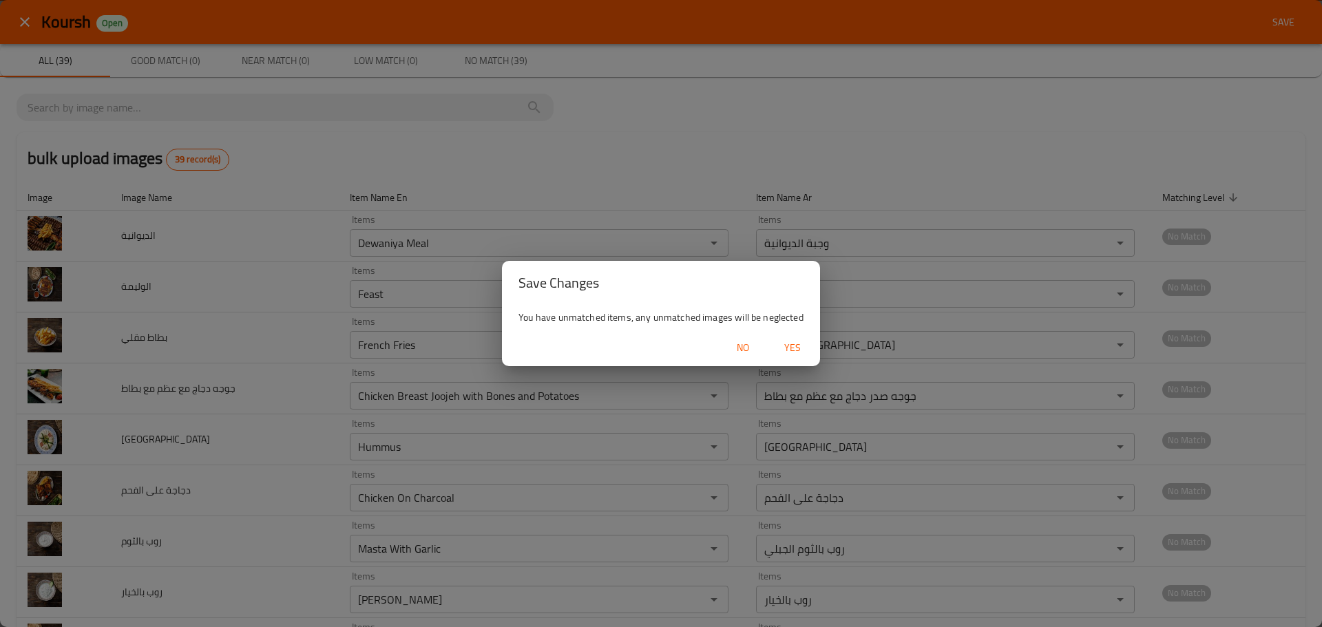
click at [790, 343] on span "Yes" at bounding box center [792, 347] width 33 height 17
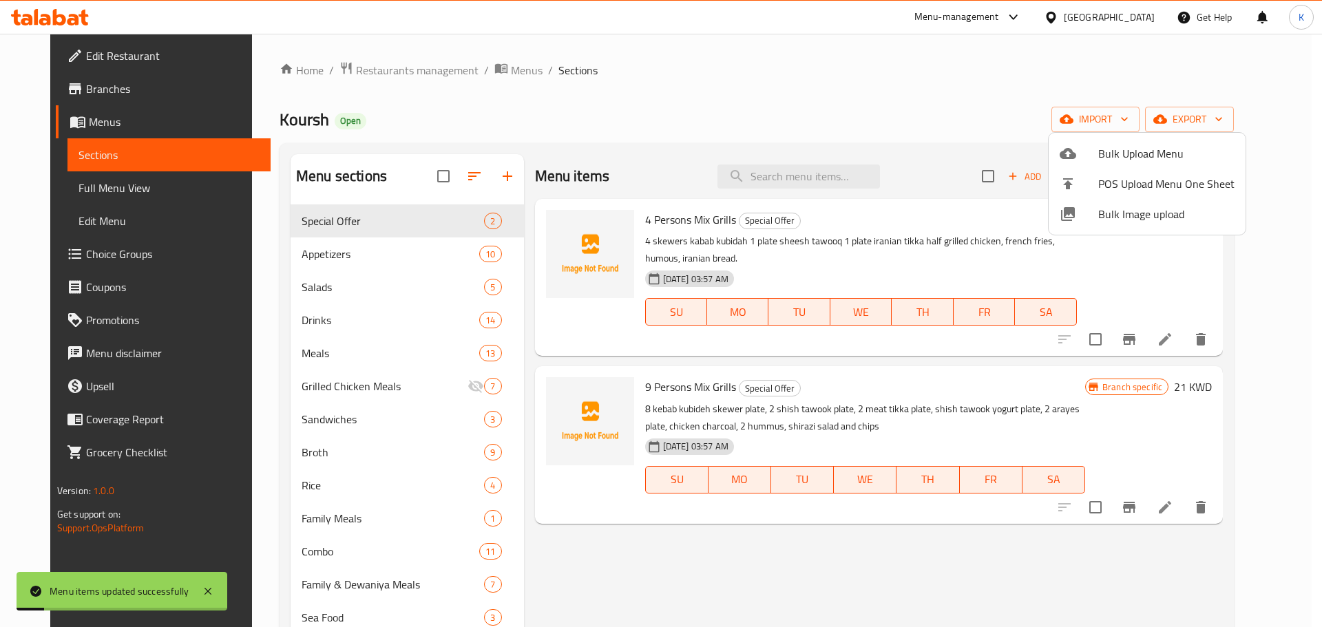
click at [115, 193] on div at bounding box center [661, 313] width 1322 height 627
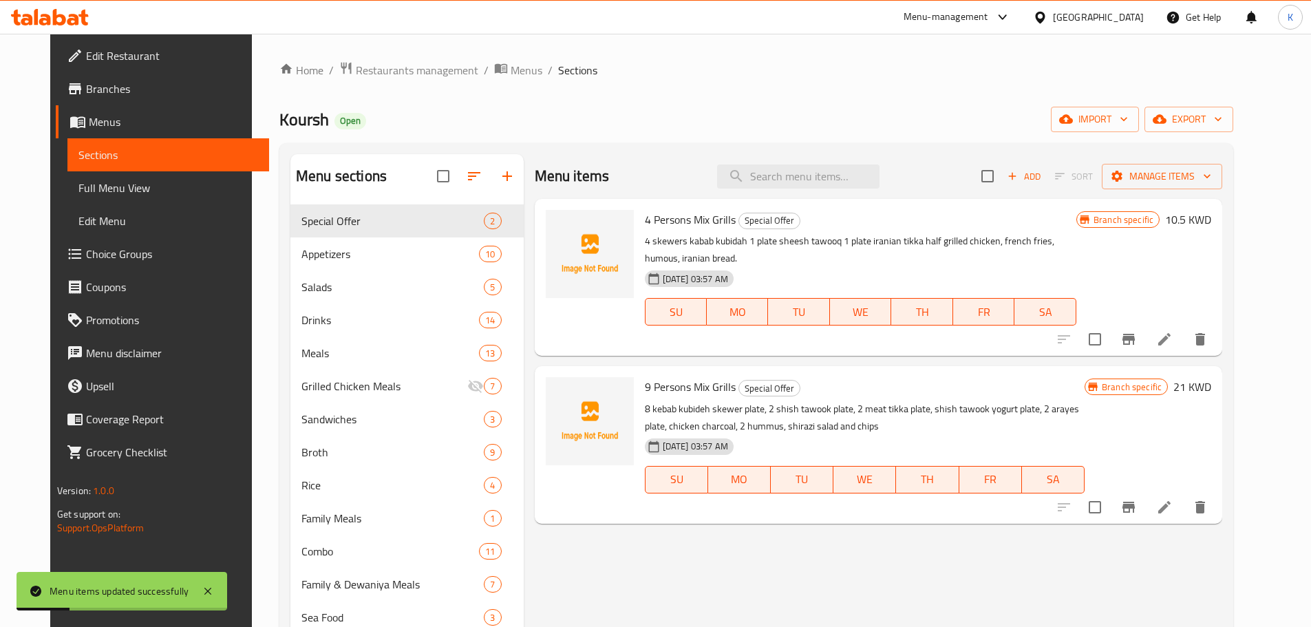
click at [135, 180] on span "Full Menu View" at bounding box center [168, 188] width 180 height 17
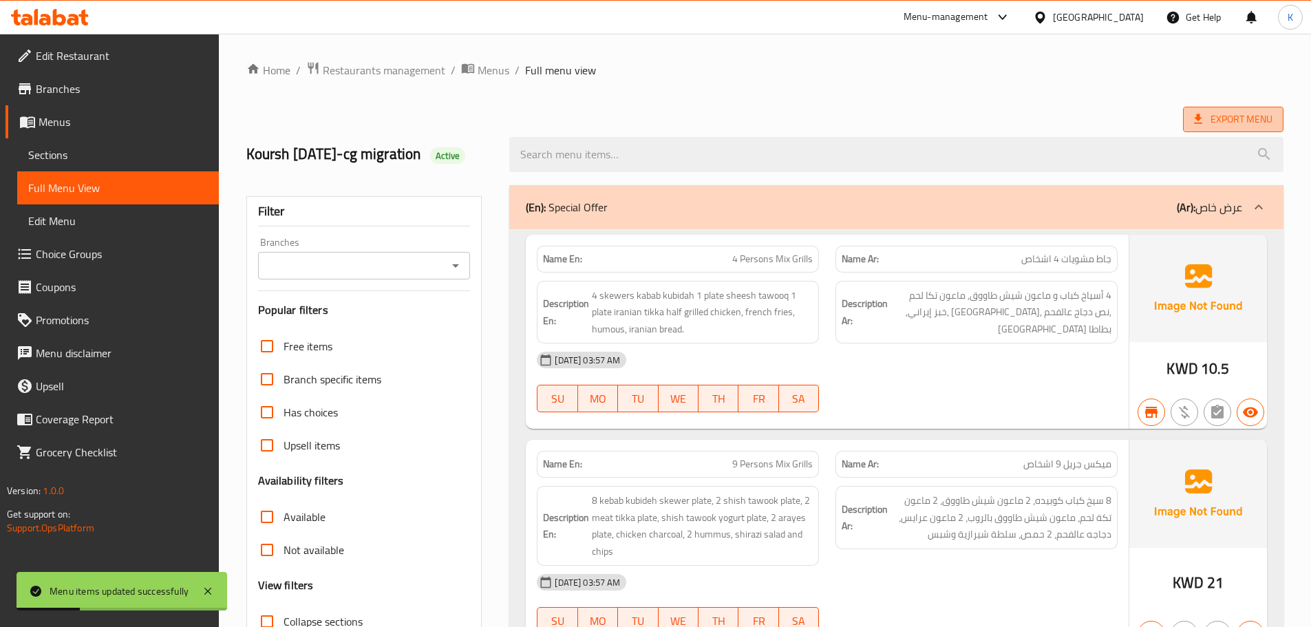
click at [1225, 125] on span "Export Menu" at bounding box center [1233, 119] width 78 height 17
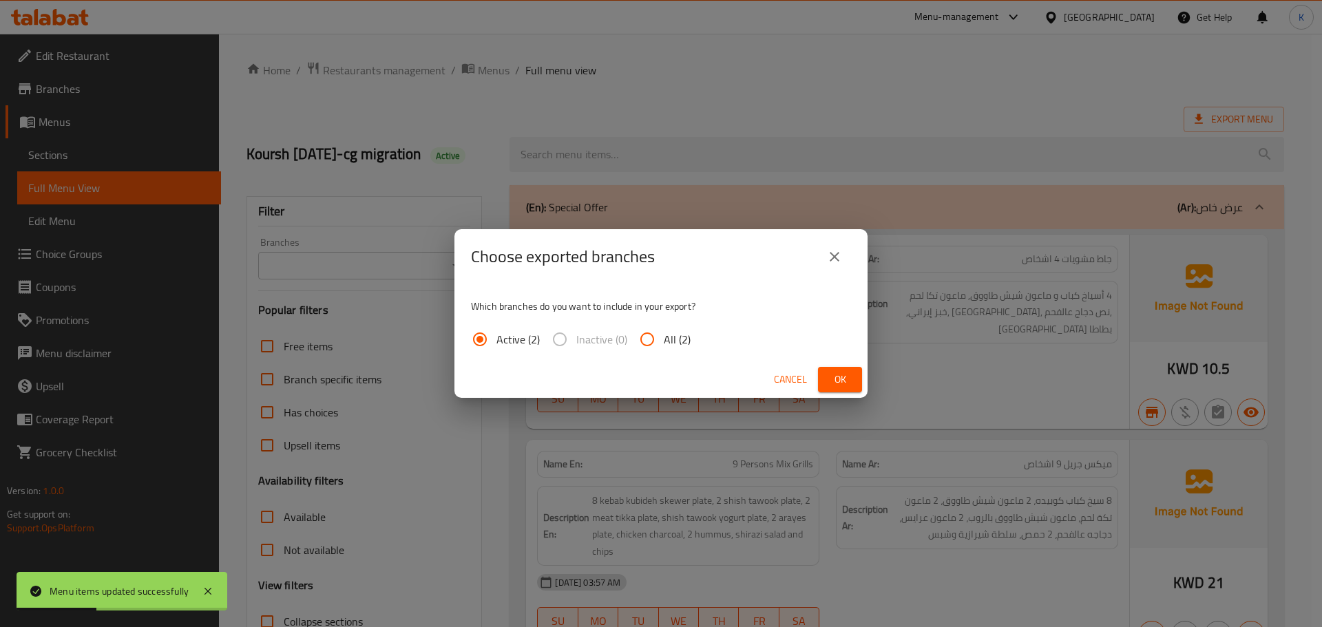
click at [657, 346] on input "All (2)" at bounding box center [647, 339] width 33 height 33
radio input "true"
click at [834, 377] on span "Ok" at bounding box center [840, 379] width 22 height 17
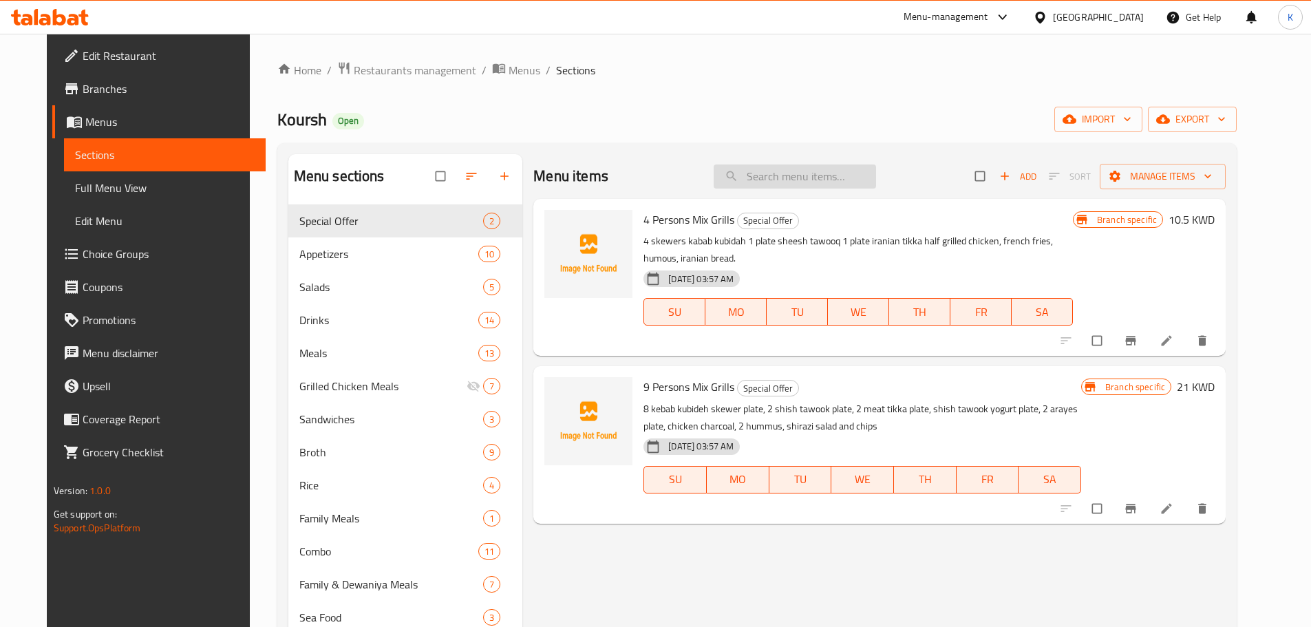
click at [794, 181] on input "search" at bounding box center [795, 177] width 162 height 24
paste input "روبيان"
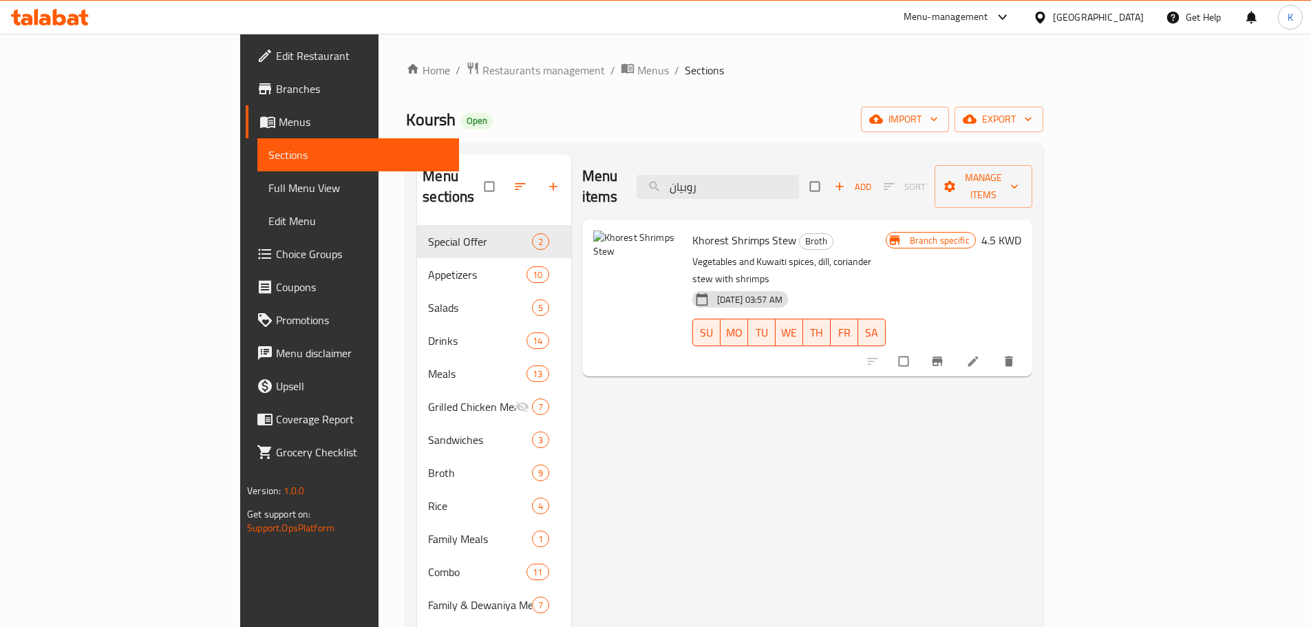
click at [692, 230] on span "Khorest Shrimps Stew" at bounding box center [744, 240] width 104 height 21
copy span "Khorest"
click at [705, 230] on span "Khorest Shrimps Stew" at bounding box center [744, 240] width 104 height 21
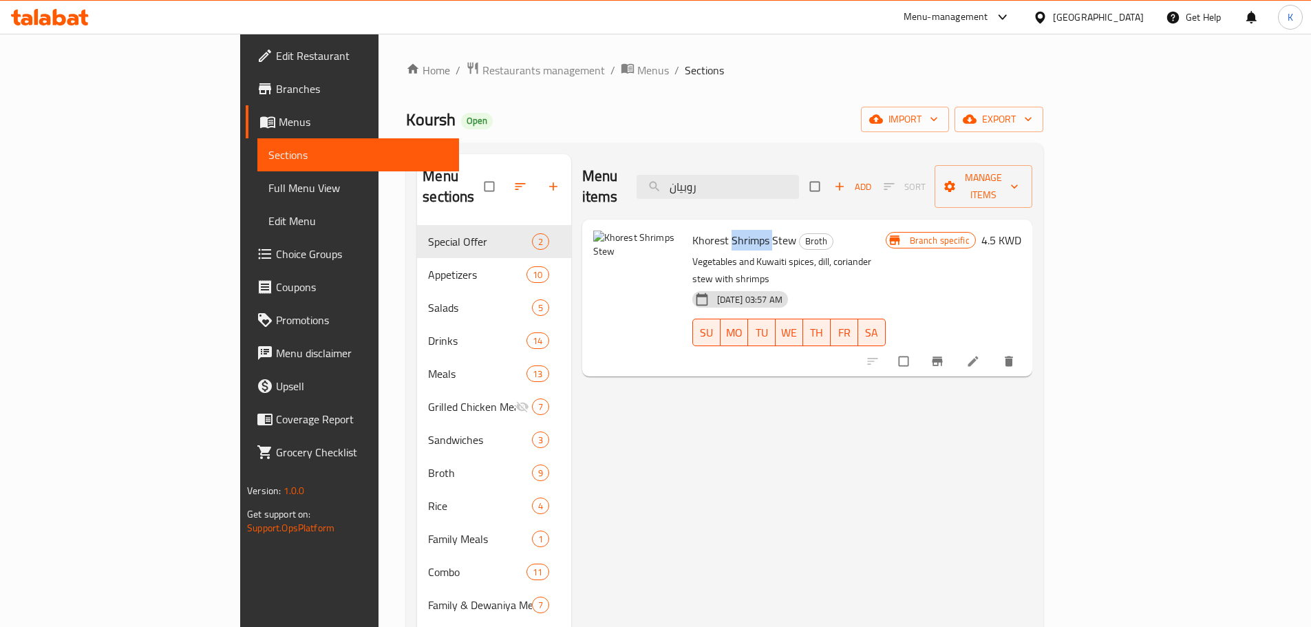
copy span "Shrimps"
click at [799, 184] on input "روبيان" at bounding box center [718, 187] width 162 height 24
paste input "يل"
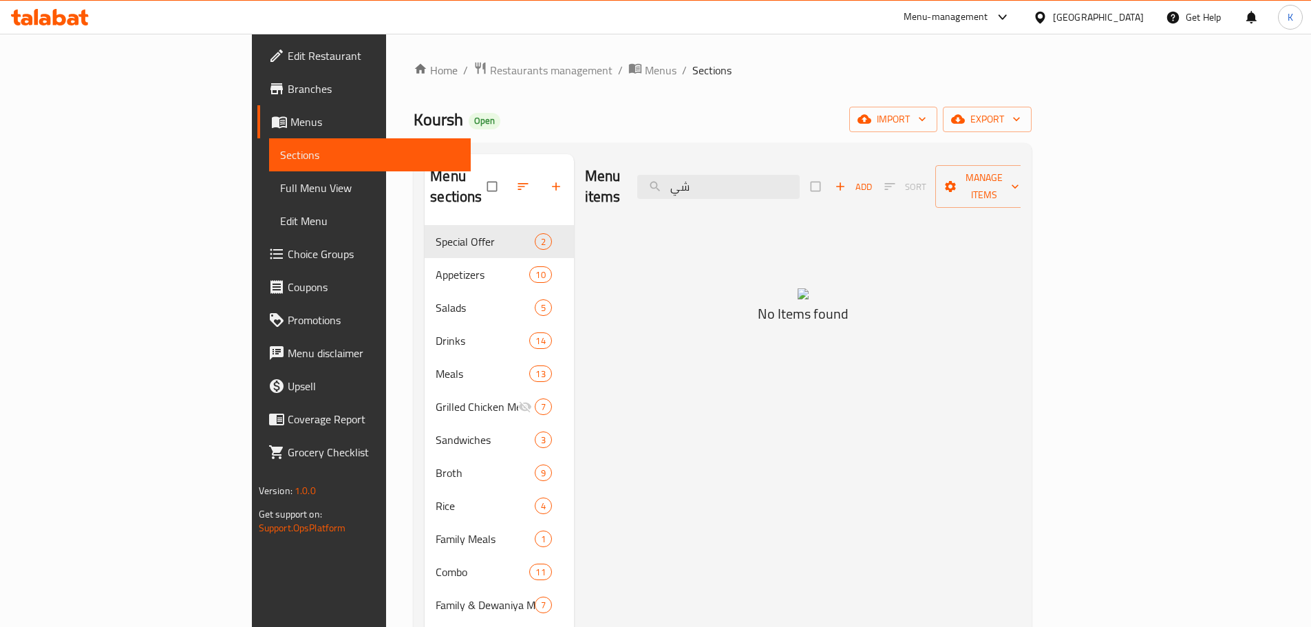
type input "ش"
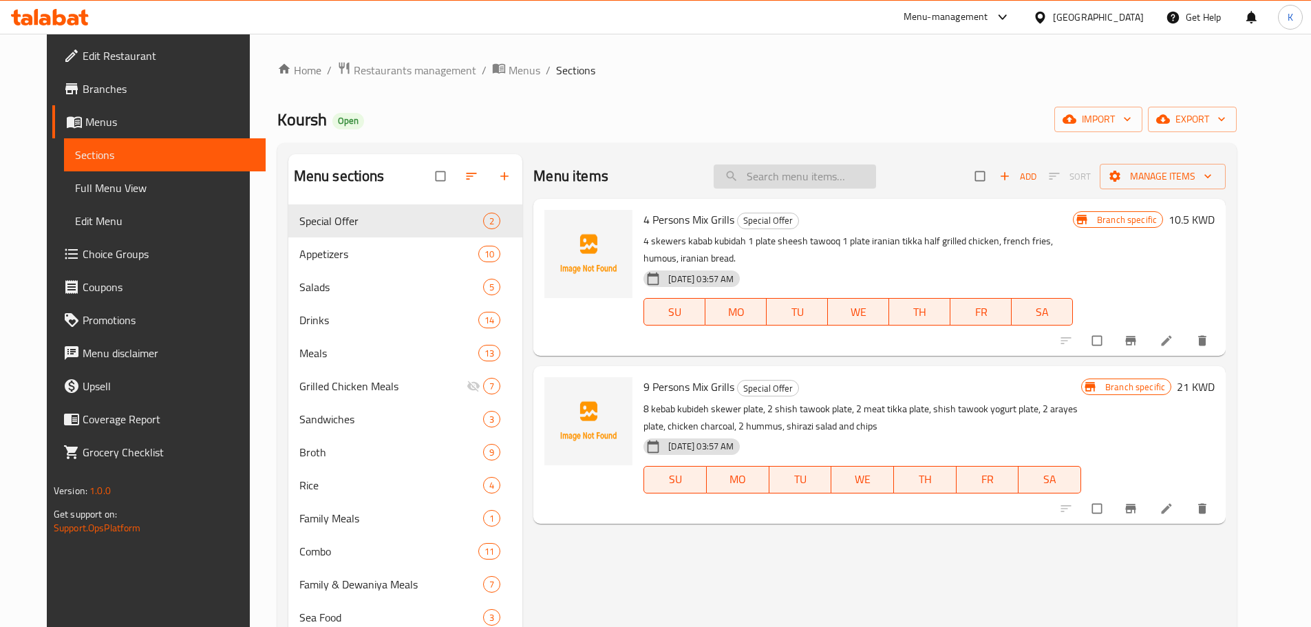
click at [785, 184] on input "search" at bounding box center [795, 177] width 162 height 24
paste input "كشك"
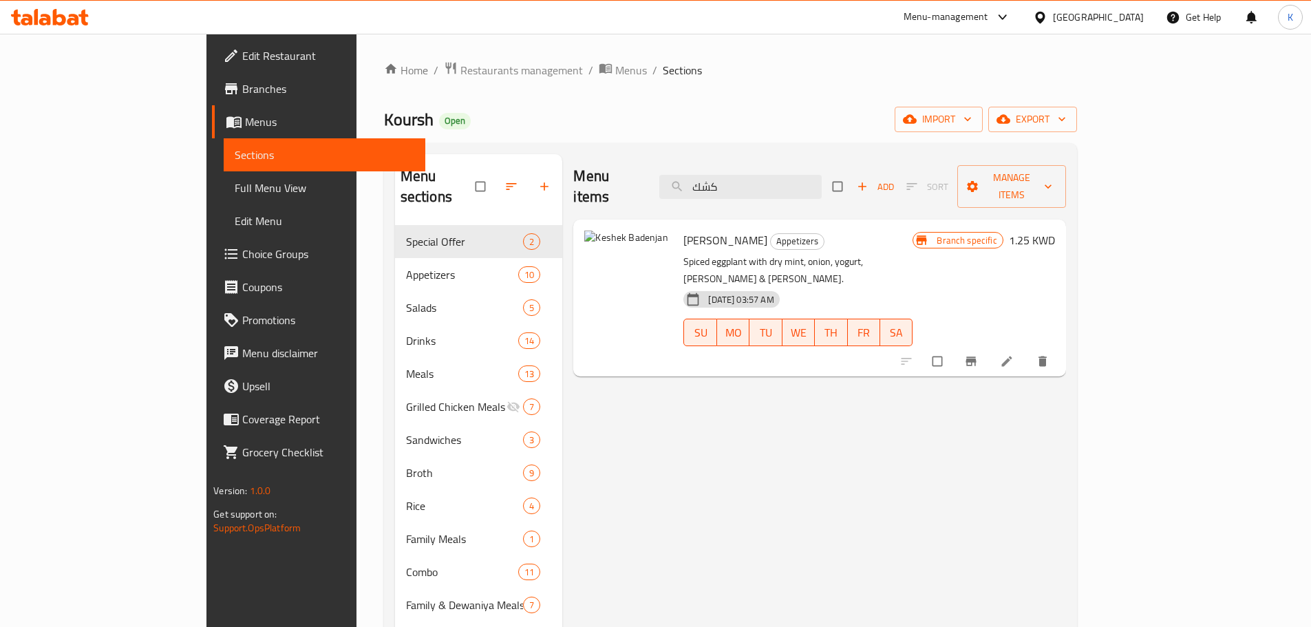
click at [684, 230] on span "Keshek Badenjan" at bounding box center [726, 240] width 84 height 21
copy h6 "Badenjan"
click at [779, 179] on input "كشك" at bounding box center [740, 187] width 162 height 24
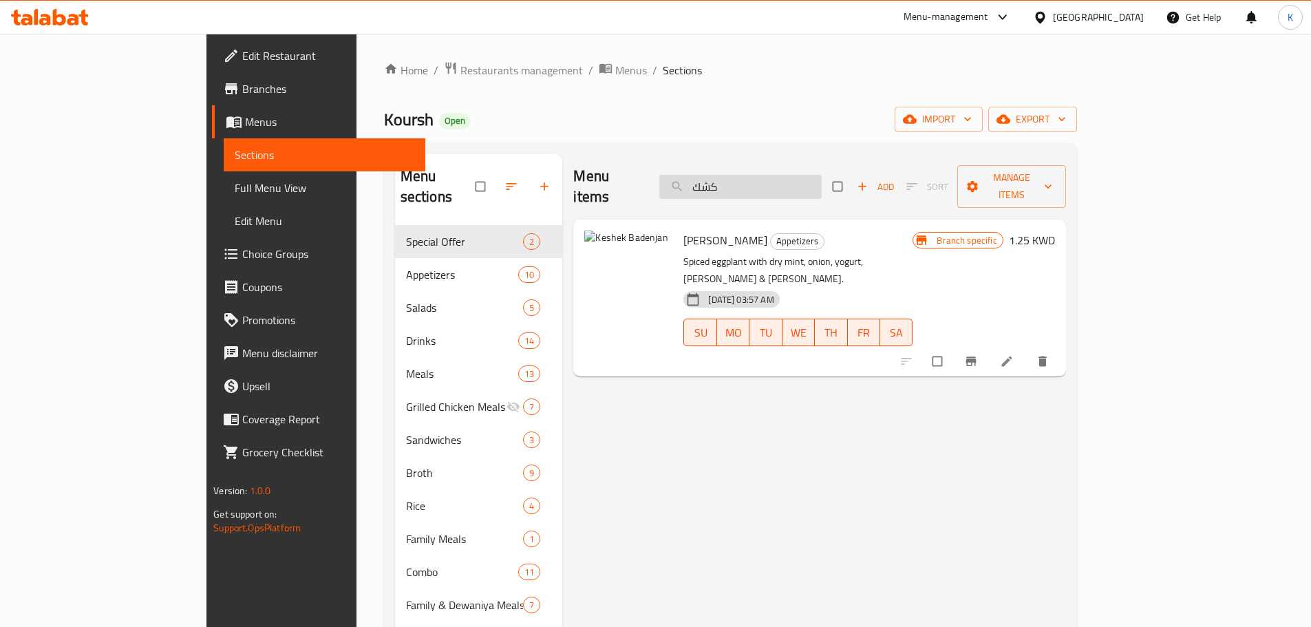
paste input "وبيدة"
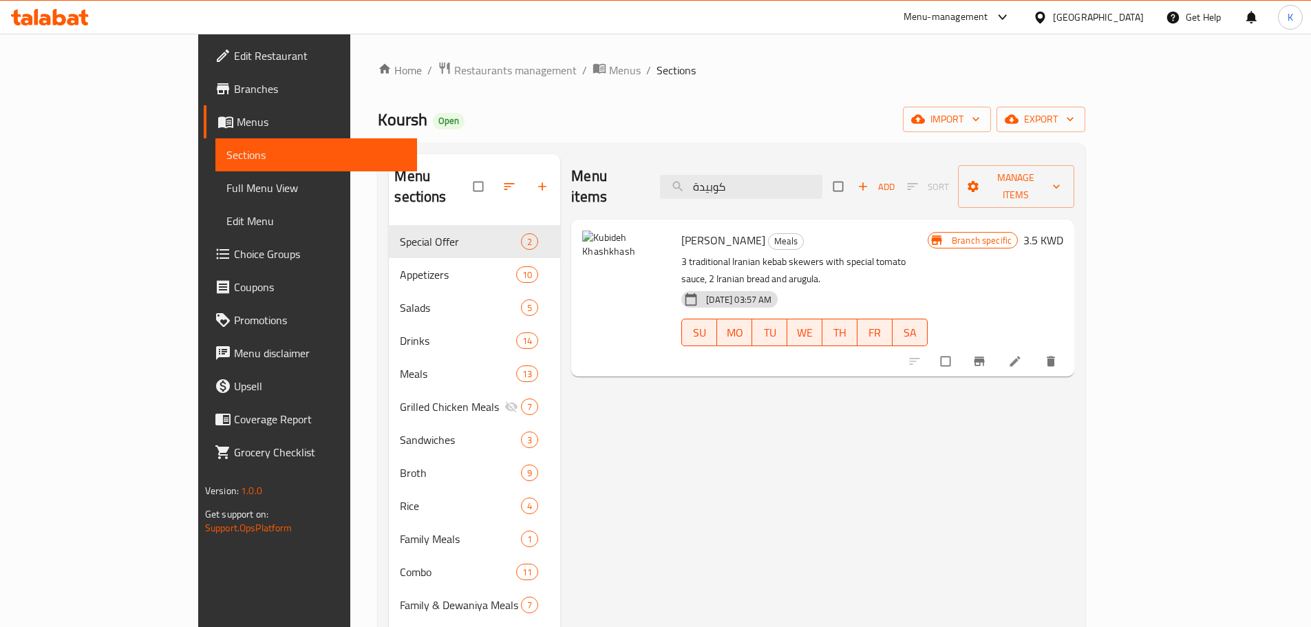
drag, startPoint x: 772, startPoint y: 178, endPoint x: 633, endPoint y: 160, distance: 139.4
click at [633, 160] on div "Menu items كوبيدة Add Sort Manage items" at bounding box center [822, 186] width 503 height 65
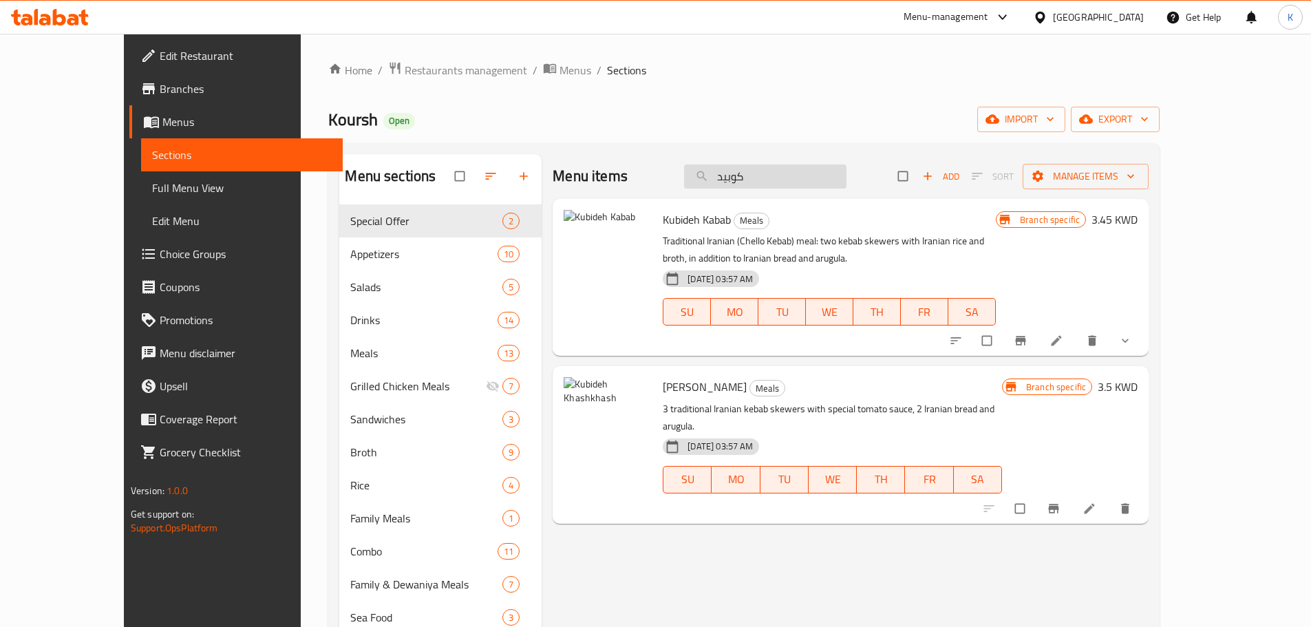
click at [823, 184] on input "كوبيد" at bounding box center [765, 177] width 162 height 24
paste input "ش"
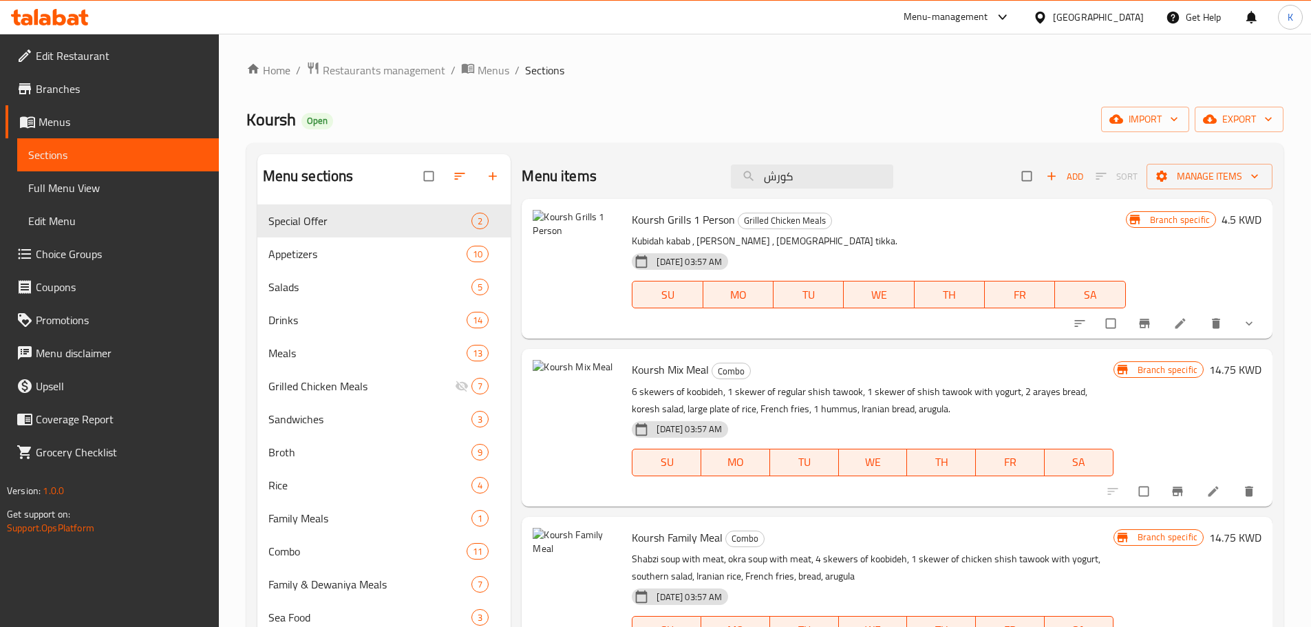
click at [688, 370] on span "Koursh Mix Meal" at bounding box center [670, 369] width 77 height 21
copy h6 "Koursh Mix Meal"
click at [792, 174] on input "كورش" at bounding box center [812, 177] width 162 height 24
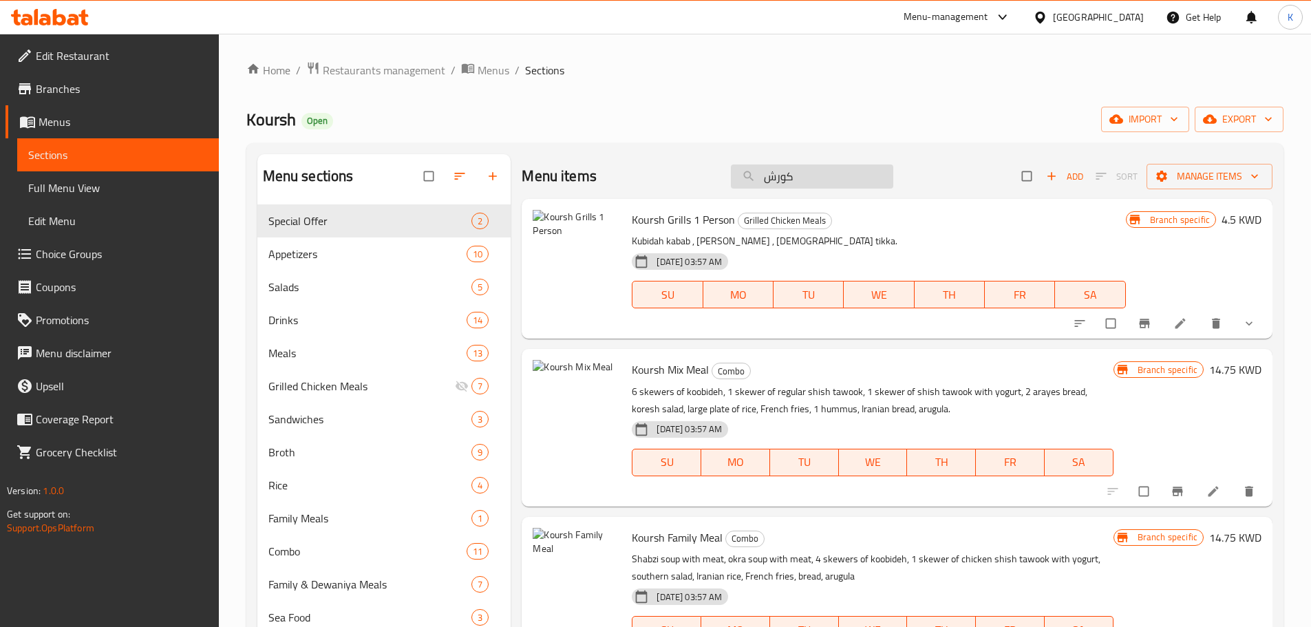
click at [792, 174] on input "كورش" at bounding box center [812, 177] width 162 height 24
paste input "لبن"
click at [794, 182] on input "كورشلبن" at bounding box center [812, 177] width 162 height 24
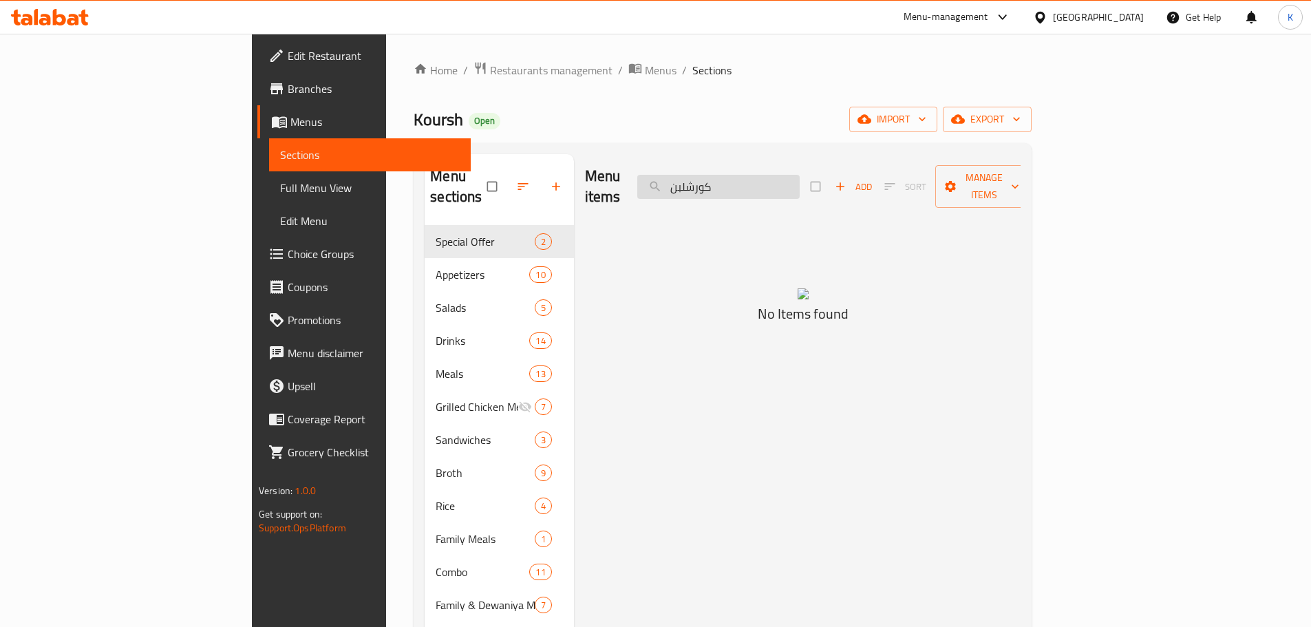
click at [794, 182] on input "كورشلبن" at bounding box center [718, 187] width 162 height 24
paste input "search"
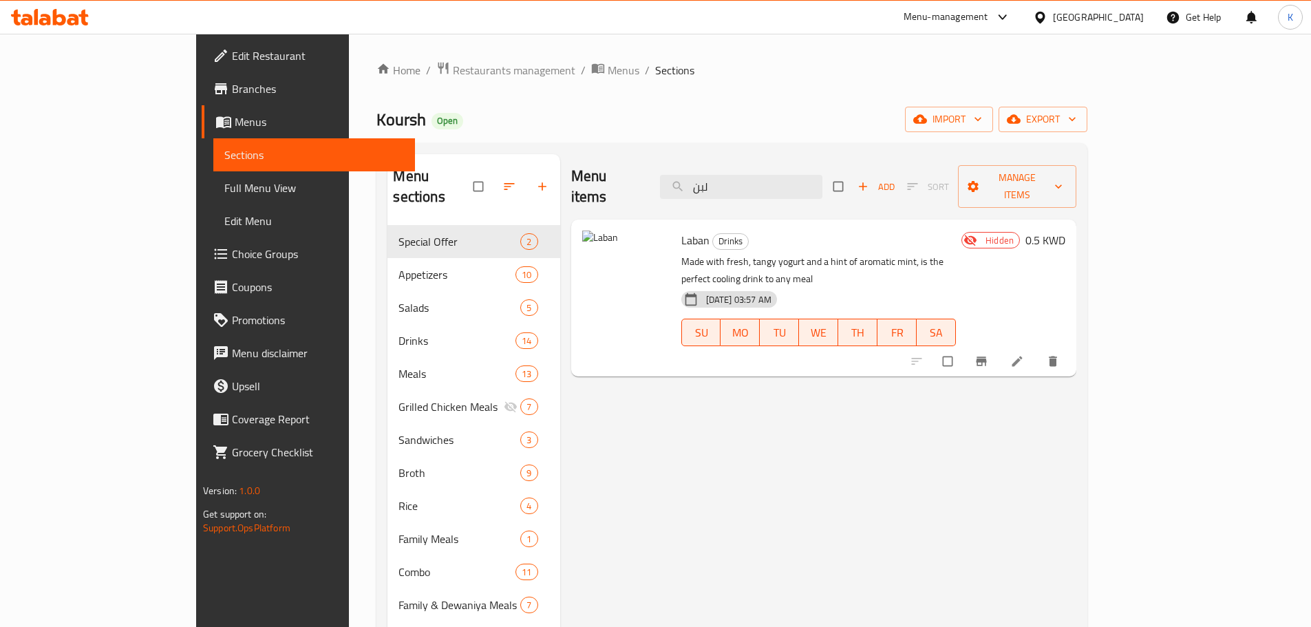
click at [681, 230] on span "Laban" at bounding box center [695, 240] width 28 height 21
copy h6 "Laban"
click at [763, 177] on input "لبن" at bounding box center [741, 187] width 162 height 24
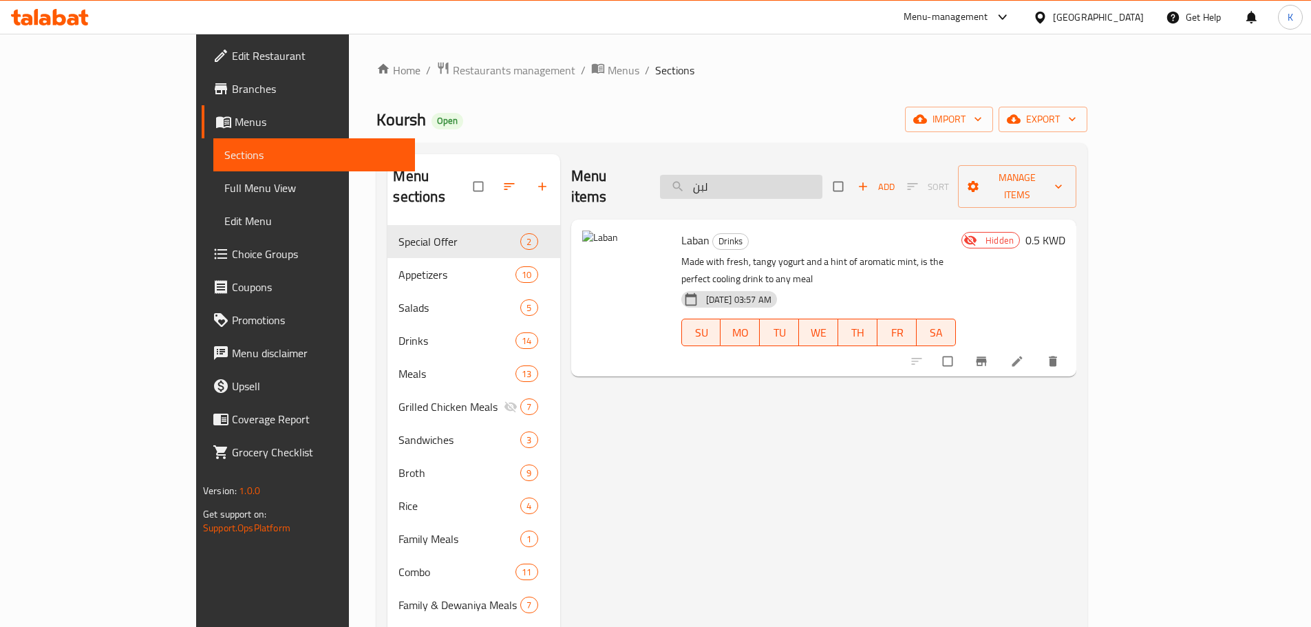
paste input "شاوي مشكل شحص"
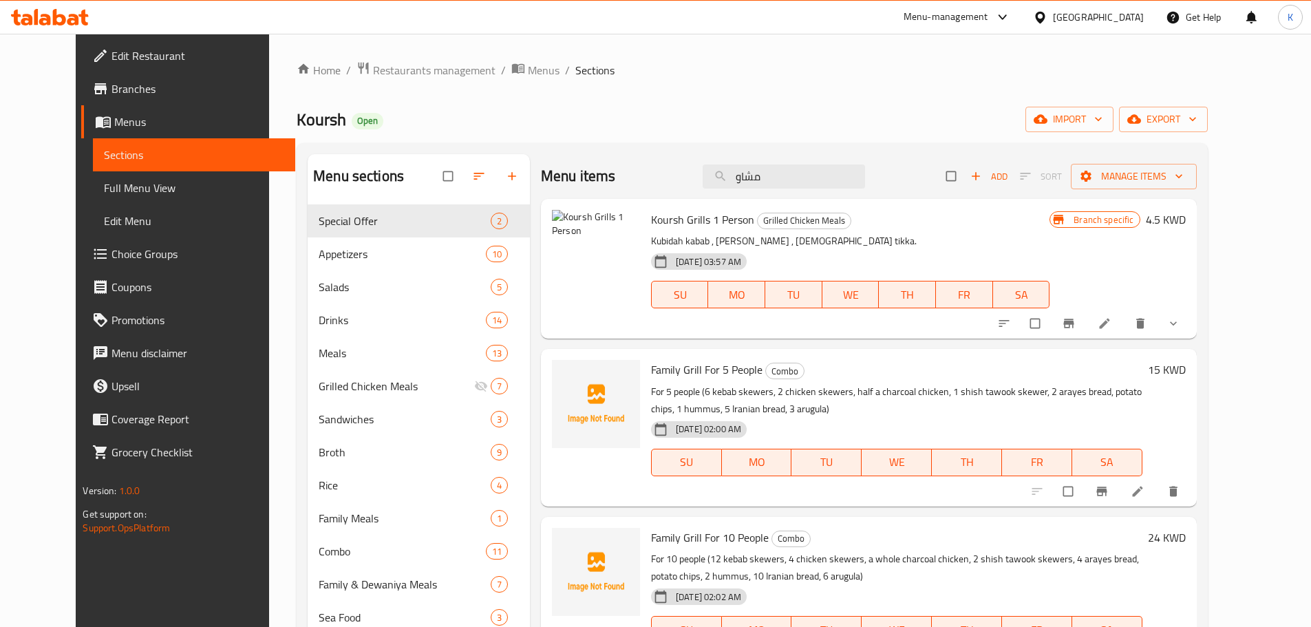
drag, startPoint x: 791, startPoint y: 173, endPoint x: 547, endPoint y: 136, distance: 246.5
click at [550, 136] on div "Home / Restaurants management / Menus / Sections Koursh Open import export Menu…" at bounding box center [752, 426] width 911 height 731
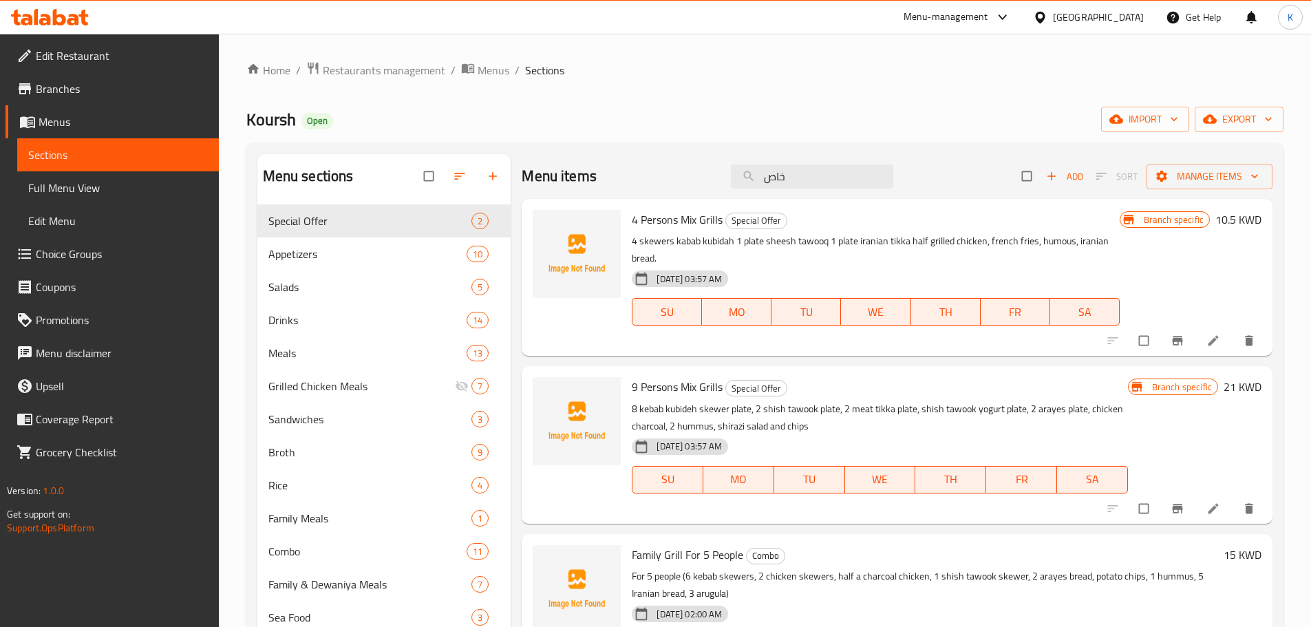
drag, startPoint x: 755, startPoint y: 178, endPoint x: 613, endPoint y: 173, distance: 142.6
click at [639, 173] on div "Menu items خاص Add Sort Manage items" at bounding box center [897, 176] width 751 height 45
type input "خاص"
click at [129, 179] on link "Full Menu View" at bounding box center [118, 187] width 202 height 33
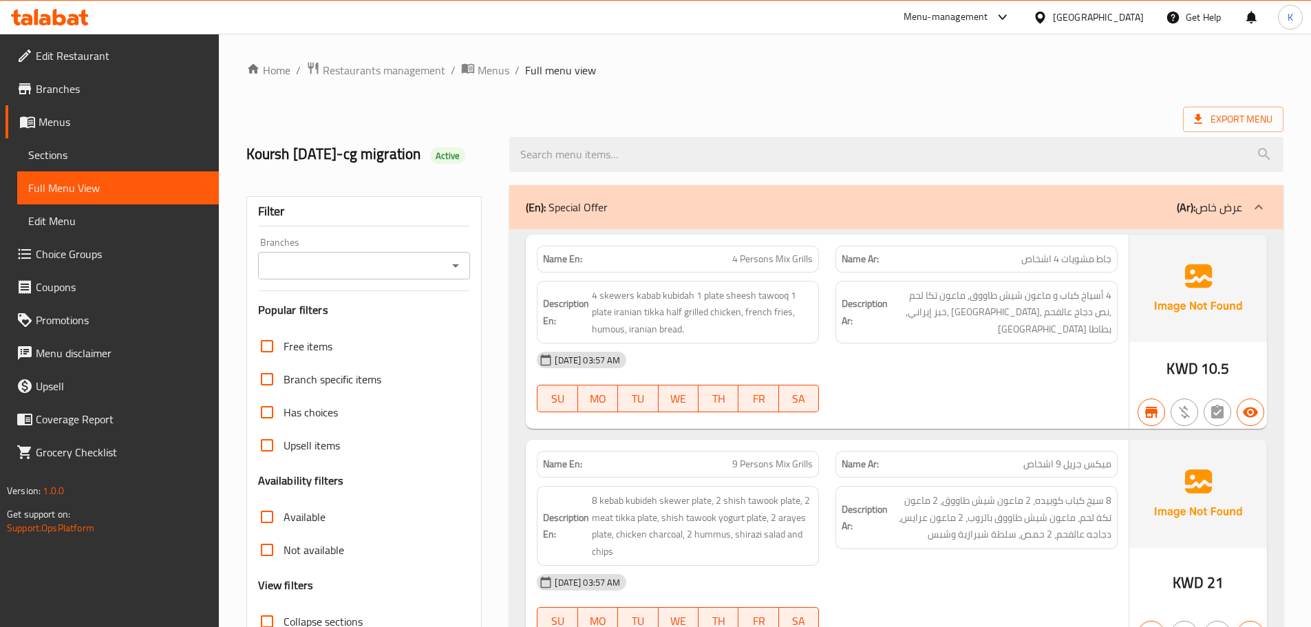
click at [915, 129] on div "Koursh 18 Jan 2018-cg migration Active" at bounding box center [765, 154] width 1054 height 61
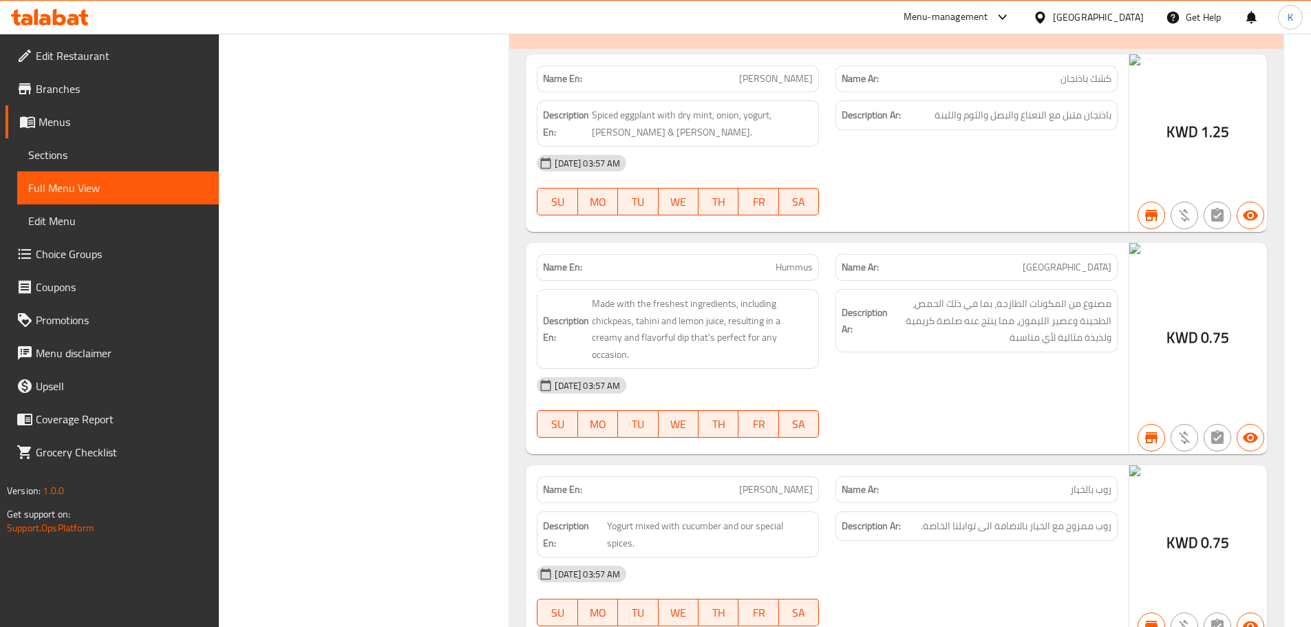
scroll to position [688, 0]
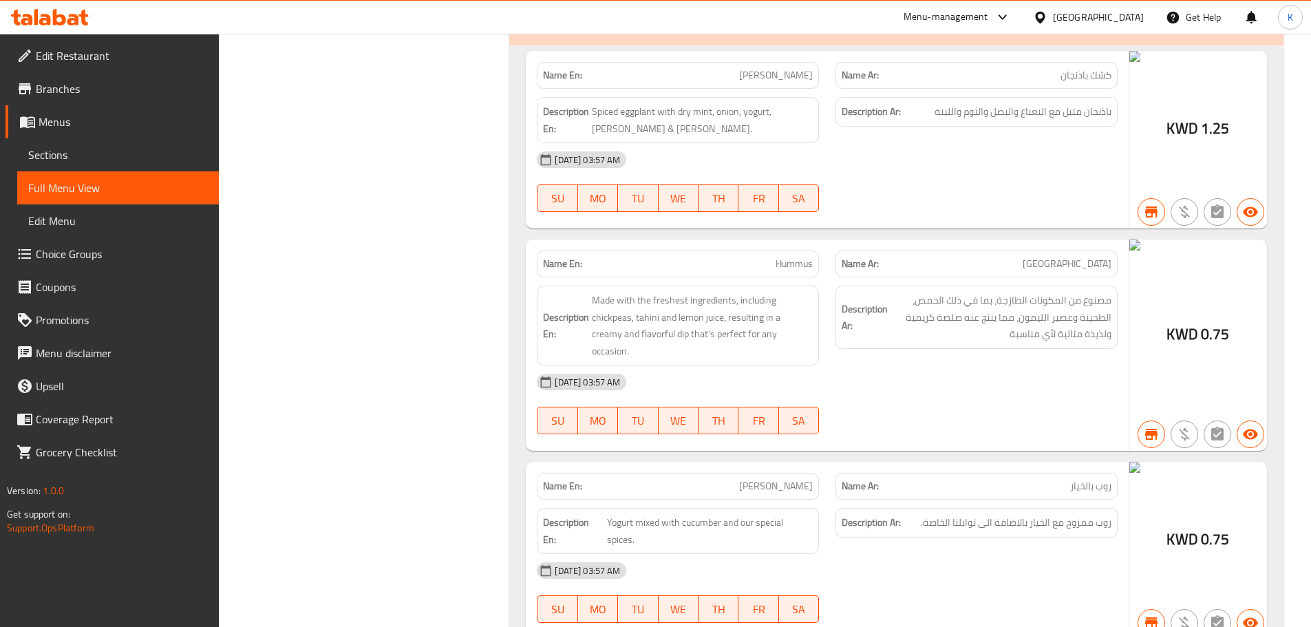
click at [880, 176] on div "07-09-2023 03:57 AM" at bounding box center [827, 159] width 597 height 33
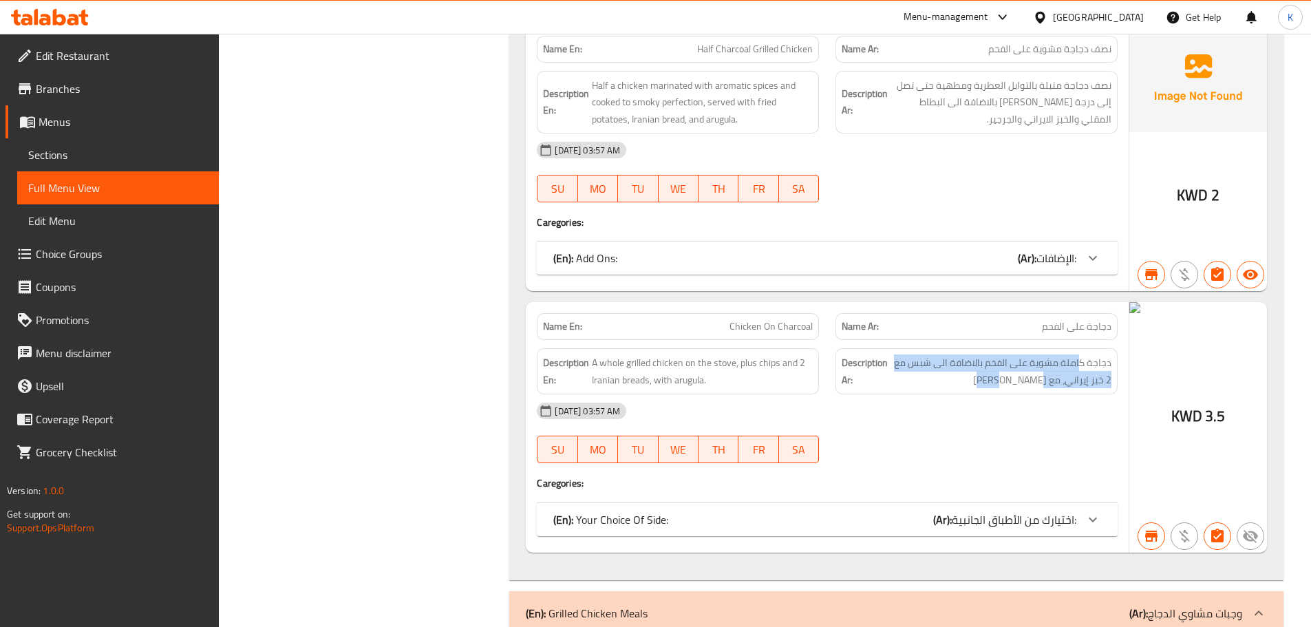
drag, startPoint x: 1081, startPoint y: 352, endPoint x: 904, endPoint y: 373, distance: 178.1
click at [904, 373] on span "دجاجة كاملة مشوية على الفخم بالاضافة الى شبس مع 2 خبز إيراني، مع جرجير" at bounding box center [1001, 371] width 221 height 34
click at [982, 512] on span "اختيارك من الأطباق الجانبية:" at bounding box center [1014, 519] width 125 height 21
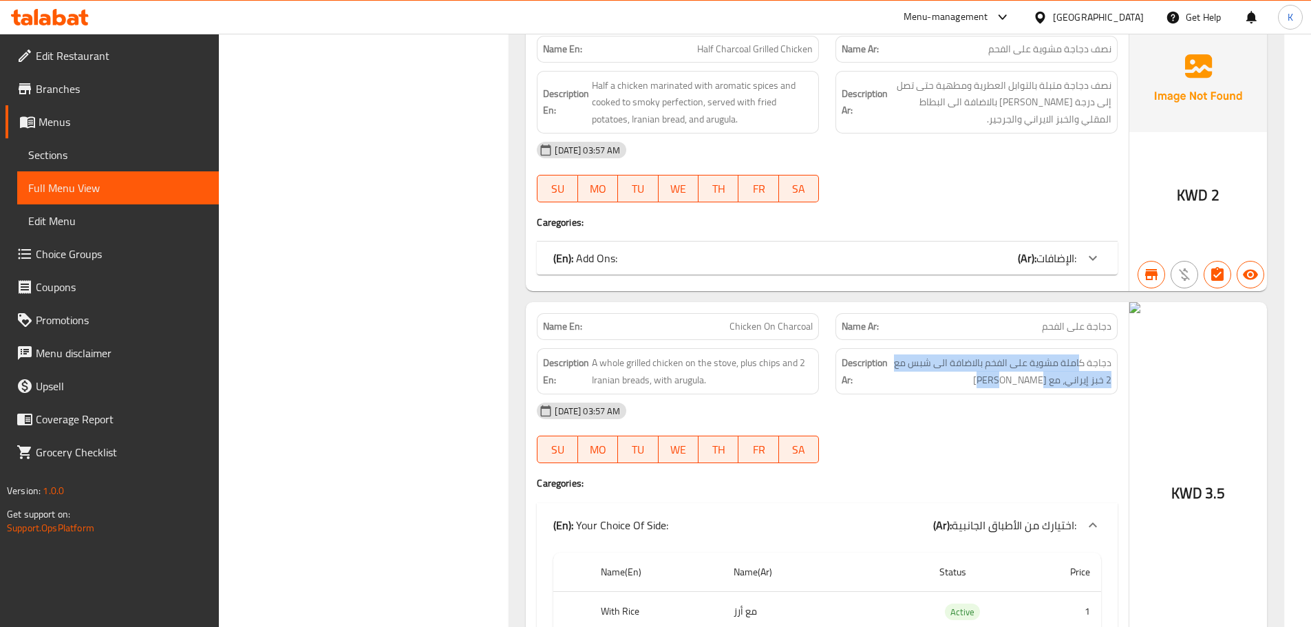
scroll to position [9189, 0]
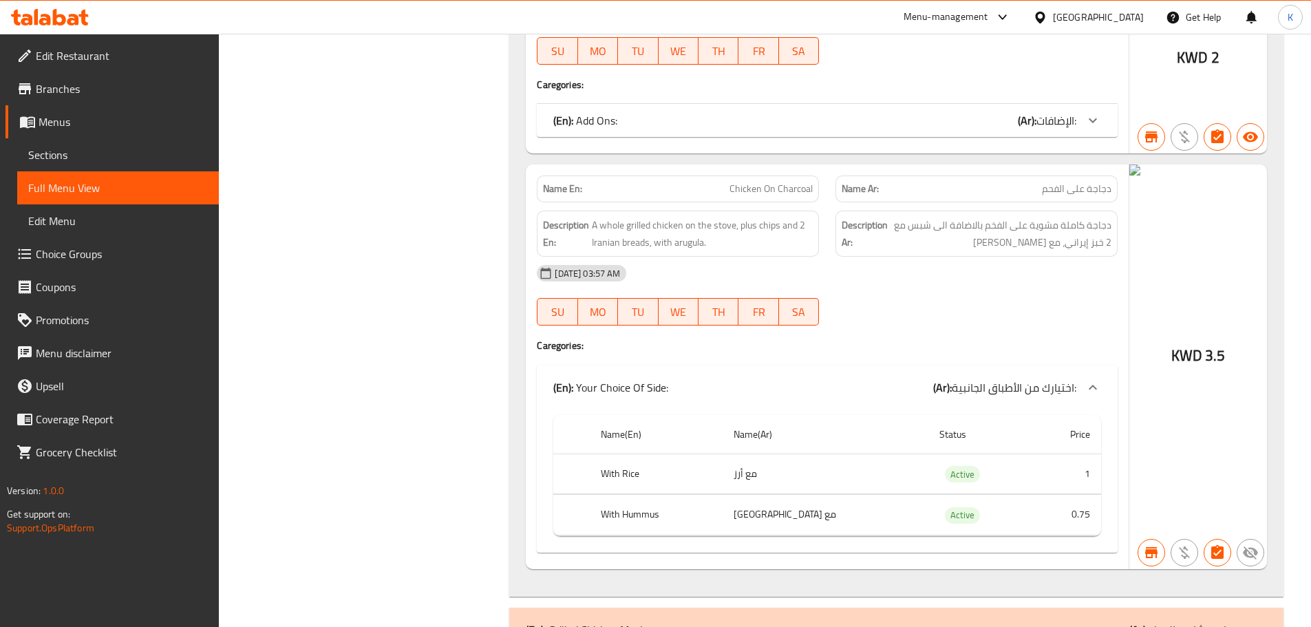
click at [905, 289] on div "07-09-2023 03:57 AM SU MO TU WE TH FR SA" at bounding box center [827, 295] width 597 height 77
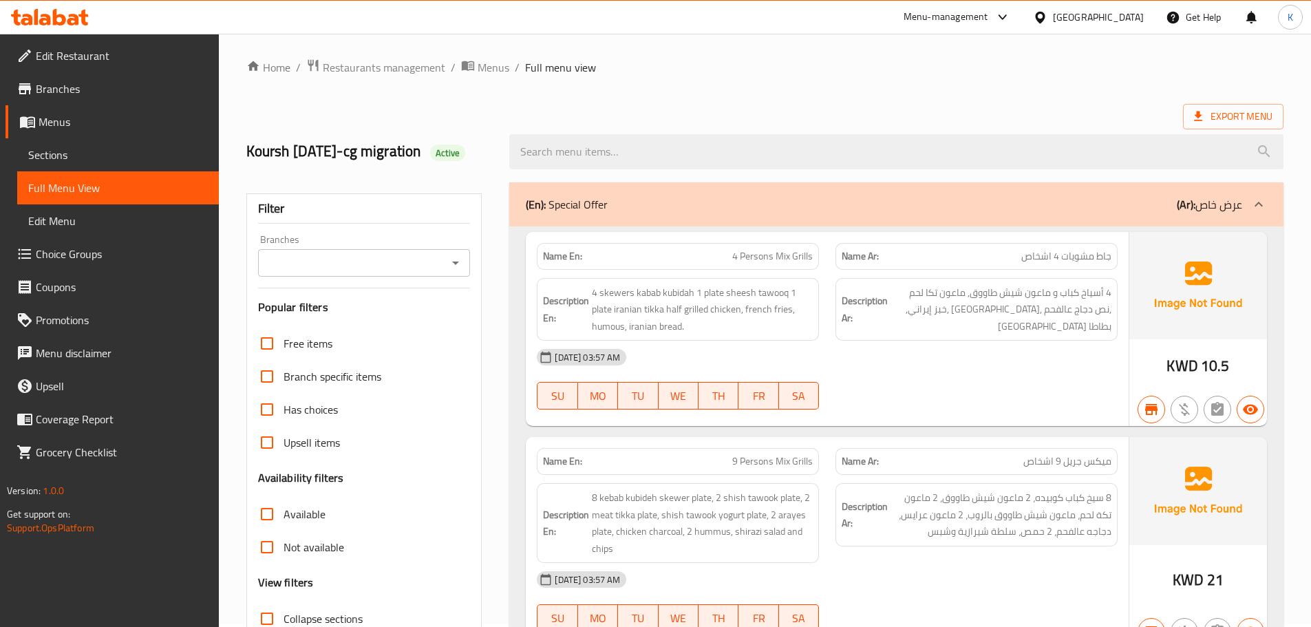
scroll to position [16538, 0]
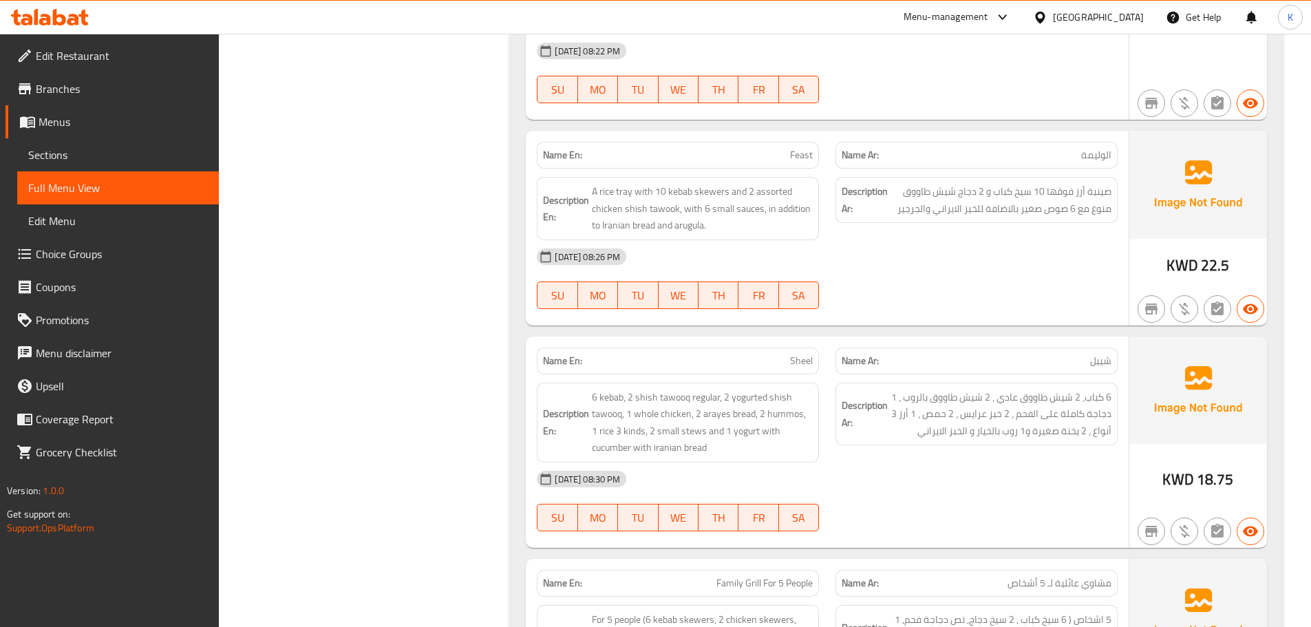
click at [1047, 463] on div "07-09-2025 08:30 PM" at bounding box center [827, 479] width 597 height 33
click at [957, 285] on div "Name En: Mouzat Name Ar: موزات Description En: Lamb shank with Iranian rice, in…" at bounding box center [896, 632] width 774 height 2488
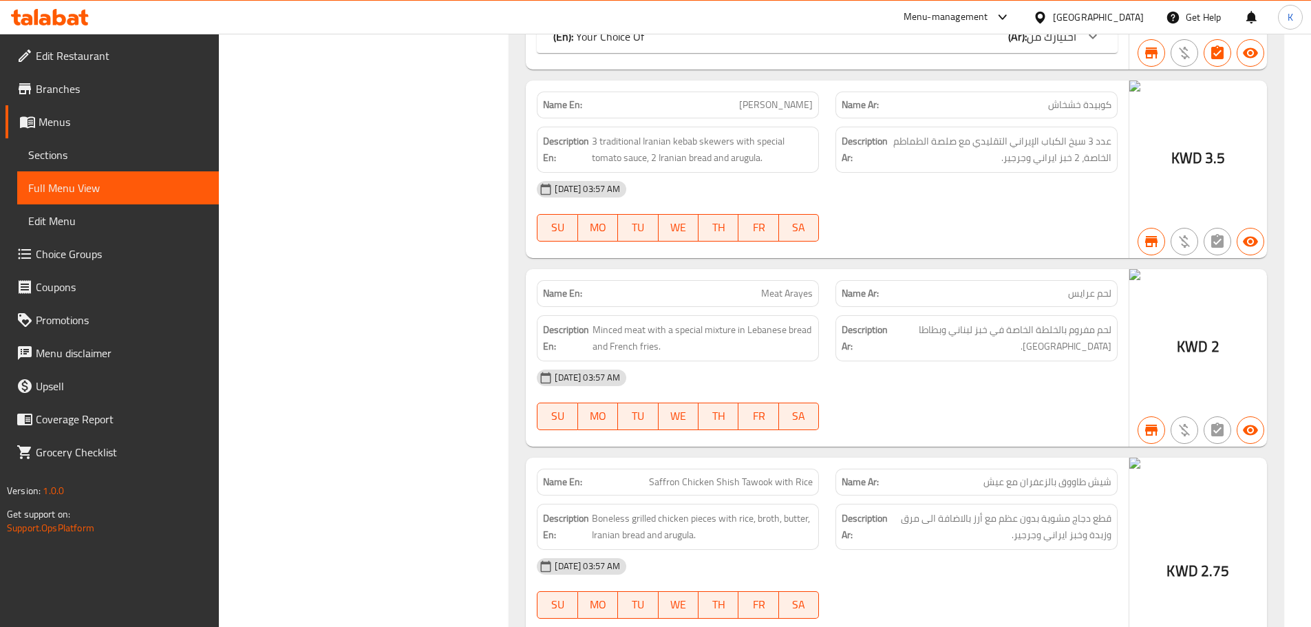
click at [918, 394] on div "07-09-2023 03:57 AM" at bounding box center [827, 377] width 597 height 33
click at [920, 361] on div "Description Ar: لحم مفروم بالخلطة الخاصة في خبز لبناني وبطاطا مقلية." at bounding box center [977, 338] width 282 height 46
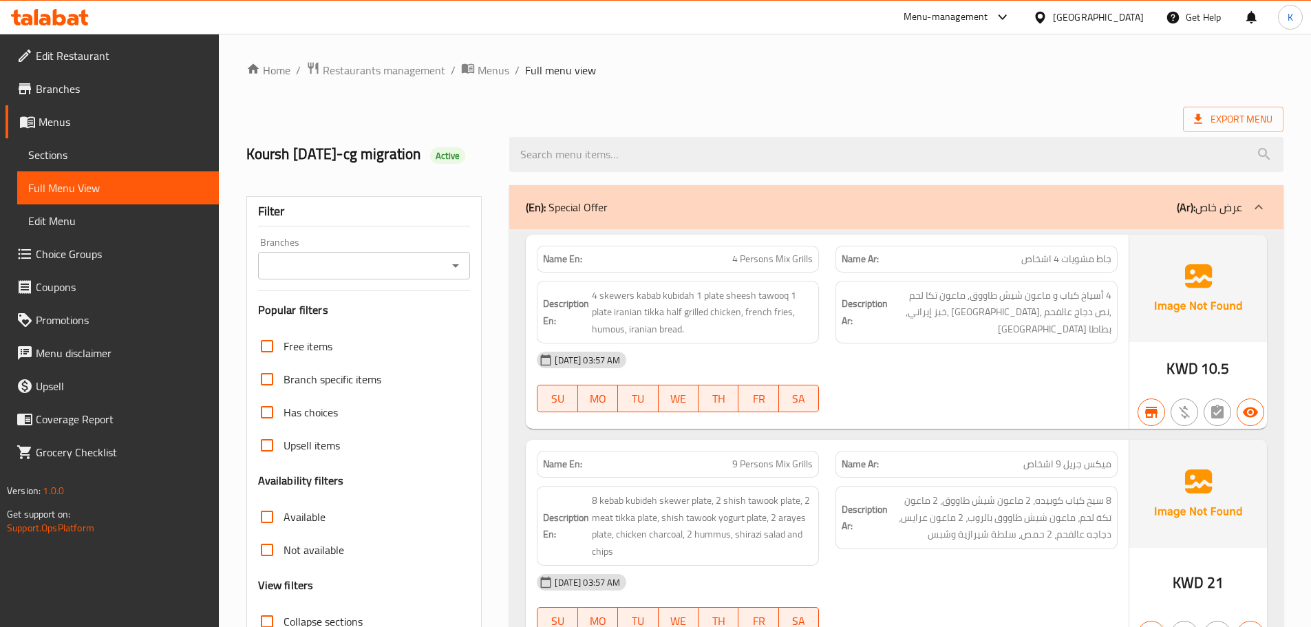
scroll to position [9051, 0]
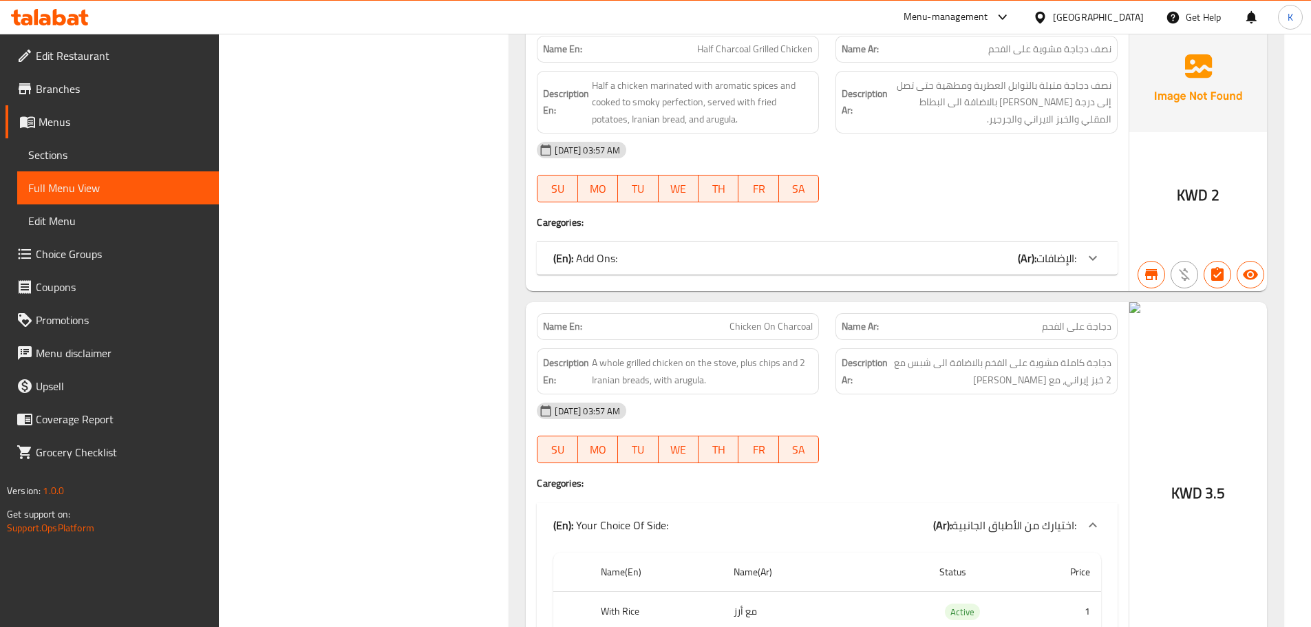
click at [1067, 319] on span "دجاجة على الفحم" at bounding box center [1077, 326] width 70 height 14
copy span "دجاجة على الفحم"
click at [752, 319] on span "Chicken On Charcoal" at bounding box center [771, 326] width 83 height 14
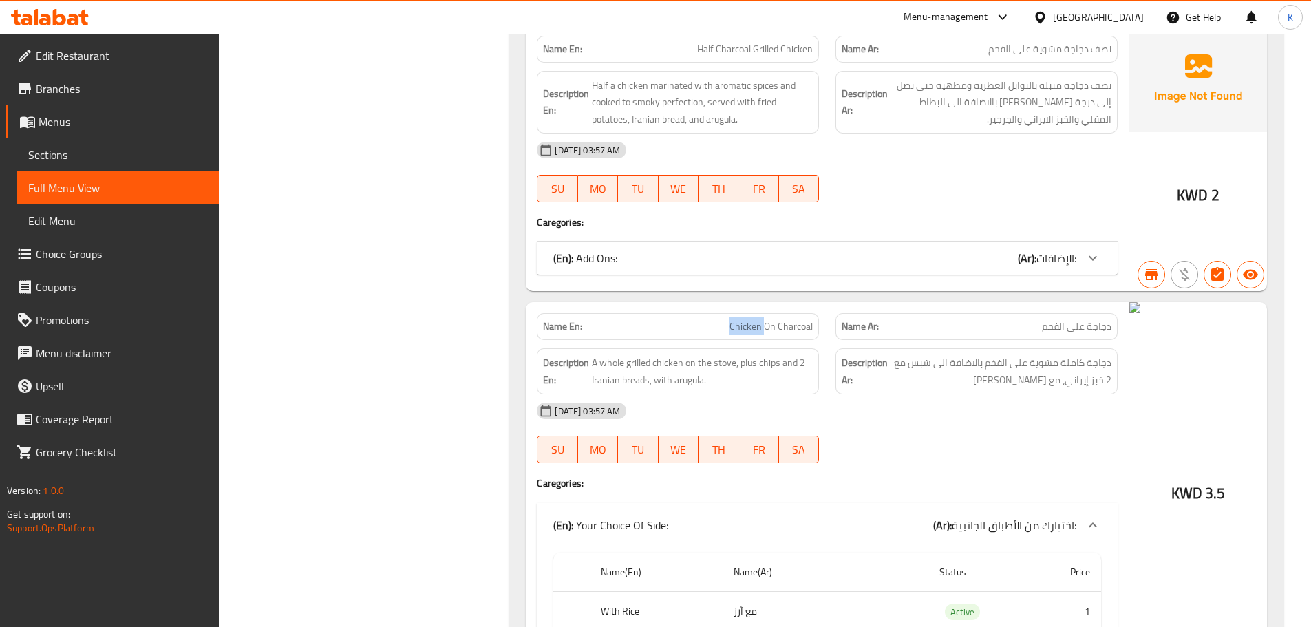
click at [752, 319] on span "Chicken On Charcoal" at bounding box center [771, 326] width 83 height 14
copy span "Chicken On Charcoal"
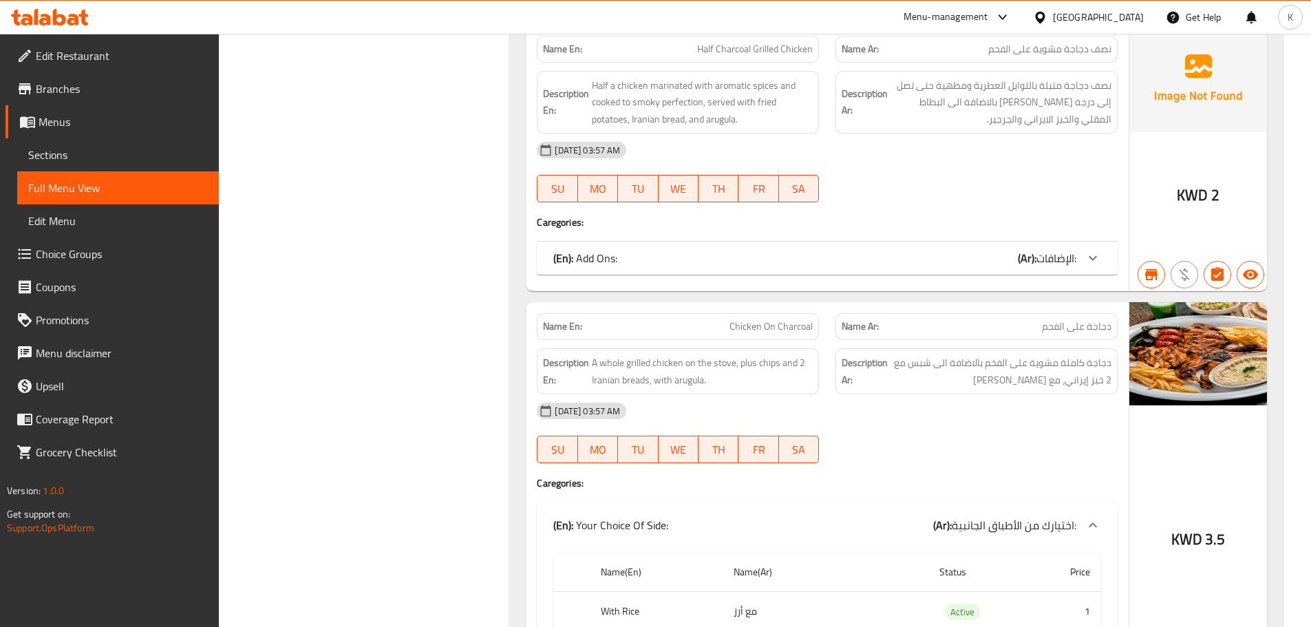
click at [1053, 14] on div at bounding box center [1043, 17] width 20 height 15
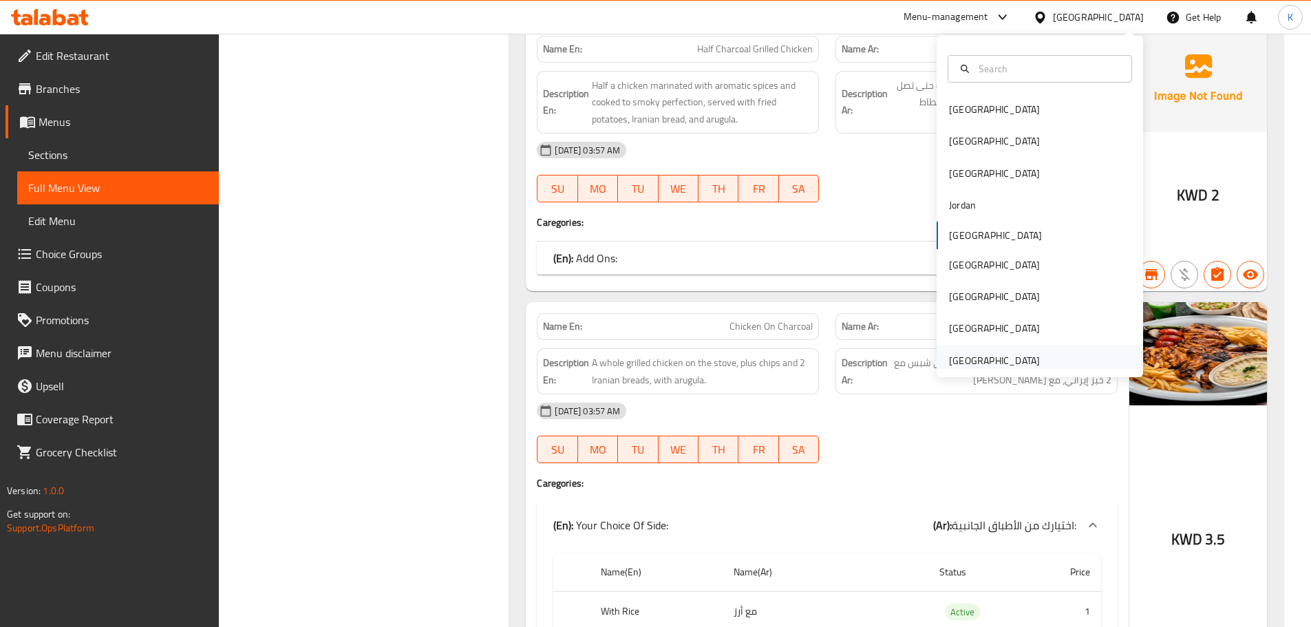
click at [1036, 366] on div "United Arab Emirates" at bounding box center [994, 361] width 113 height 32
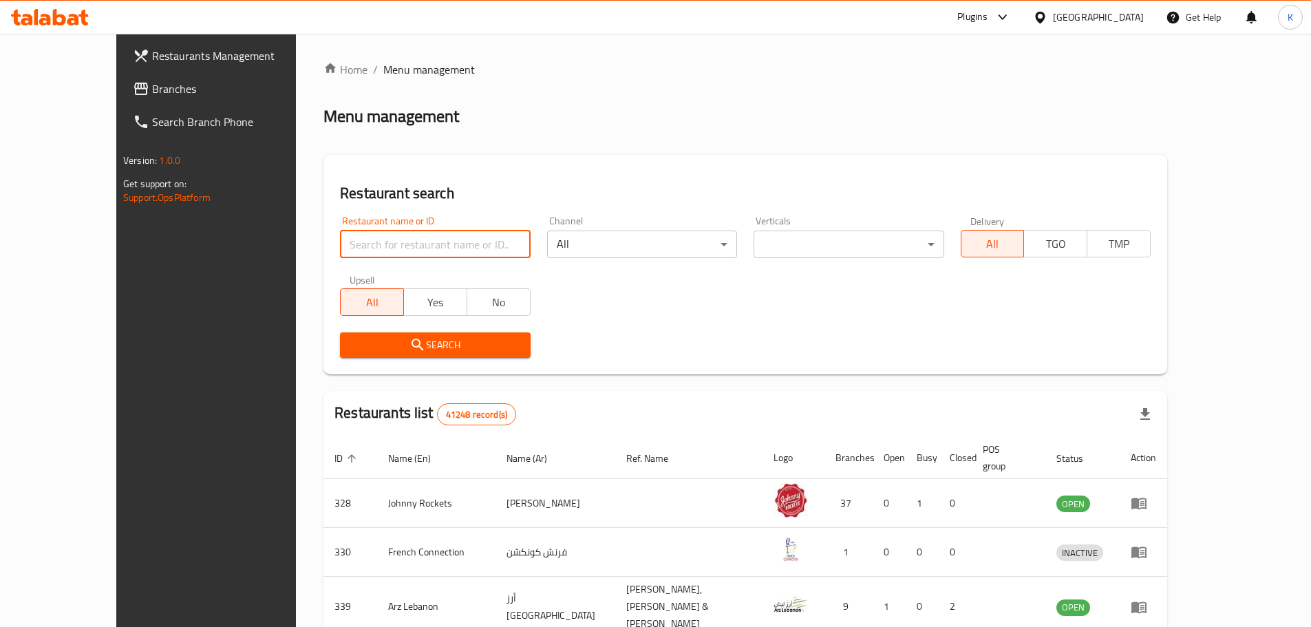
drag, startPoint x: 347, startPoint y: 246, endPoint x: 349, endPoint y: 258, distance: 12.6
click at [348, 245] on input "search" at bounding box center [435, 245] width 190 height 28
paste input "721953"
type input "721953"
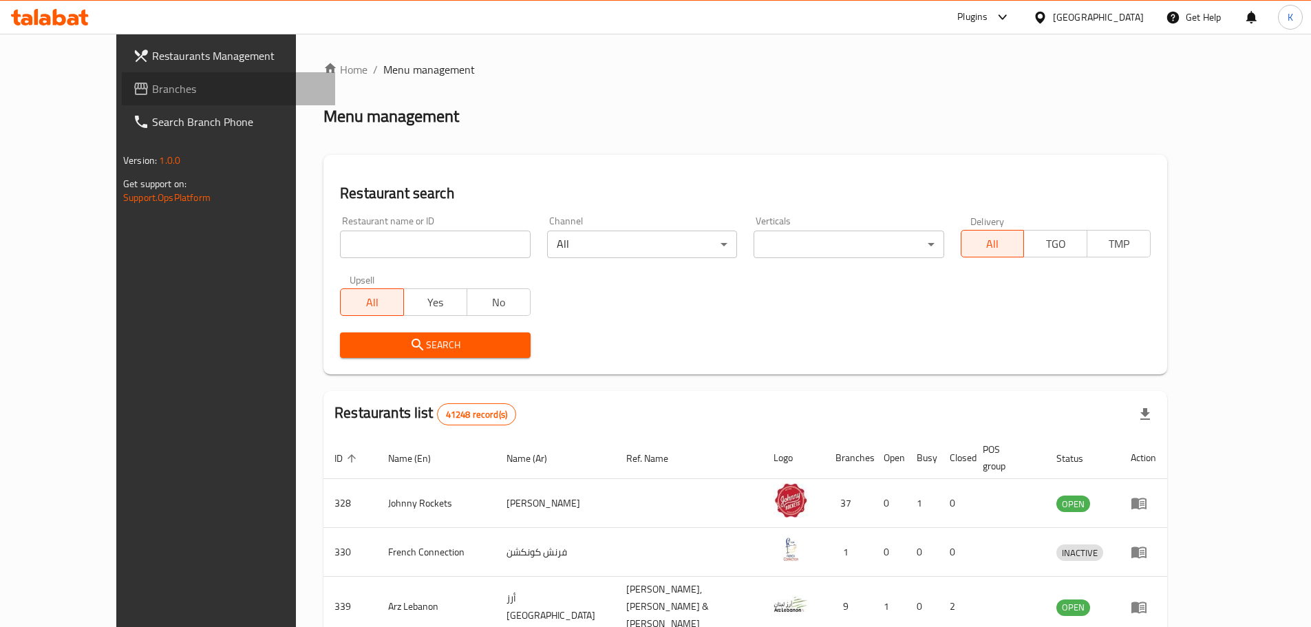
click at [122, 76] on link "Branches" at bounding box center [228, 88] width 213 height 33
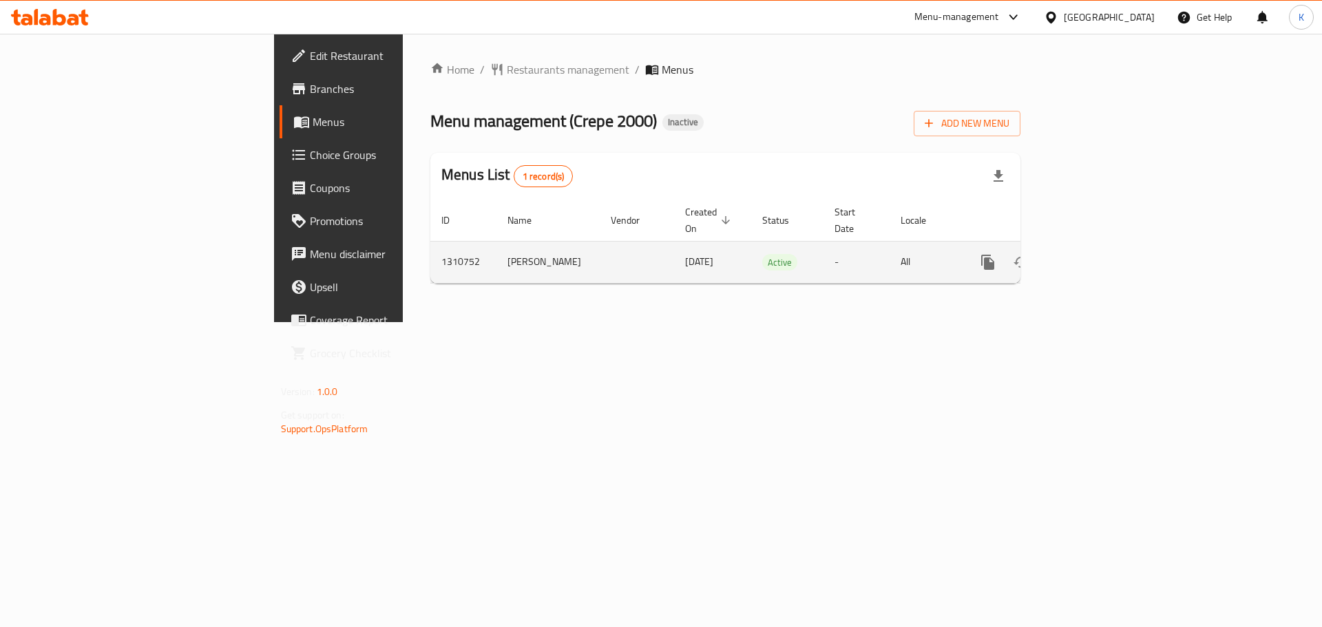
click at [1114, 248] on td "enhanced table" at bounding box center [1037, 262] width 154 height 42
click at [1093, 256] on icon "enhanced table" at bounding box center [1087, 262] width 12 height 12
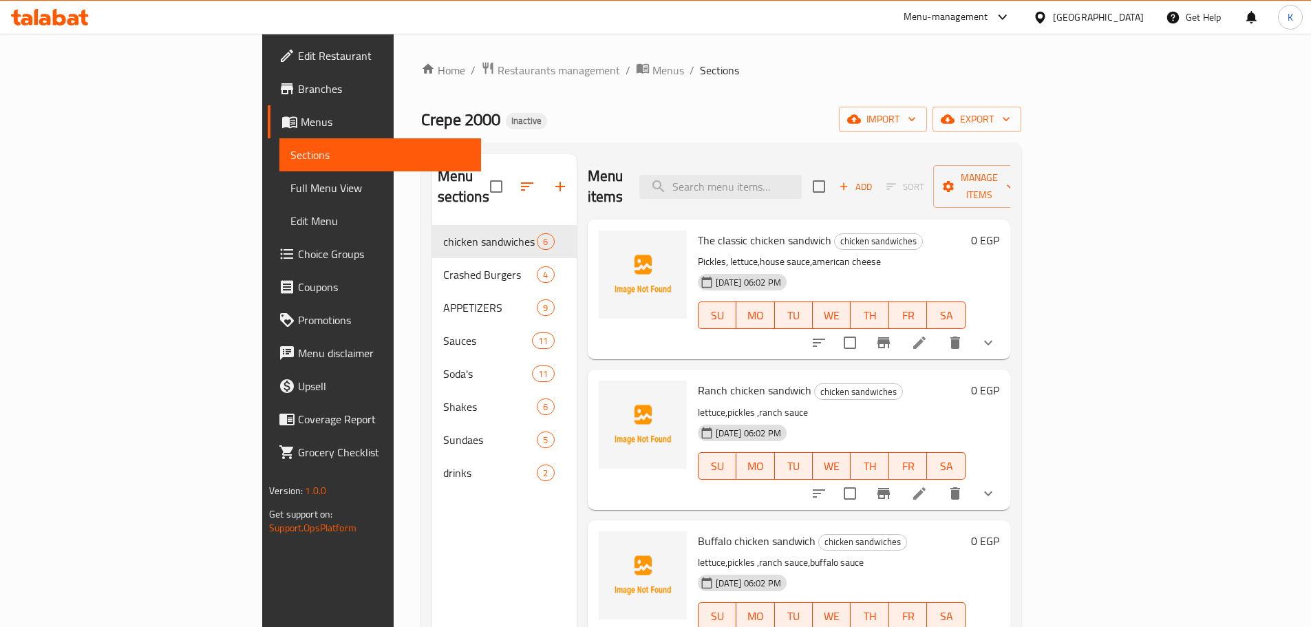
click at [874, 120] on div "Crepe 2000 Inactive import export" at bounding box center [721, 119] width 600 height 25
click at [1015, 170] on span "Manage items" at bounding box center [979, 186] width 70 height 34
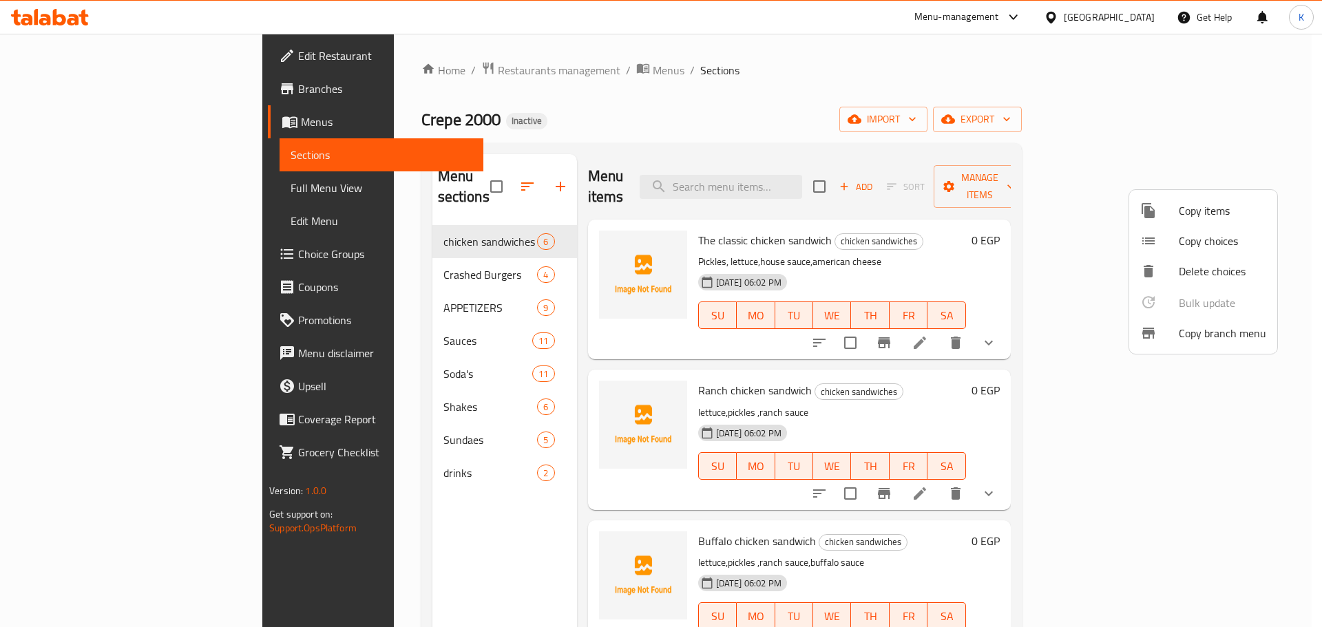
click at [1152, 123] on div at bounding box center [661, 313] width 1322 height 627
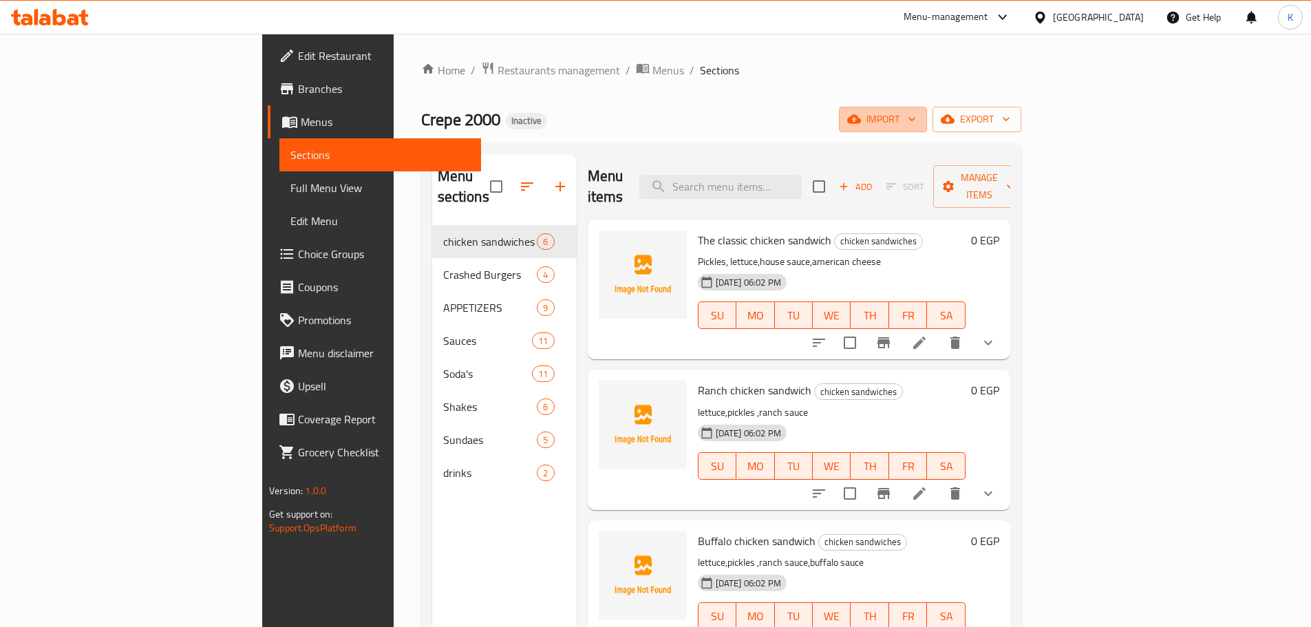
click at [916, 123] on span "import" at bounding box center [883, 119] width 66 height 17
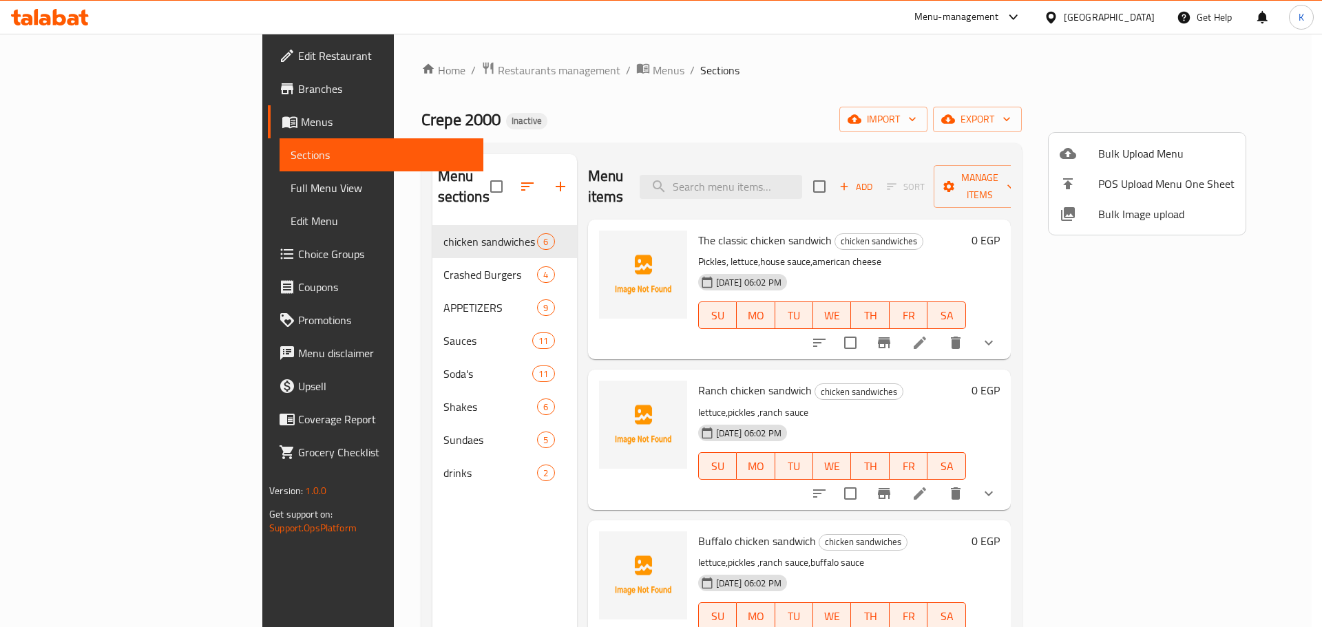
click at [1139, 207] on span "Bulk Image upload" at bounding box center [1166, 214] width 136 height 17
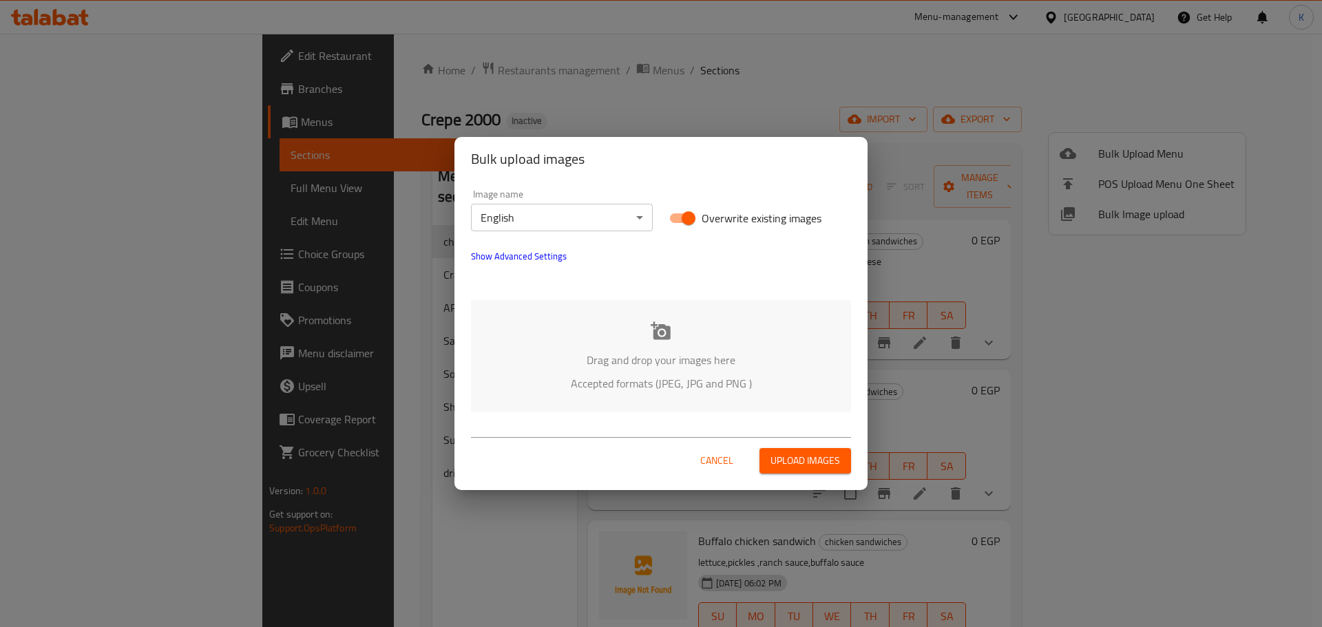
click at [687, 335] on div "Drag and drop your images here Accepted formats (JPEG, JPG and PNG )" at bounding box center [661, 356] width 380 height 112
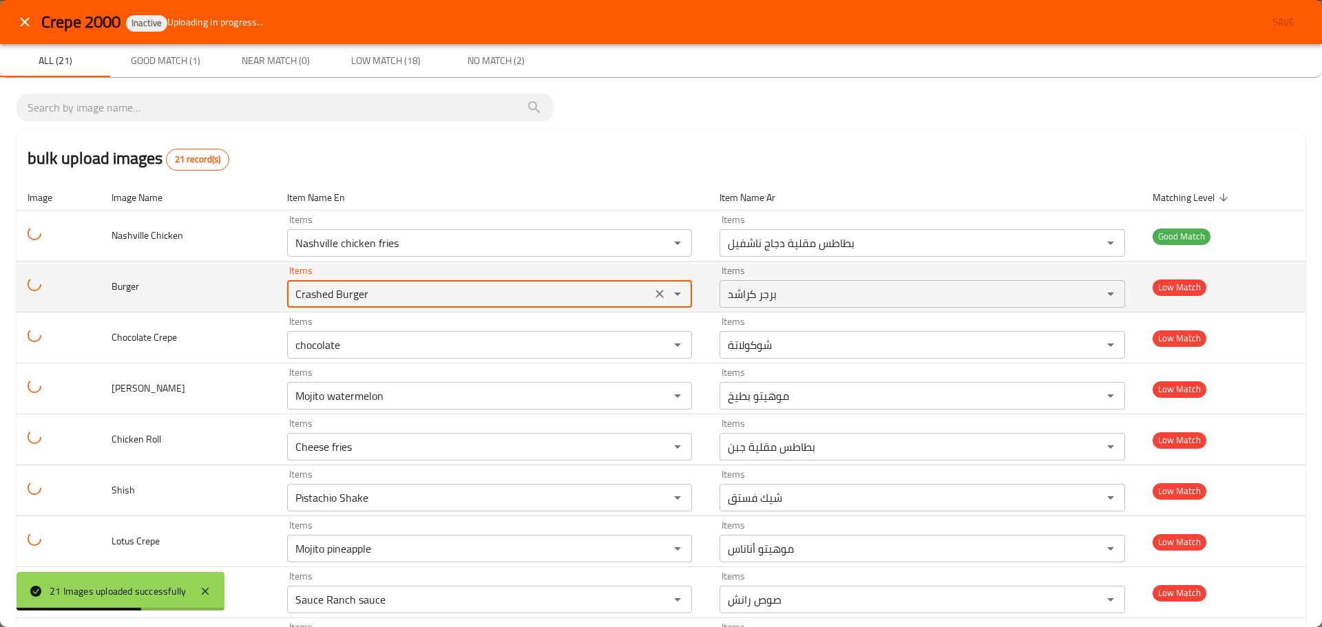
drag, startPoint x: 373, startPoint y: 301, endPoint x: 171, endPoint y: 297, distance: 202.4
click at [171, 297] on tr "Burger Items Crashed Burger Items Items برجر كراشد Items Low Match" at bounding box center [661, 287] width 1289 height 51
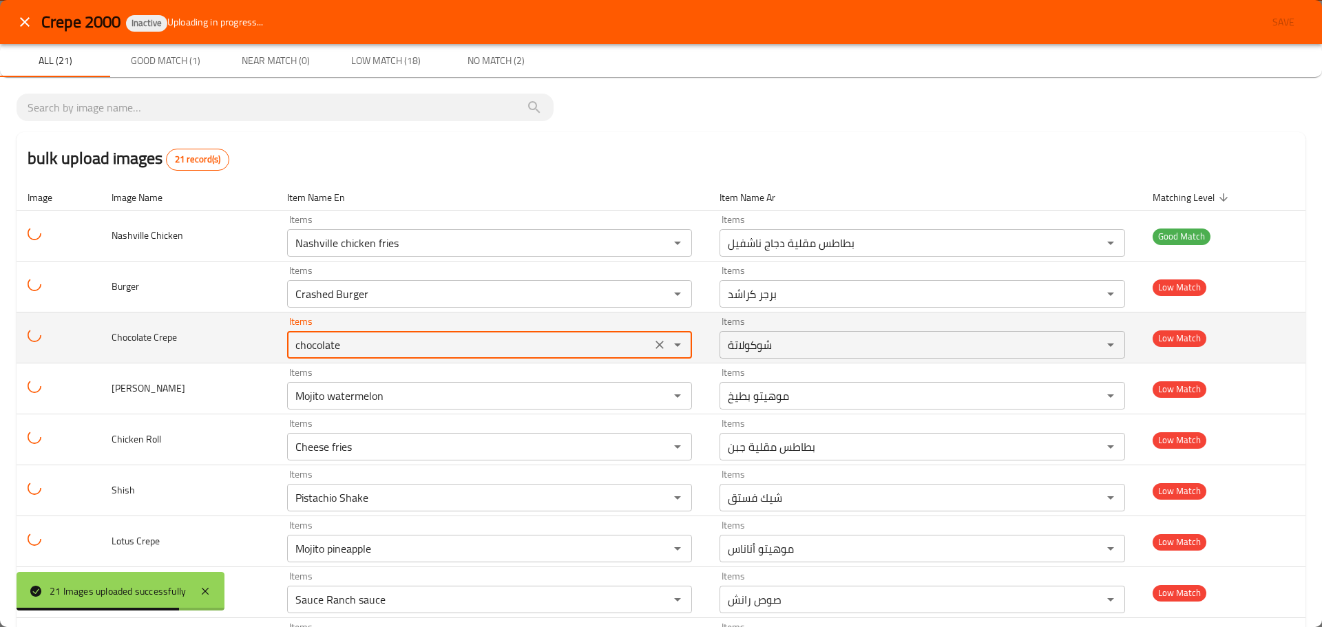
drag, startPoint x: 387, startPoint y: 339, endPoint x: 244, endPoint y: 349, distance: 143.5
click at [214, 337] on tr "Chocolate Crepe Items chocolate Items Items شوكولاتة Items Low Match" at bounding box center [661, 338] width 1289 height 51
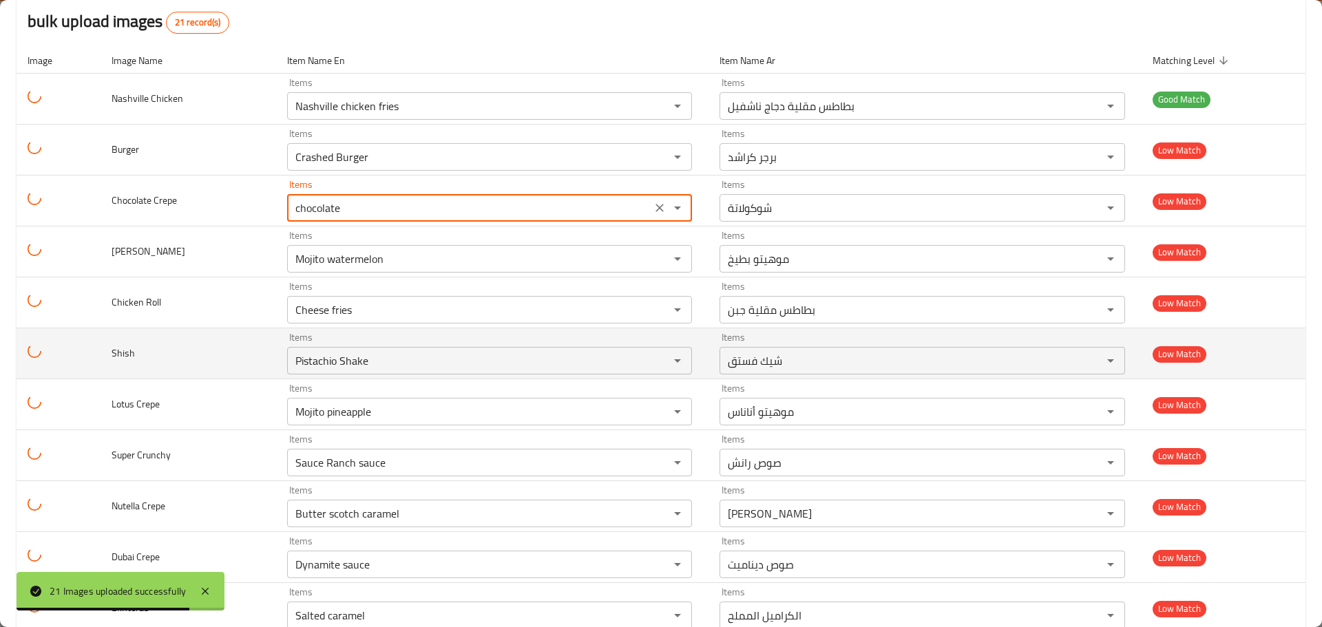
scroll to position [138, 0]
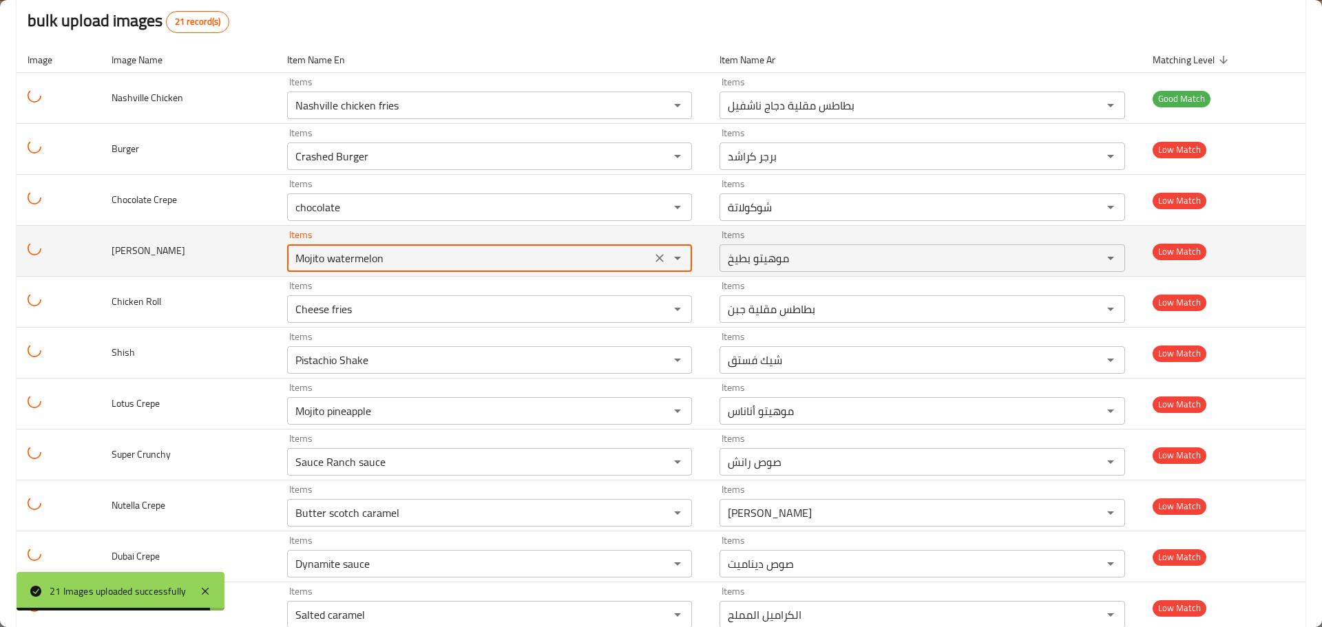
drag, startPoint x: 394, startPoint y: 266, endPoint x: 251, endPoint y: 260, distance: 143.3
click at [256, 260] on tr "Mido Mashakel Items Mojito watermelon Items Items موهيتو بطيخ Items Low Match" at bounding box center [661, 251] width 1289 height 51
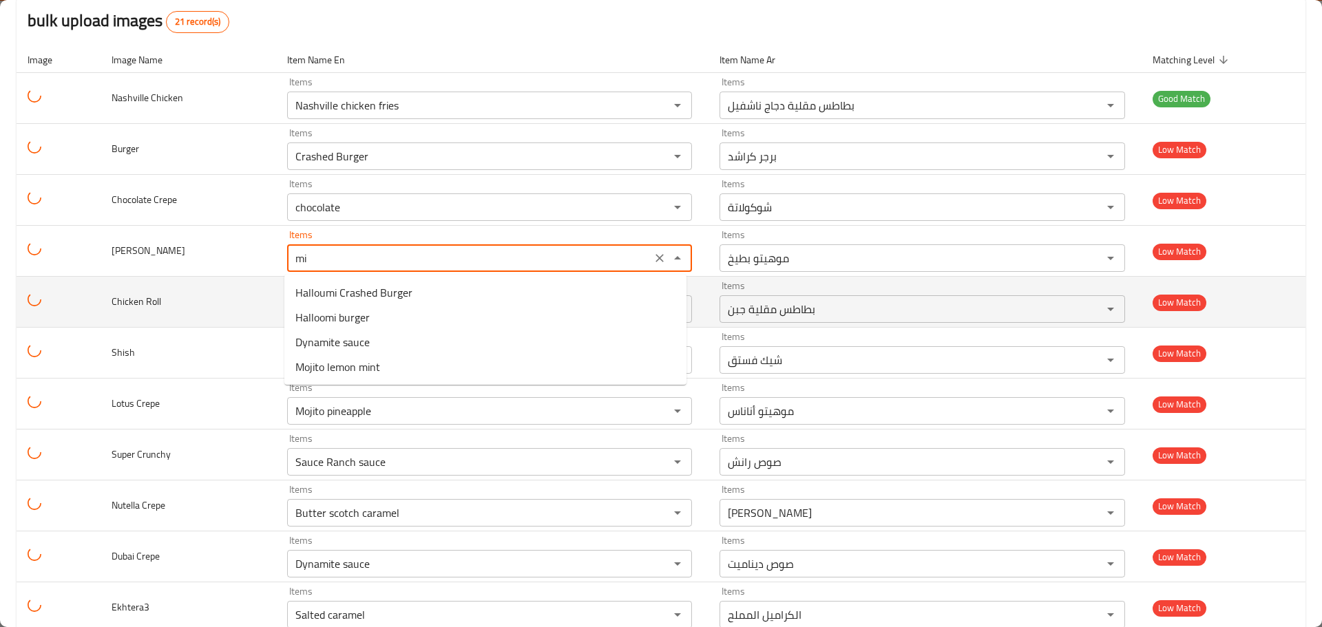
type Mashakel "m"
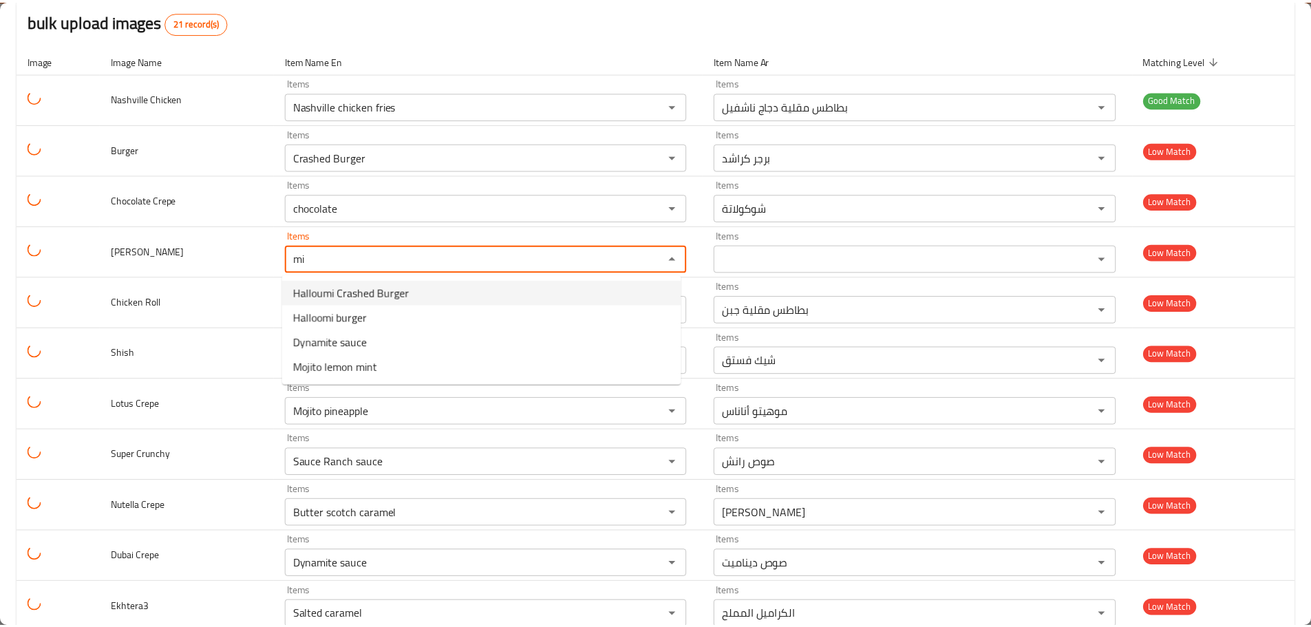
scroll to position [0, 0]
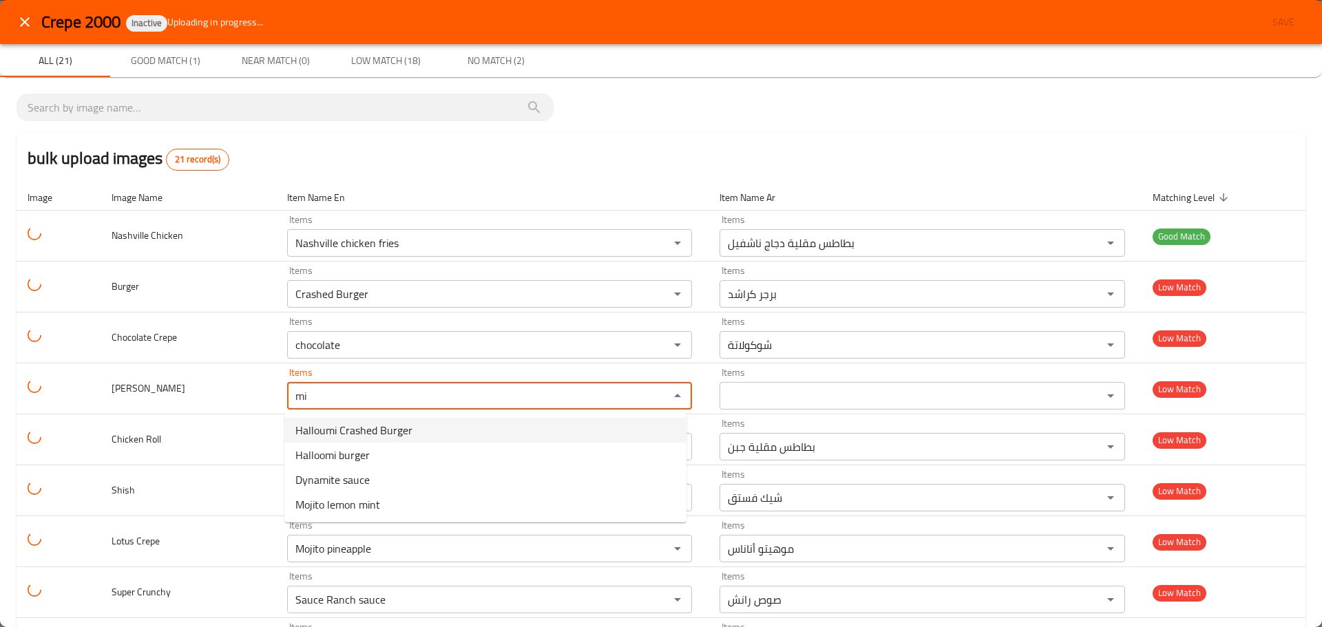
type Mashakel "mi"
click at [28, 18] on icon "close" at bounding box center [25, 22] width 17 height 17
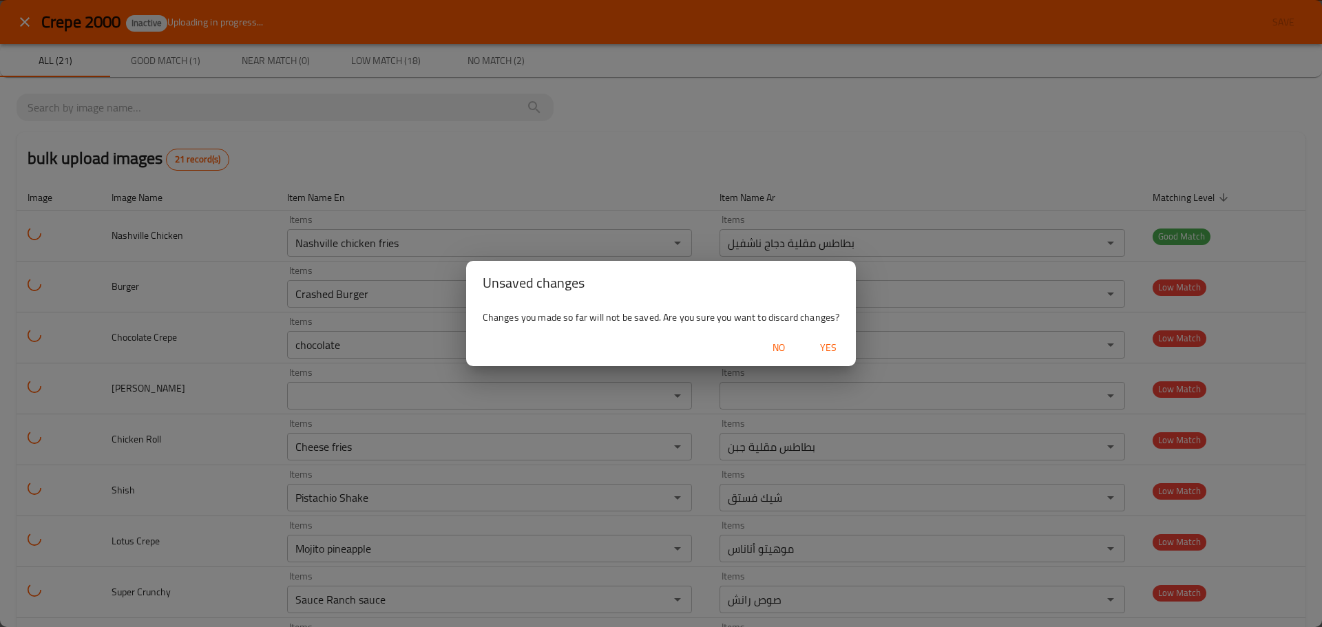
click at [834, 351] on span "Yes" at bounding box center [828, 347] width 33 height 17
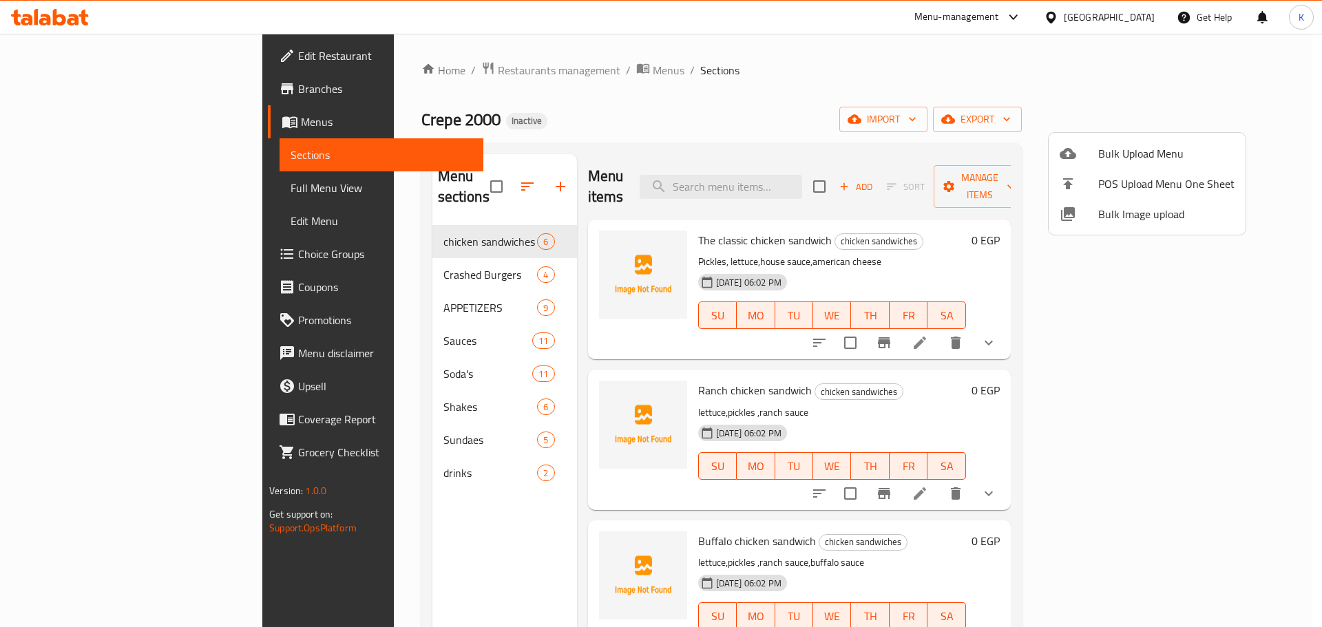
click at [628, 103] on div at bounding box center [661, 313] width 1322 height 627
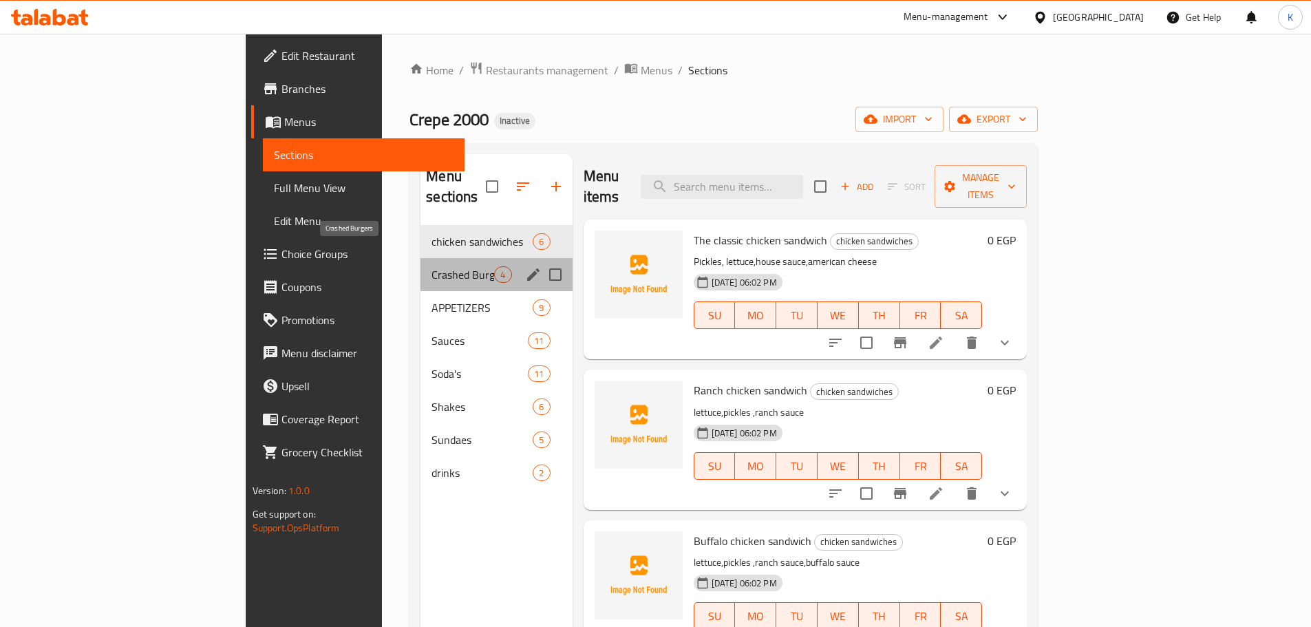
click at [432, 266] on span "Crashed Burgers" at bounding box center [463, 274] width 63 height 17
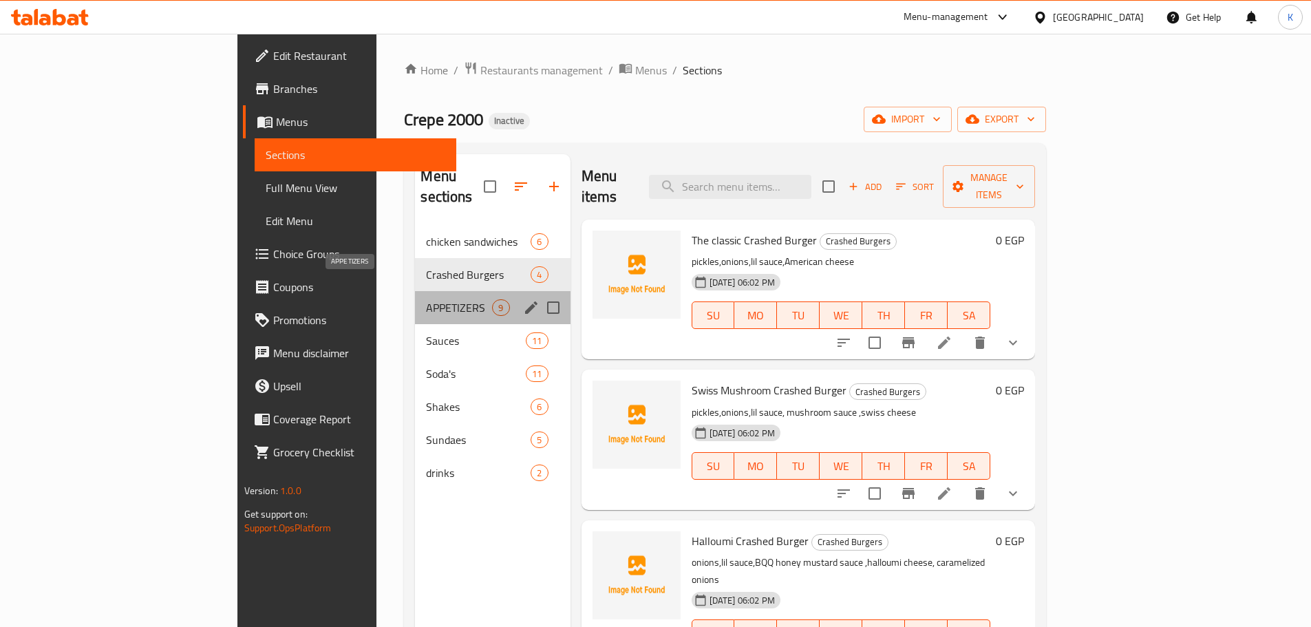
click at [426, 299] on span "APPETIZERS" at bounding box center [459, 307] width 66 height 17
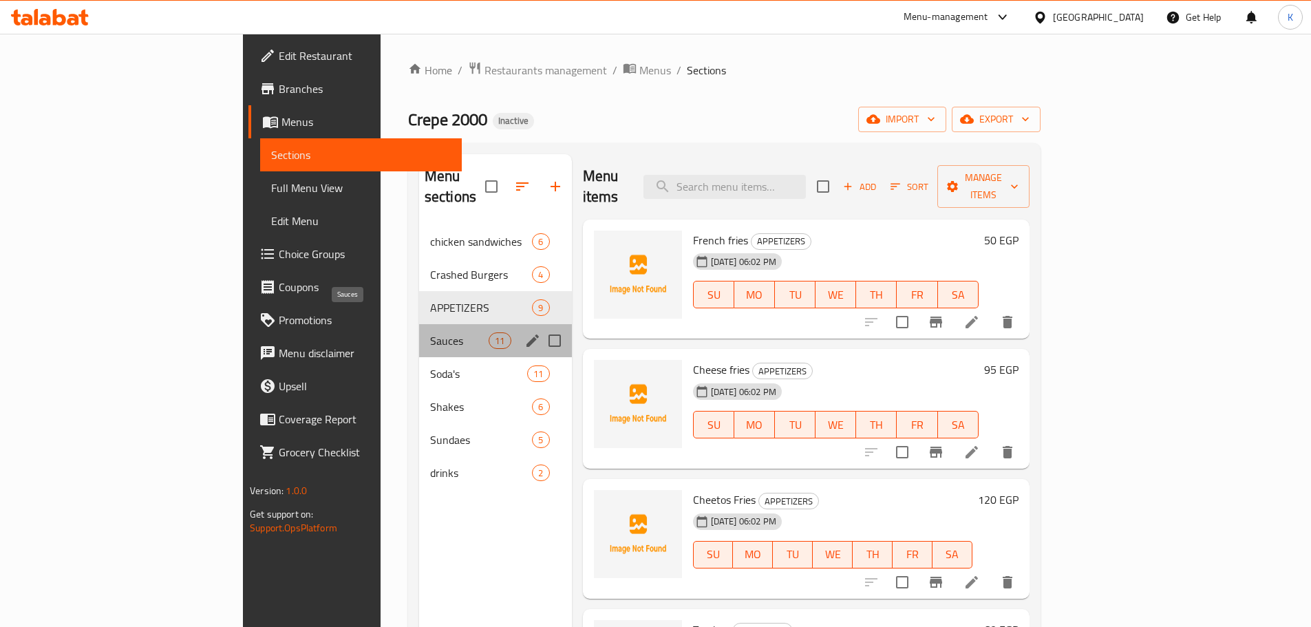
click at [430, 332] on span "Sauces" at bounding box center [459, 340] width 59 height 17
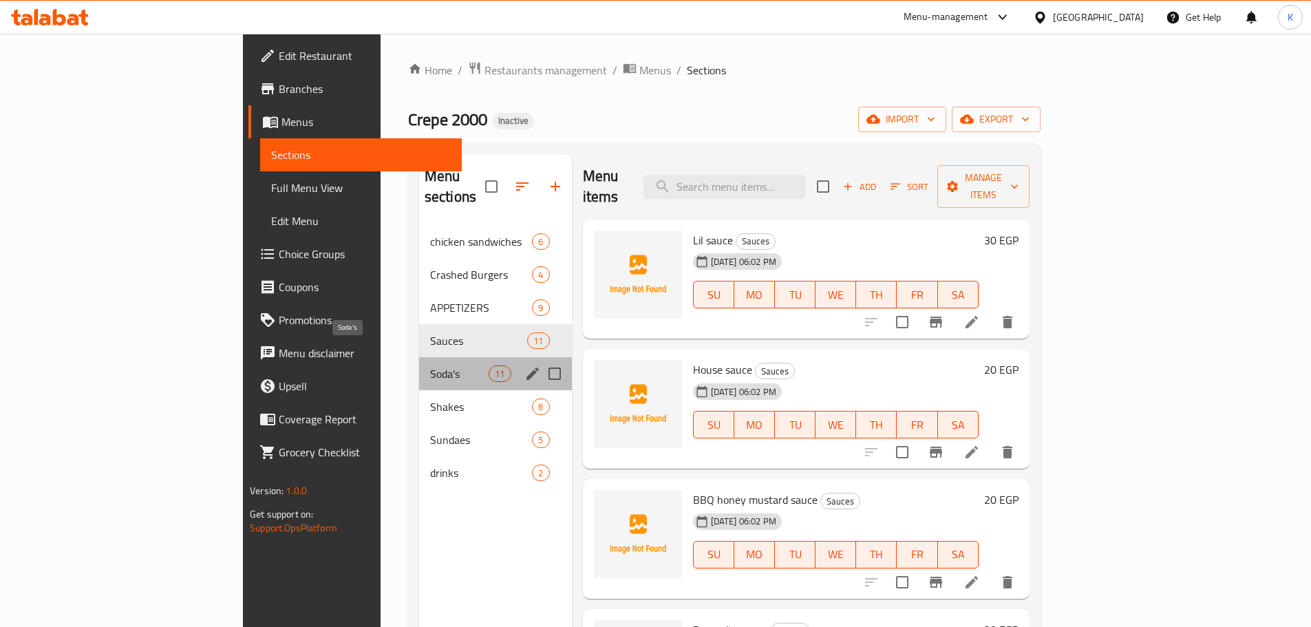
click at [430, 366] on span "Soda's" at bounding box center [459, 374] width 59 height 17
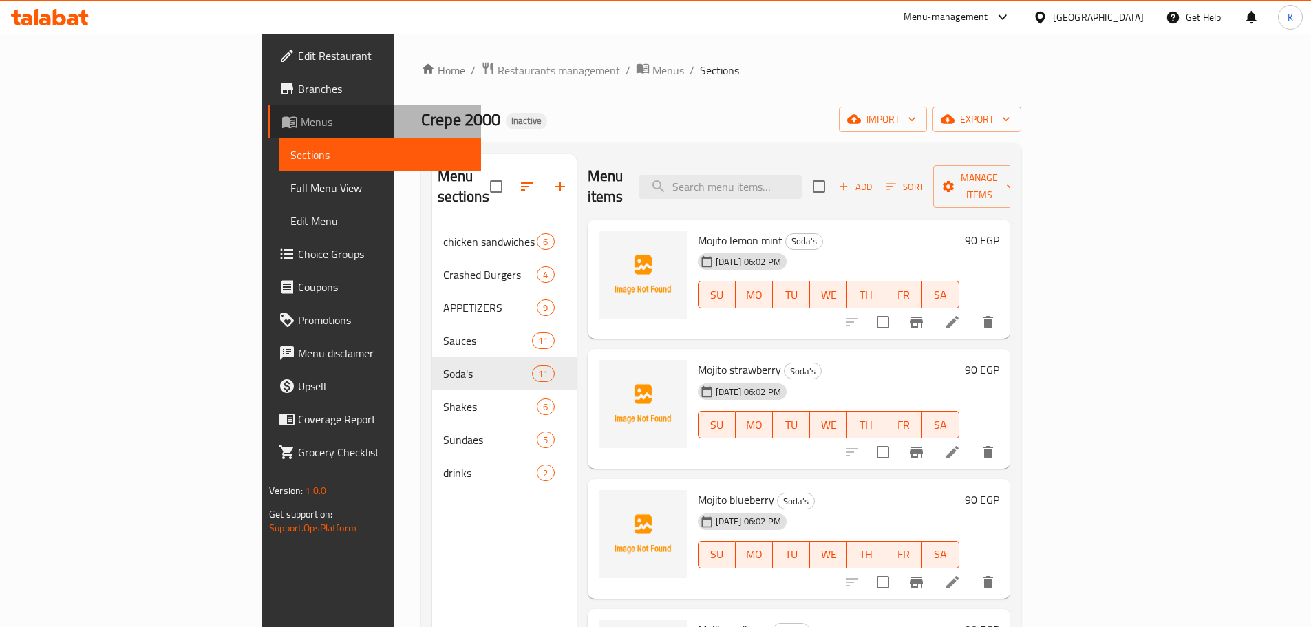
click at [301, 127] on span "Menus" at bounding box center [385, 122] width 169 height 17
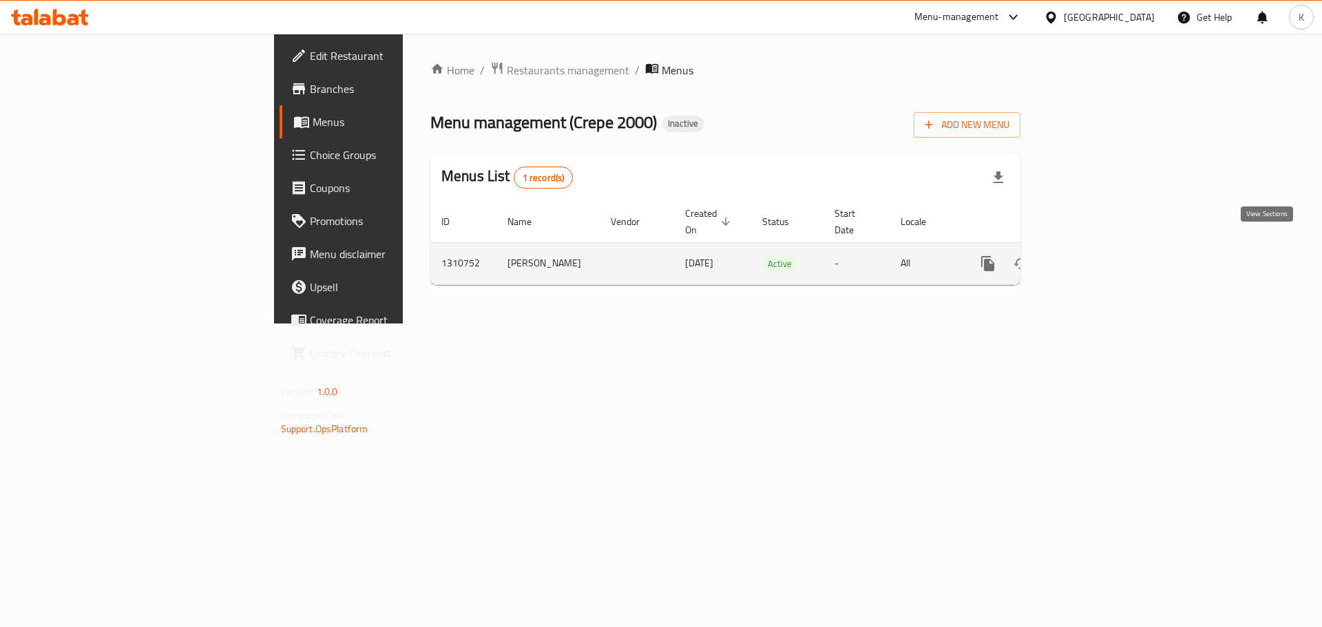
click at [1093, 257] on icon "enhanced table" at bounding box center [1087, 263] width 12 height 12
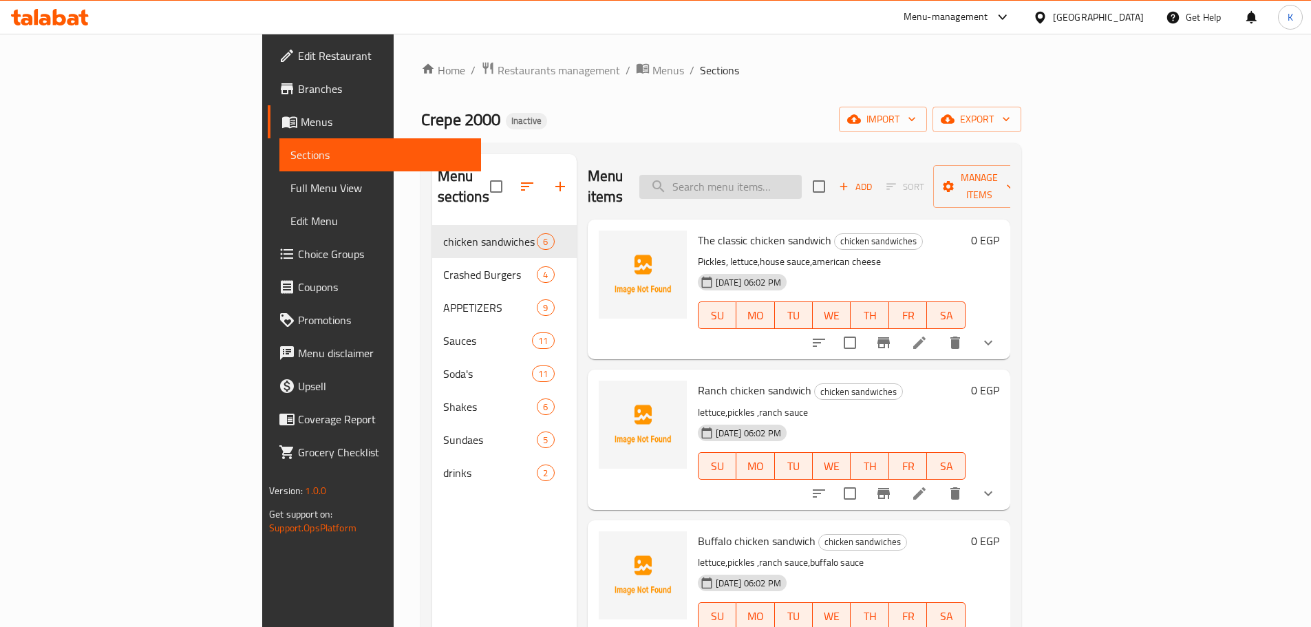
click at [801, 185] on input "search" at bounding box center [720, 187] width 162 height 24
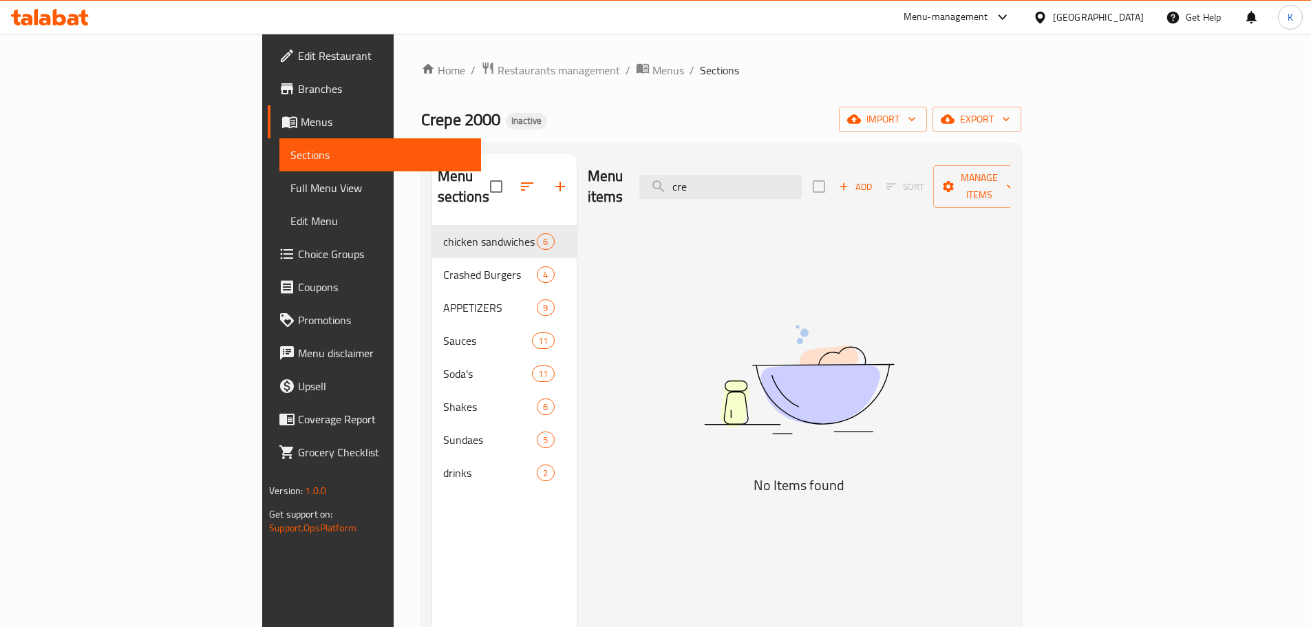
drag, startPoint x: 710, startPoint y: 162, endPoint x: 446, endPoint y: 125, distance: 266.1
click at [446, 125] on div "Home / Restaurants management / Menus / Sections Crepe 2000 Inactive import exp…" at bounding box center [721, 426] width 600 height 731
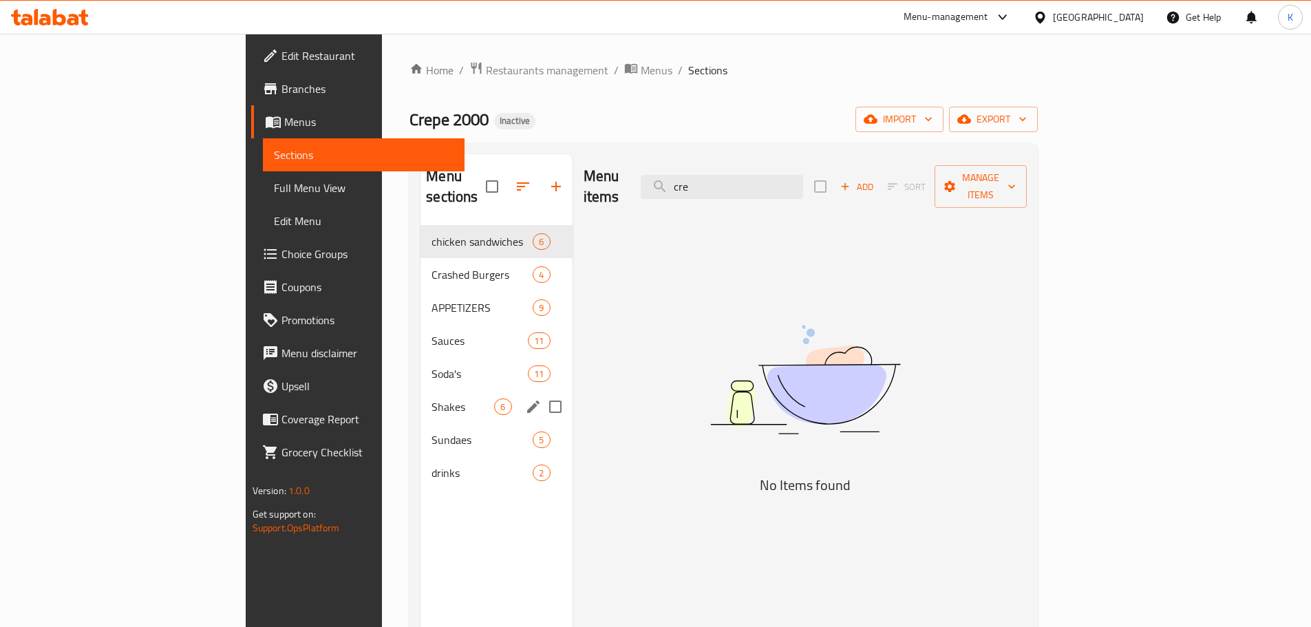
type input "cre"
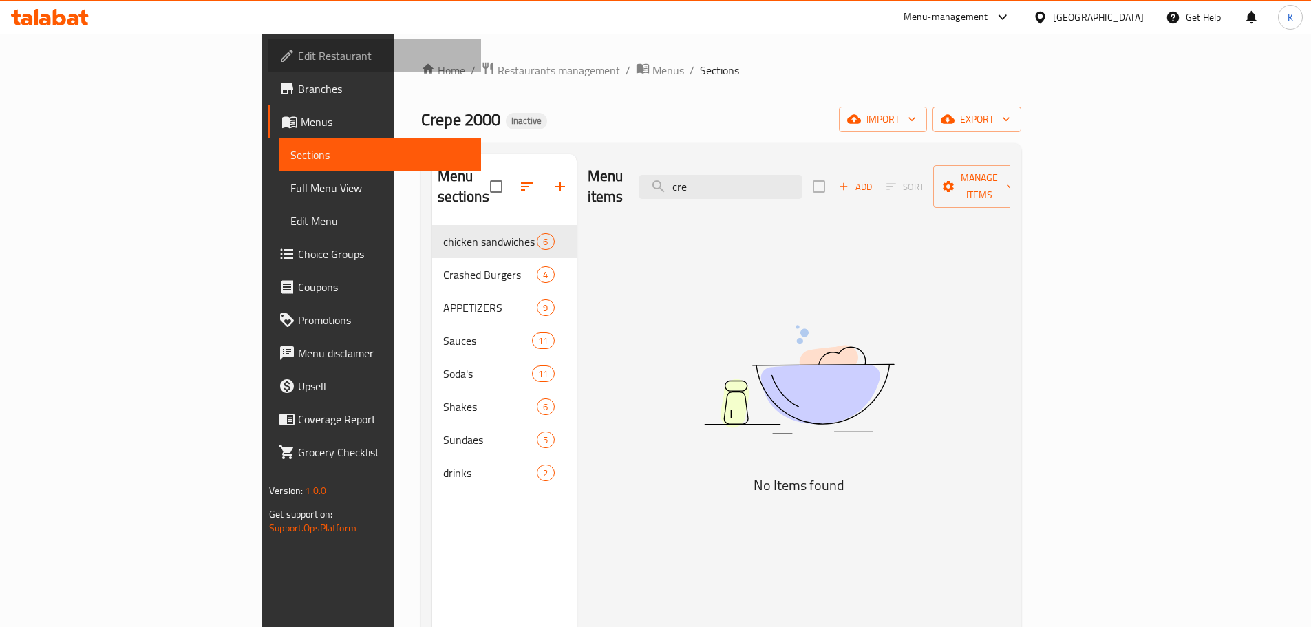
click at [268, 41] on link "Edit Restaurant" at bounding box center [374, 55] width 213 height 33
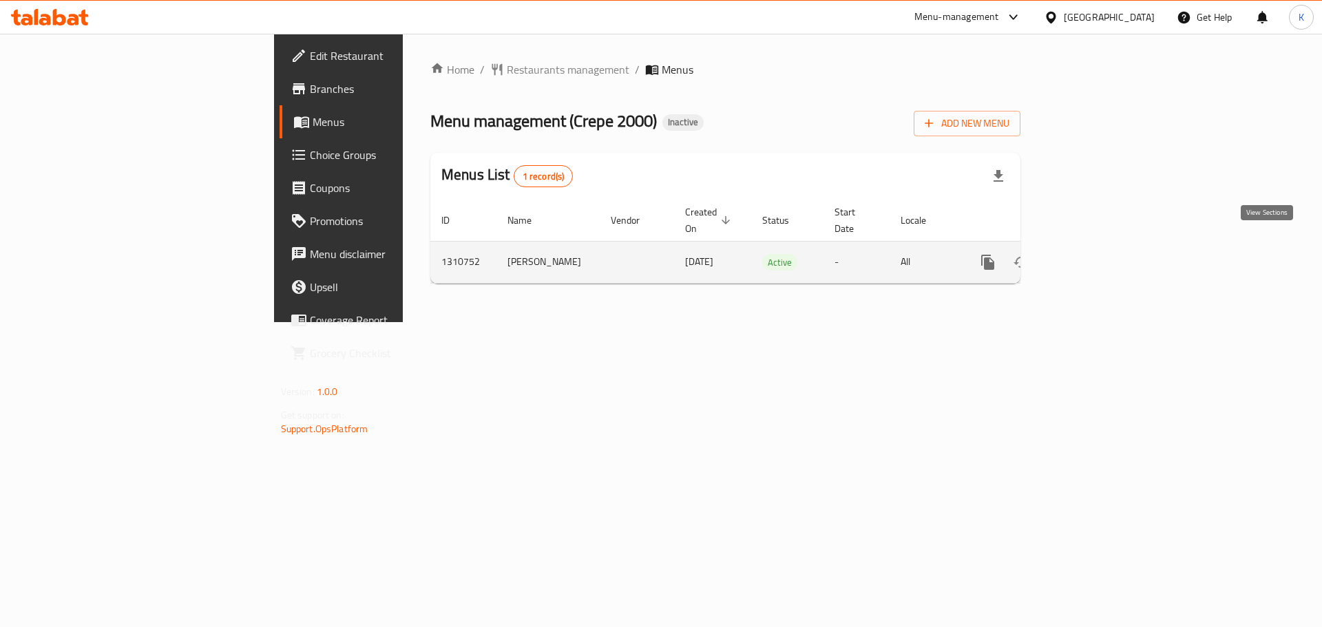
click at [1095, 254] on icon "enhanced table" at bounding box center [1087, 262] width 17 height 17
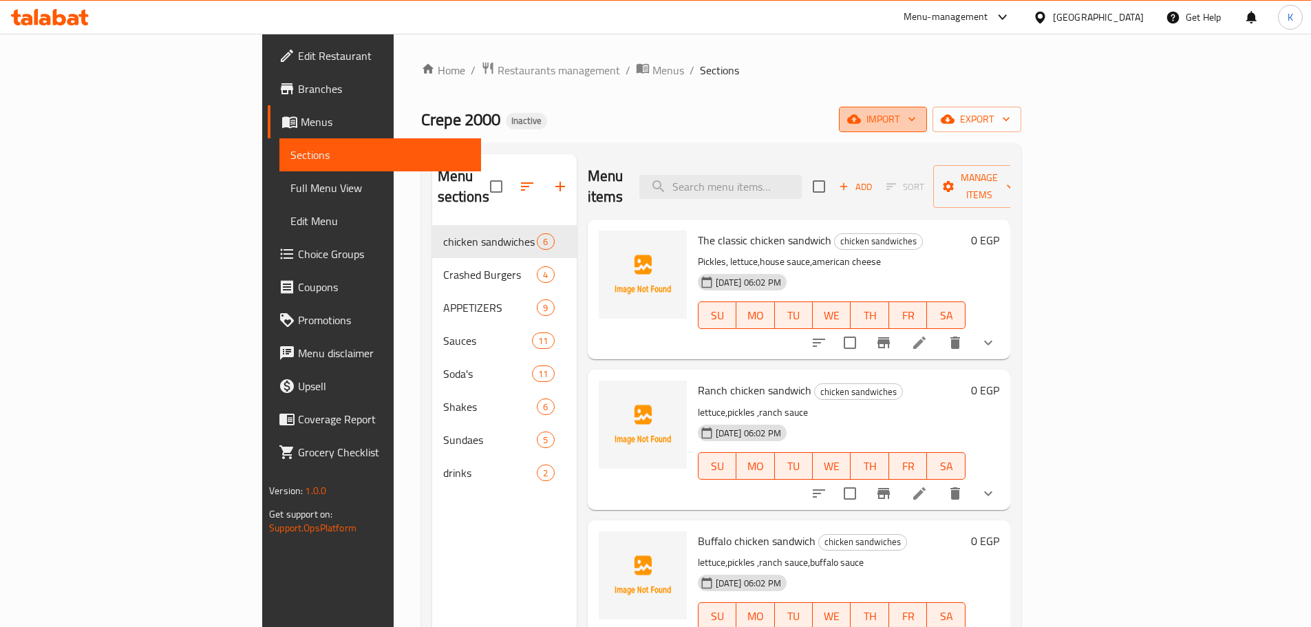
click at [916, 125] on span "import" at bounding box center [883, 119] width 66 height 17
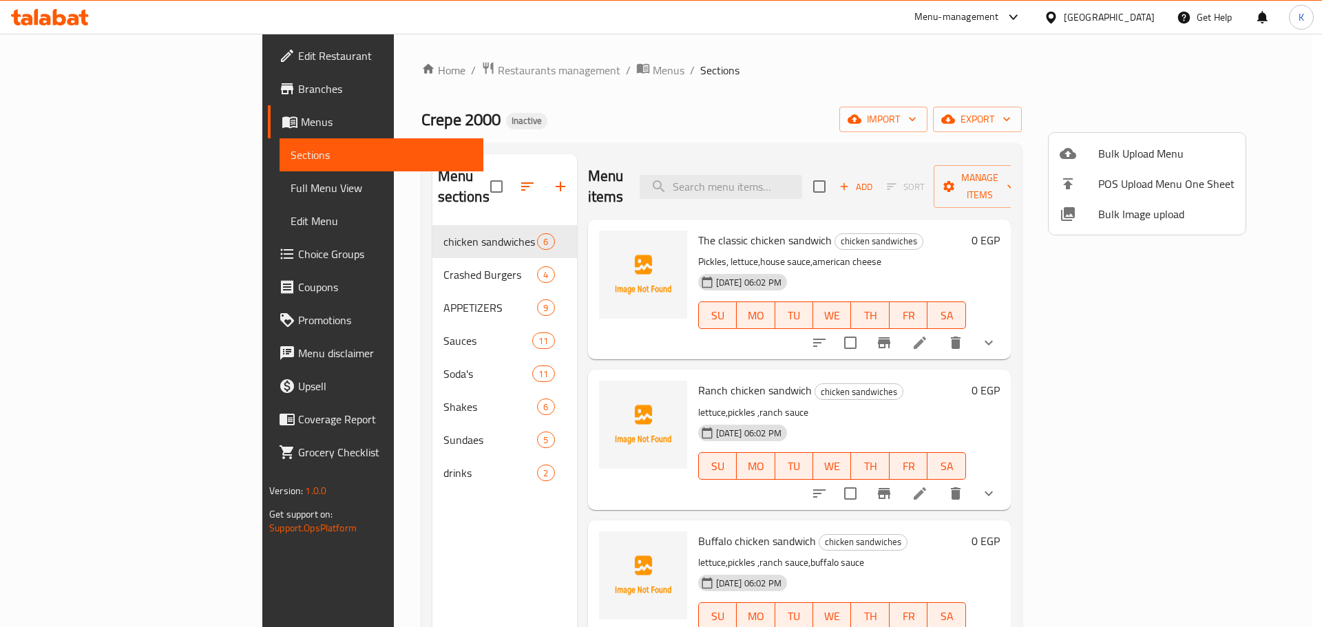
click at [1127, 221] on span "Bulk Image upload" at bounding box center [1166, 214] width 136 height 17
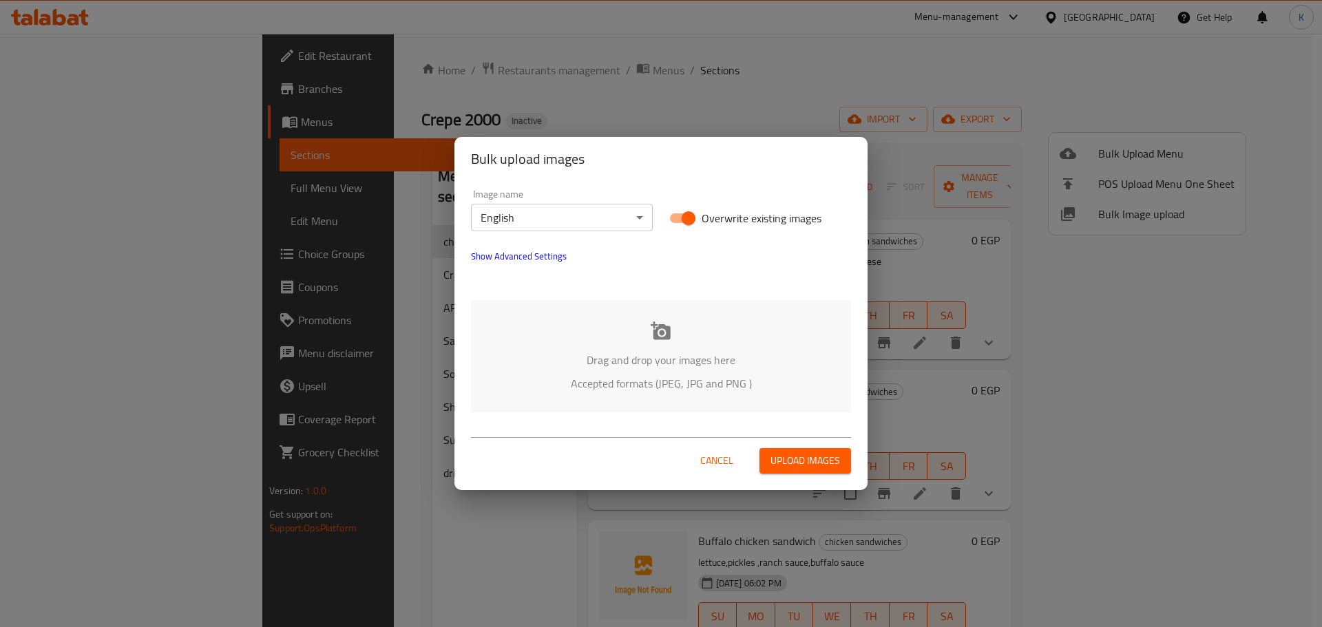
click at [665, 342] on div "Drag and drop your images here Accepted formats (JPEG, JPG and PNG )" at bounding box center [661, 356] width 380 height 112
click at [728, 457] on span "Cancel" at bounding box center [716, 460] width 33 height 17
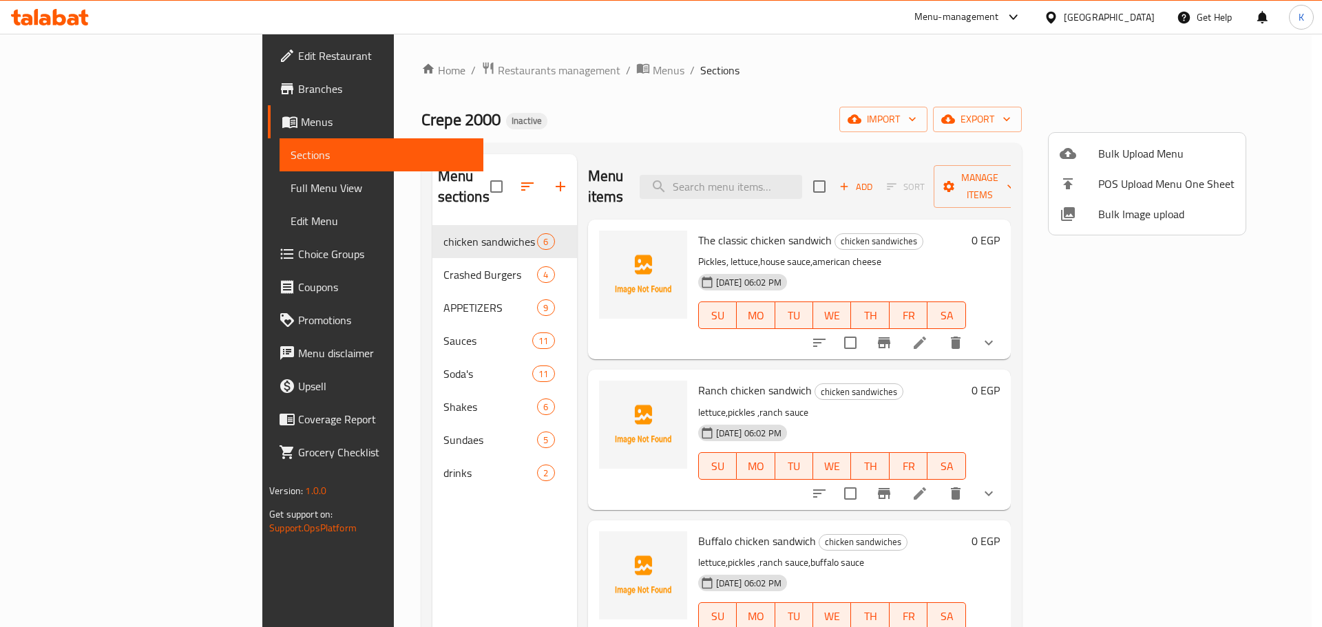
click at [718, 140] on div at bounding box center [661, 313] width 1322 height 627
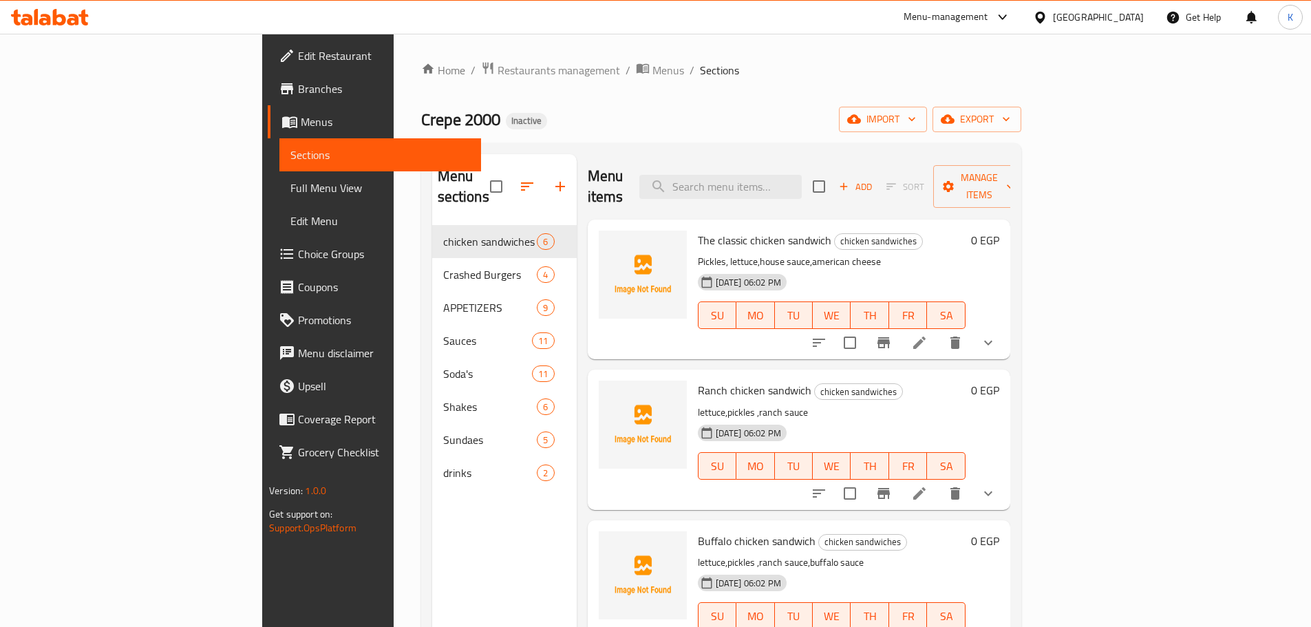
click at [1048, 17] on icon at bounding box center [1040, 17] width 14 height 14
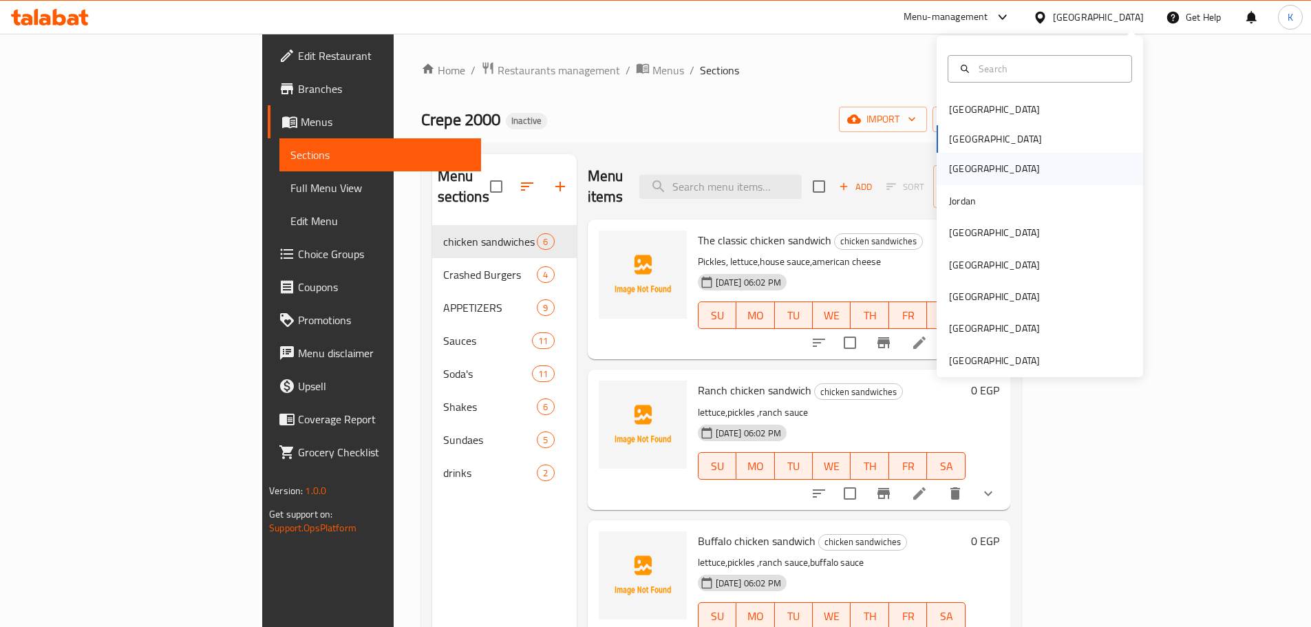
click at [949, 173] on div "[GEOGRAPHIC_DATA]" at bounding box center [994, 168] width 91 height 15
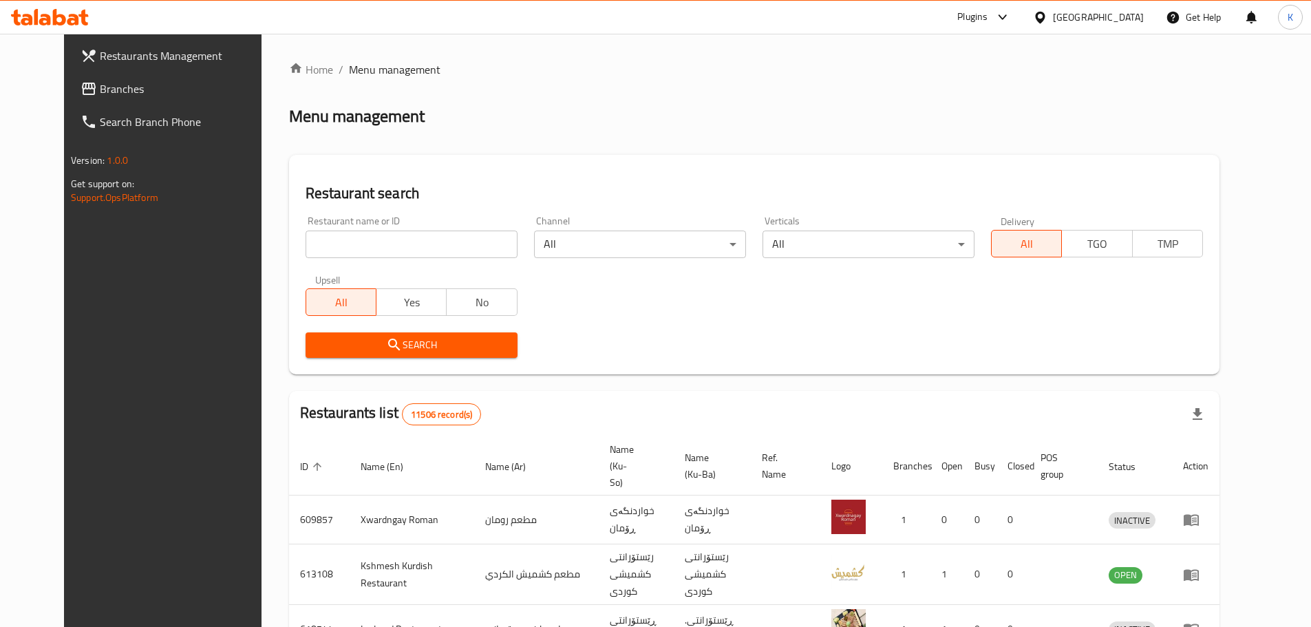
click at [100, 92] on span "Branches" at bounding box center [186, 89] width 172 height 17
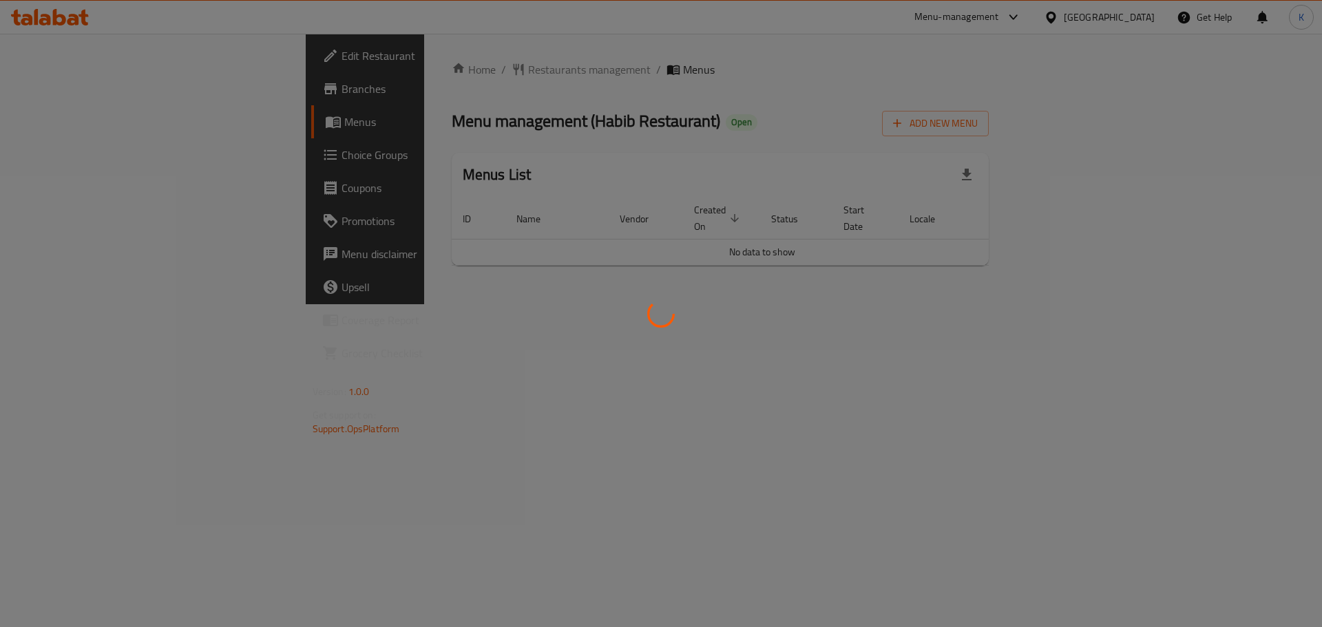
click at [779, 344] on div at bounding box center [661, 313] width 1322 height 627
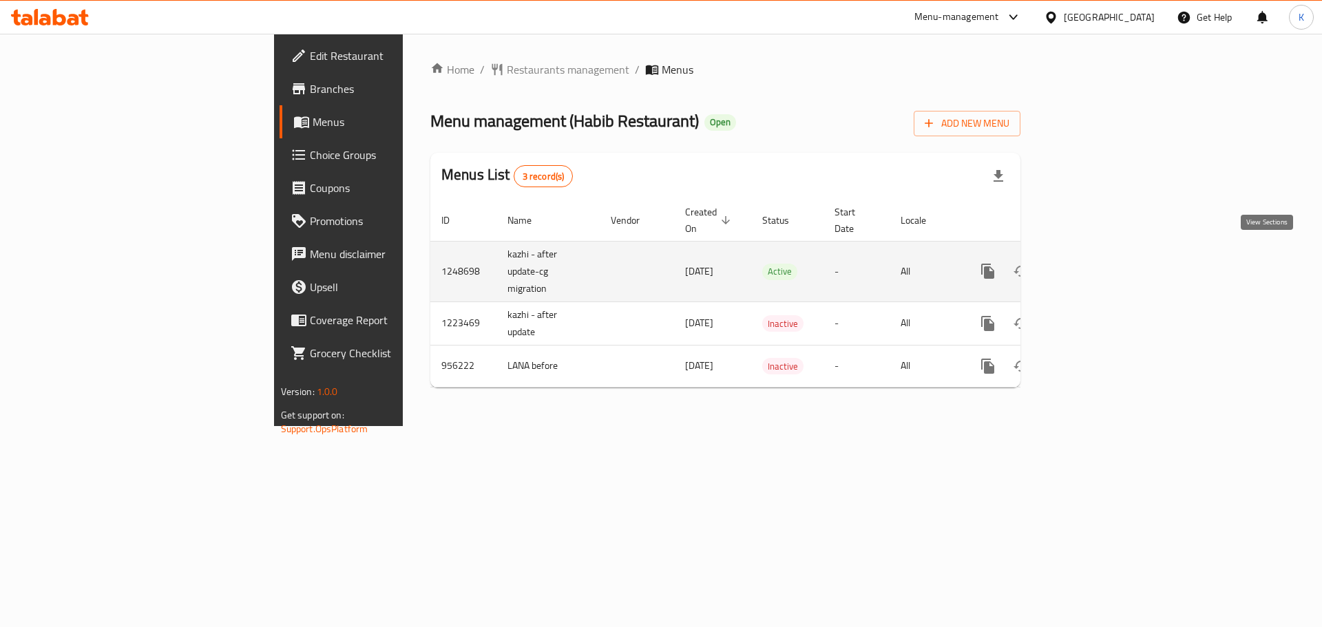
click at [1095, 263] on icon "enhanced table" at bounding box center [1087, 271] width 17 height 17
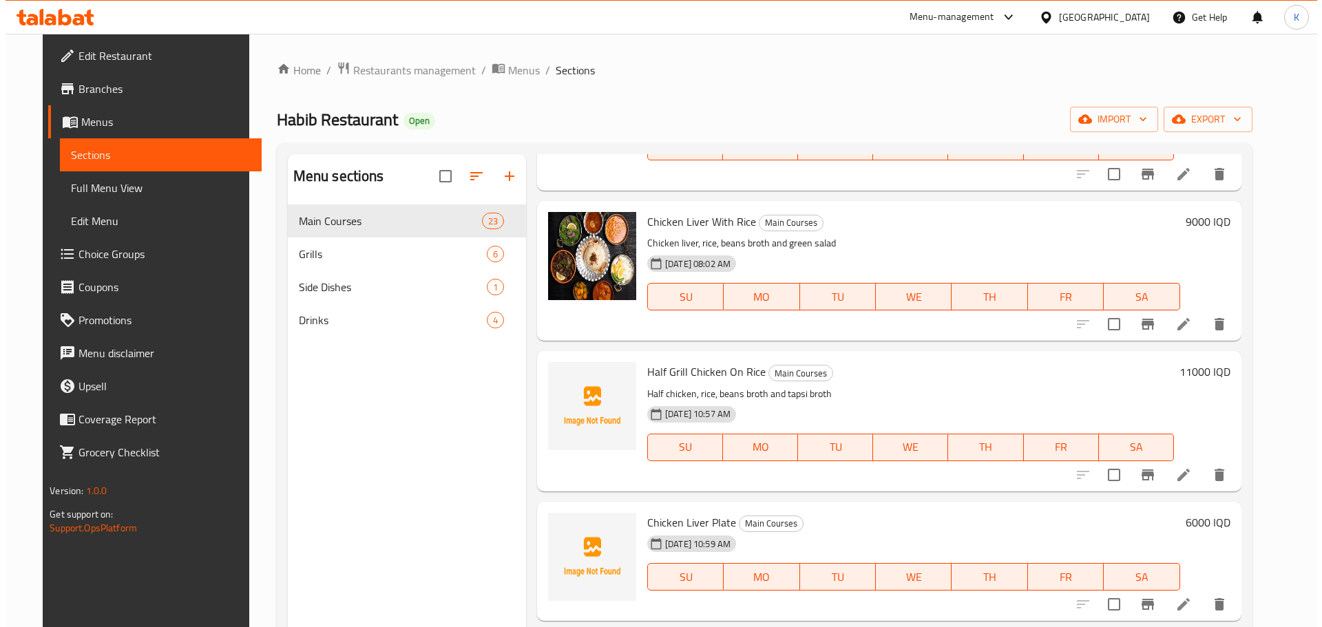
scroll to position [757, 0]
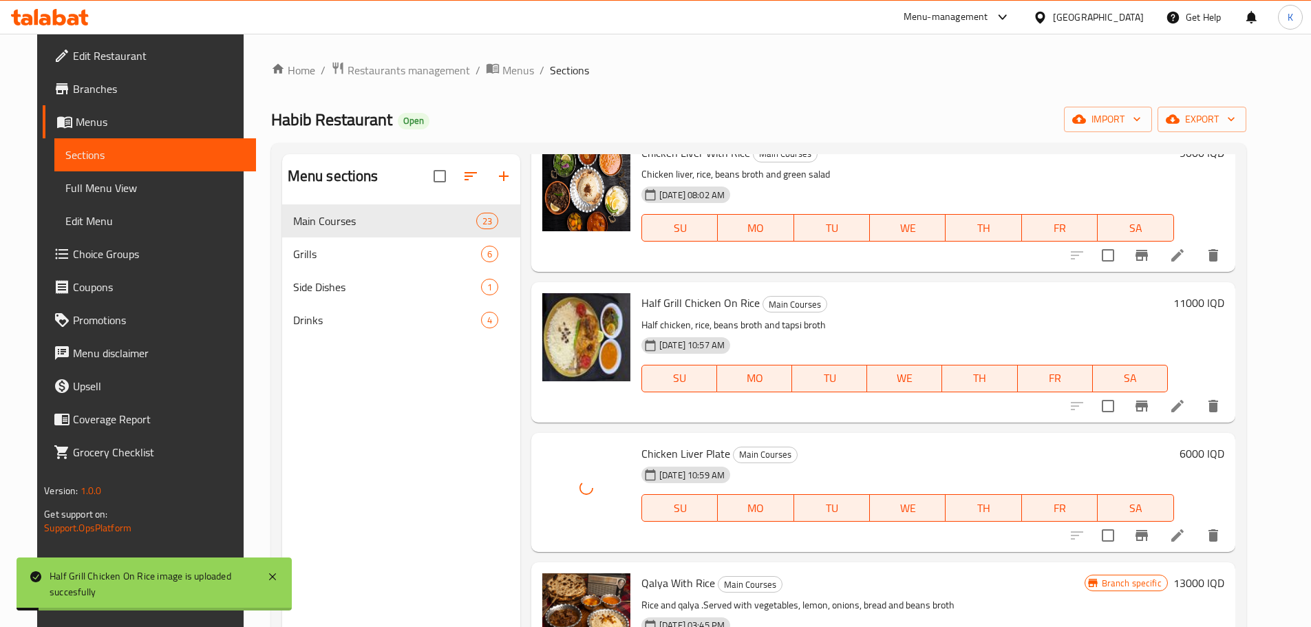
click at [460, 517] on div "Menu sections Main Courses 23 Grills 6 Side Dishes 1 Drinks 4" at bounding box center [401, 467] width 238 height 627
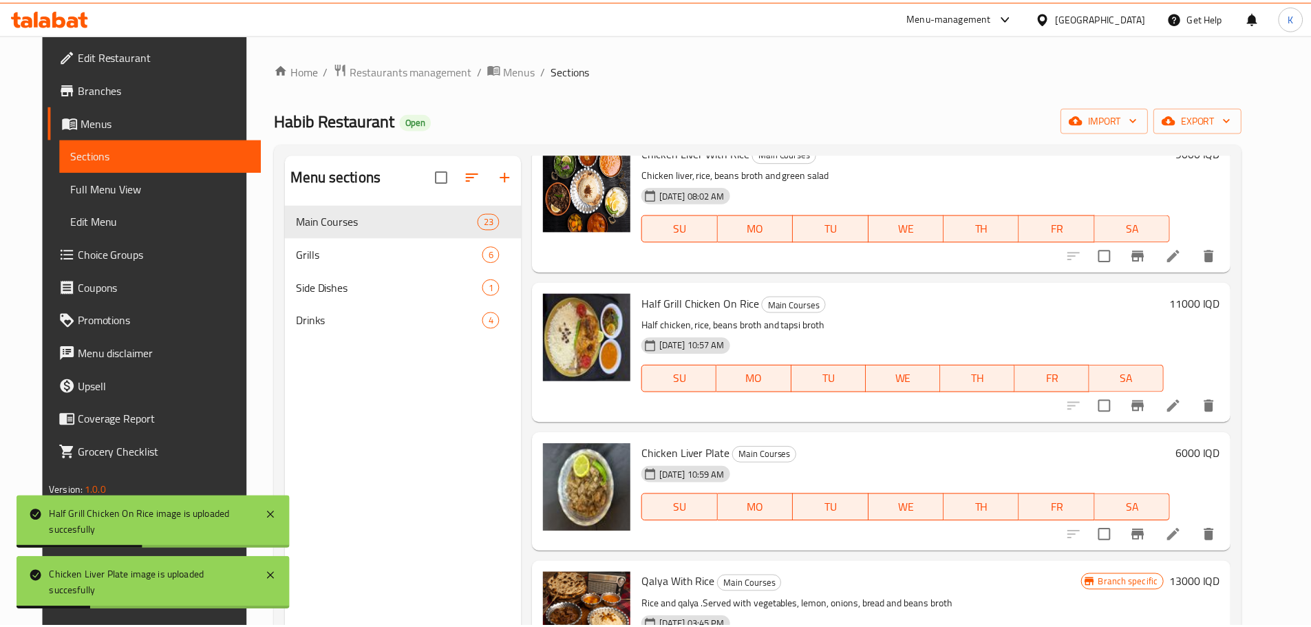
scroll to position [193, 0]
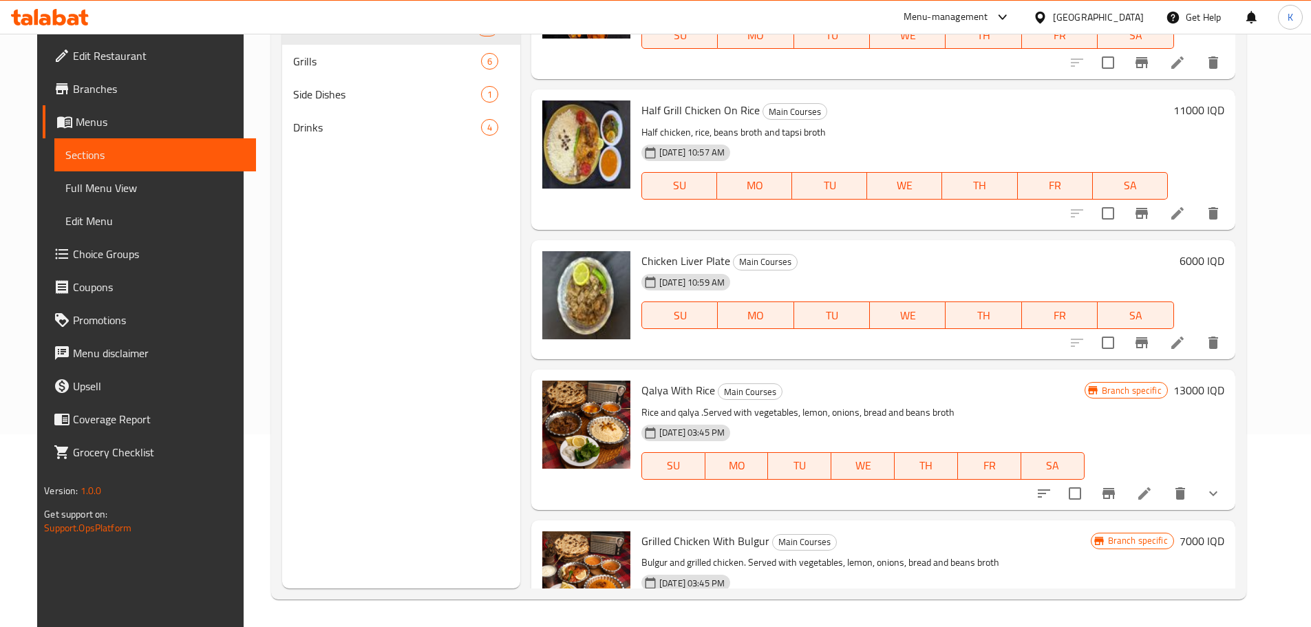
click at [1048, 17] on icon at bounding box center [1040, 17] width 14 height 14
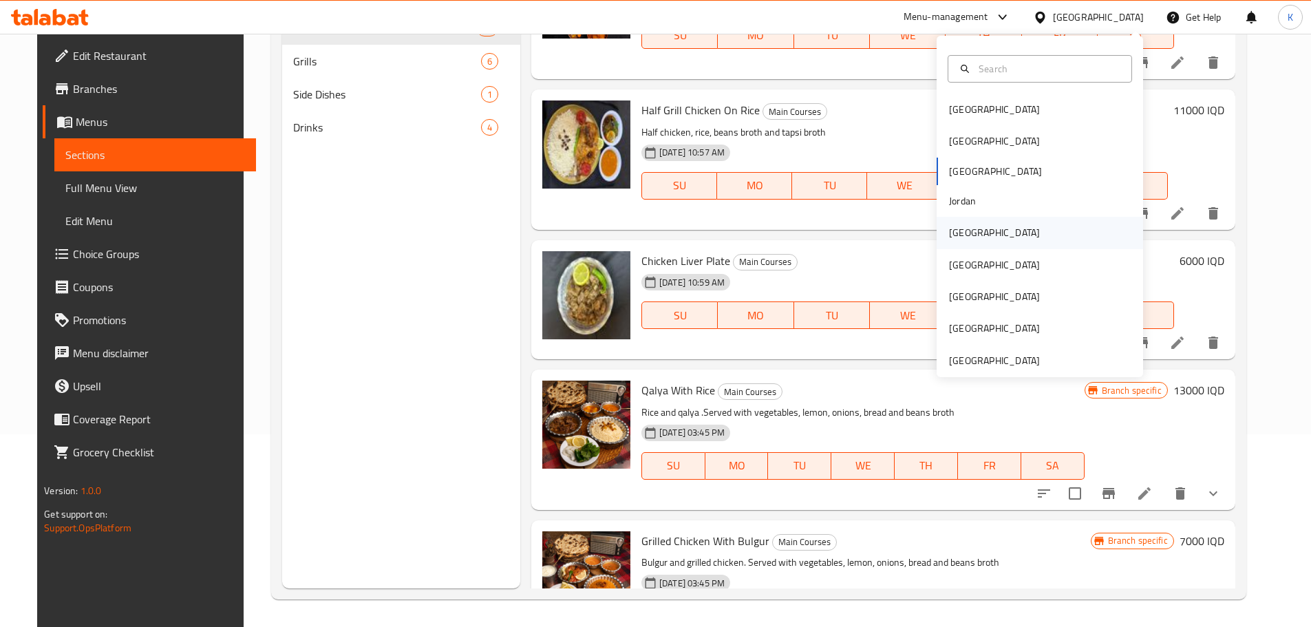
click at [968, 224] on div "[GEOGRAPHIC_DATA]" at bounding box center [994, 233] width 113 height 32
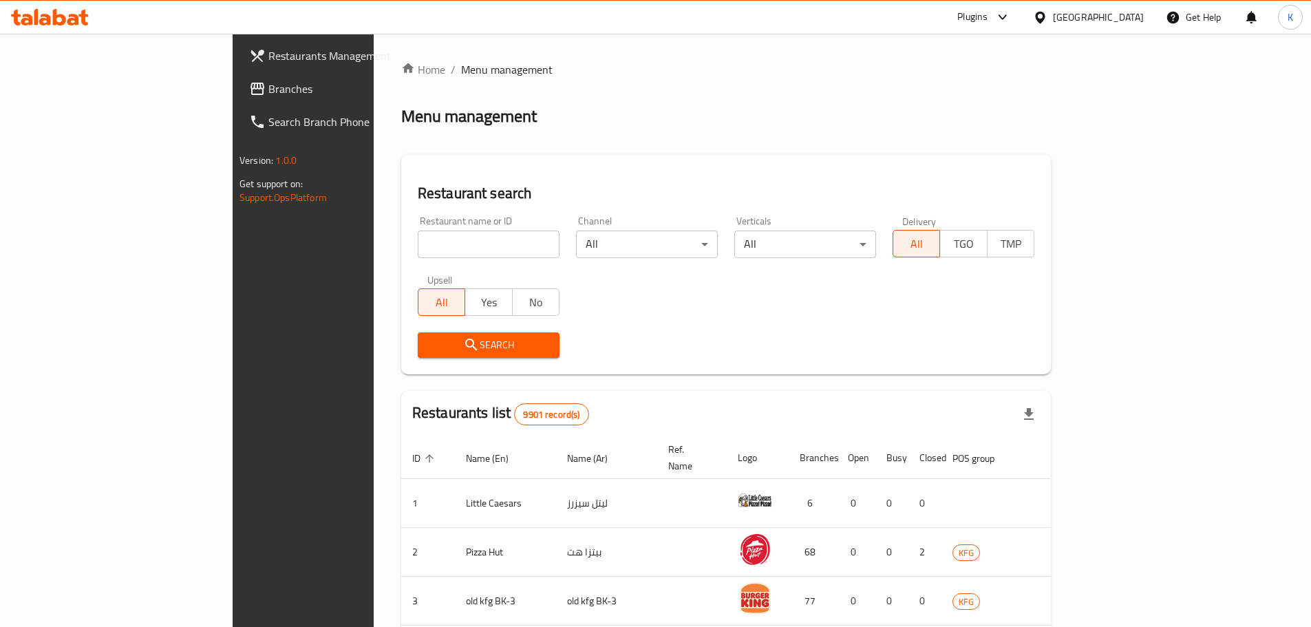
click at [268, 96] on span "Branches" at bounding box center [354, 89] width 172 height 17
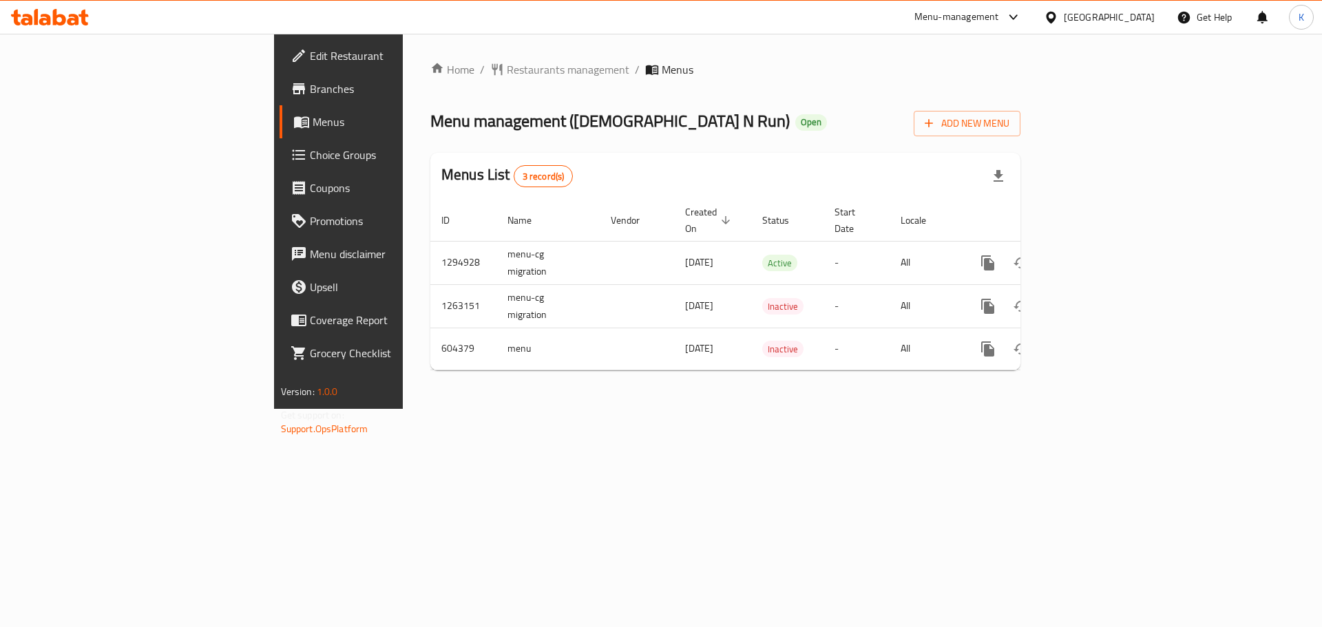
drag, startPoint x: 889, startPoint y: 458, endPoint x: 894, endPoint y: 452, distance: 7.8
click at [889, 409] on div "Home / Restaurants management / Menus Menu management ( Chick N Run ) Open Add …" at bounding box center [725, 221] width 645 height 375
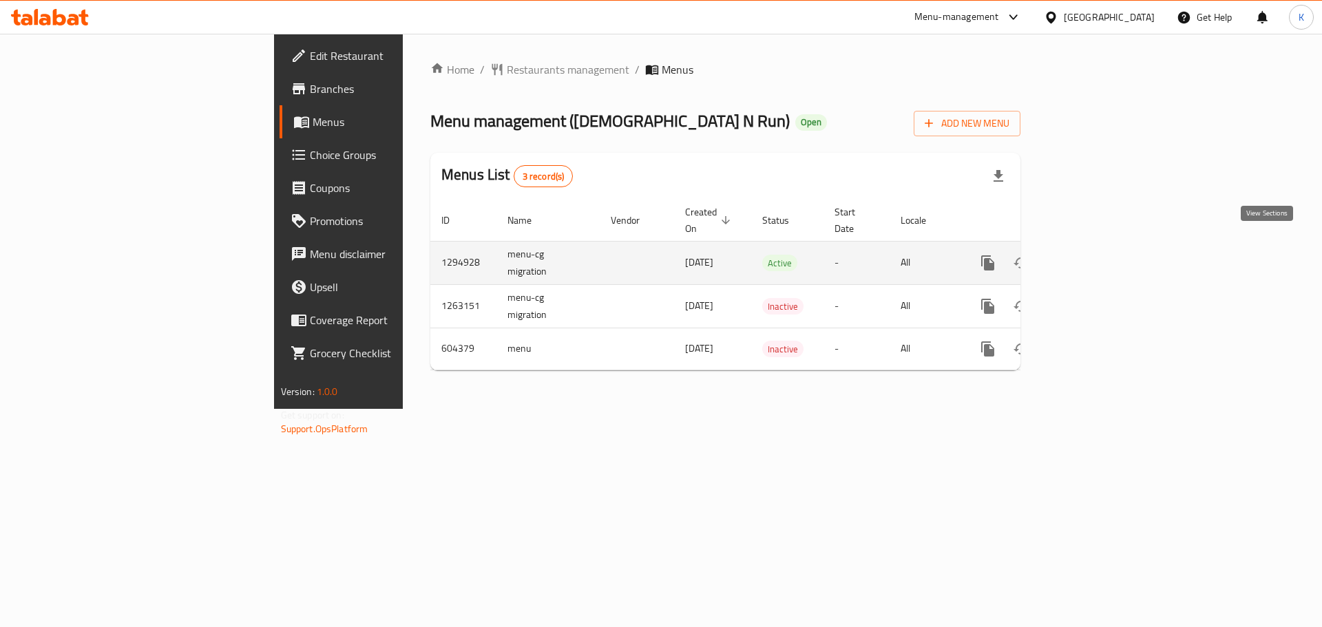
click at [1095, 255] on icon "enhanced table" at bounding box center [1087, 263] width 17 height 17
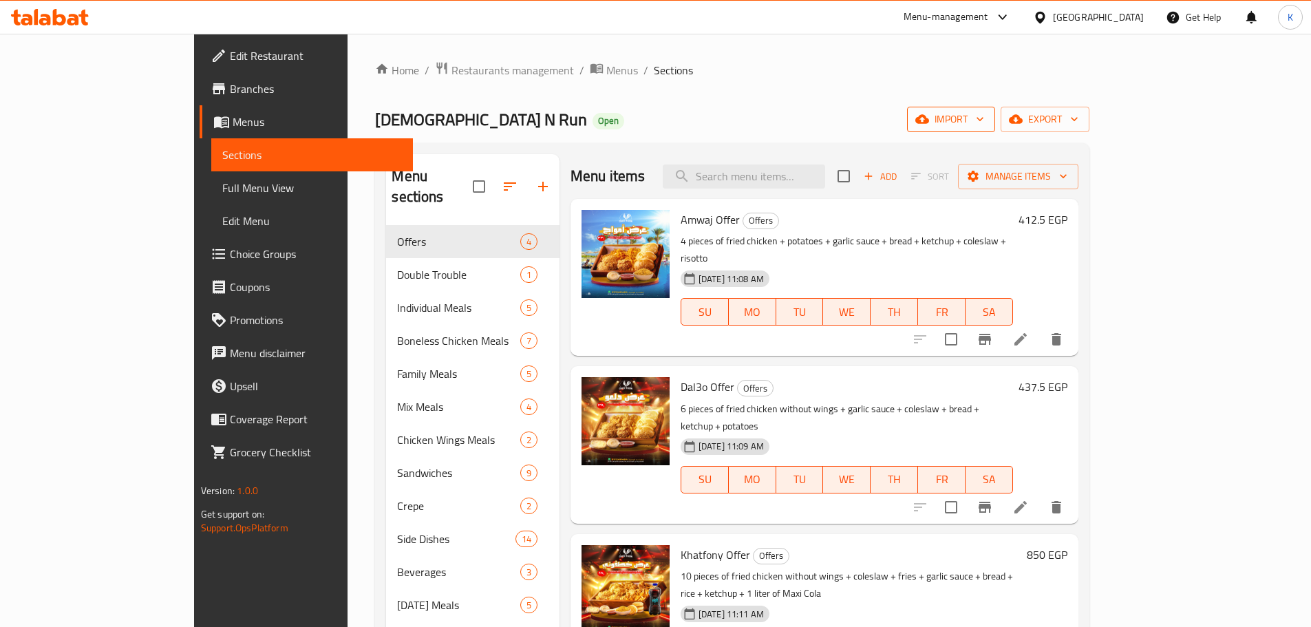
click at [984, 121] on span "import" at bounding box center [951, 119] width 66 height 17
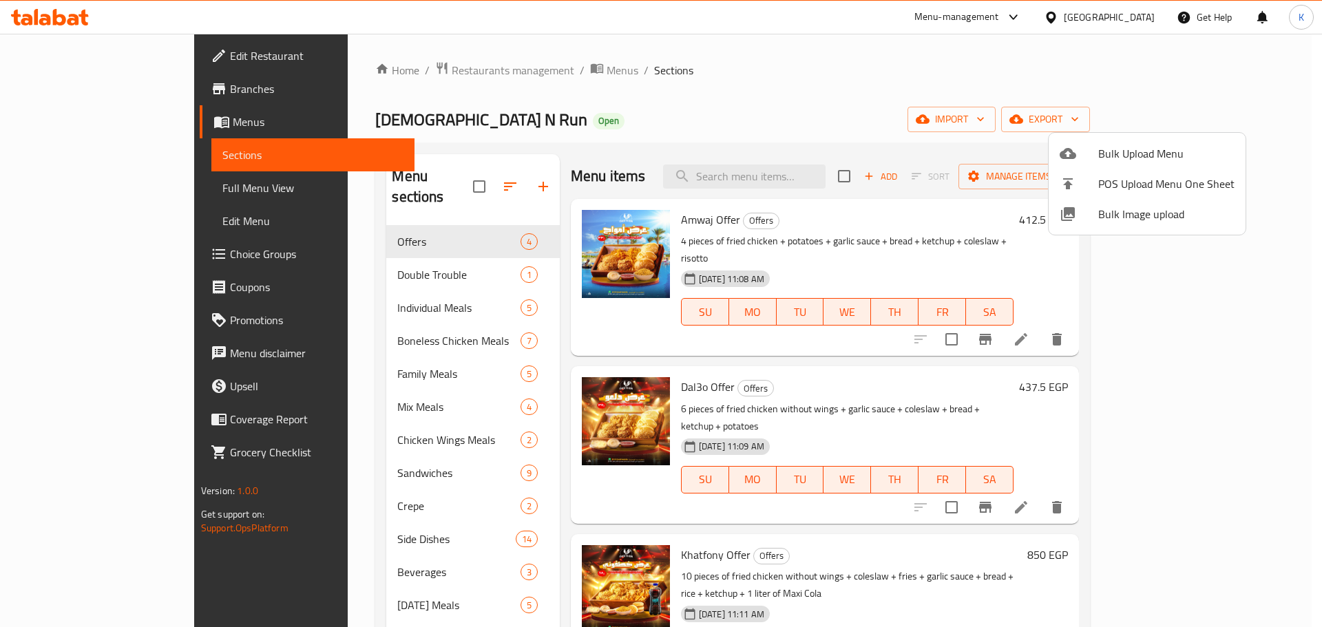
click at [1137, 221] on span "Bulk Image upload" at bounding box center [1166, 214] width 136 height 17
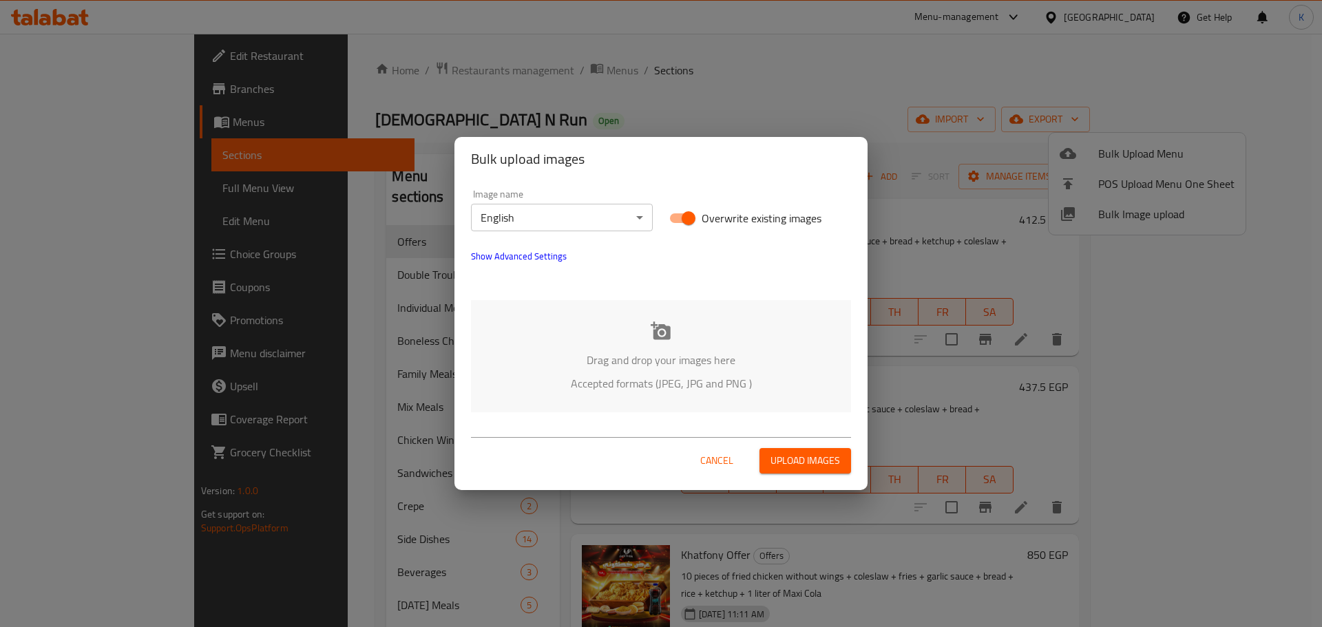
click at [474, 354] on div "Drag and drop your images here Accepted formats (JPEG, JPG and PNG )" at bounding box center [661, 356] width 380 height 112
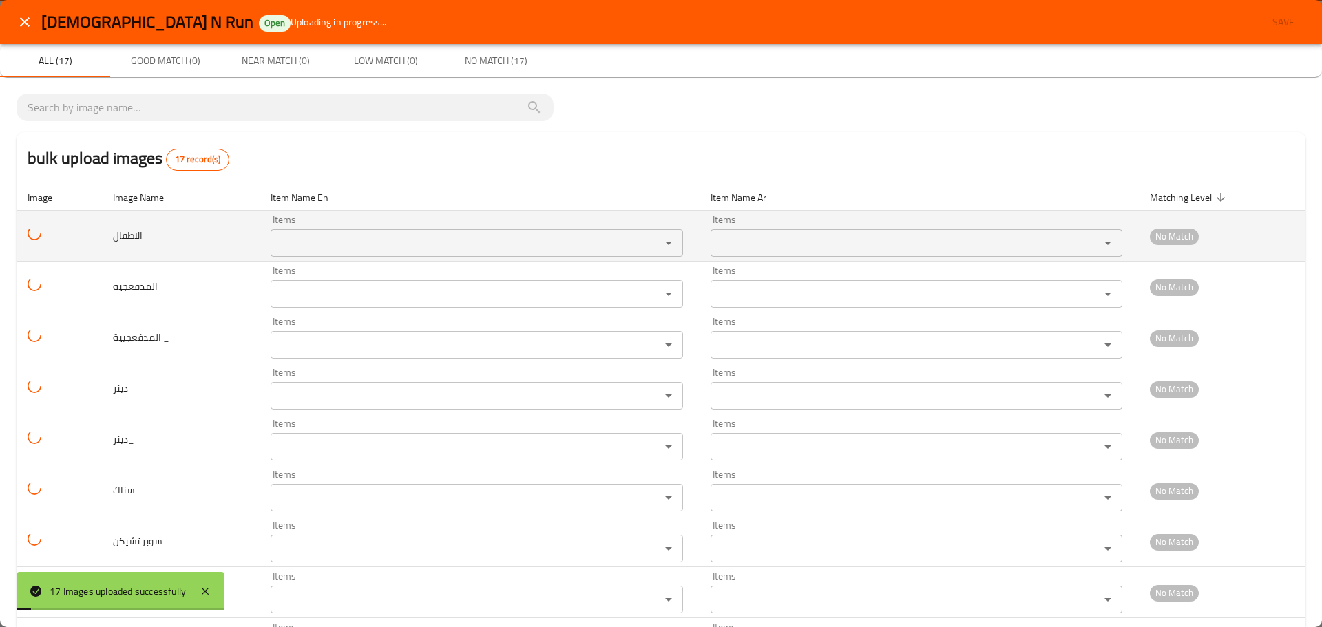
click at [339, 225] on div "Items Items" at bounding box center [477, 236] width 412 height 42
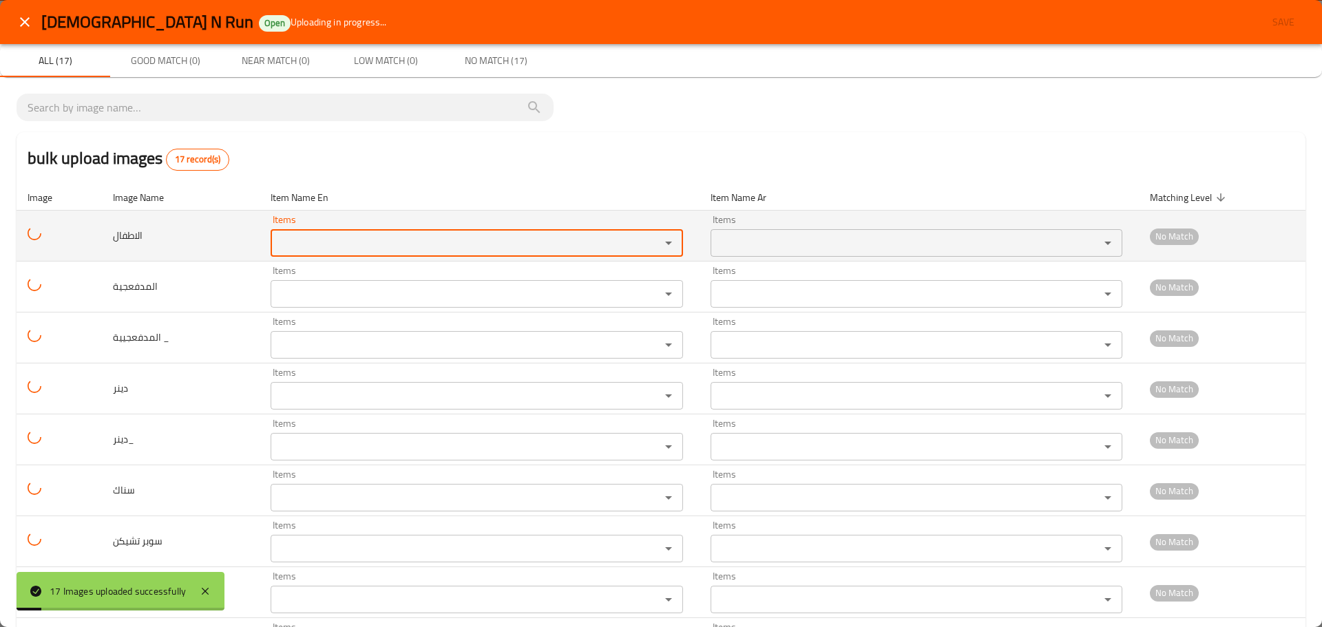
click at [339, 235] on input "Items" at bounding box center [456, 242] width 363 height 19
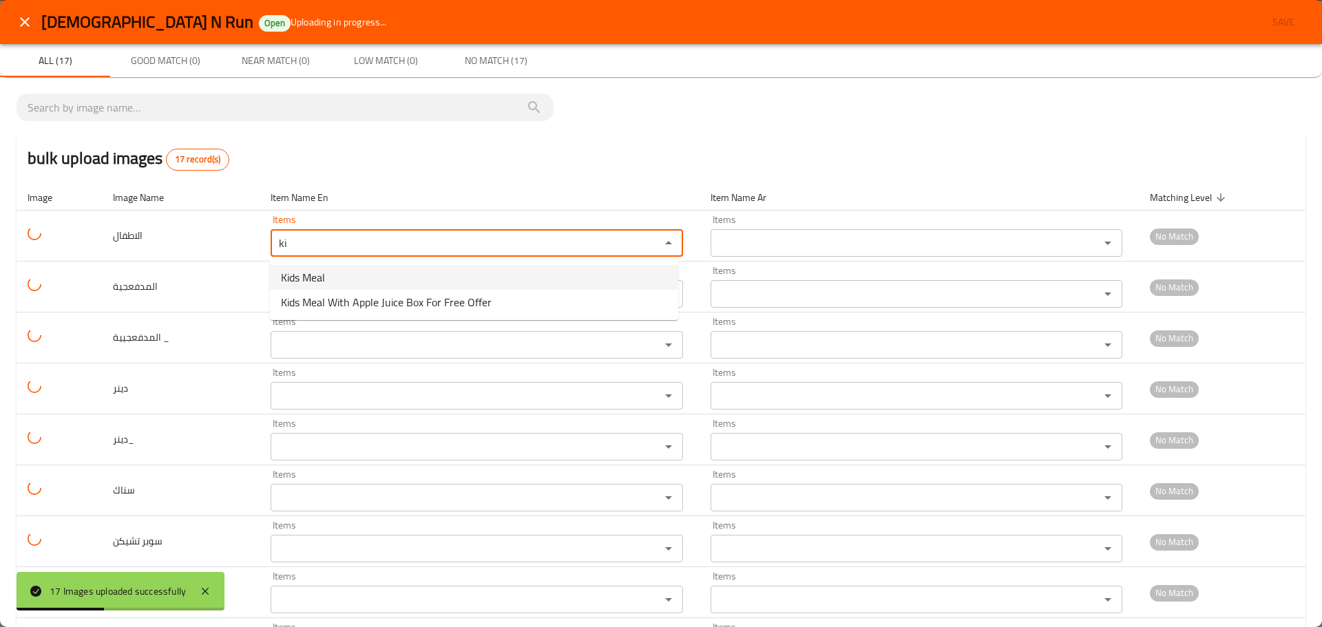
click at [332, 279] on li "Kids Meal" at bounding box center [474, 277] width 408 height 25
type input "Kids Meal"
type input "وجبة أطفال"
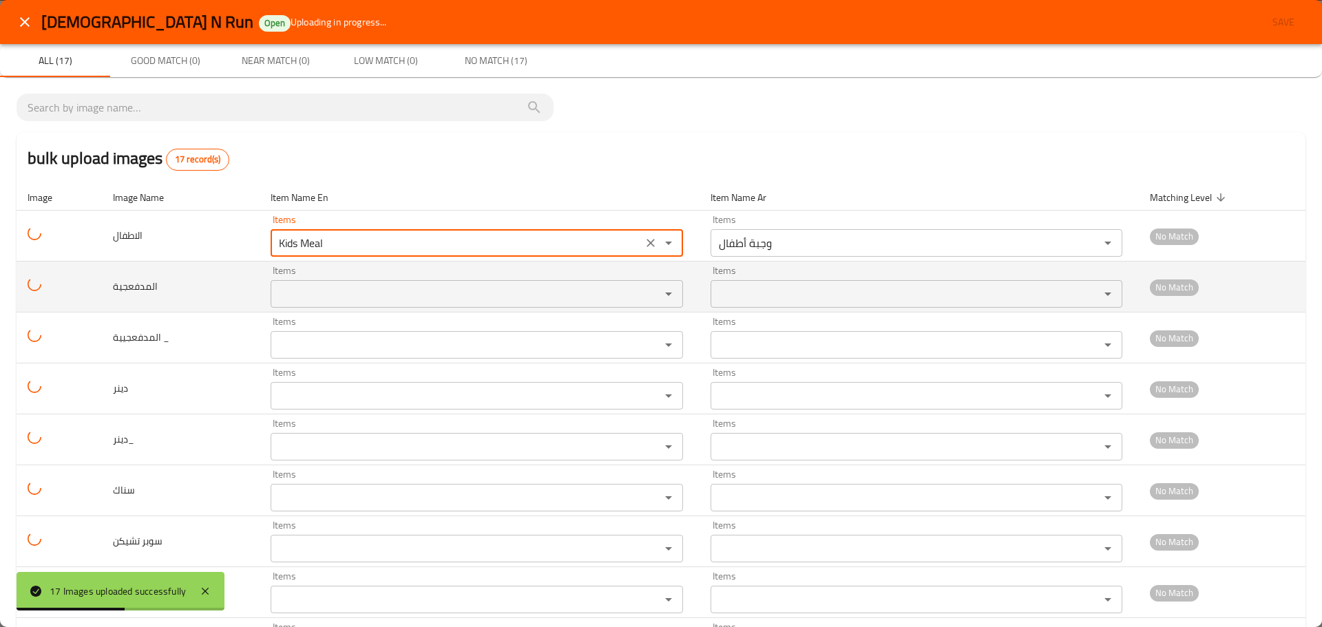
type input "Kids Meal"
click at [313, 301] on input "Items" at bounding box center [456, 293] width 363 height 19
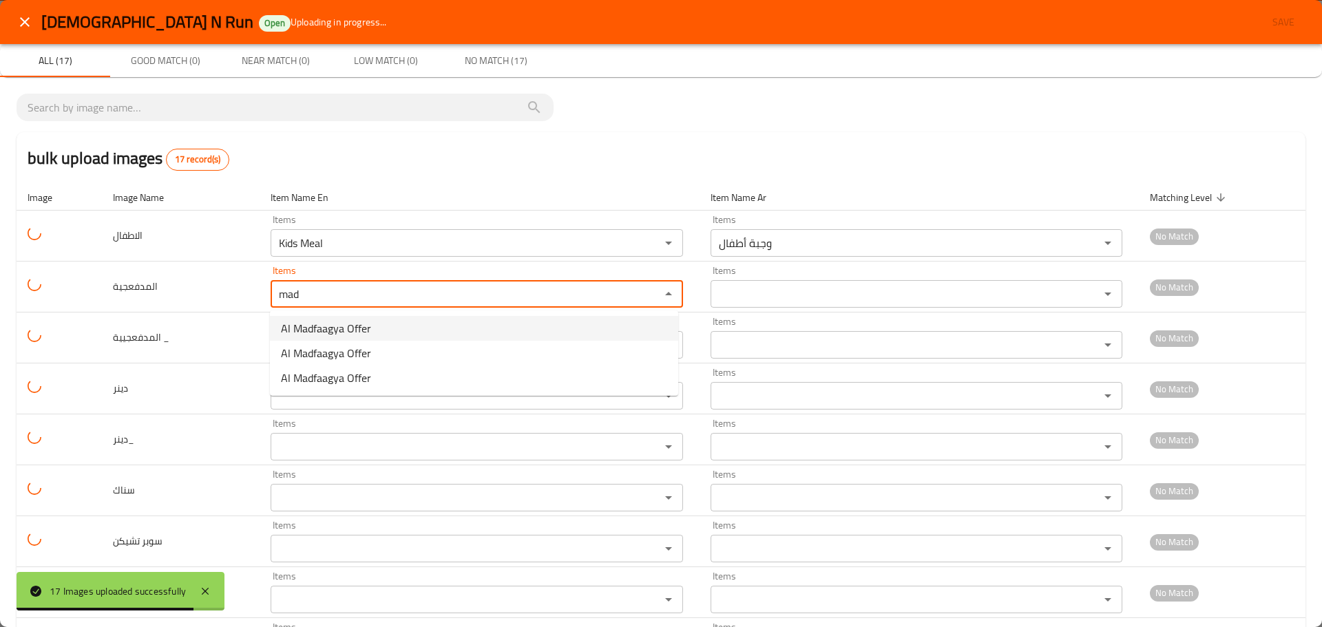
click at [297, 333] on span "Al Madfaagya Offer" at bounding box center [326, 328] width 90 height 17
type input "Al Madfaagya Offer"
type input "وجبه المدفعجيه"
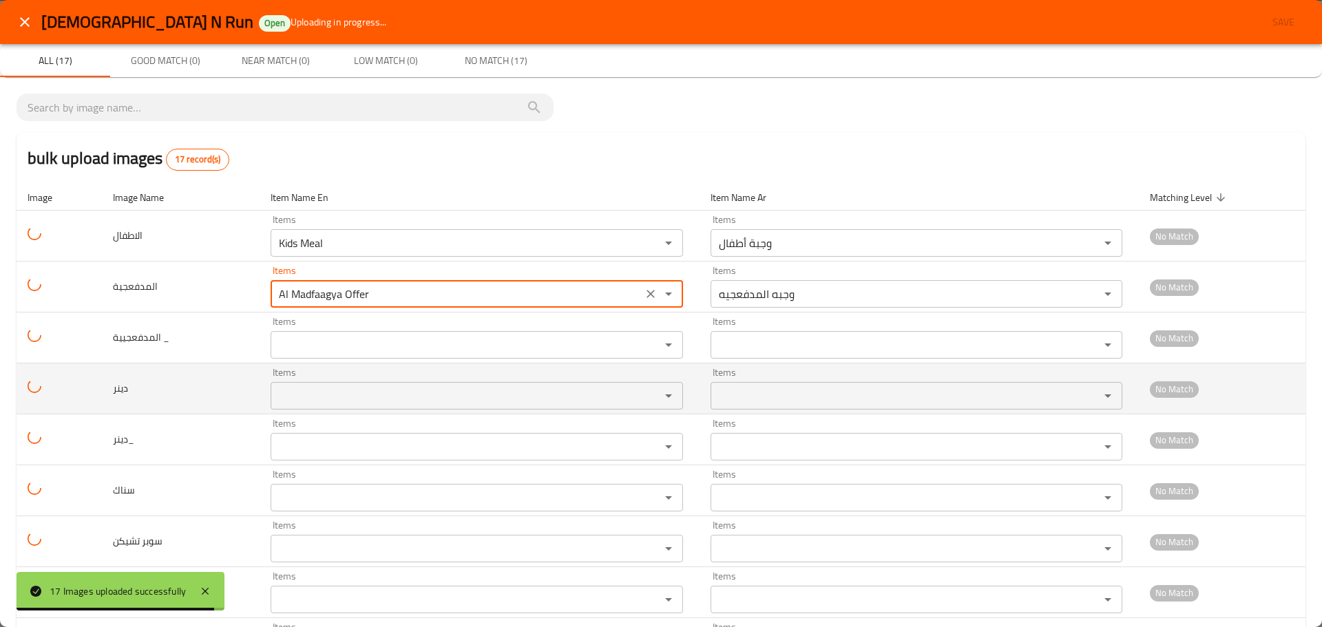
type input "Al Madfaagya Offer"
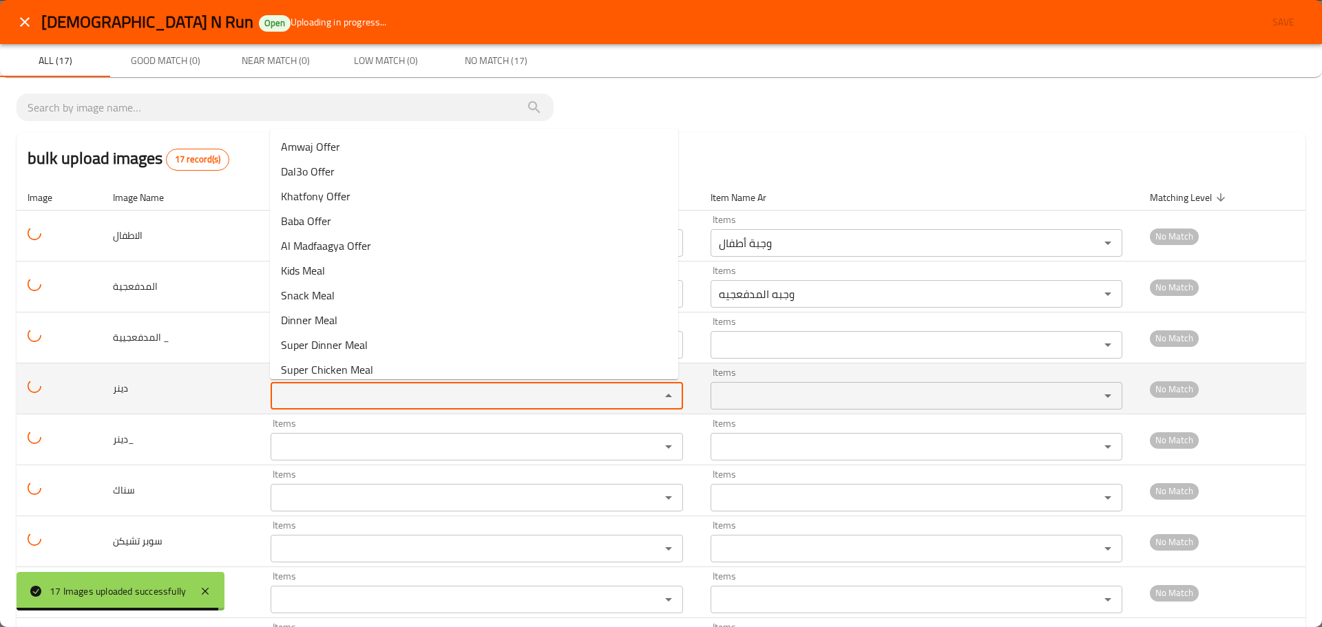
click at [304, 391] on input "Items" at bounding box center [456, 395] width 363 height 19
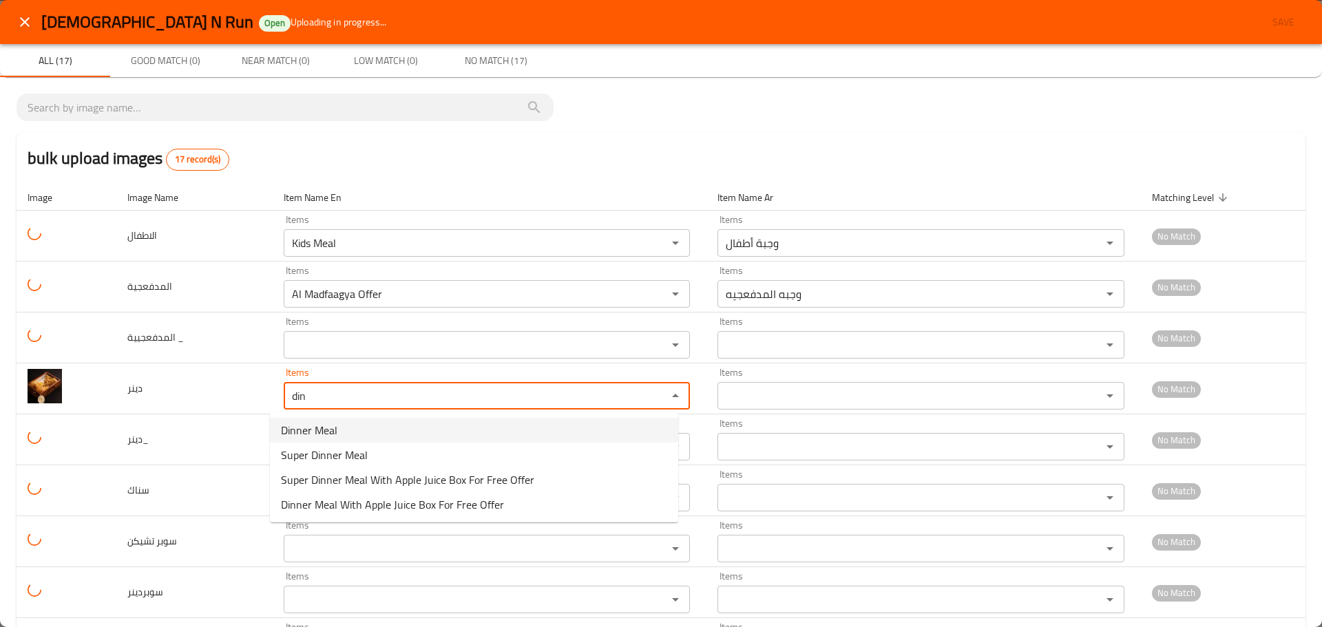
click at [301, 434] on span "Dinner Meal" at bounding box center [309, 430] width 56 height 17
type input "Dinner Meal"
type input "وجبة دينر"
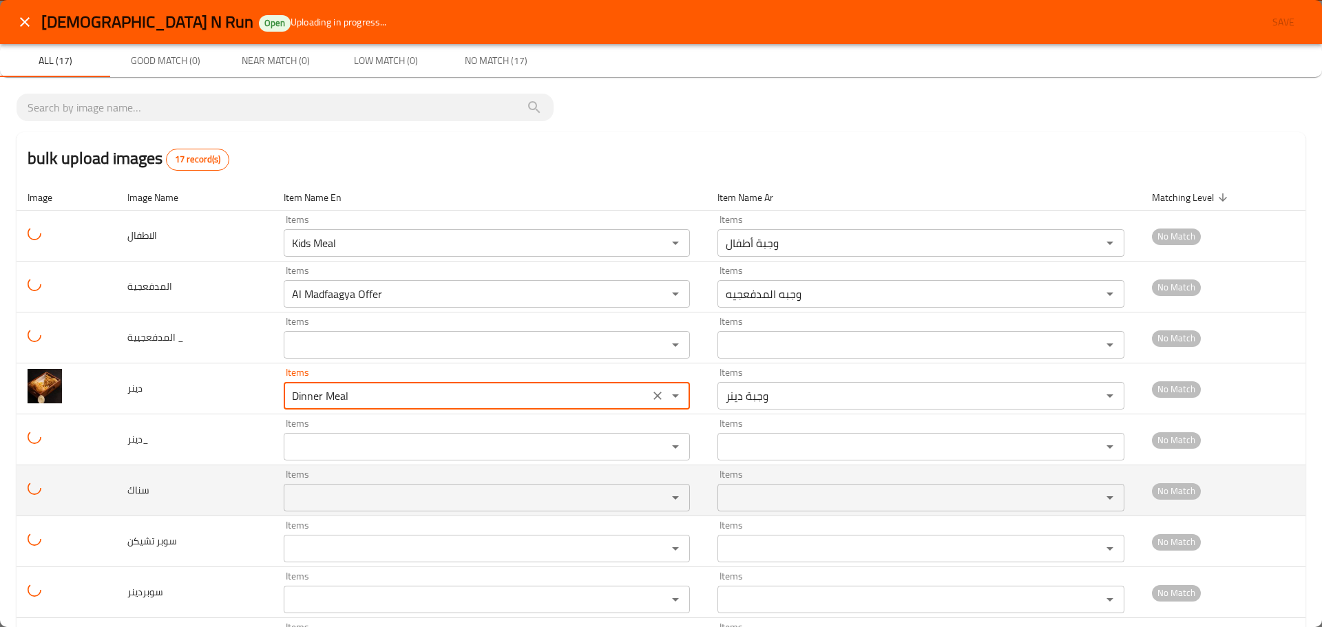
type input "Dinner Meal"
click at [317, 500] on input "Items" at bounding box center [466, 497] width 357 height 19
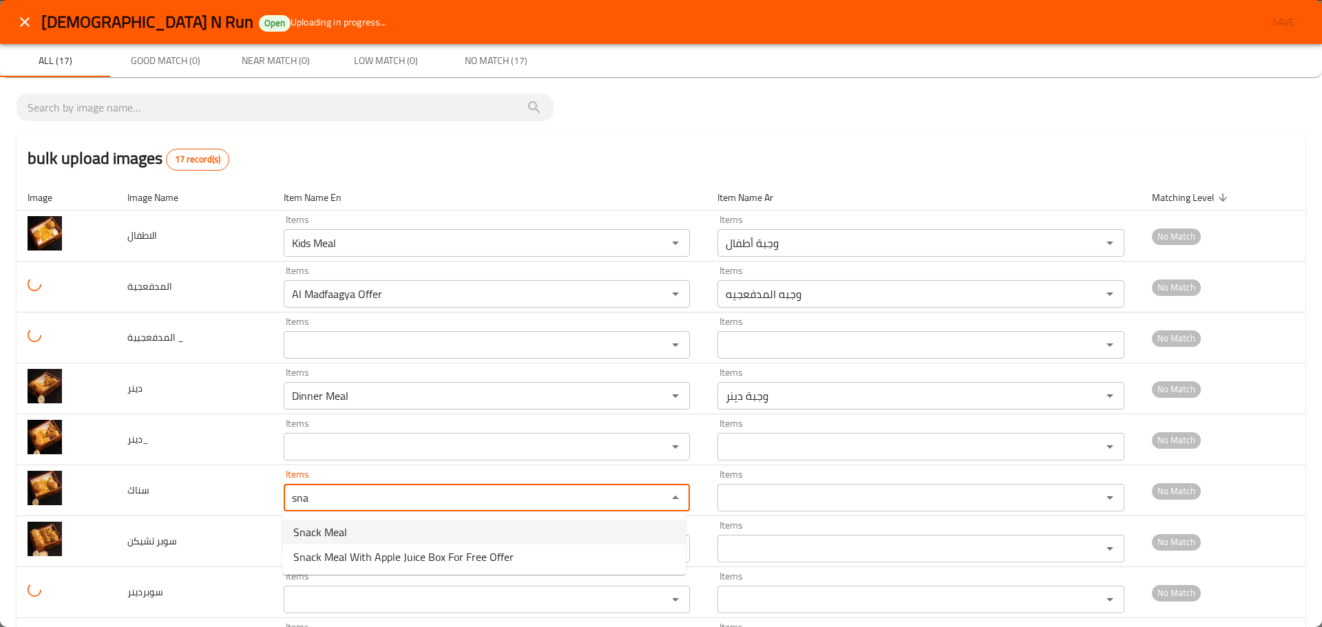
click at [322, 538] on span "Snack Meal" at bounding box center [320, 532] width 54 height 17
type input "Snack Meal"
type input "وجبة سناك"
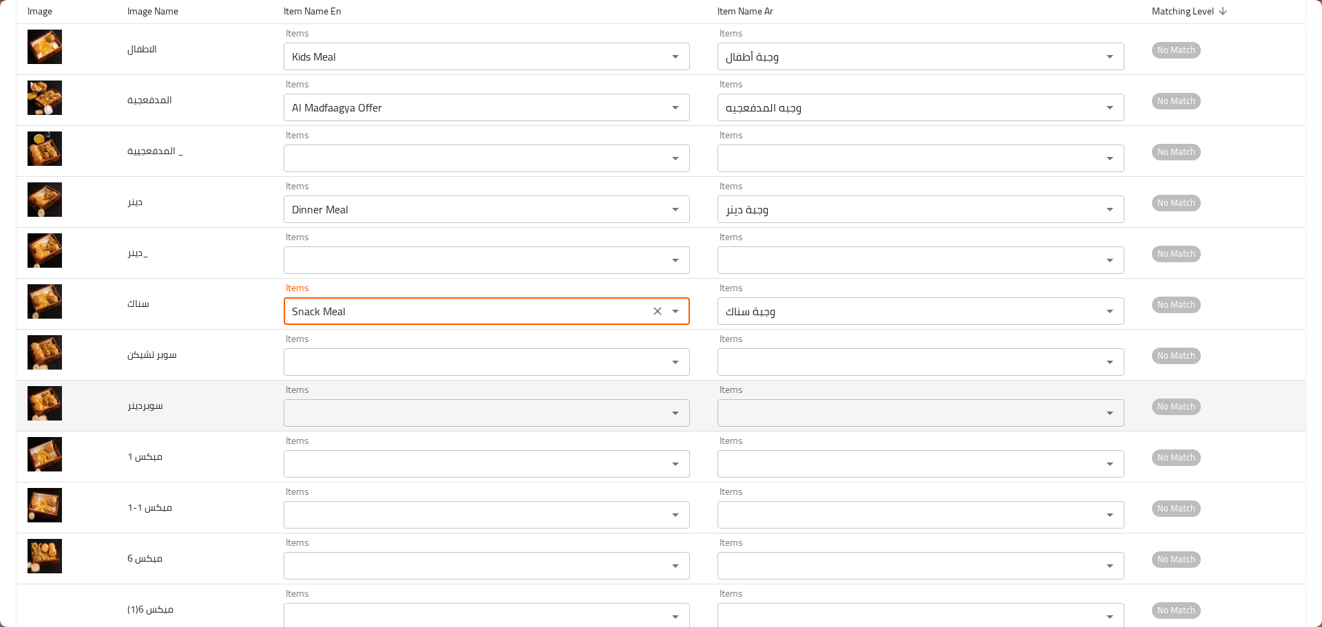
scroll to position [206, 0]
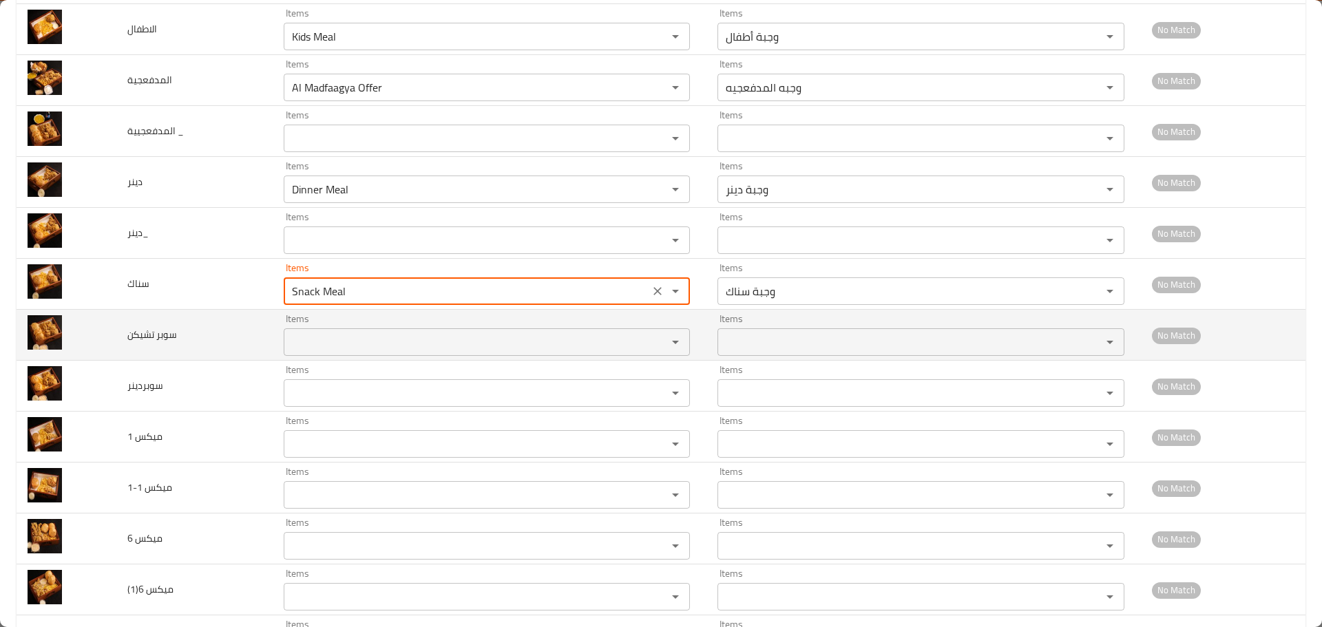
type input "Snack Meal"
click at [349, 344] on تشيكن "Items" at bounding box center [466, 341] width 357 height 19
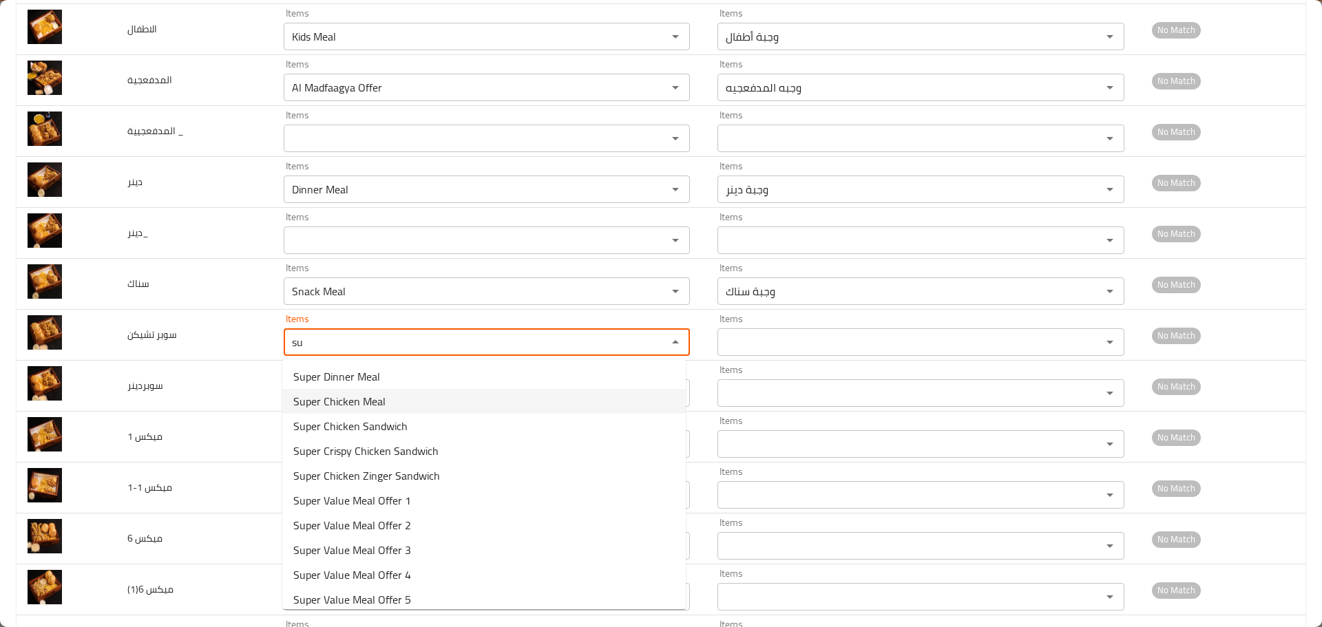
click at [390, 396] on تشيكن-option-1 "Super Chicken Meal" at bounding box center [483, 401] width 403 height 25
type تشيكن "Super Chicken Meal"
type تشيكن-ar "وجبة دجاج سوبر"
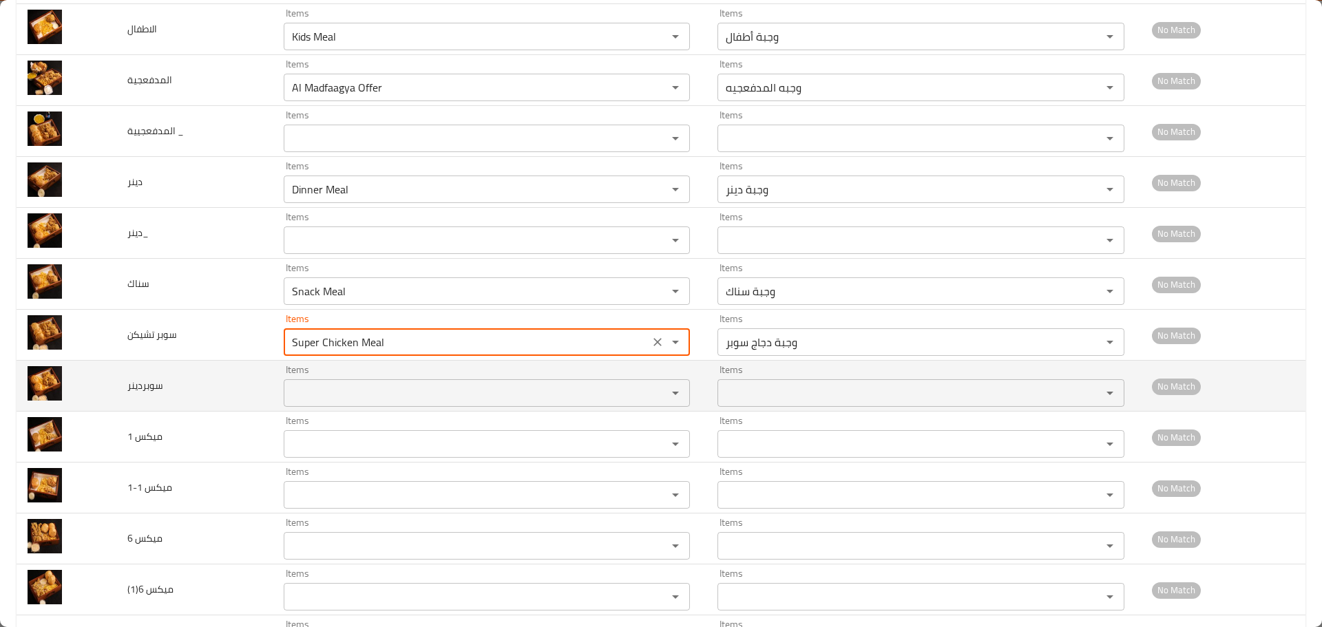
type تشيكن "Super Chicken Meal"
click at [301, 399] on input "Items" at bounding box center [466, 392] width 357 height 19
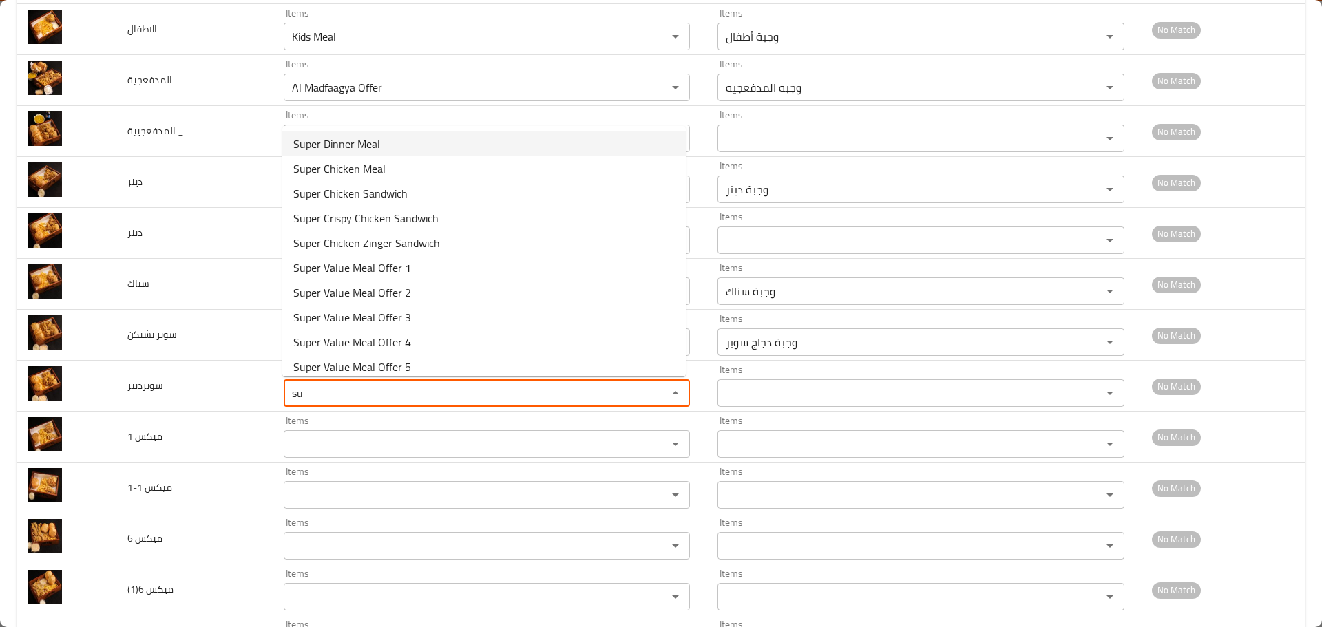
click at [366, 147] on span "Super Dinner Meal" at bounding box center [336, 144] width 87 height 17
type input "Super Dinner Meal"
type input "وجبة سوبر دينر"
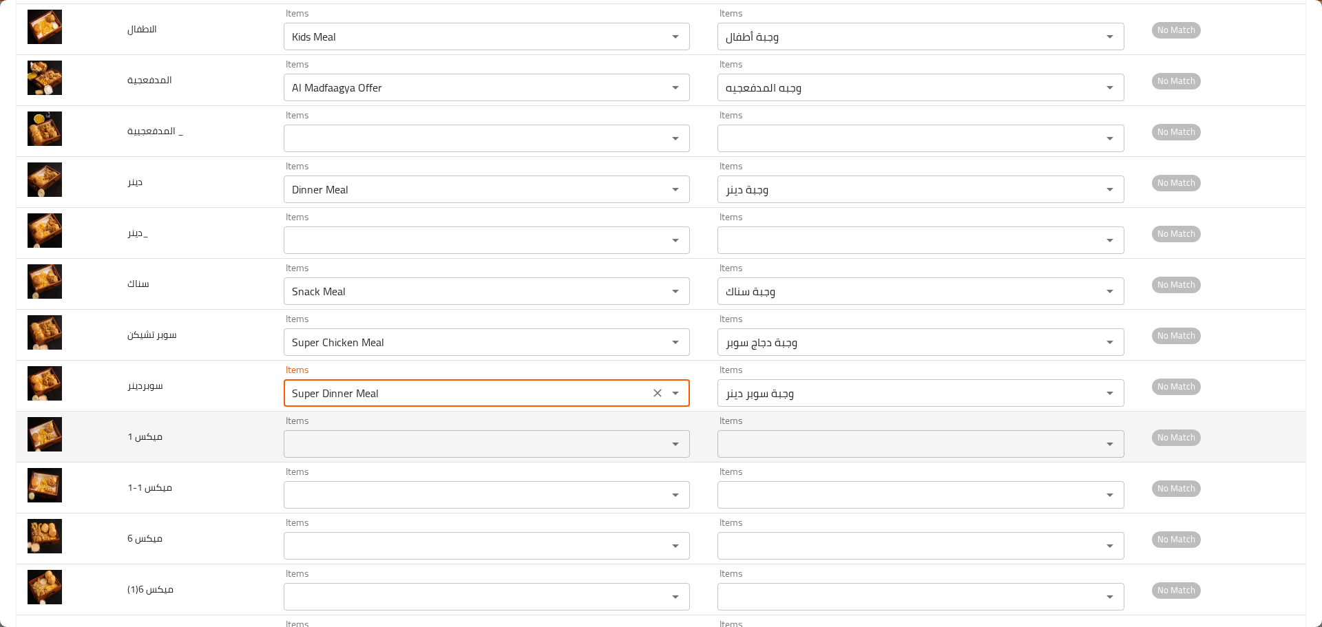
type input "Super Dinner Meal"
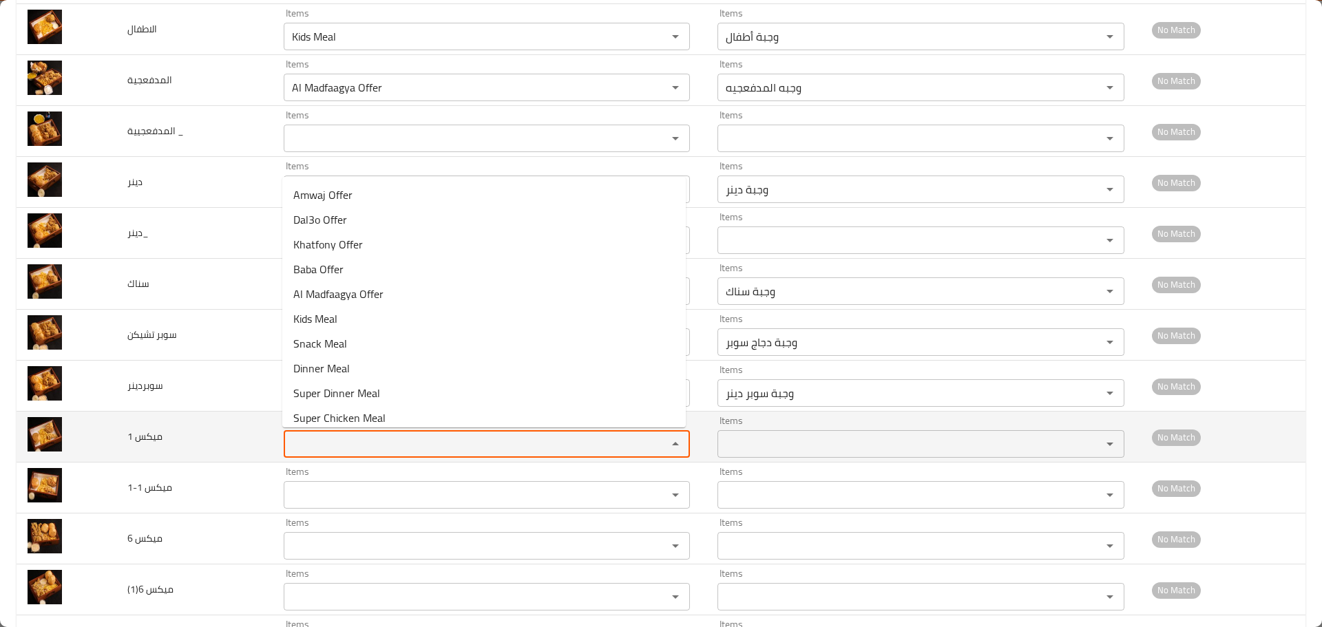
click at [311, 440] on 1 "Items" at bounding box center [466, 443] width 357 height 19
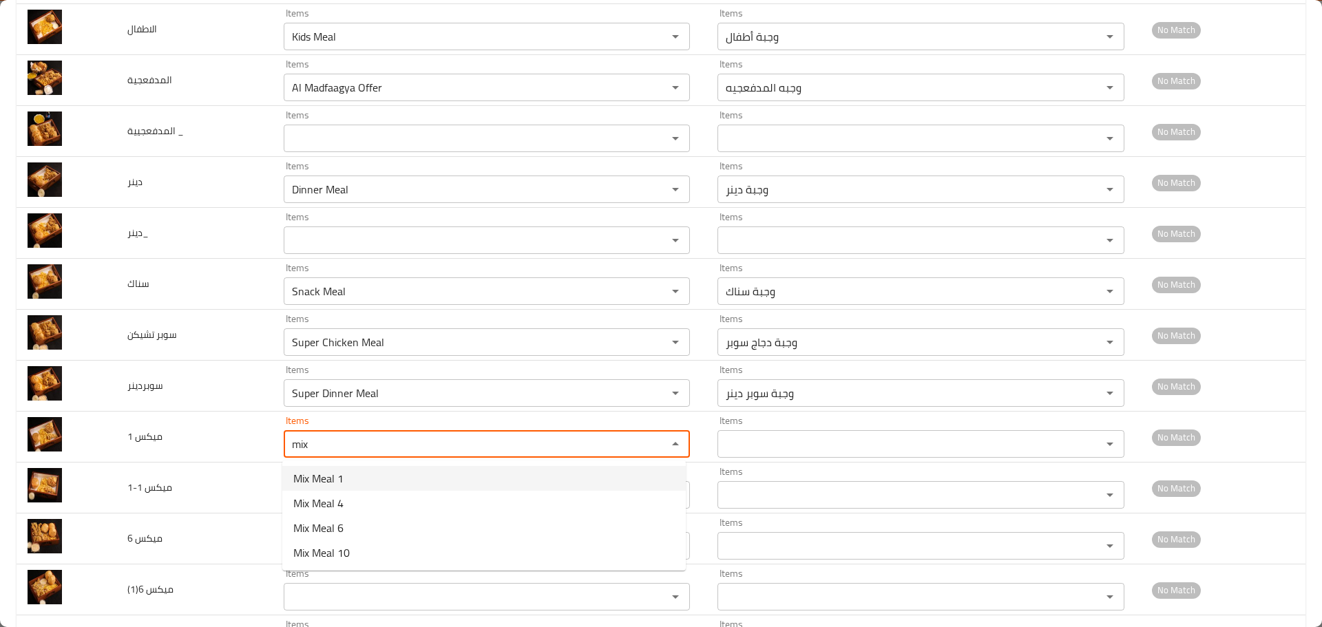
click at [336, 481] on span "Mix Meal 1" at bounding box center [318, 478] width 50 height 17
type 1 "Mix Meal 1"
type 1-ar "وجبة ميكس 1"
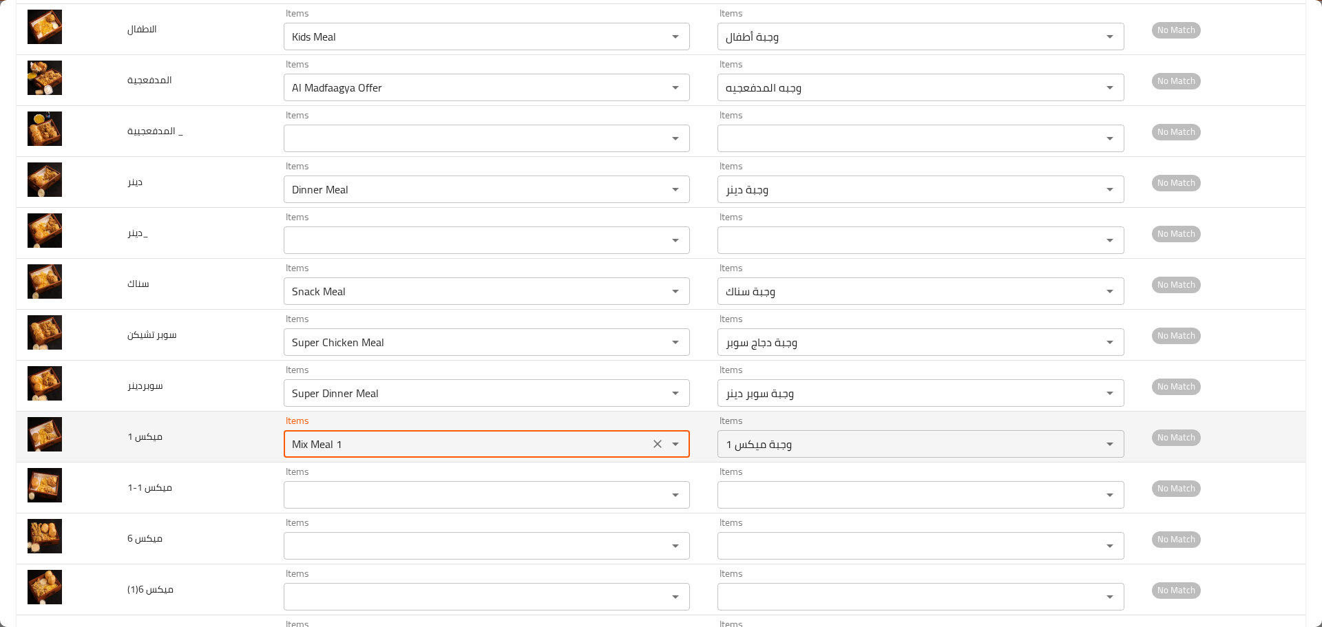
click at [300, 440] on 1 "Mix Meal 1" at bounding box center [466, 443] width 357 height 19
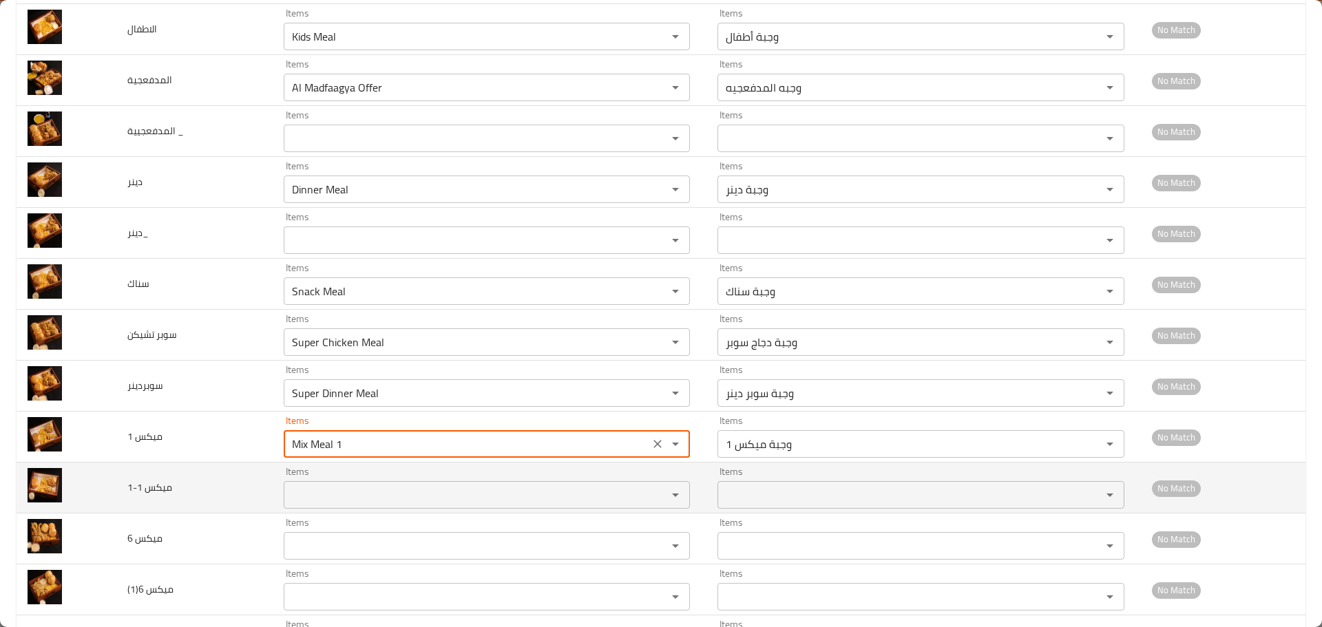
type 1 "Mix Meal 1"
click at [321, 492] on 1-1 "Items" at bounding box center [466, 494] width 357 height 19
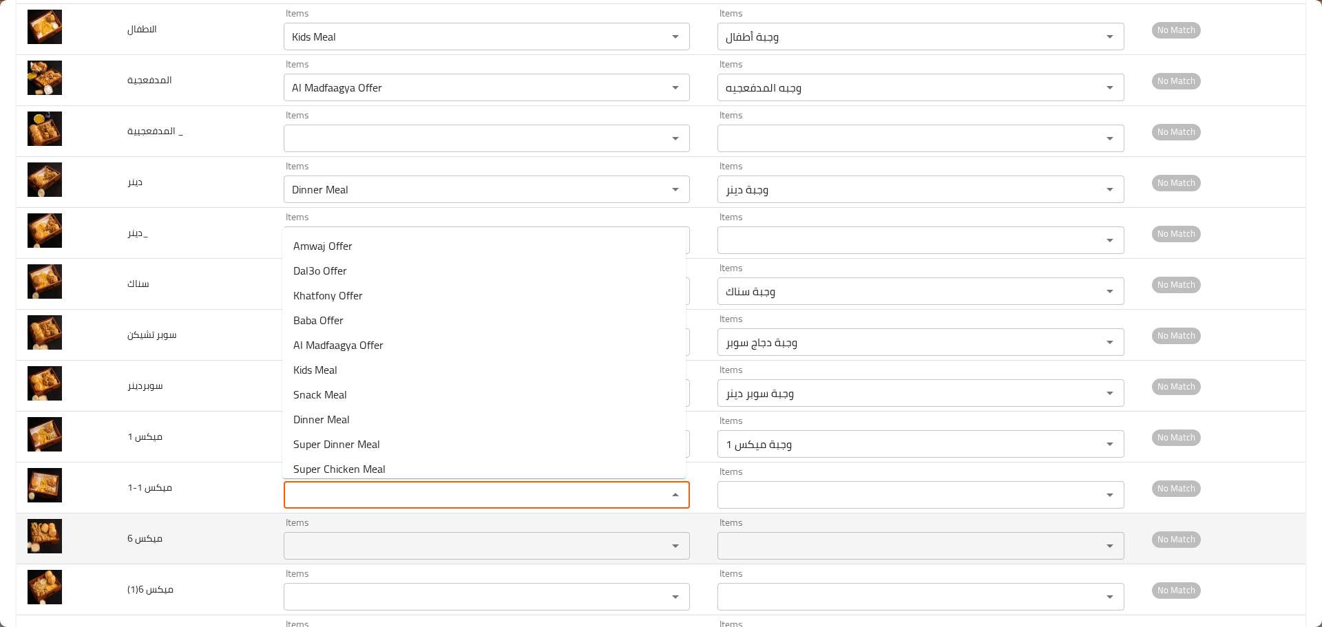
click at [319, 544] on 6 "Items" at bounding box center [466, 545] width 357 height 19
paste 6 "Mix"
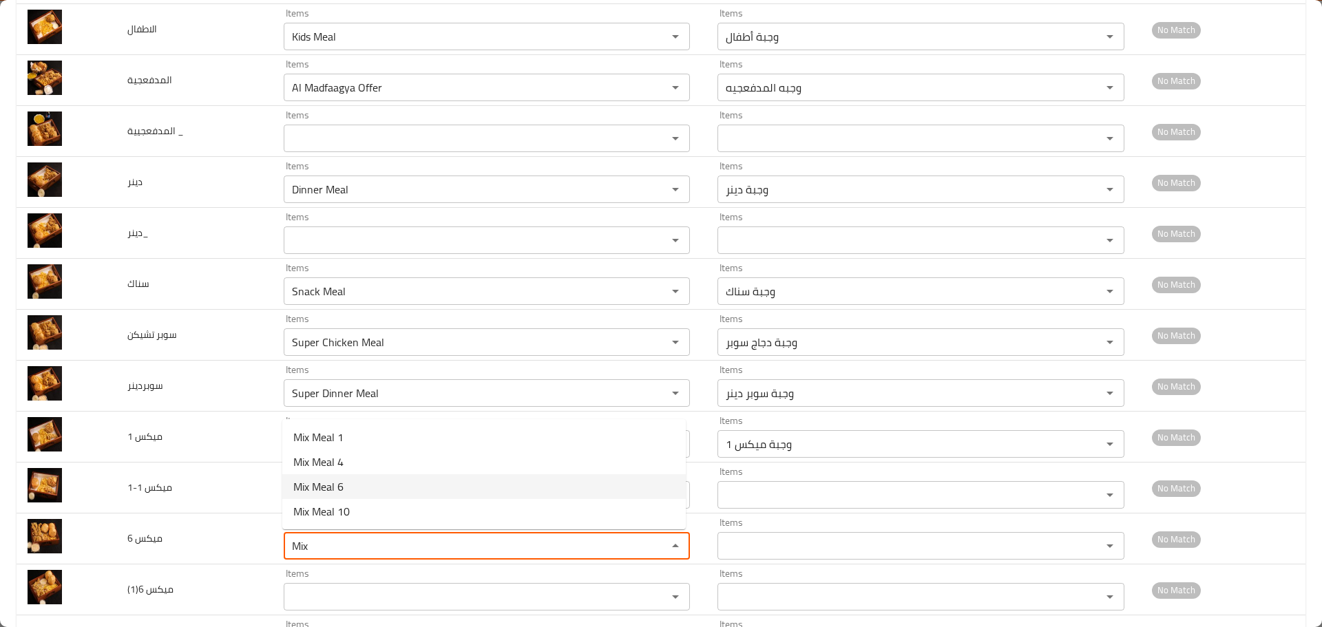
click at [330, 479] on span "Mix Meal 6" at bounding box center [318, 486] width 50 height 17
type 6 "Mix Meal 6"
type 6-ar "وجبة ميكس 6"
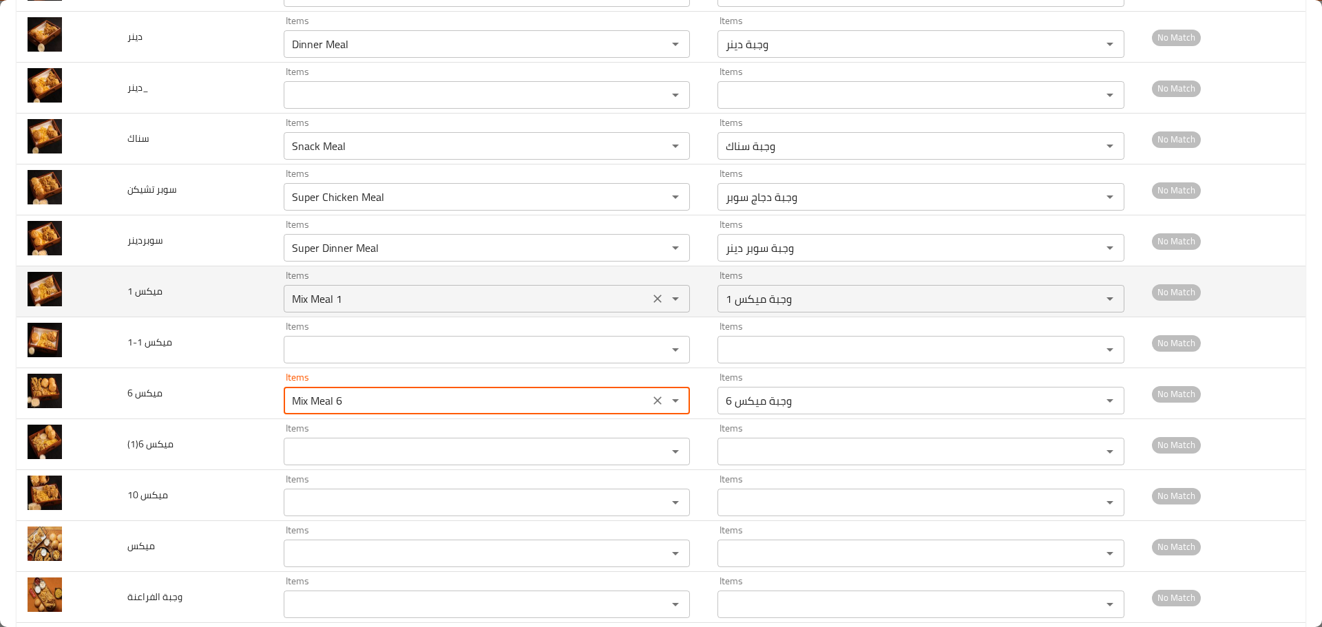
scroll to position [413, 0]
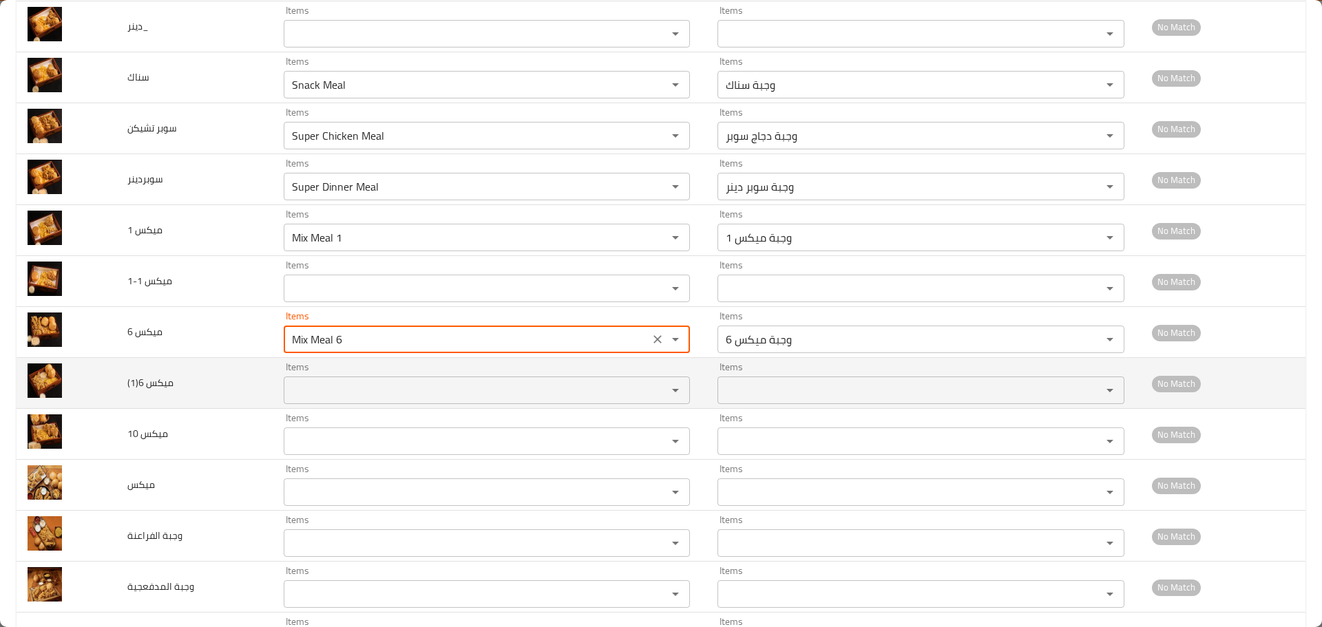
type 6 "Mix Meal 6"
click at [330, 396] on 6\(1\) "Items" at bounding box center [466, 390] width 357 height 19
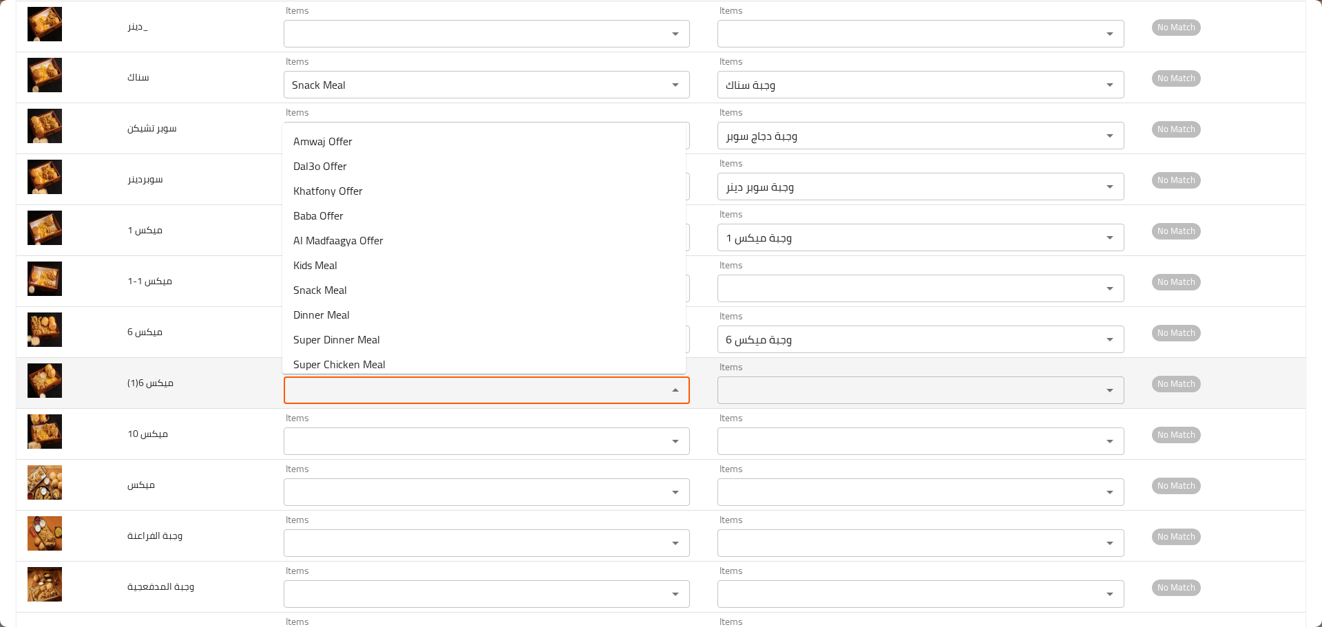
paste 6\(1\) "Mix"
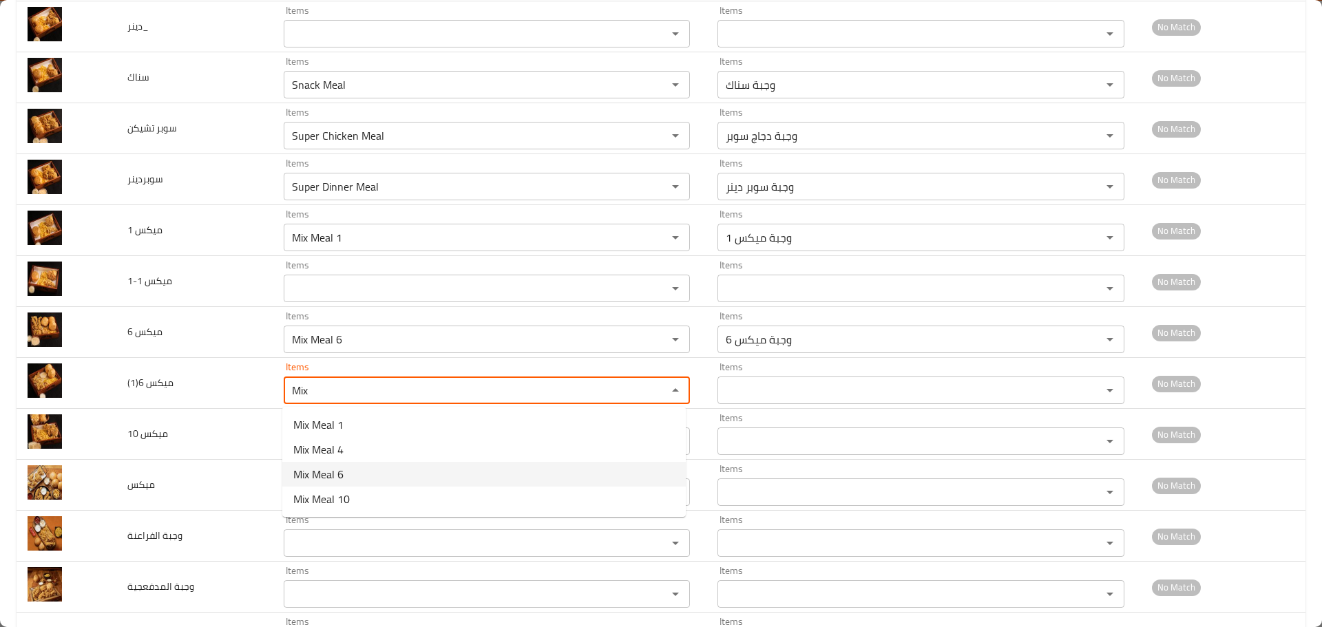
click at [355, 477] on 6\(1\)-option-2 "Mix Meal 6" at bounding box center [483, 474] width 403 height 25
type 6\(1\) "Mix Meal 6"
type 6\(1\)-ar "وجبة ميكس 6"
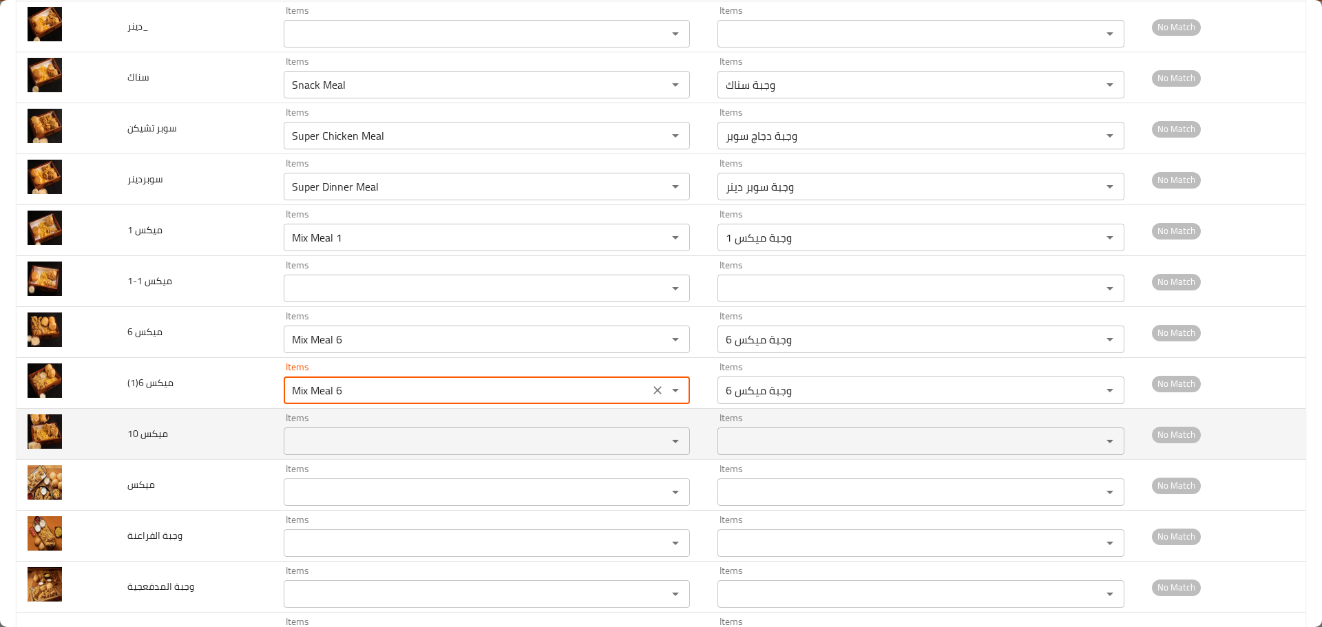
type 6\(1\) "Mix Meal 6"
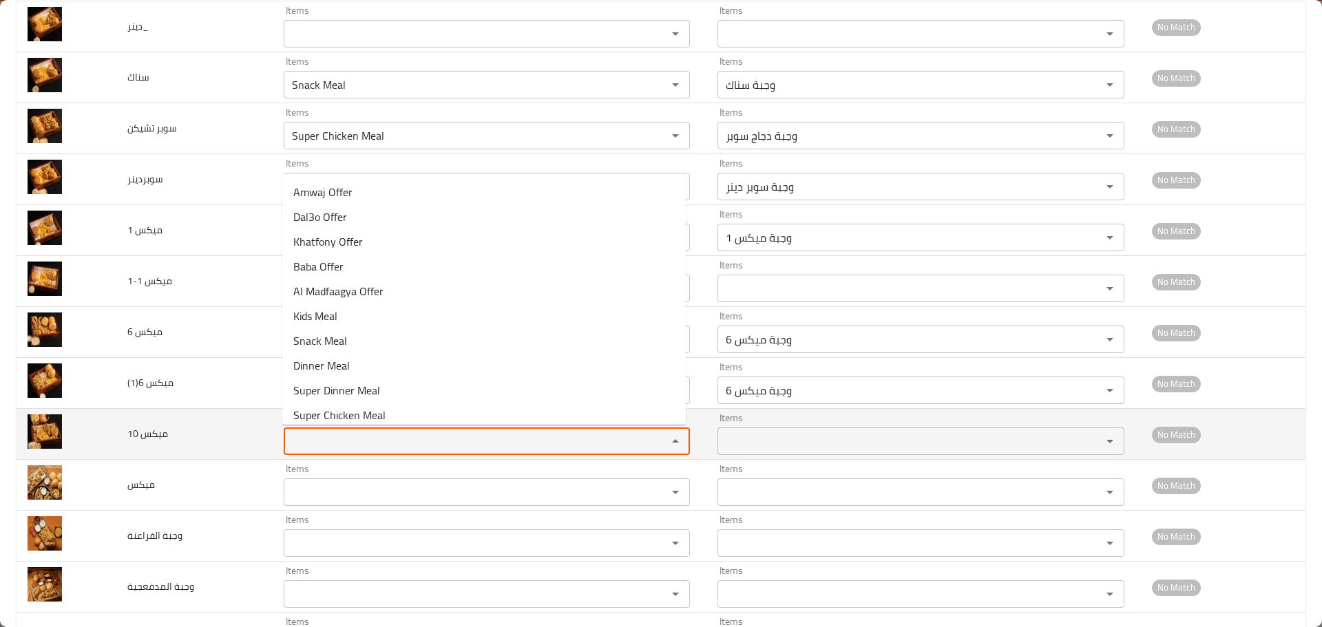
click at [317, 441] on 10 "Items" at bounding box center [466, 441] width 357 height 19
paste 10 "Mix"
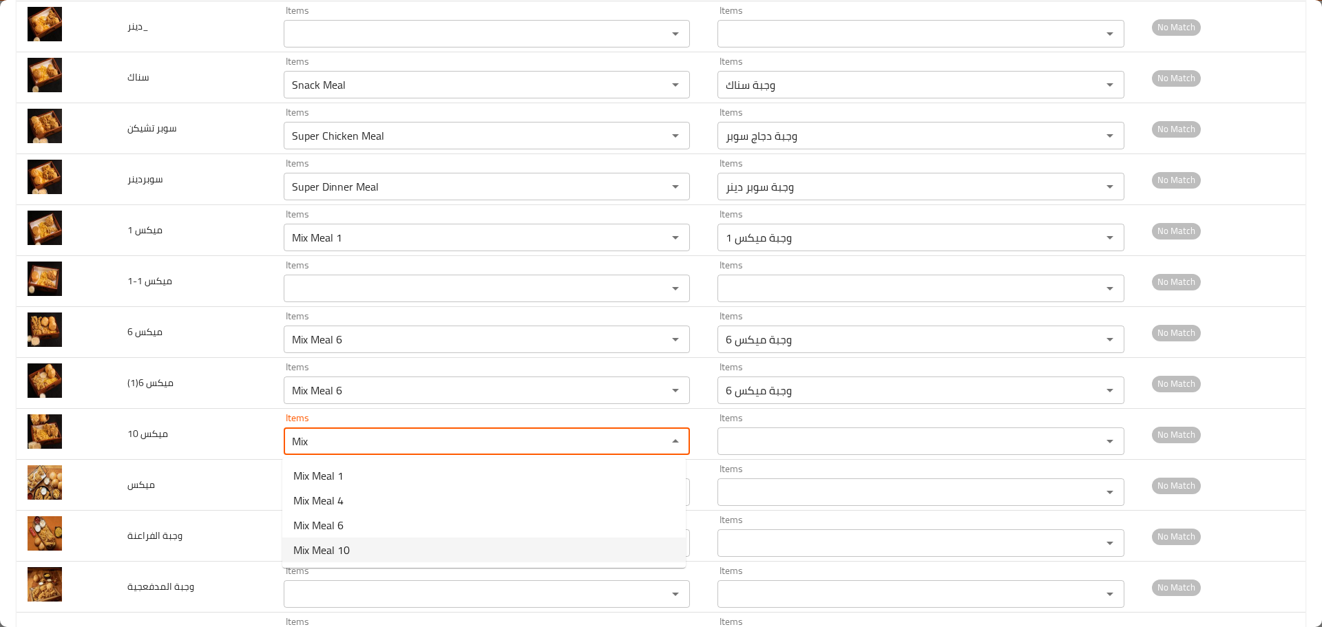
click at [352, 549] on 10-option-3 "Mix Meal 10" at bounding box center [483, 550] width 403 height 25
type 10 "Mix Meal 10"
type 10-ar "وجبة ميكس 10"
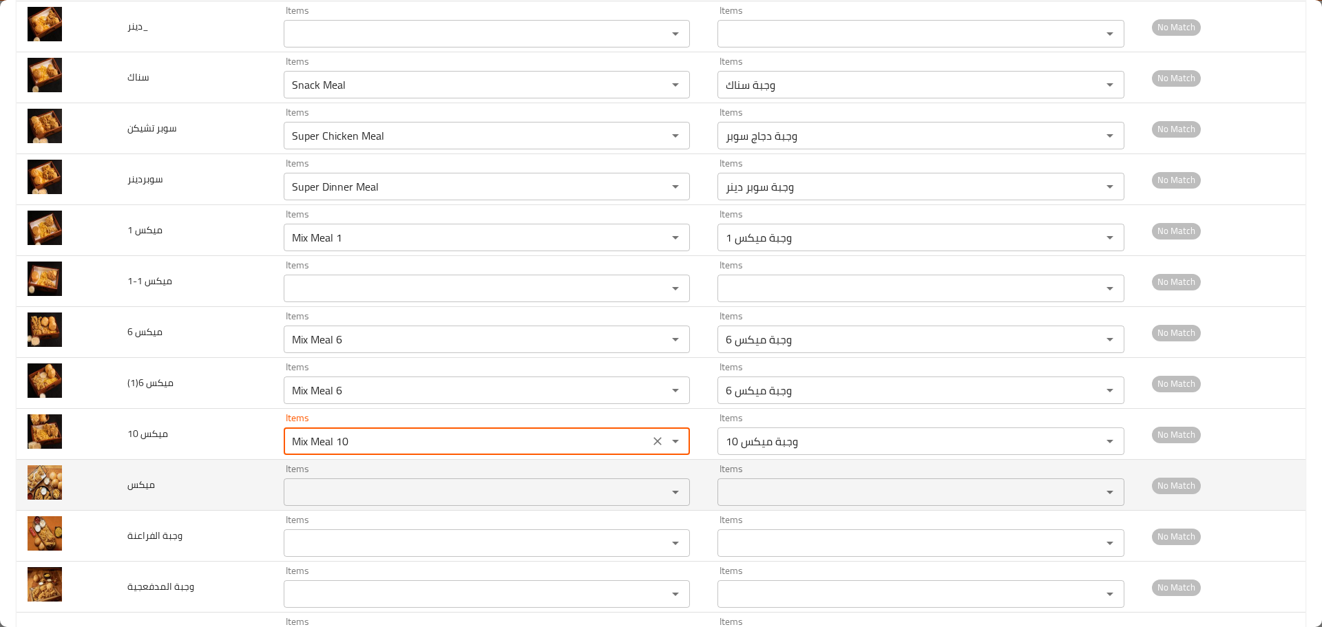
type 10 "Mix Meal 10"
click at [304, 492] on input "Items" at bounding box center [466, 492] width 357 height 19
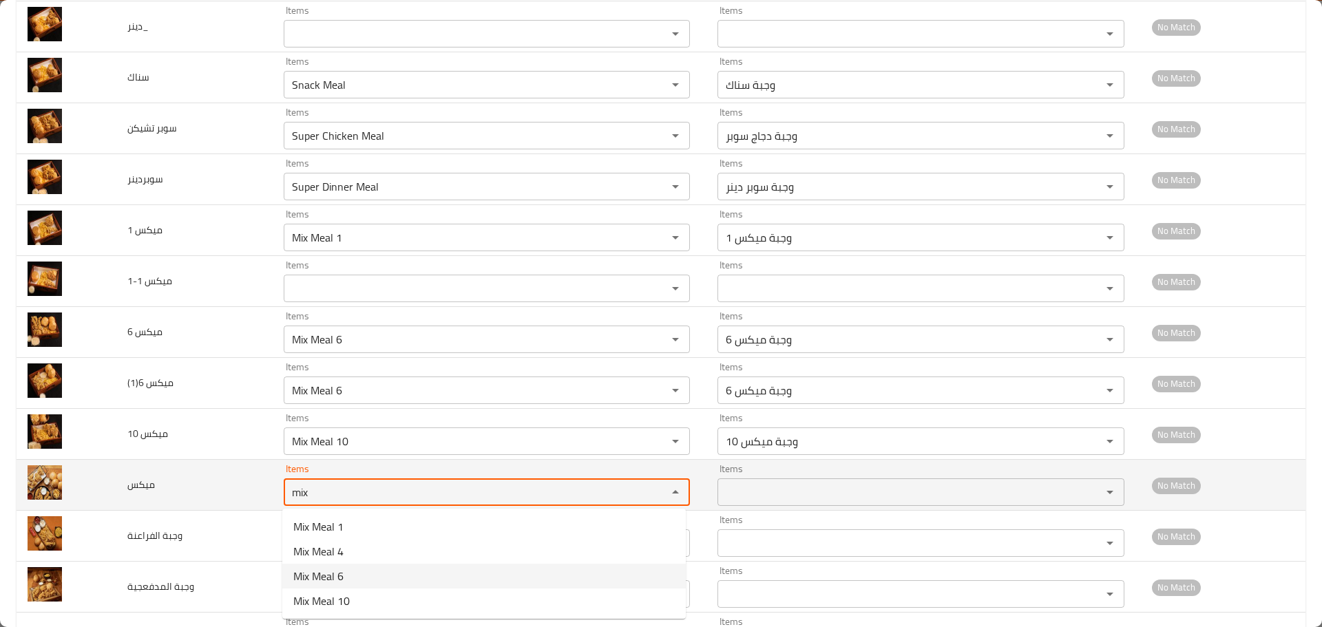
type input "mix"
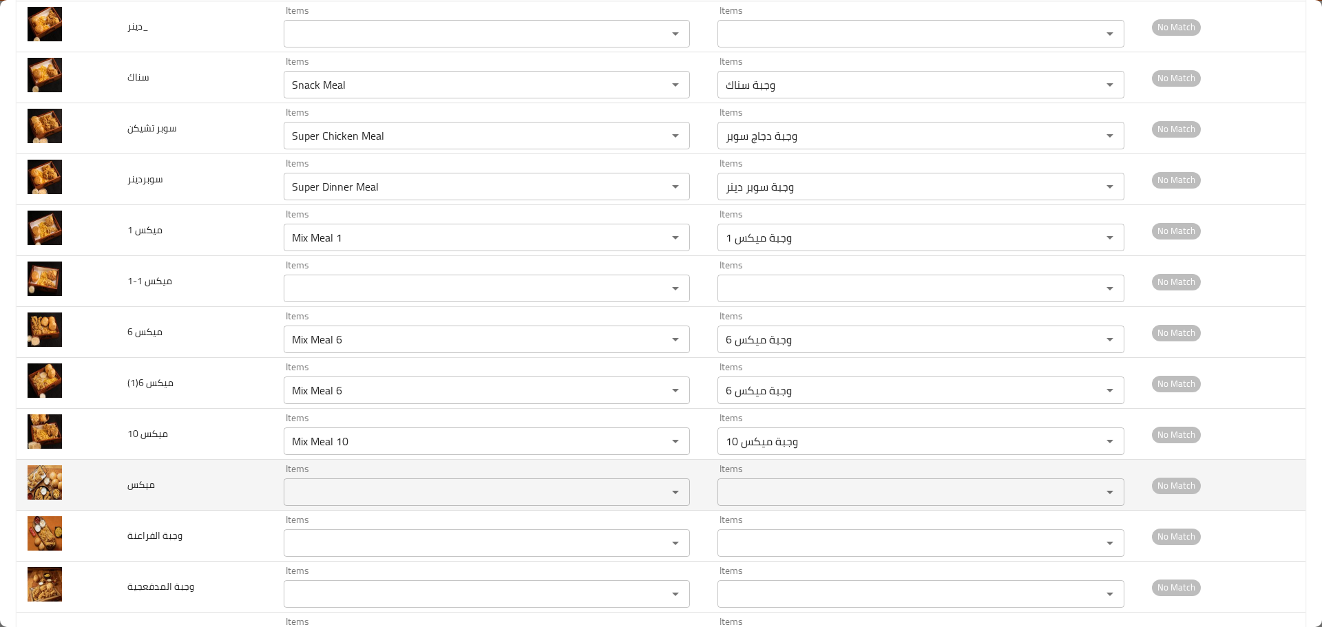
click at [204, 485] on td "ميكس" at bounding box center [194, 485] width 156 height 51
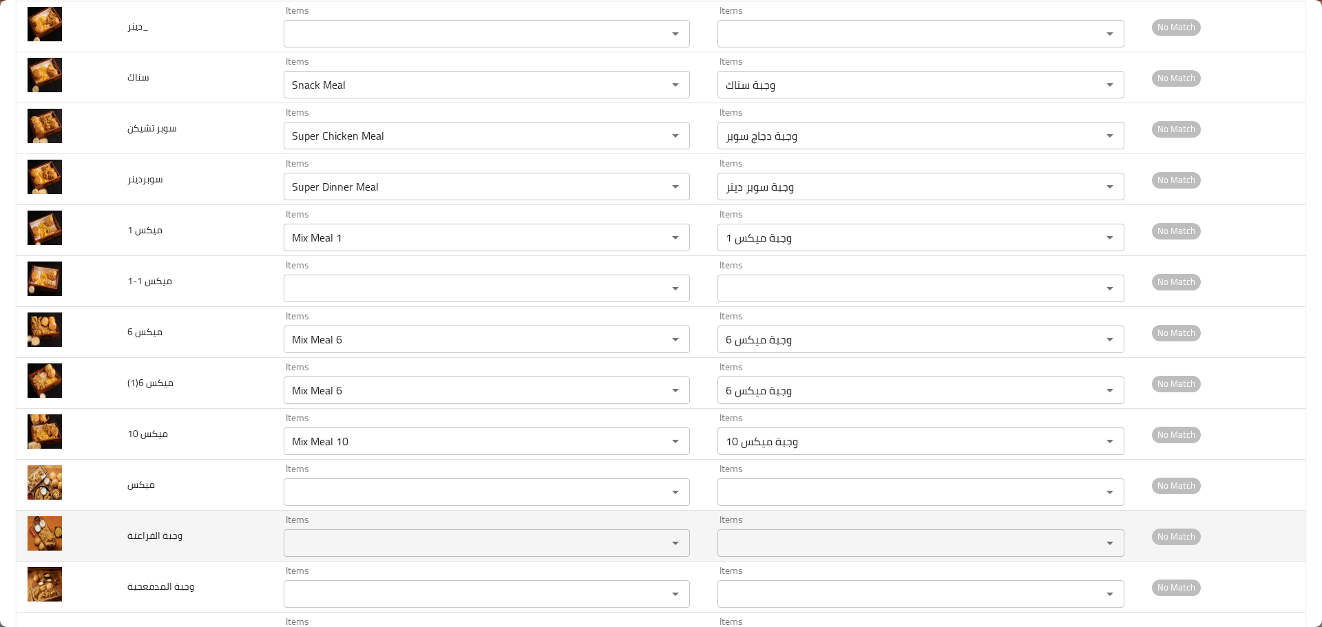
click at [322, 544] on الفراعنة "Items" at bounding box center [466, 542] width 357 height 19
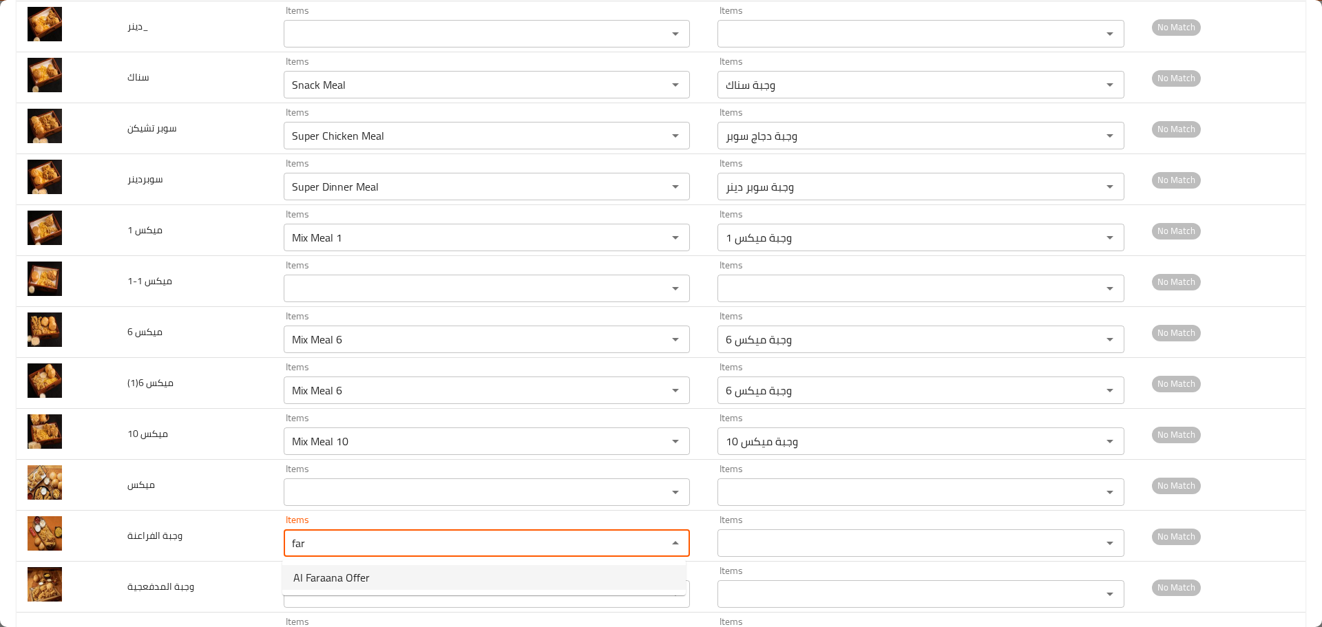
click at [326, 582] on span "Al Faraana Offer" at bounding box center [331, 577] width 76 height 17
type الفراعنة "Al Faraana Offer"
type الفراعنة-ar "وجبة الفراعنة"
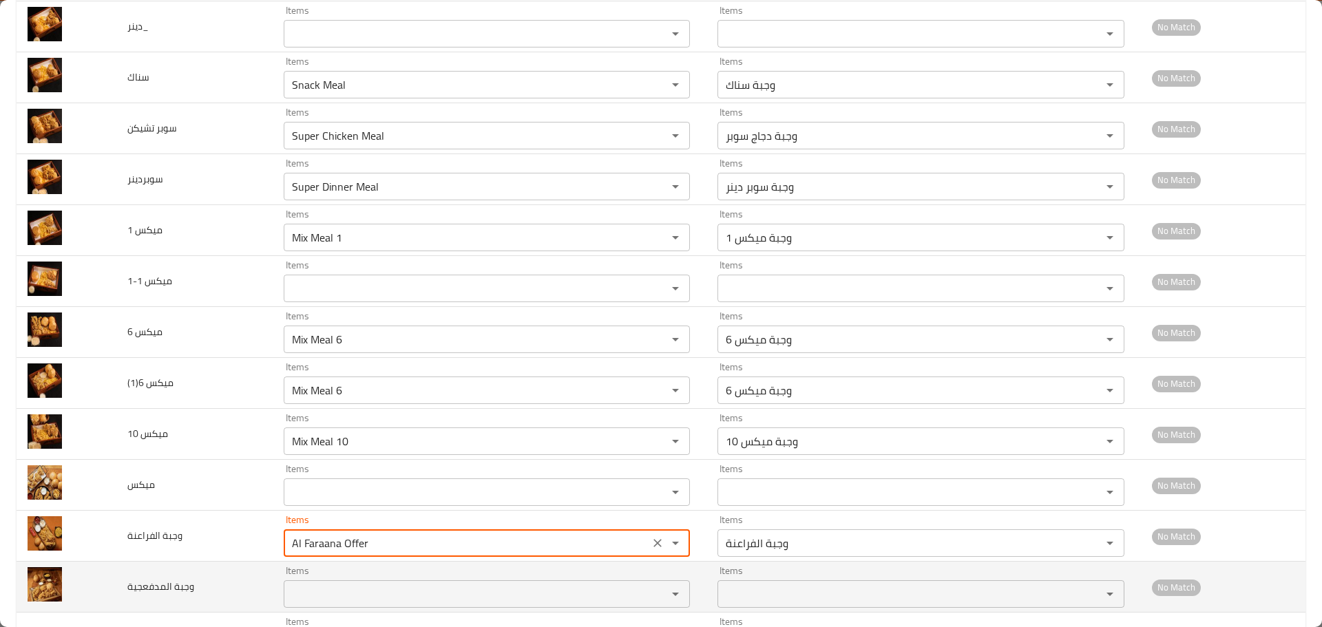
click at [318, 580] on div "Items" at bounding box center [487, 594] width 406 height 28
type الفراعنة "Al Faraana Offer"
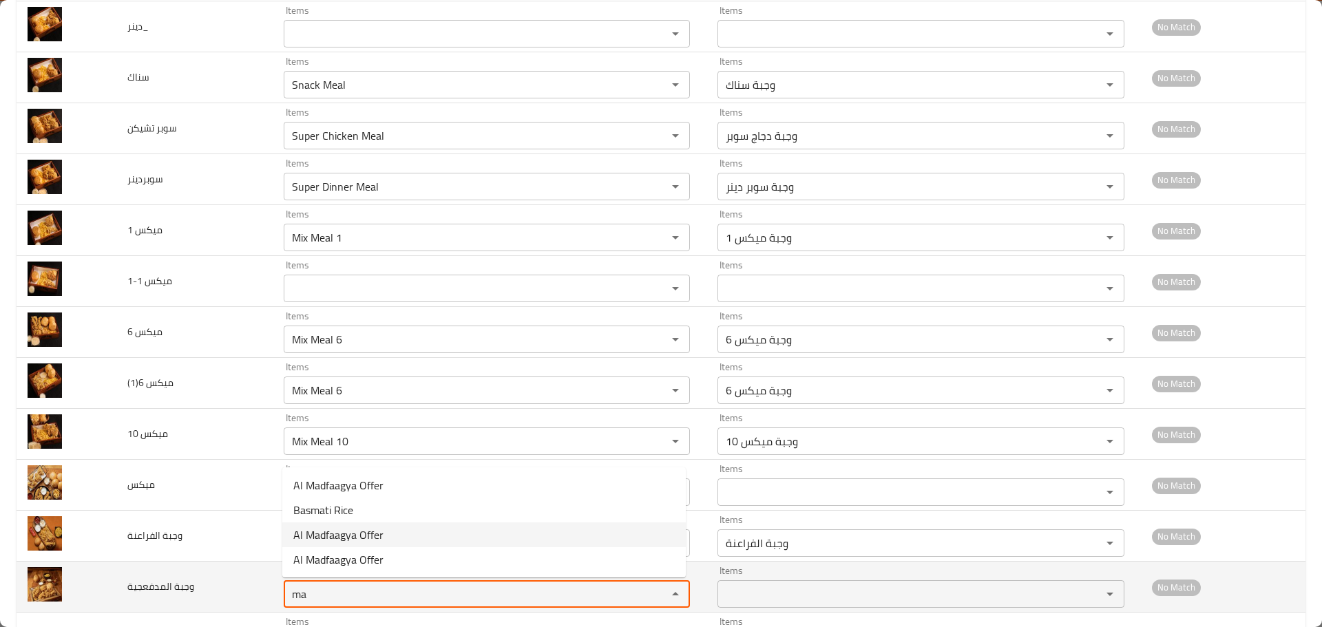
type المدفعجية "ma"
click at [231, 562] on td "وجبة المدفعجية" at bounding box center [194, 587] width 156 height 51
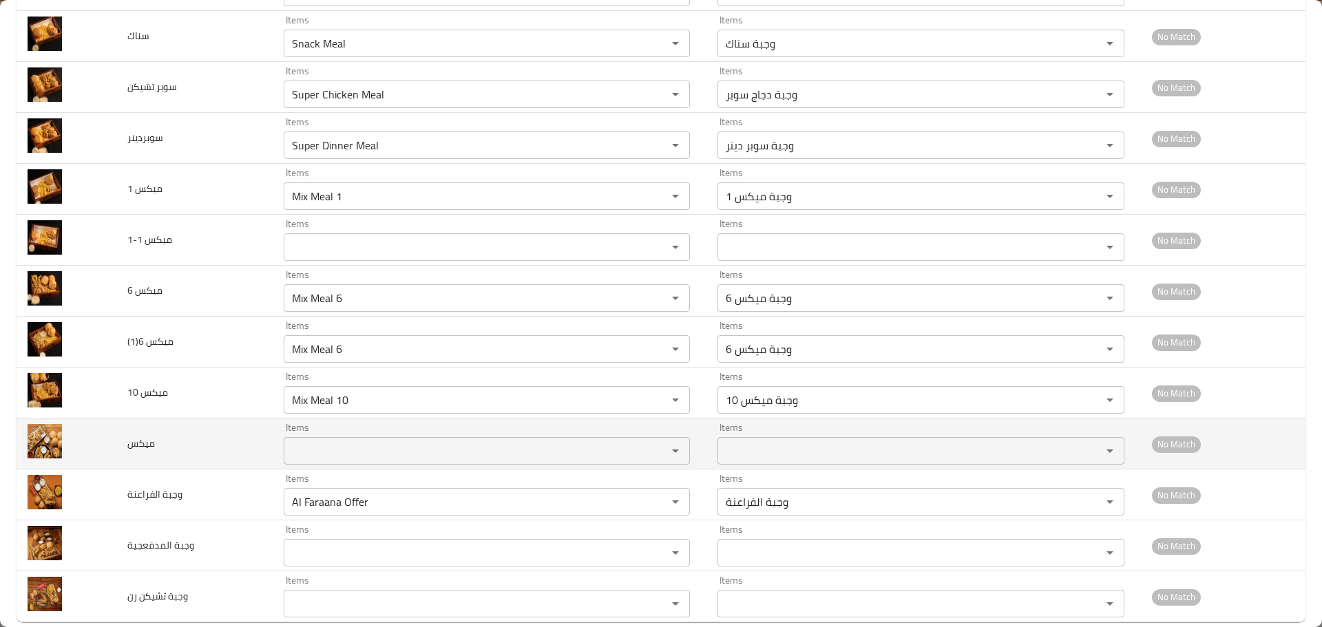
scroll to position [477, 0]
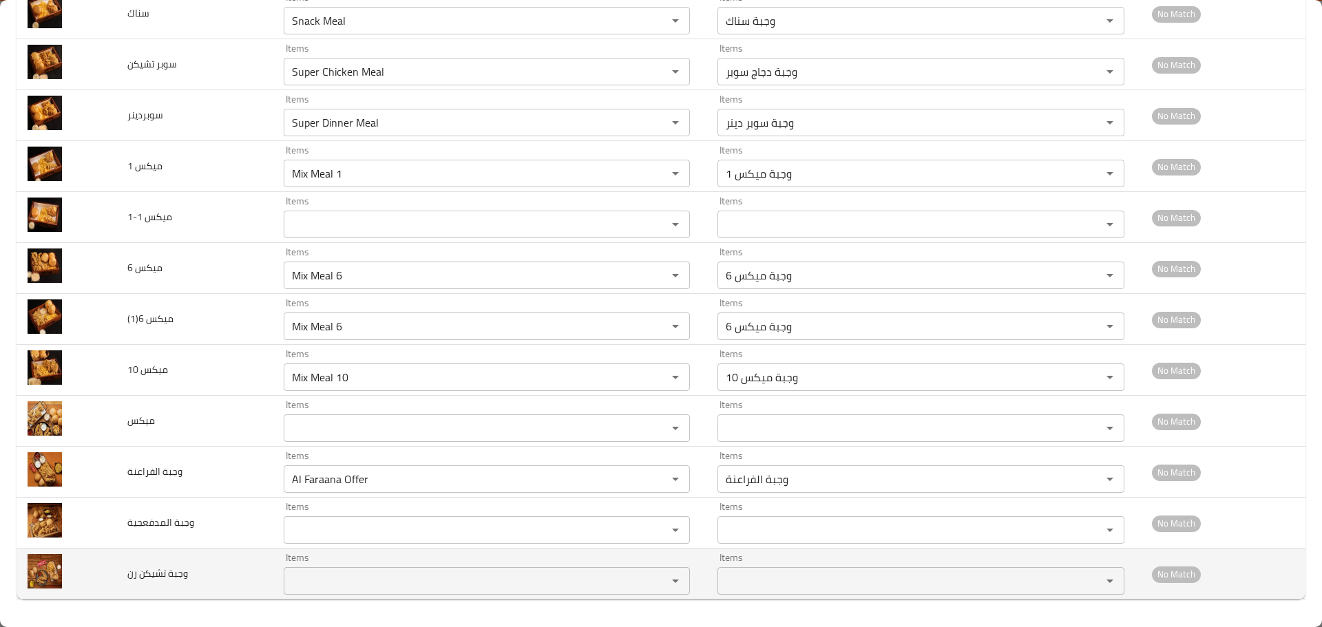
click at [307, 584] on رن "Items" at bounding box center [466, 580] width 357 height 19
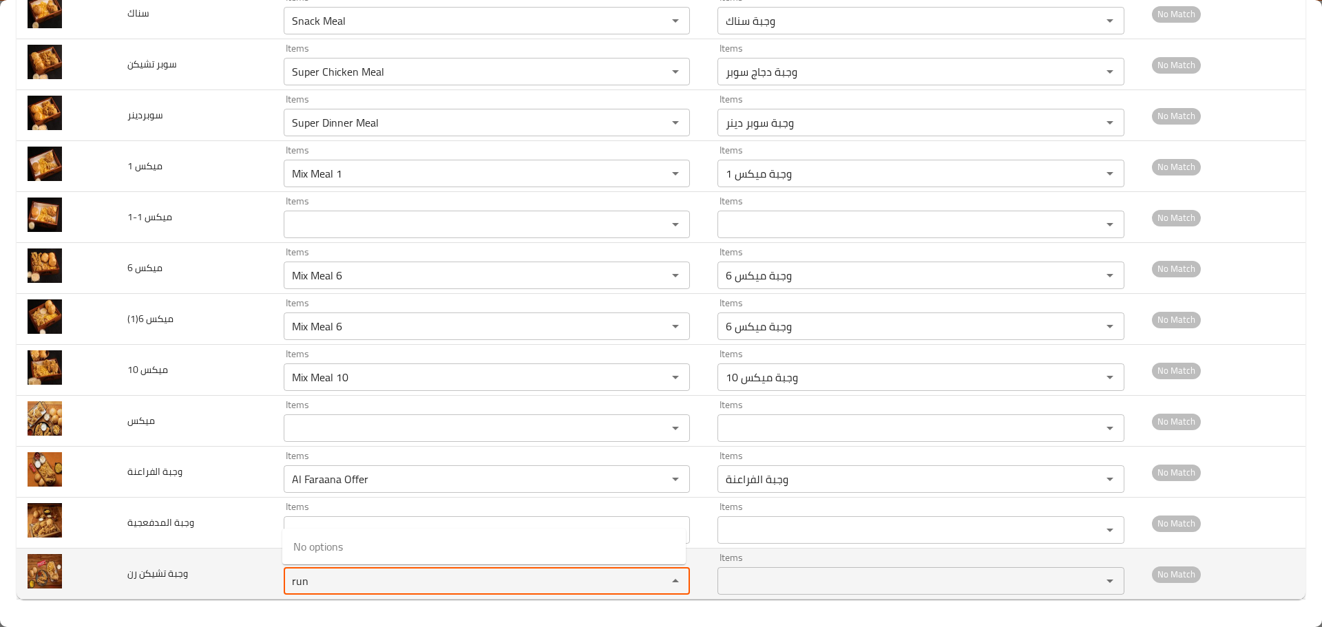
drag, startPoint x: 261, startPoint y: 578, endPoint x: 242, endPoint y: 573, distance: 19.2
click at [243, 573] on tr "وجبة تشيكن رن Items run Items Items Items No Match" at bounding box center [661, 574] width 1289 height 51
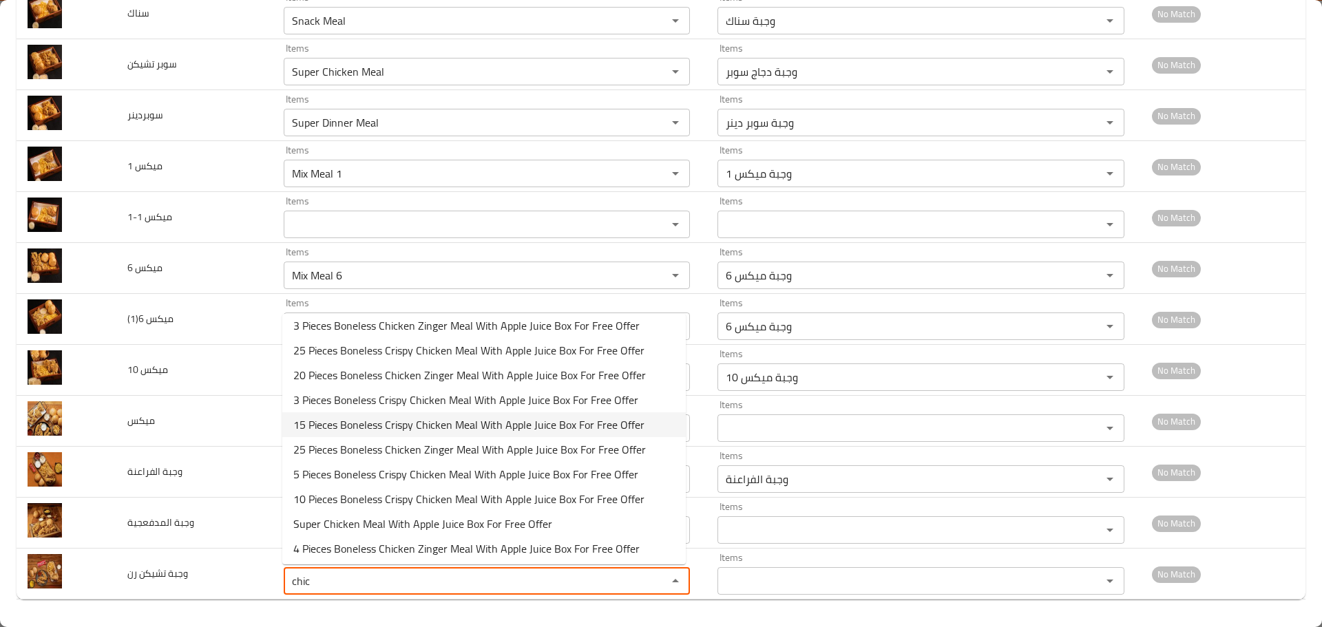
scroll to position [677, 0]
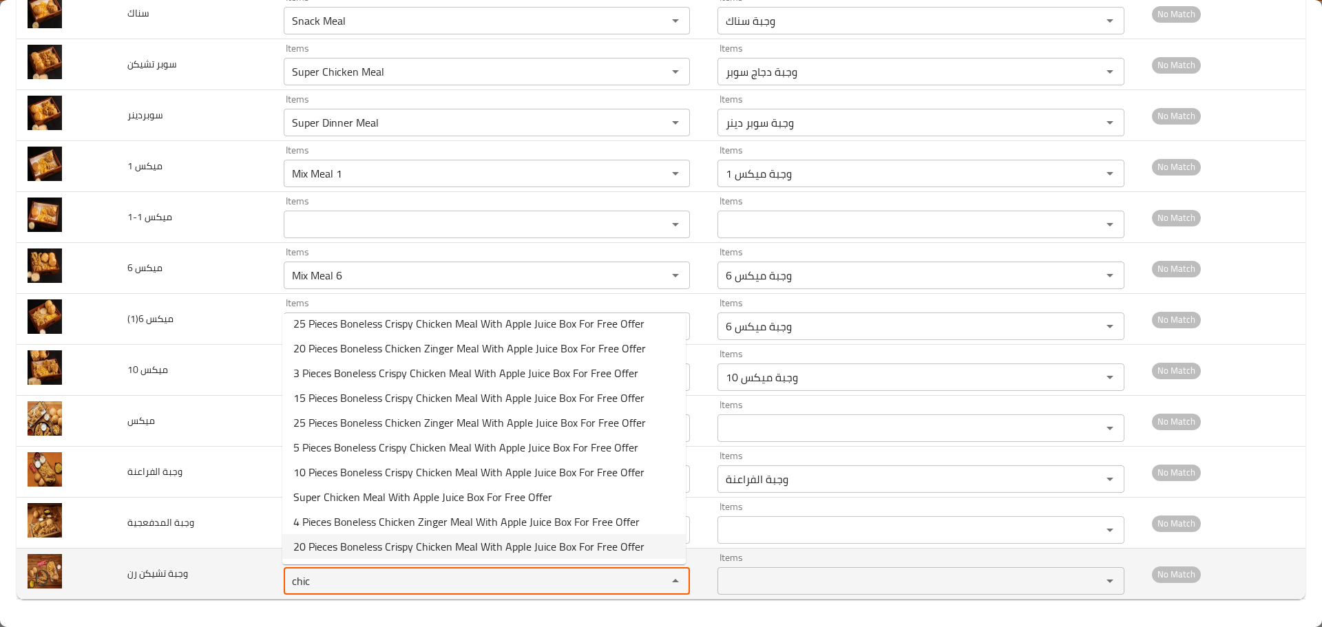
type رن "chic"
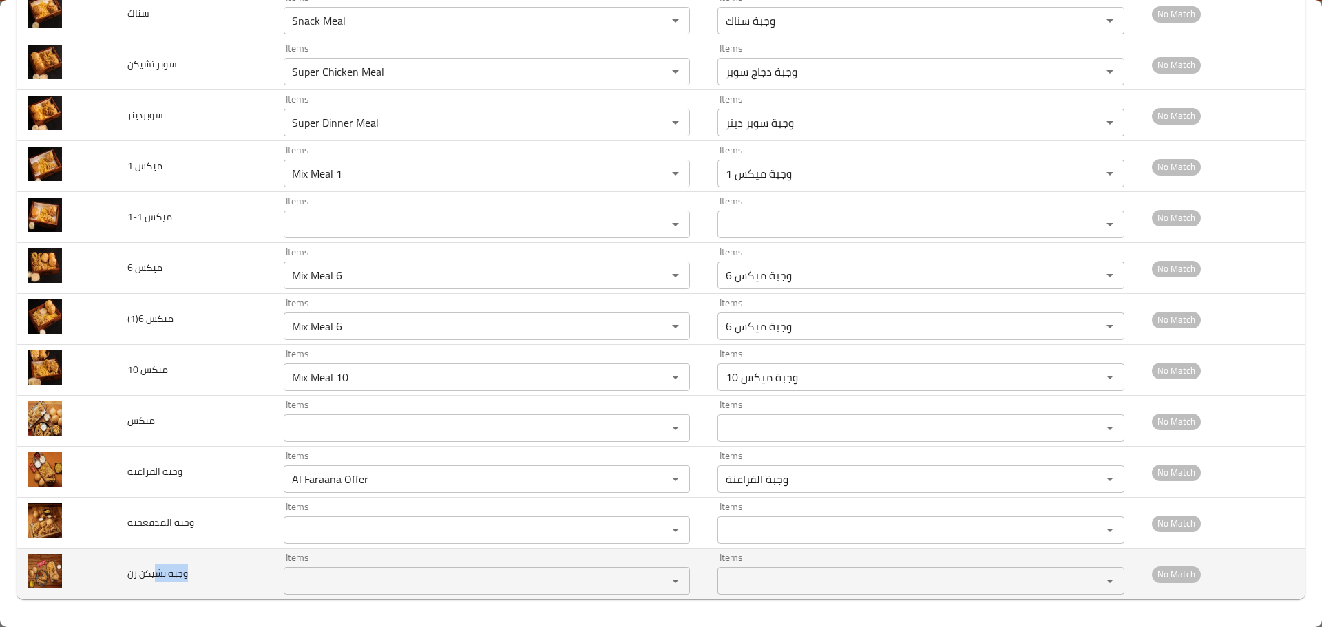
drag, startPoint x: 214, startPoint y: 580, endPoint x: 157, endPoint y: 577, distance: 57.2
click at [157, 577] on td "وجبة تشيكن رن" at bounding box center [194, 574] width 156 height 51
click at [130, 576] on span "وجبة تشيكن رن" at bounding box center [157, 573] width 61 height 18
copy span "رن"
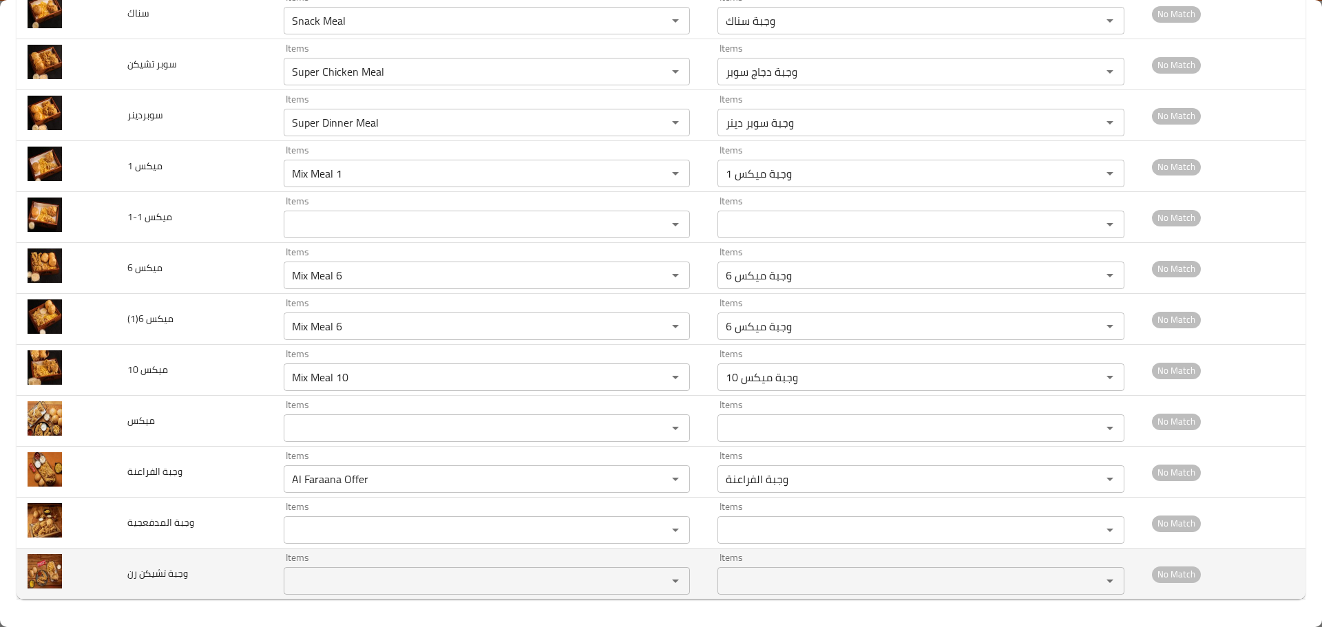
click at [159, 573] on span "وجبة تشيكن رن" at bounding box center [157, 573] width 61 height 18
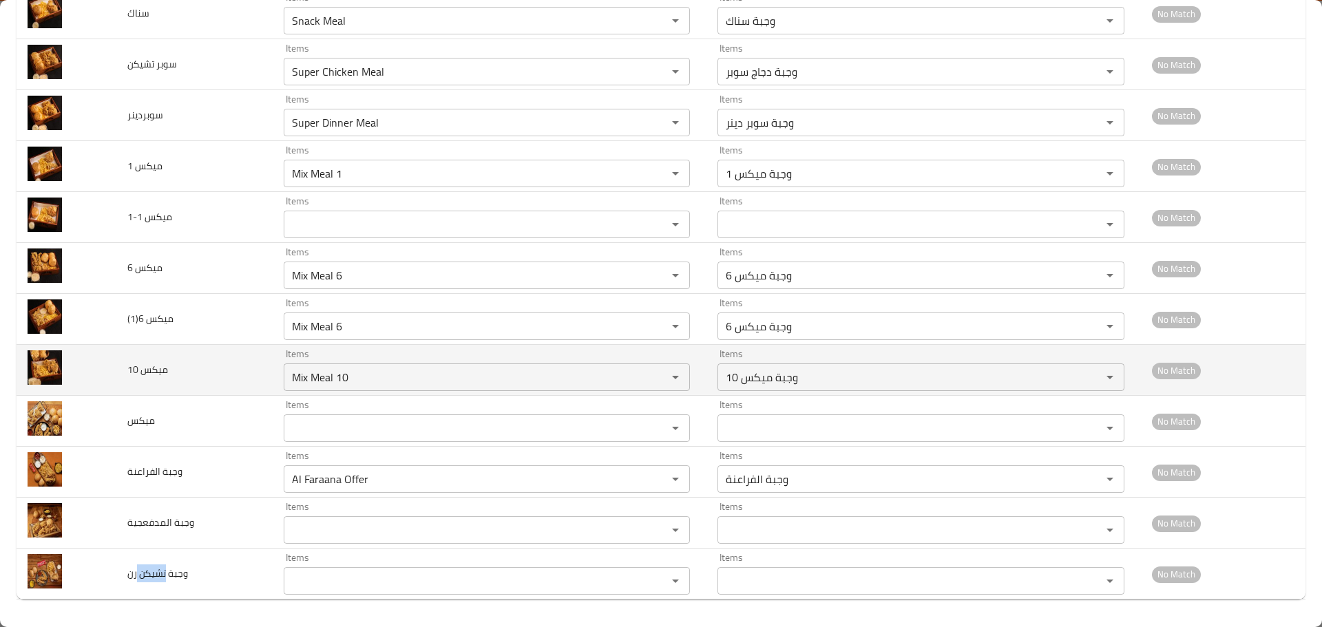
copy span "تشيكن"
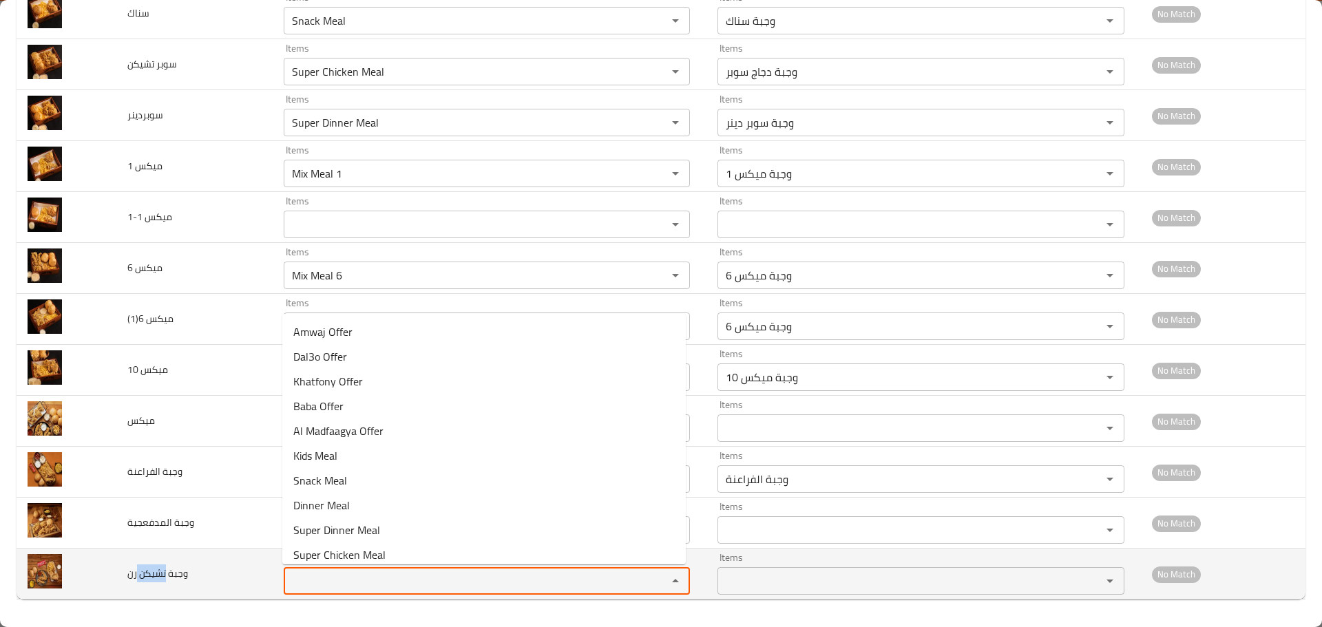
click at [346, 582] on رن "Items" at bounding box center [466, 580] width 357 height 19
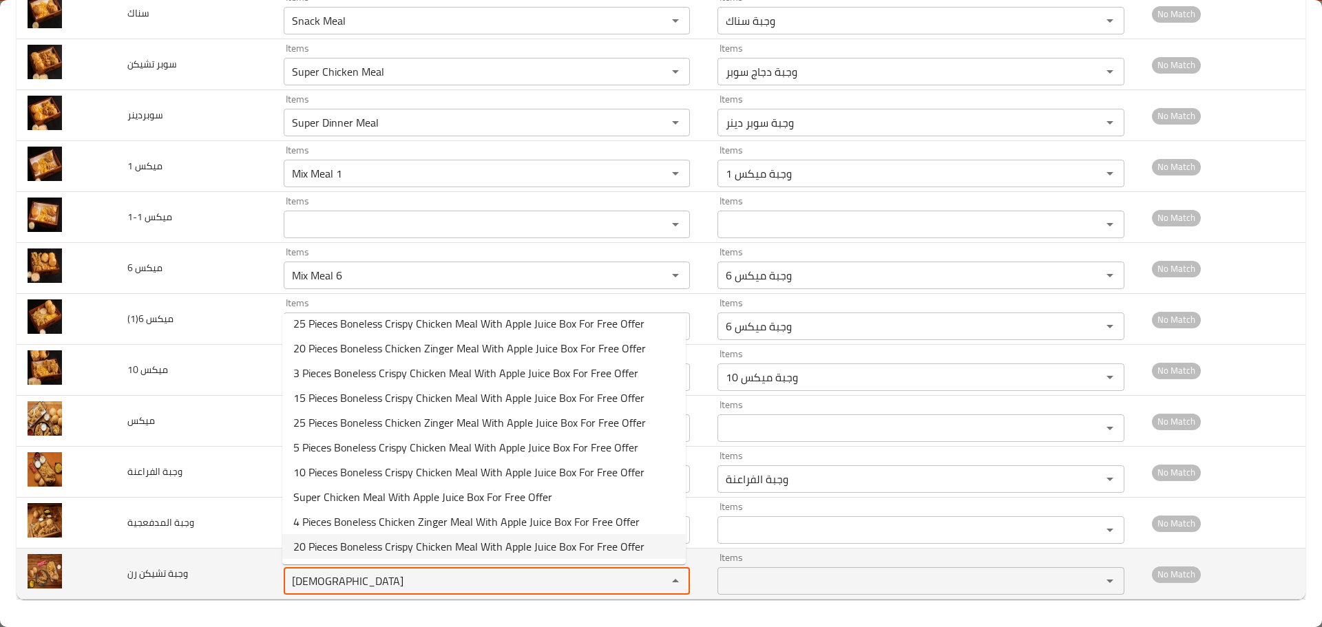
type رن "chick"
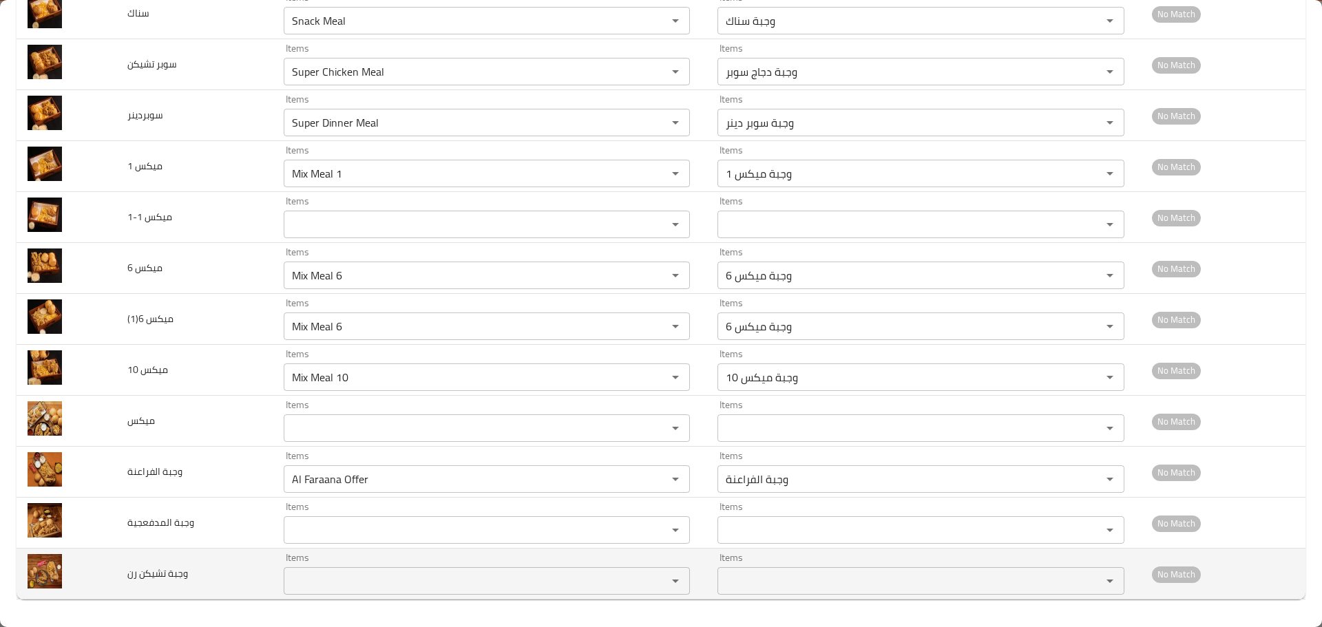
click at [235, 565] on td "وجبة تشيكن رن" at bounding box center [194, 574] width 156 height 51
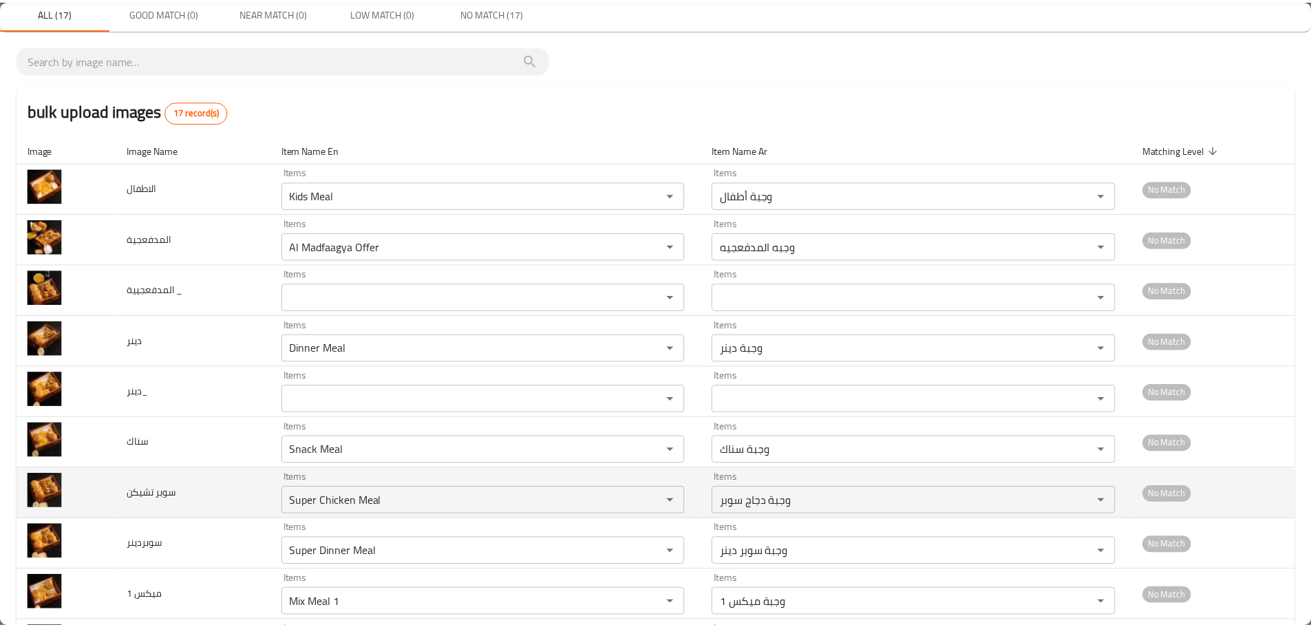
scroll to position [0, 0]
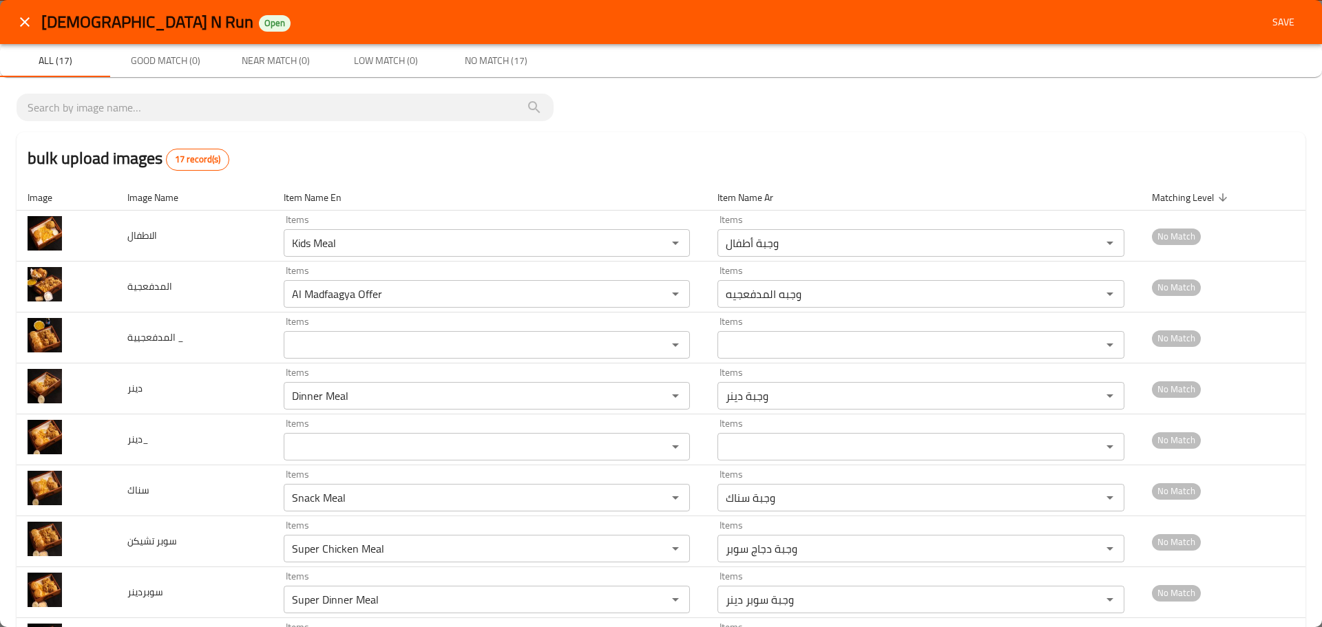
click at [1267, 14] on span "Save" at bounding box center [1283, 22] width 33 height 17
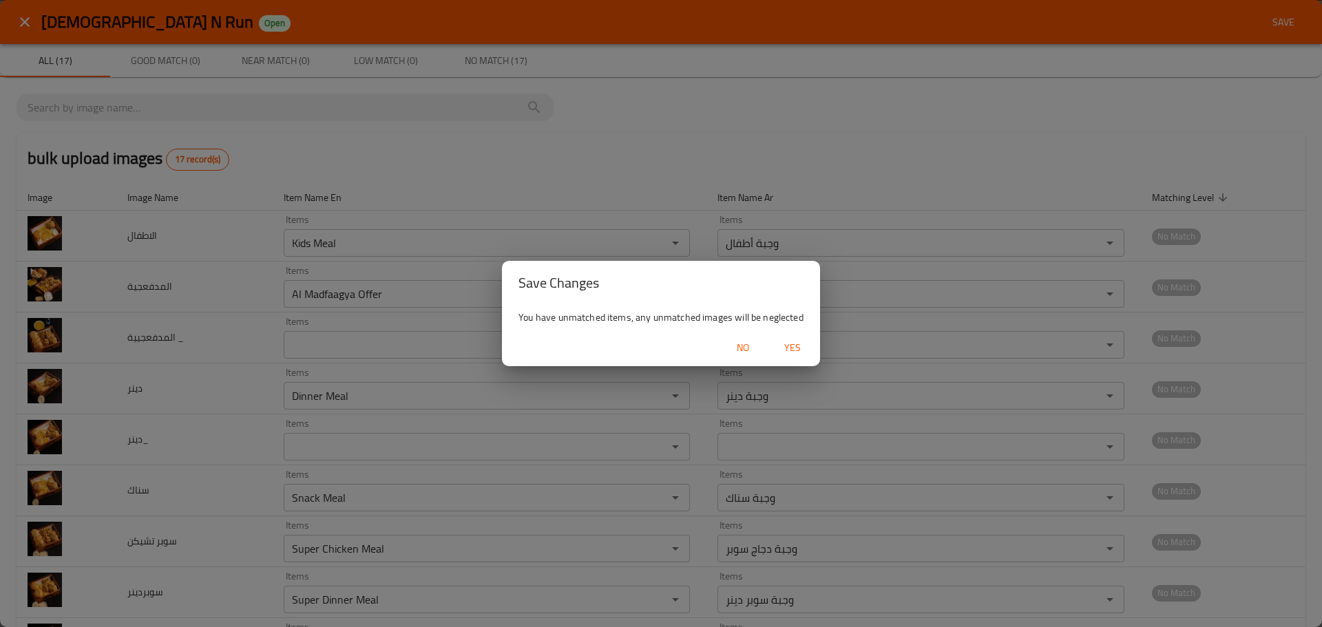
click at [794, 352] on span "Yes" at bounding box center [792, 347] width 33 height 17
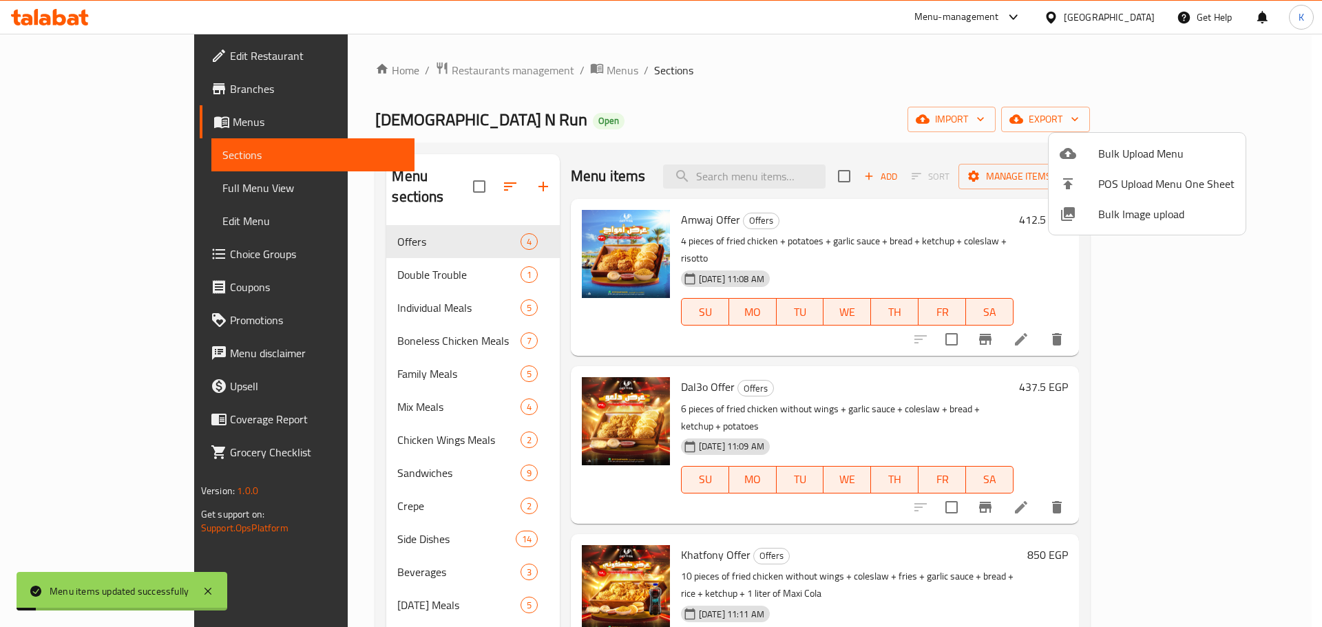
click at [100, 195] on div at bounding box center [661, 313] width 1322 height 627
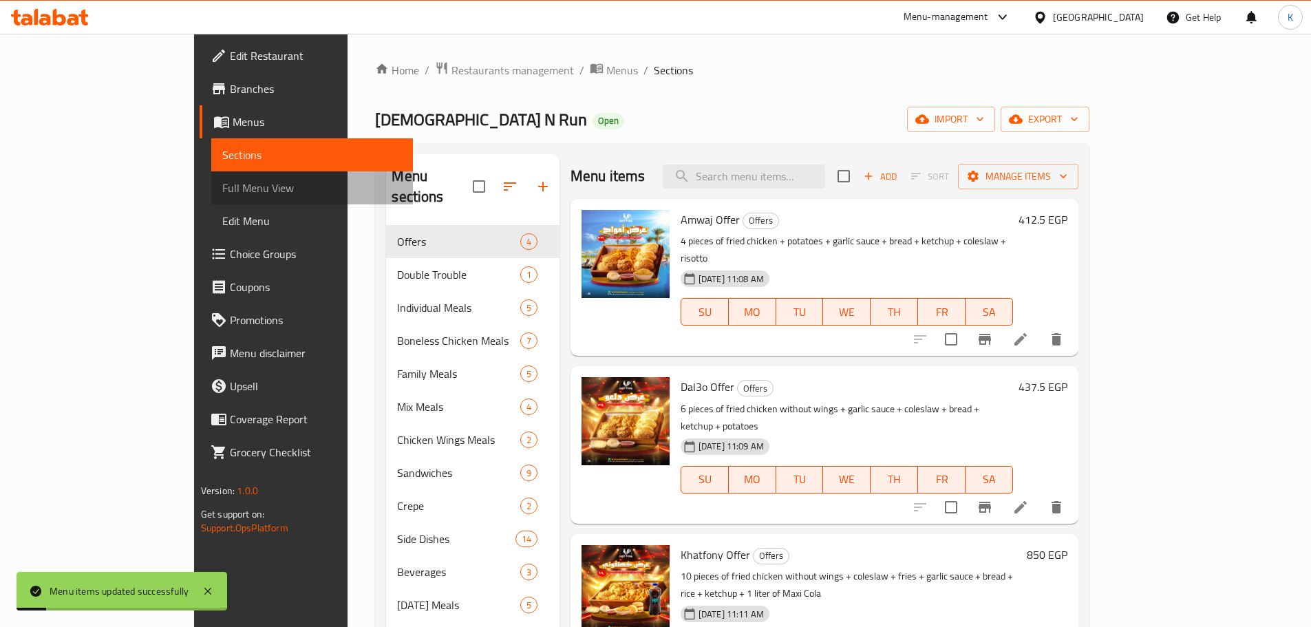
click at [222, 195] on span "Full Menu View" at bounding box center [312, 188] width 180 height 17
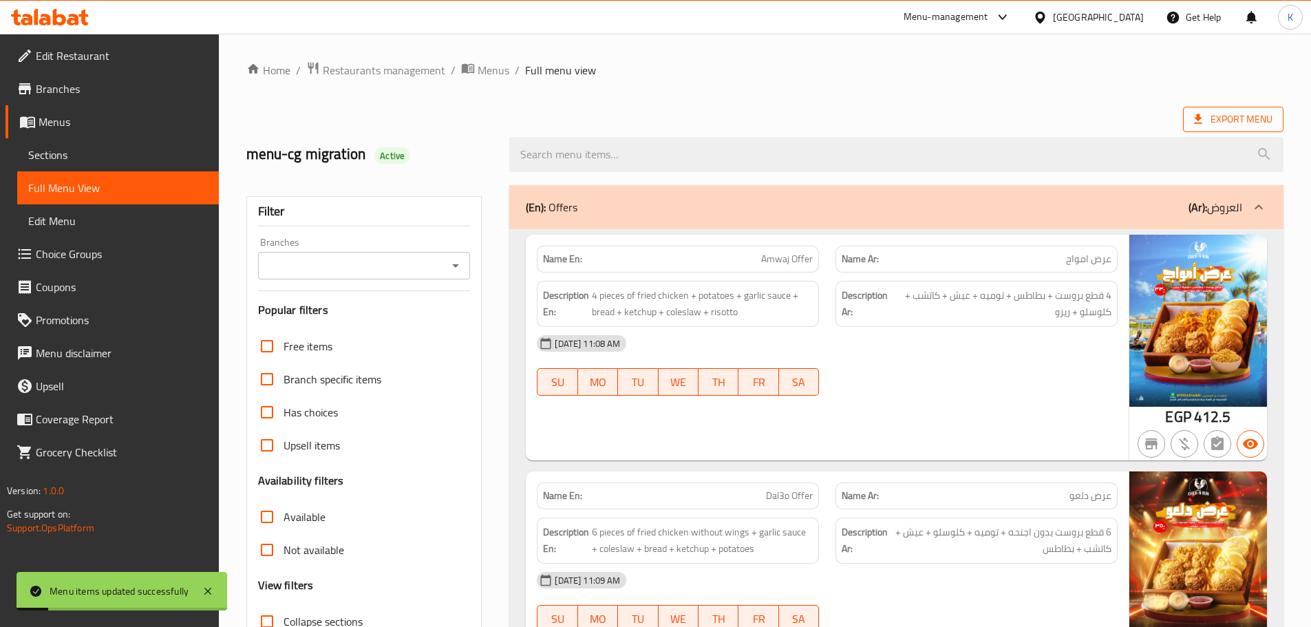
click at [1249, 116] on span "Export Menu" at bounding box center [1233, 119] width 78 height 17
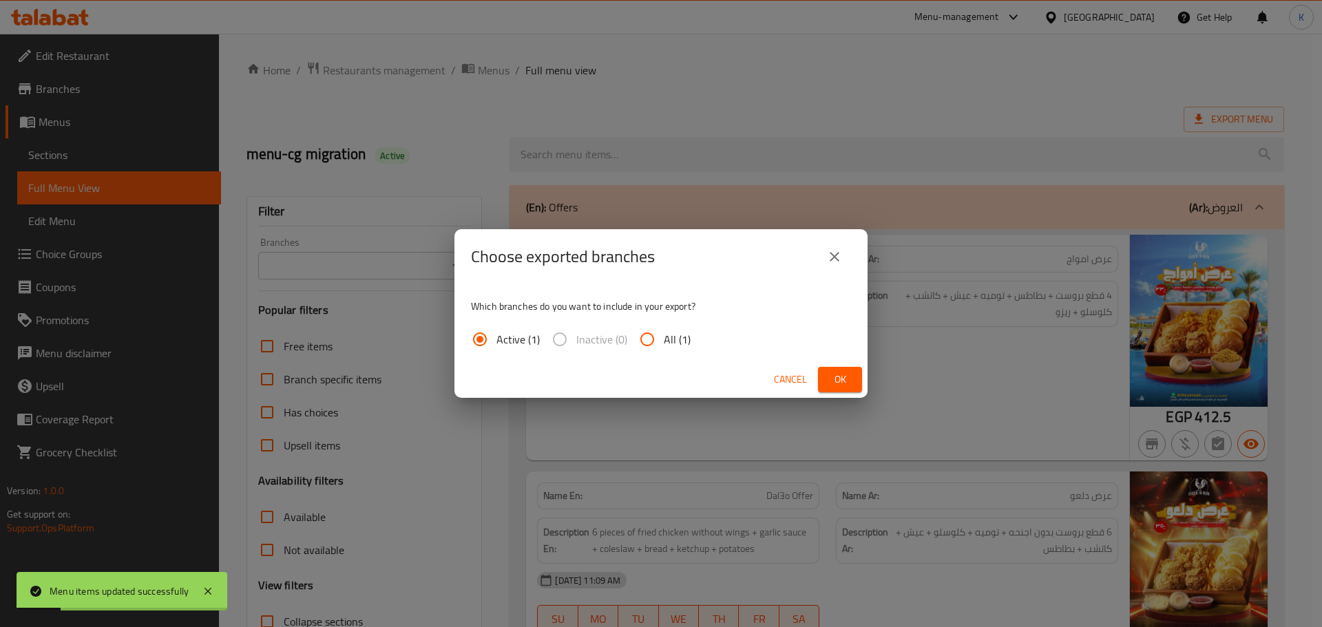
click at [654, 335] on input "All (1)" at bounding box center [647, 339] width 33 height 33
radio input "true"
click at [836, 371] on span "Ok" at bounding box center [840, 379] width 22 height 17
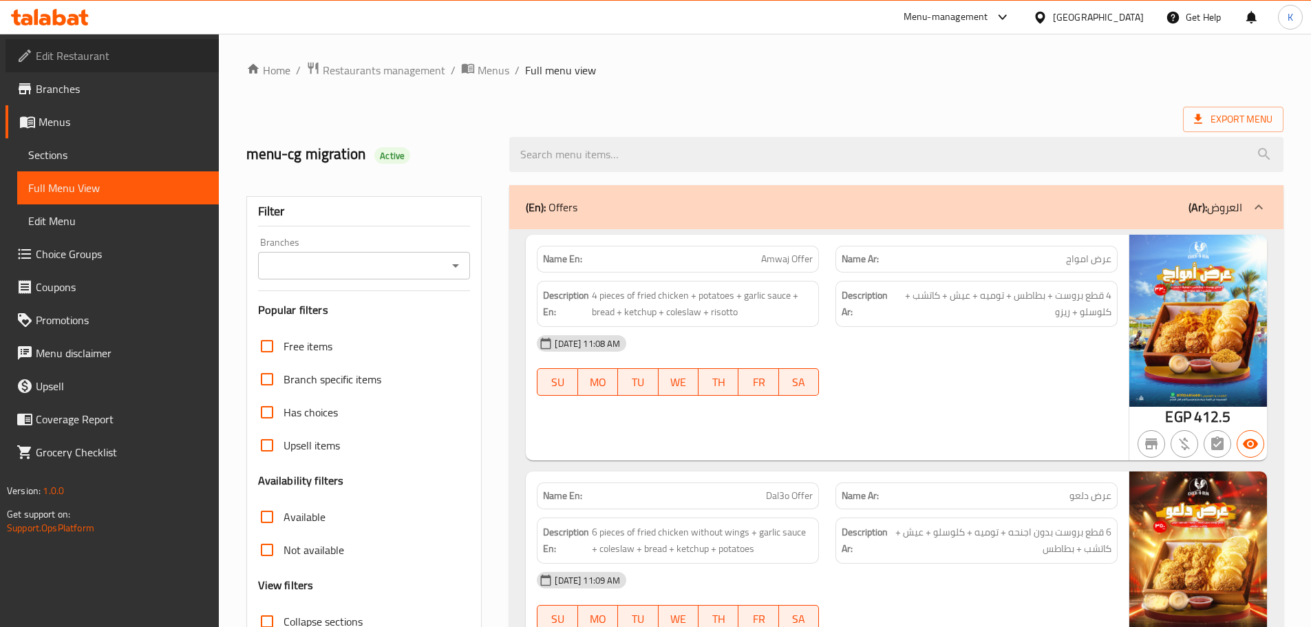
click at [83, 48] on span "Edit Restaurant" at bounding box center [122, 55] width 172 height 17
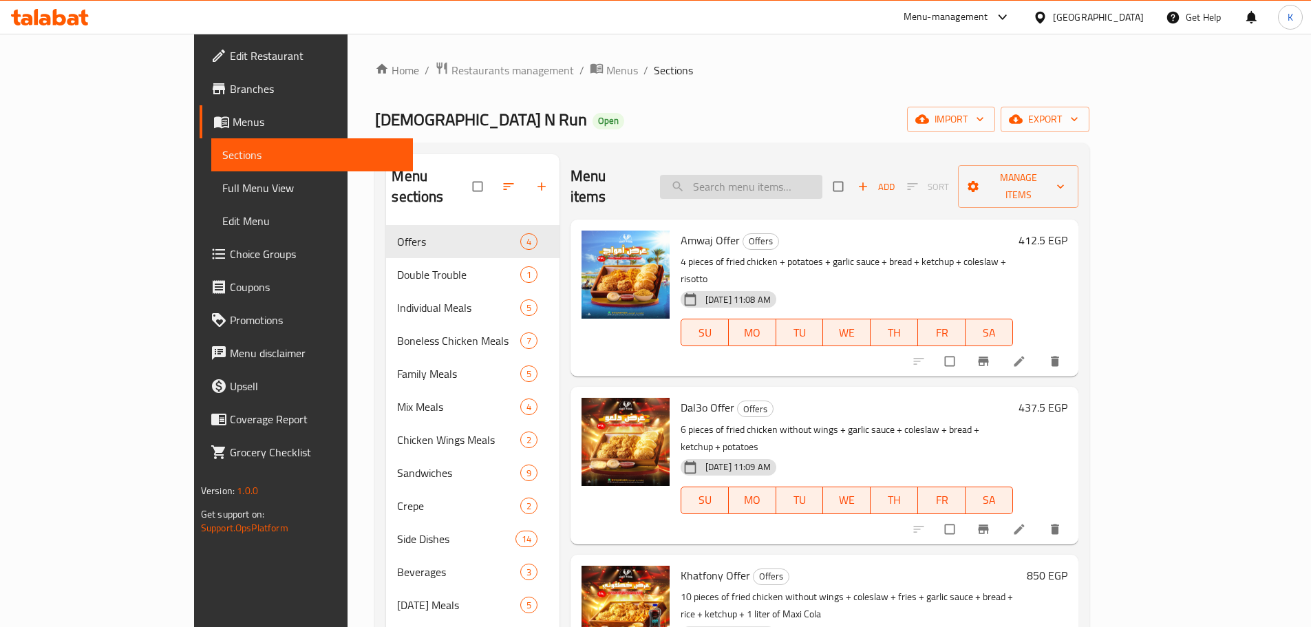
click at [822, 175] on input "search" at bounding box center [741, 187] width 162 height 24
paste input "رن"
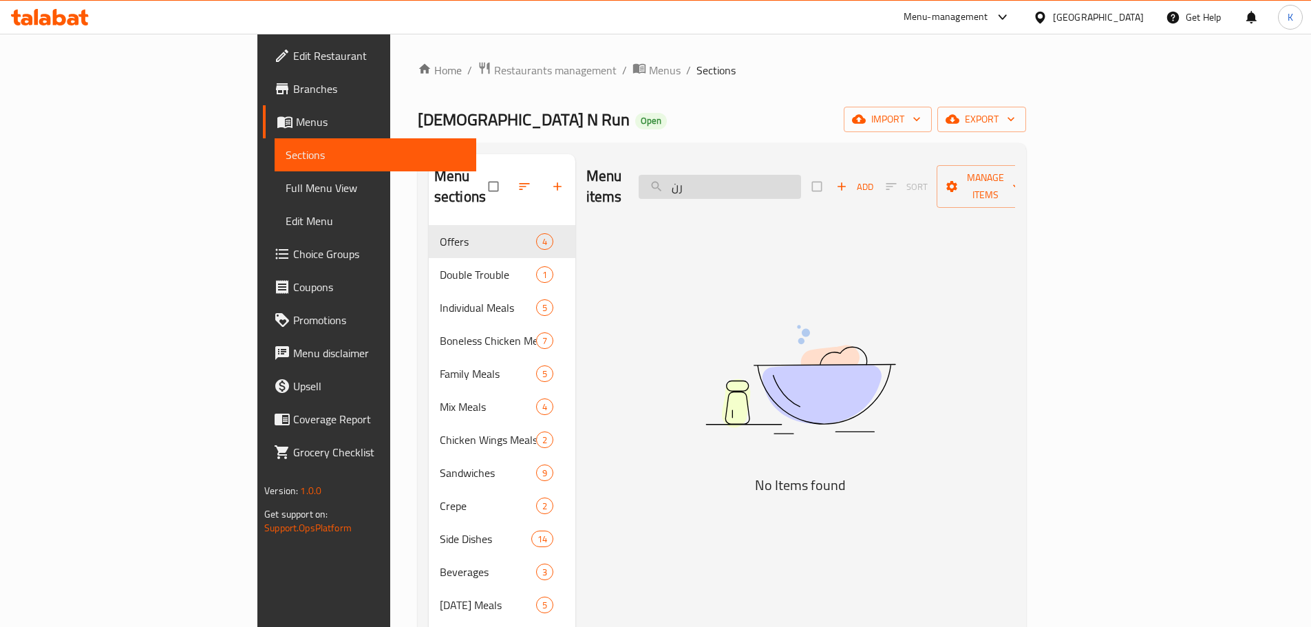
click at [792, 181] on input "رن" at bounding box center [720, 187] width 162 height 24
paste input "شيكن"
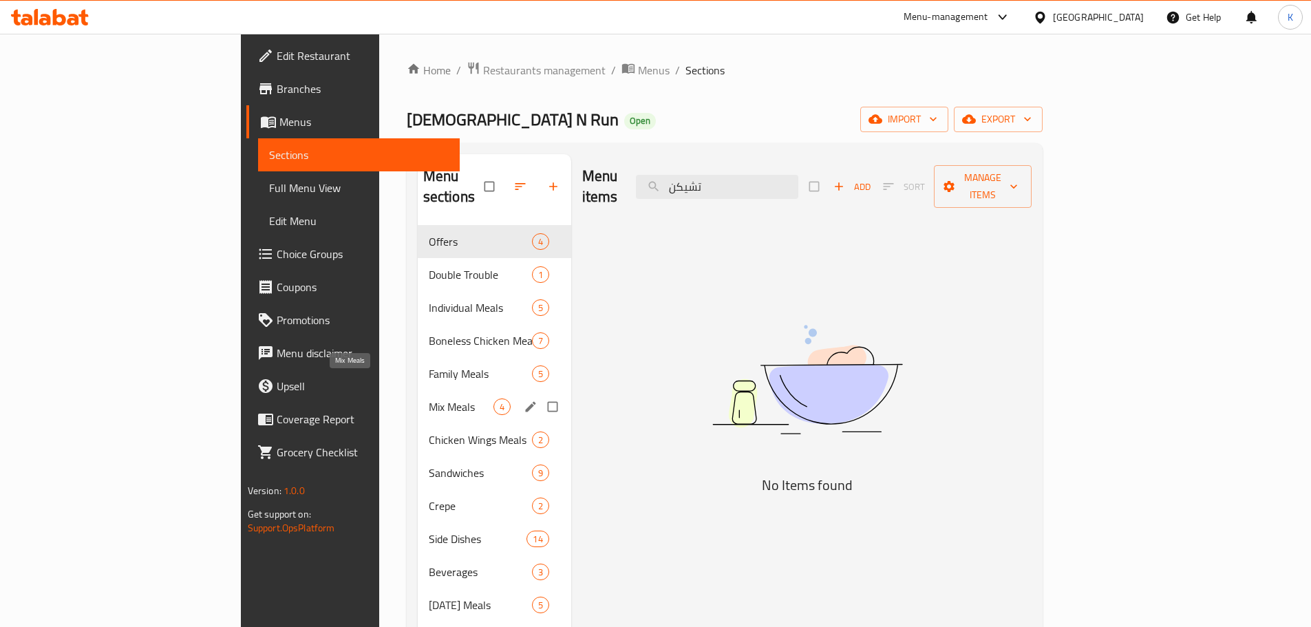
type input "تشيكن"
click at [429, 399] on span "Mix Meals" at bounding box center [461, 407] width 65 height 17
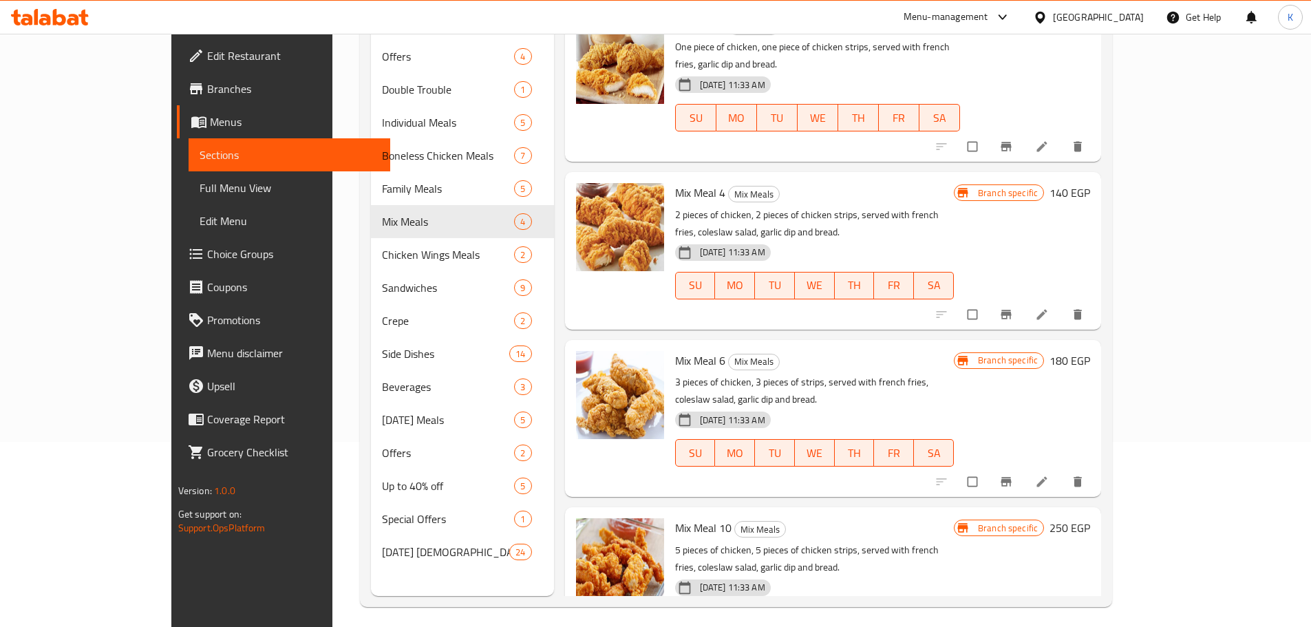
scroll to position [193, 0]
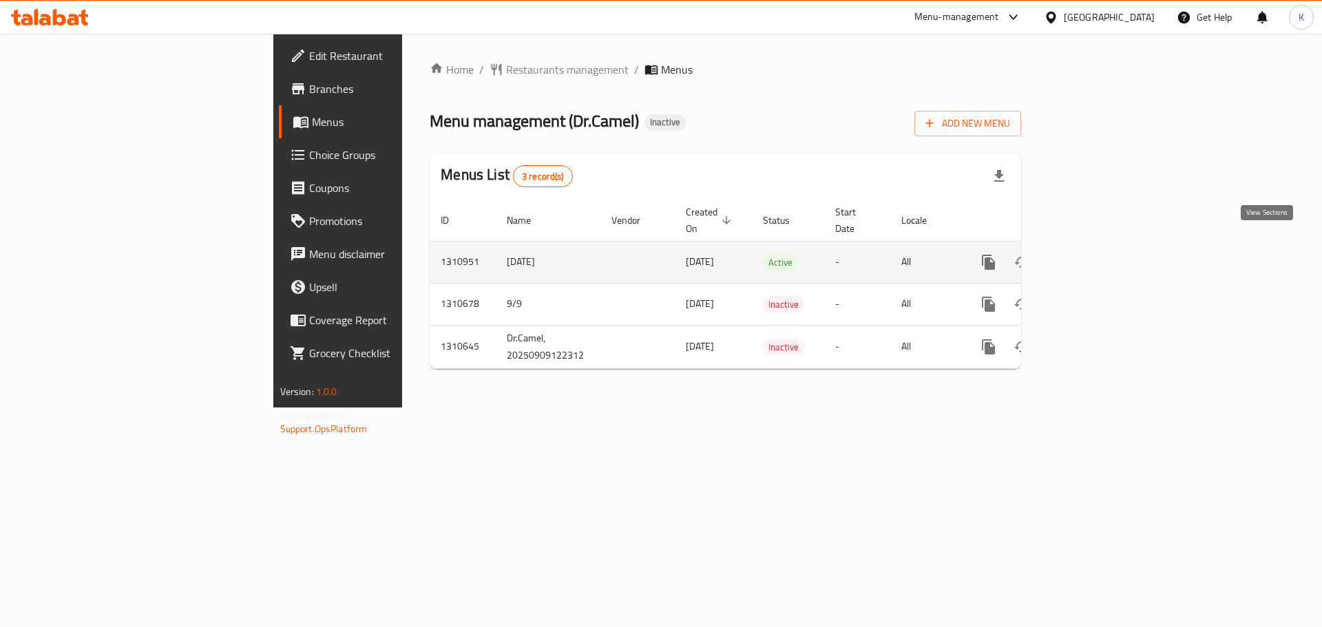
click at [1096, 254] on icon "enhanced table" at bounding box center [1087, 262] width 17 height 17
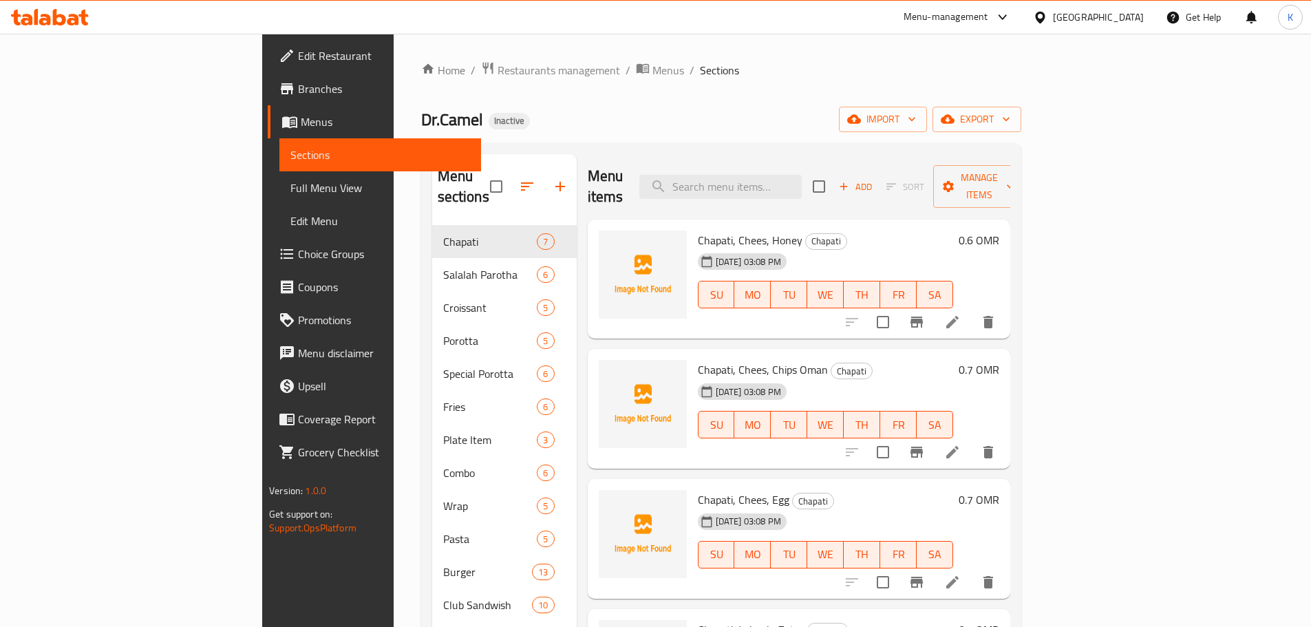
click at [900, 160] on div "Menu items Add Sort Manage items" at bounding box center [799, 186] width 423 height 65
click at [916, 118] on span "import" at bounding box center [883, 119] width 66 height 17
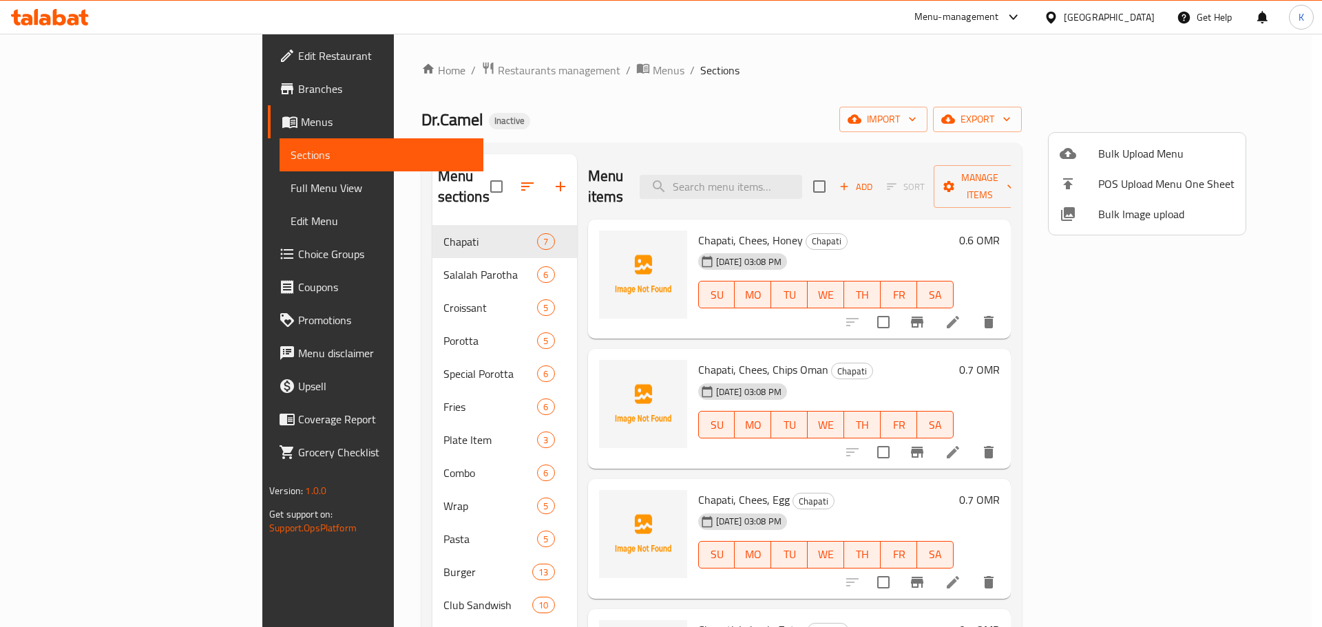
click at [1135, 215] on span "Bulk Image upload" at bounding box center [1166, 214] width 136 height 17
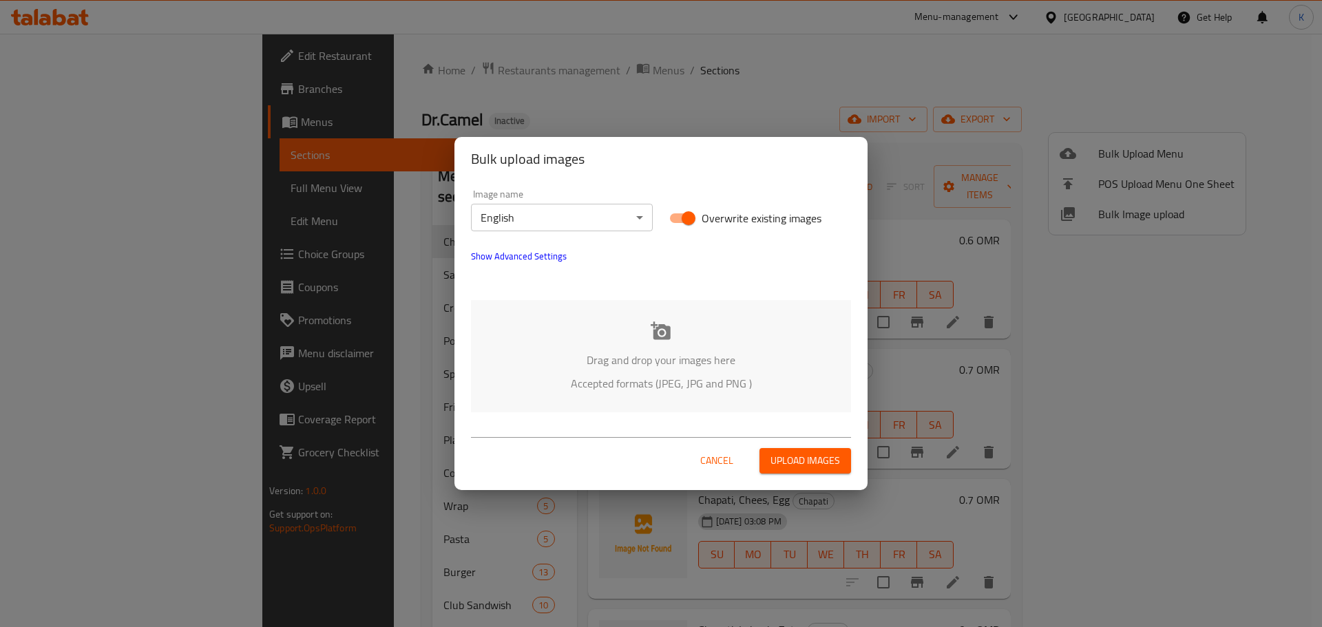
click at [715, 352] on p "Drag and drop your images here" at bounding box center [660, 360] width 339 height 17
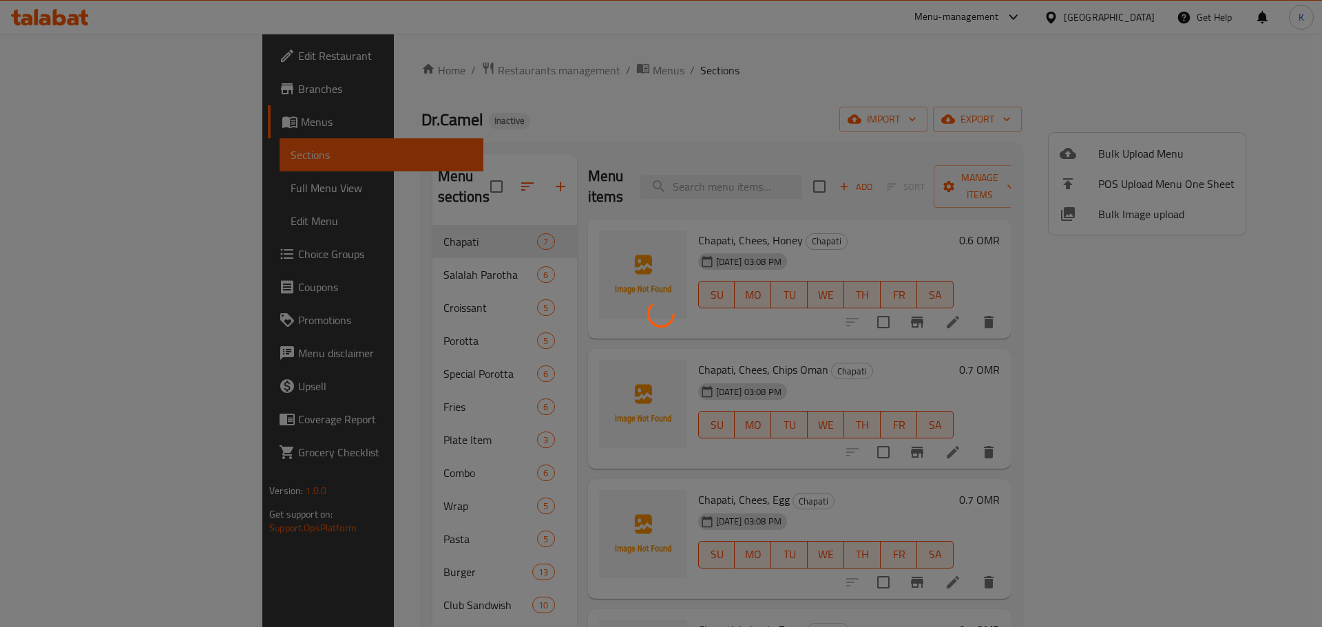
click at [826, 89] on div at bounding box center [661, 313] width 1322 height 627
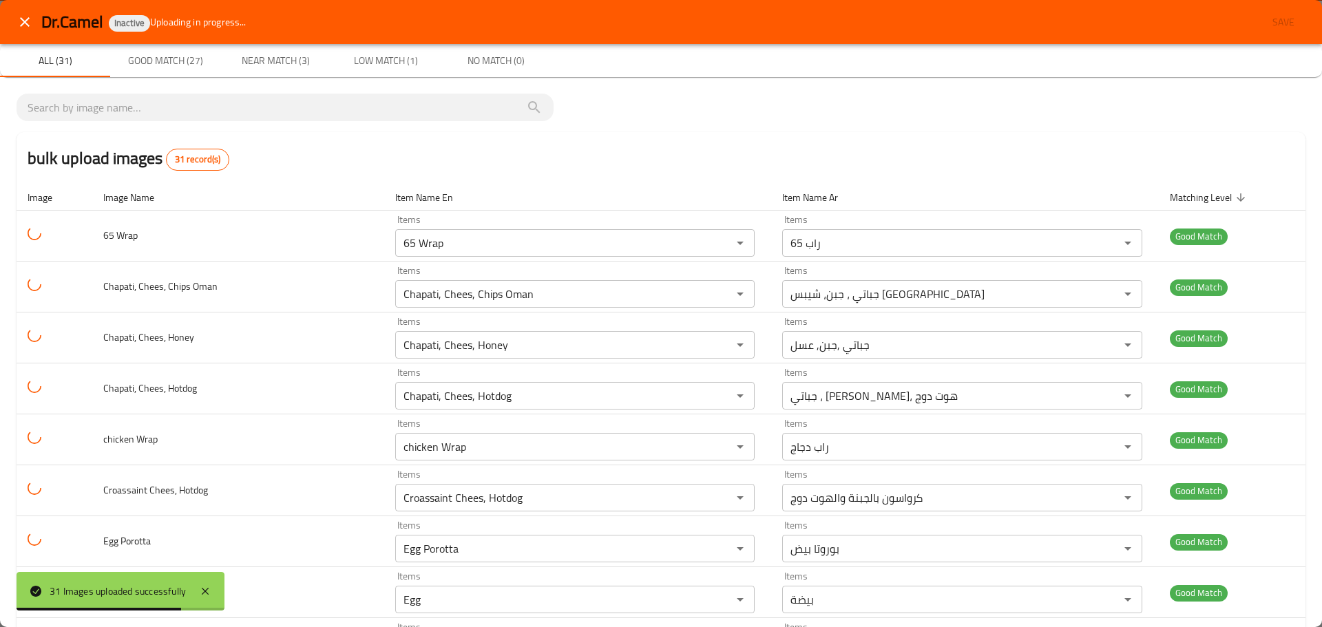
click at [430, 196] on th "Item Name En" at bounding box center [577, 197] width 387 height 26
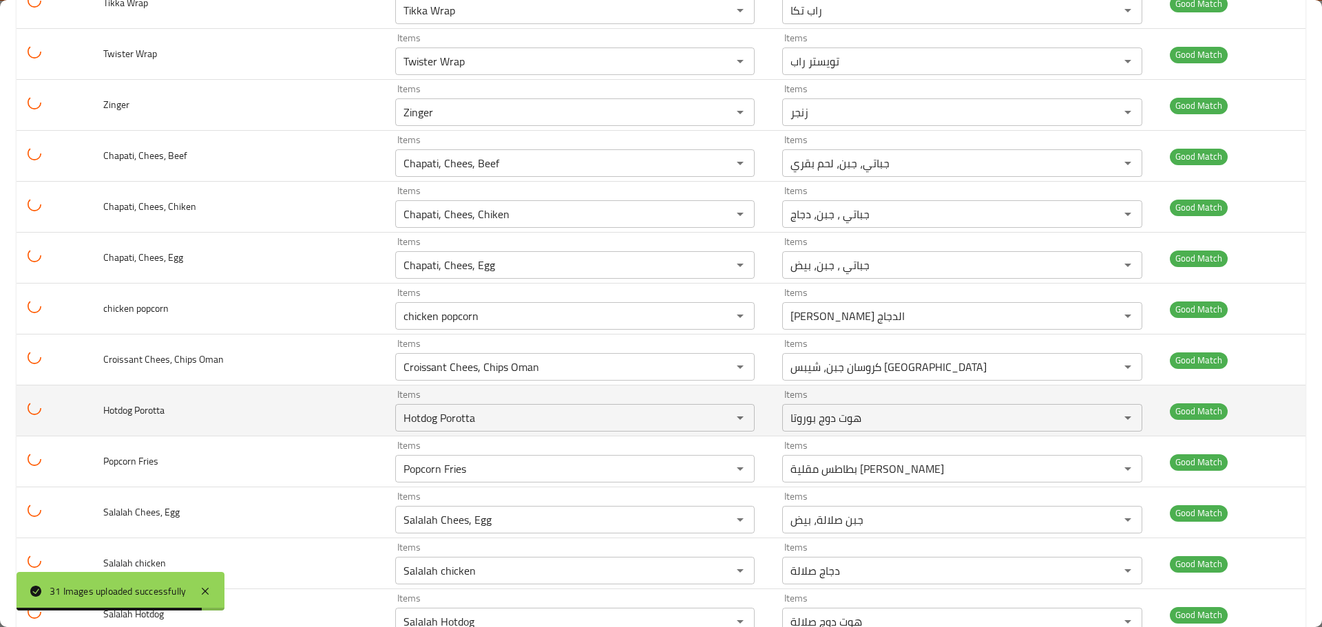
scroll to position [1190, 0]
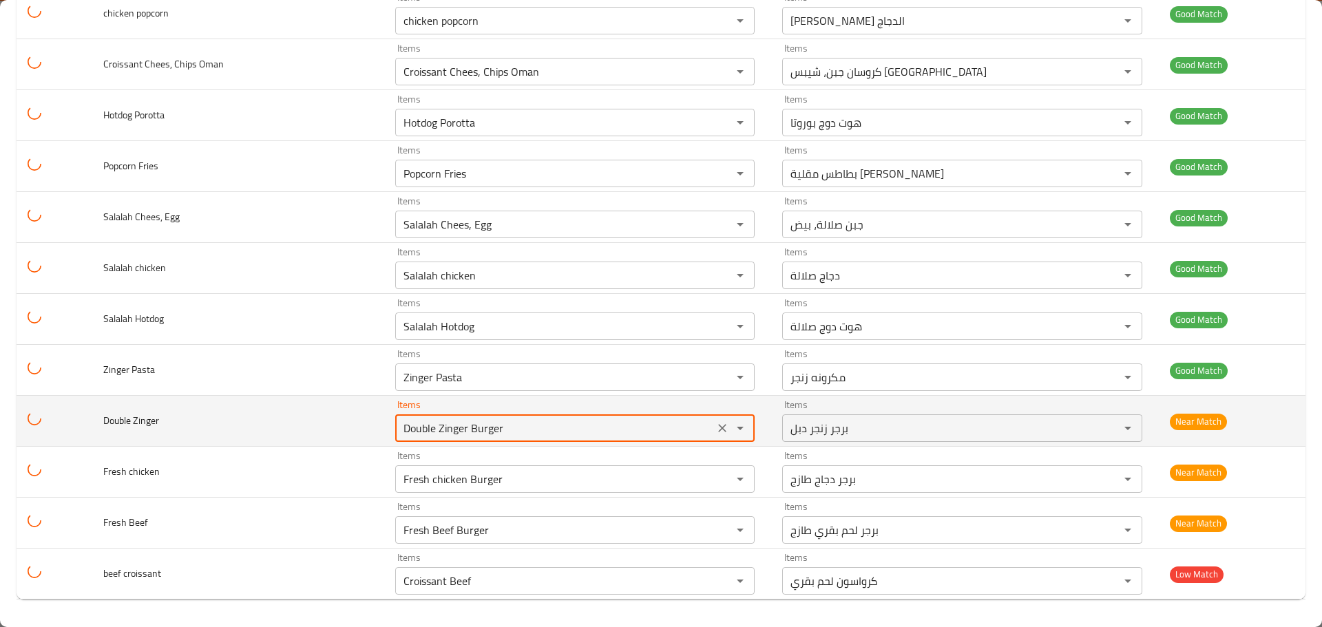
drag, startPoint x: 452, startPoint y: 431, endPoint x: 266, endPoint y: 427, distance: 185.9
click at [266, 427] on tr "Double Zinger Items Double Zinger Burger Items Items برجر زنجر دبل Items Near M…" at bounding box center [661, 421] width 1289 height 51
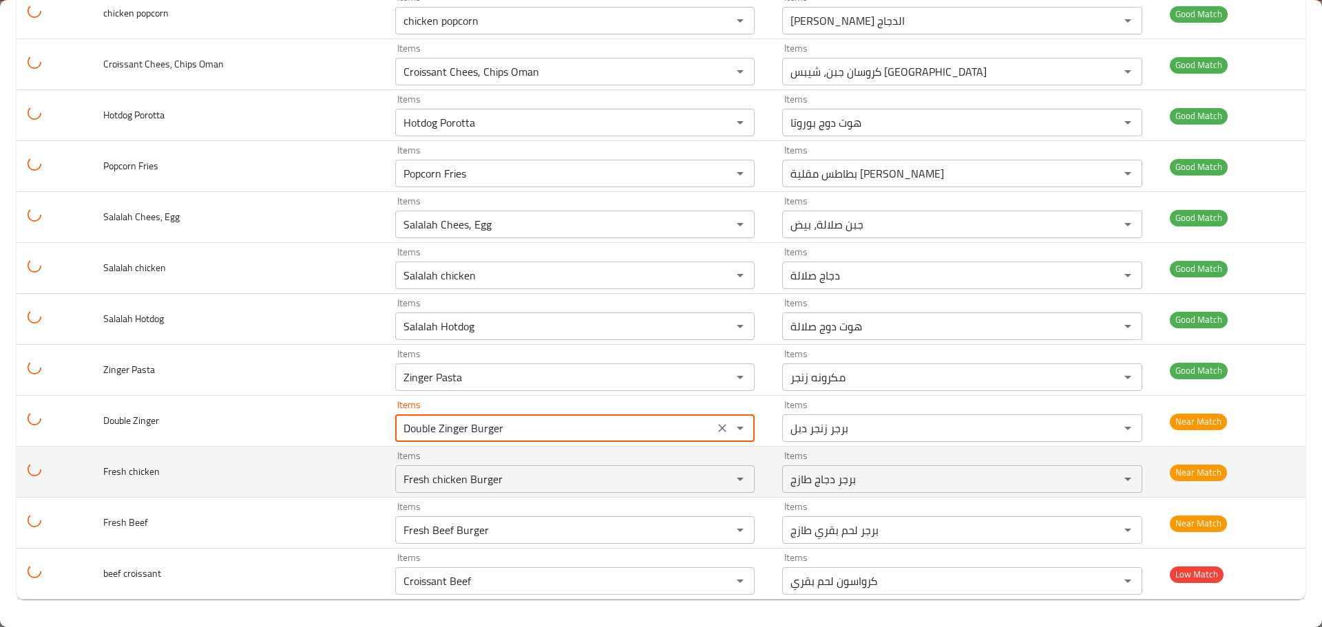
drag, startPoint x: 443, startPoint y: 490, endPoint x: 307, endPoint y: 485, distance: 136.4
click at [307, 485] on tr "Fresh chicken Items Fresh chicken Burger Items Items برجر دجاج طازج Items Near …" at bounding box center [661, 472] width 1289 height 51
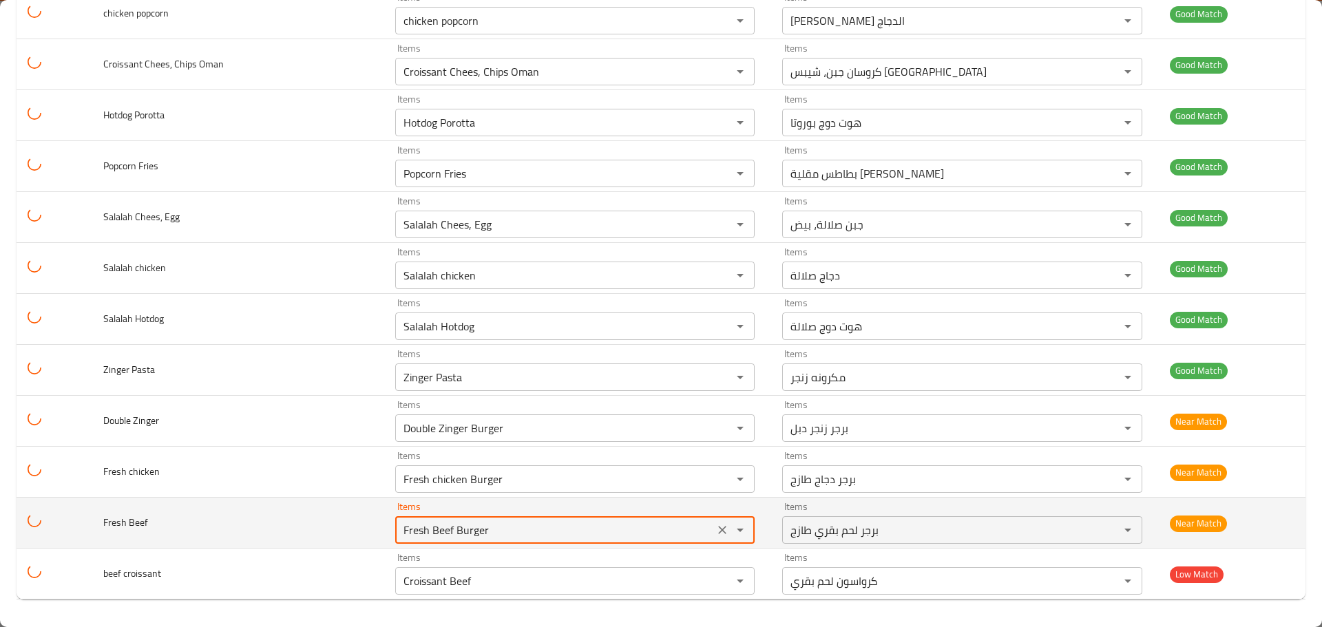
drag, startPoint x: 438, startPoint y: 528, endPoint x: 308, endPoint y: 530, distance: 130.1
click at [308, 530] on tr "Fresh Beef Items Fresh Beef Burger Items Items برجر لحم بقري طازج Items Near Ma…" at bounding box center [661, 523] width 1289 height 51
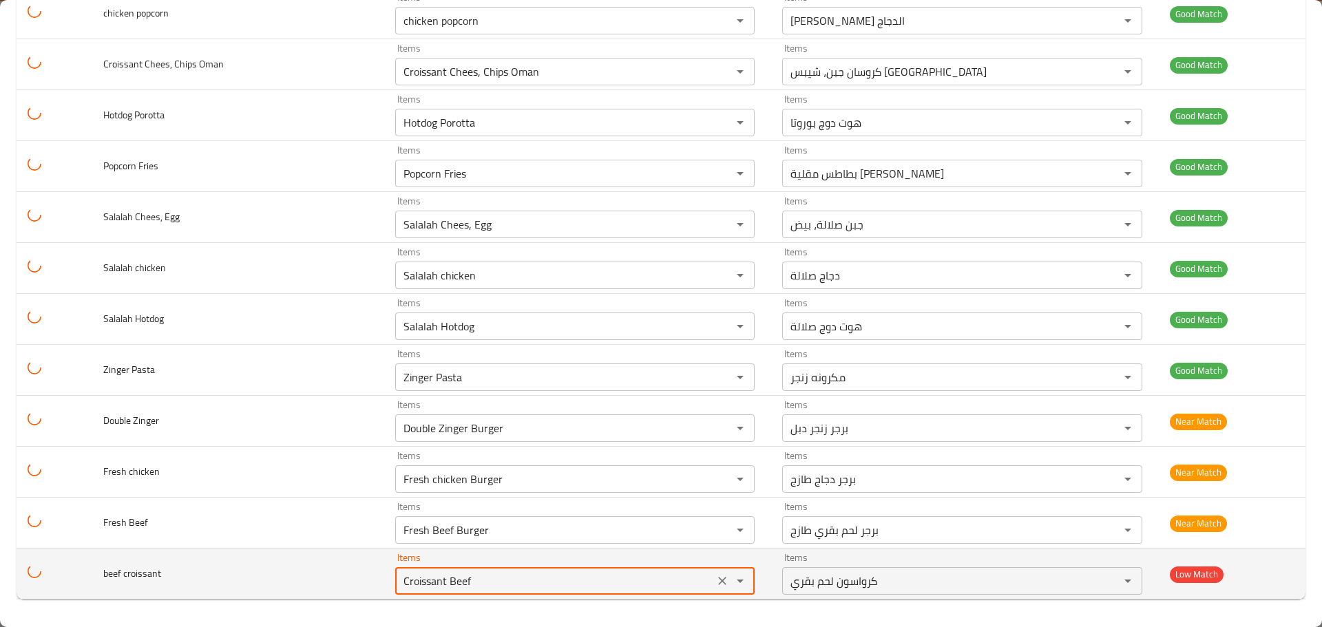
drag, startPoint x: 428, startPoint y: 579, endPoint x: 212, endPoint y: 580, distance: 216.1
click at [212, 580] on tr "beef croissant Items Croissant Beef Items Items كرواسون لحم بقري Items Low Match" at bounding box center [661, 574] width 1289 height 51
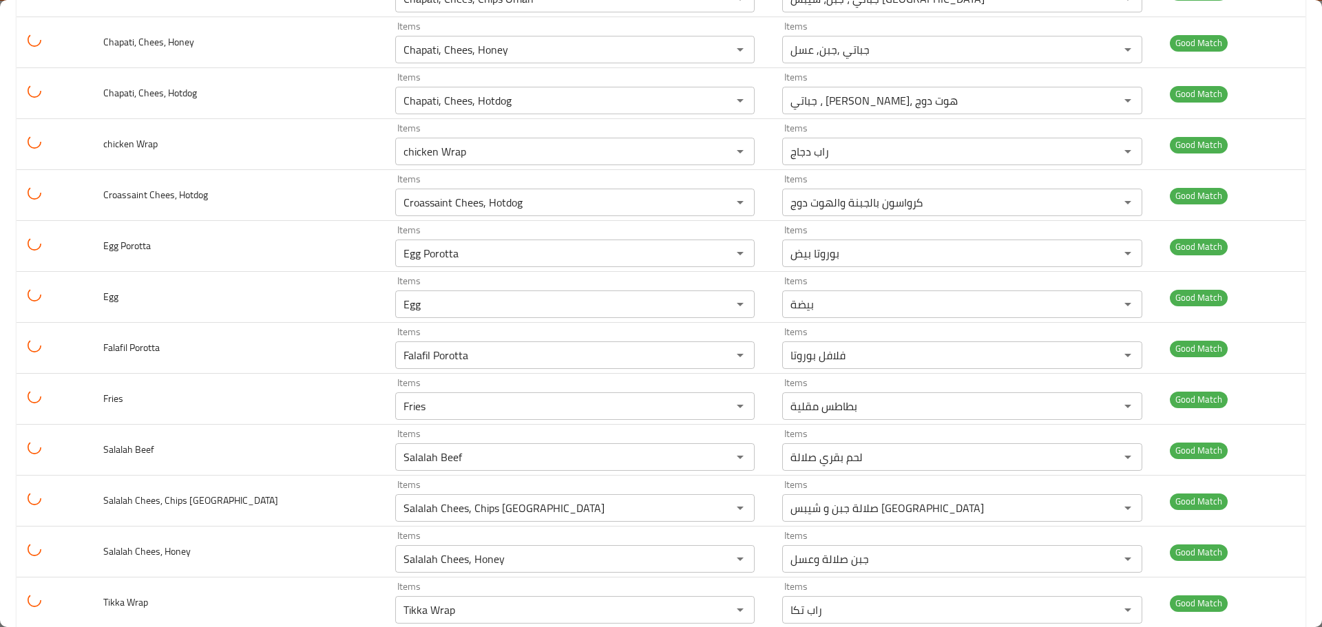
scroll to position [0, 0]
